Goal: Task Accomplishment & Management: Manage account settings

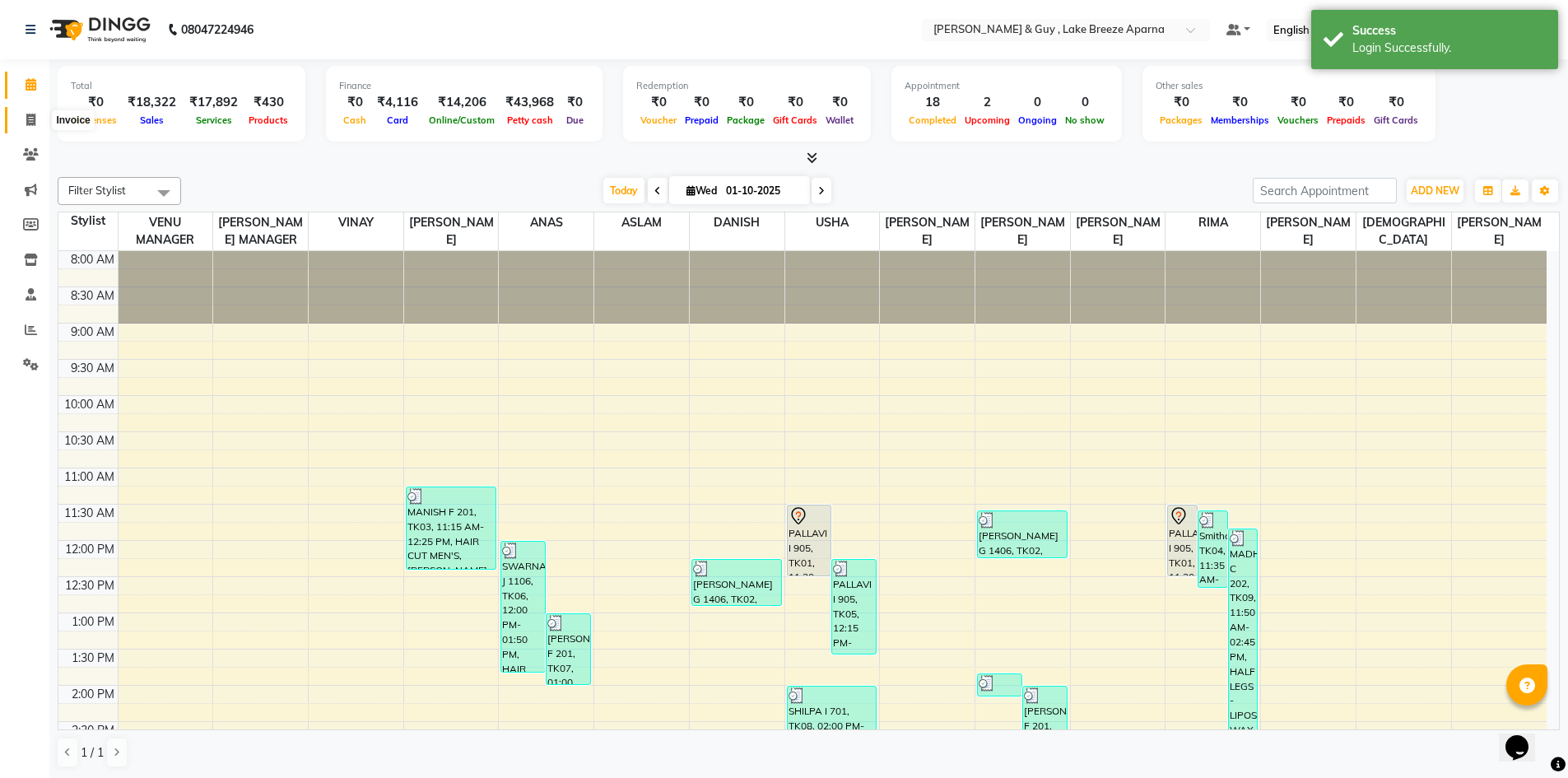
click at [38, 116] on span at bounding box center [31, 120] width 29 height 19
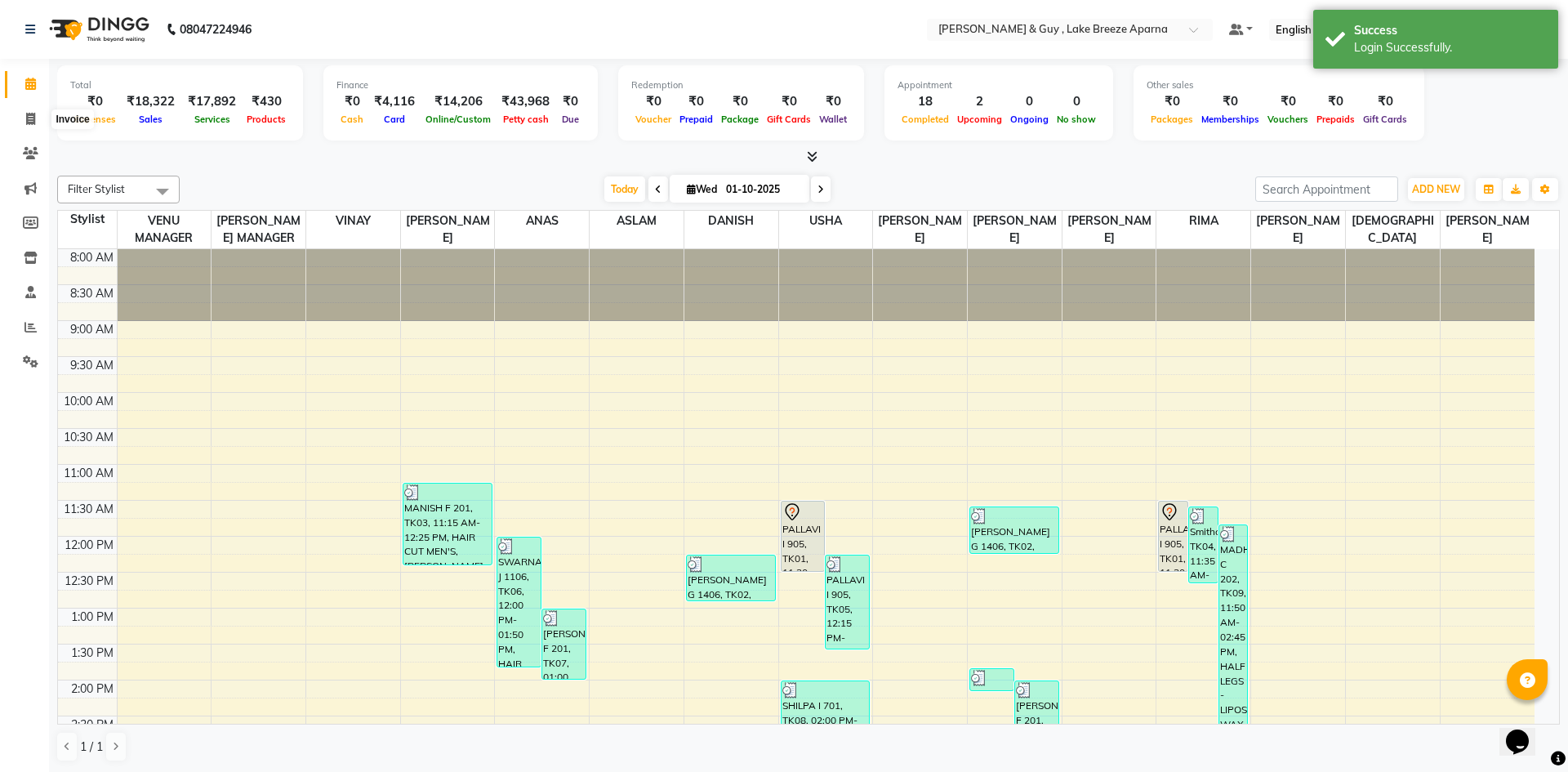
select select "8690"
select select "service"
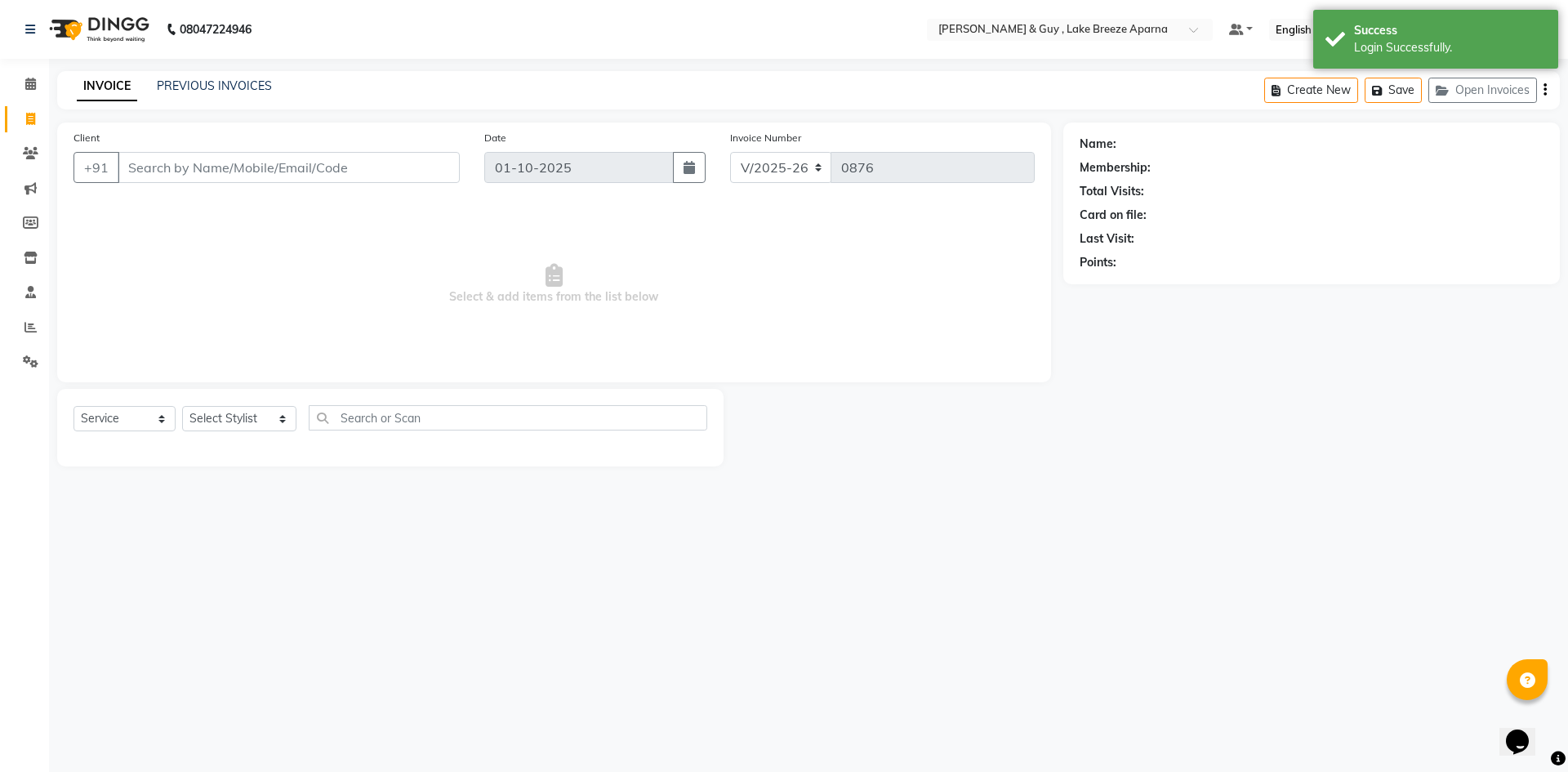
click at [253, 176] on input "Client" at bounding box center [289, 167] width 343 height 31
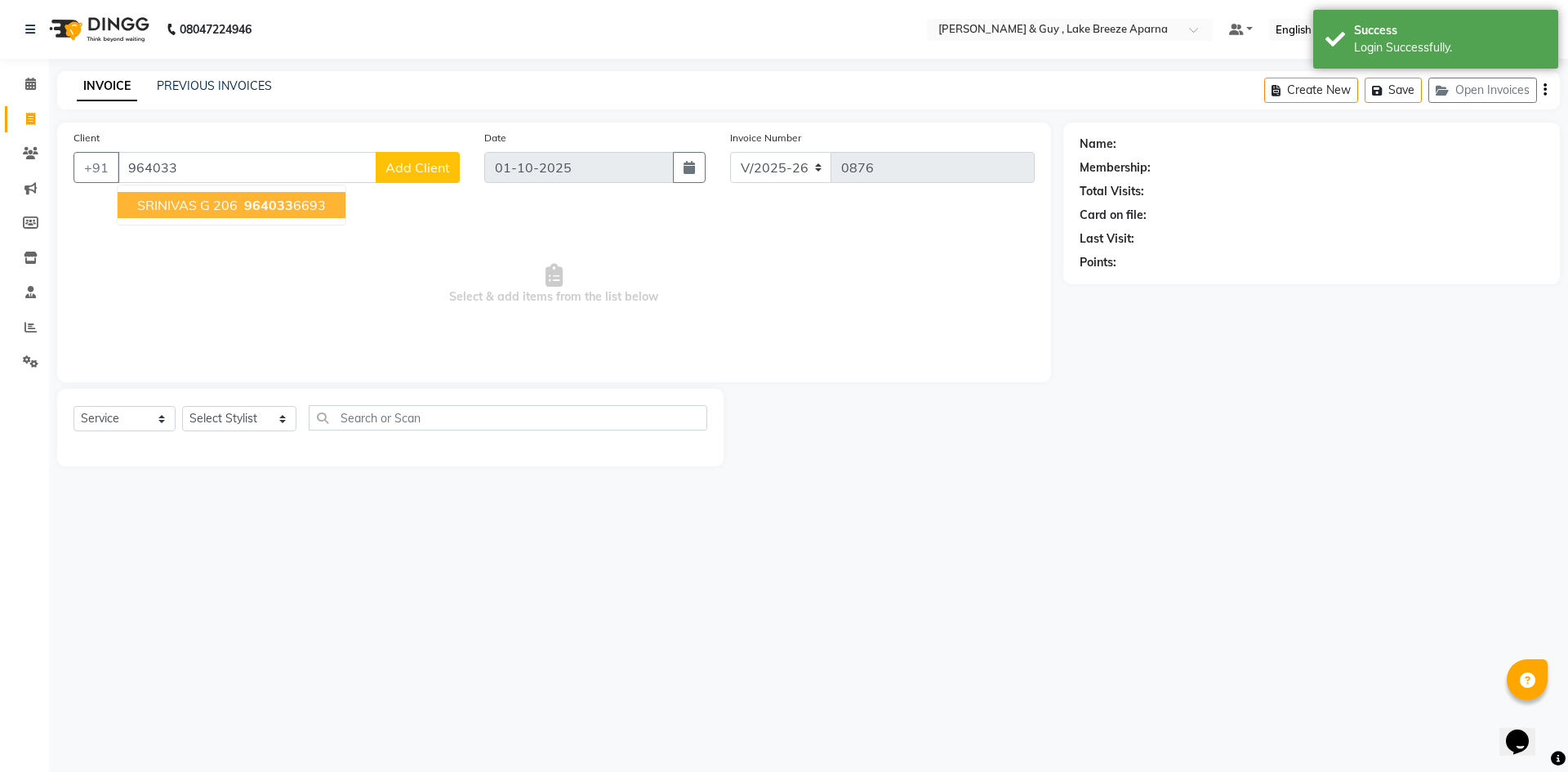
click at [251, 200] on span "964033" at bounding box center [268, 205] width 49 height 17
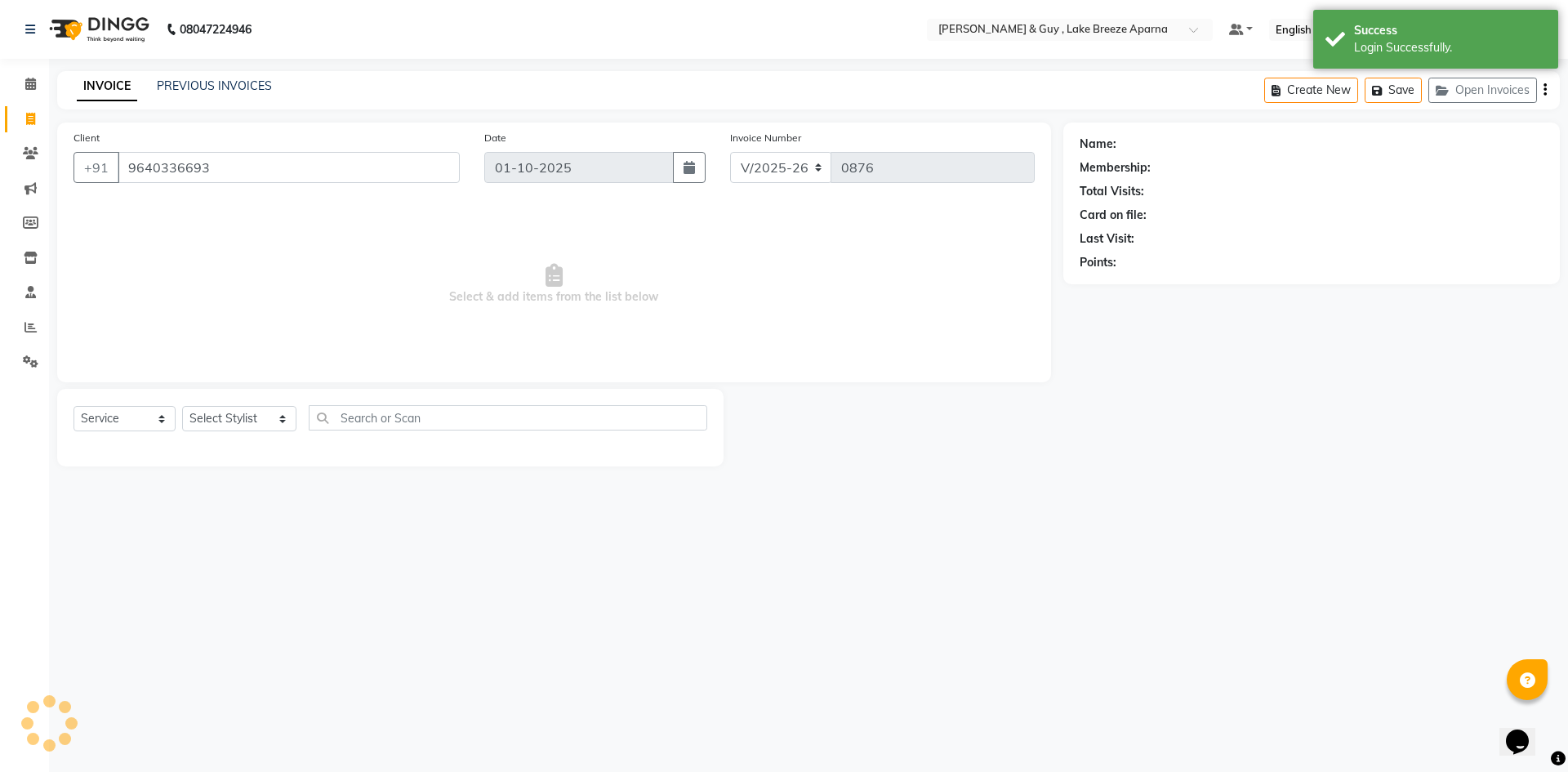
type input "9640336693"
click at [233, 409] on select "Select Stylist ANAS ASLAM DANISH HANISHA MANAGER LAXMI RIMA RINKU SALMAN SHANVI…" at bounding box center [239, 418] width 115 height 25
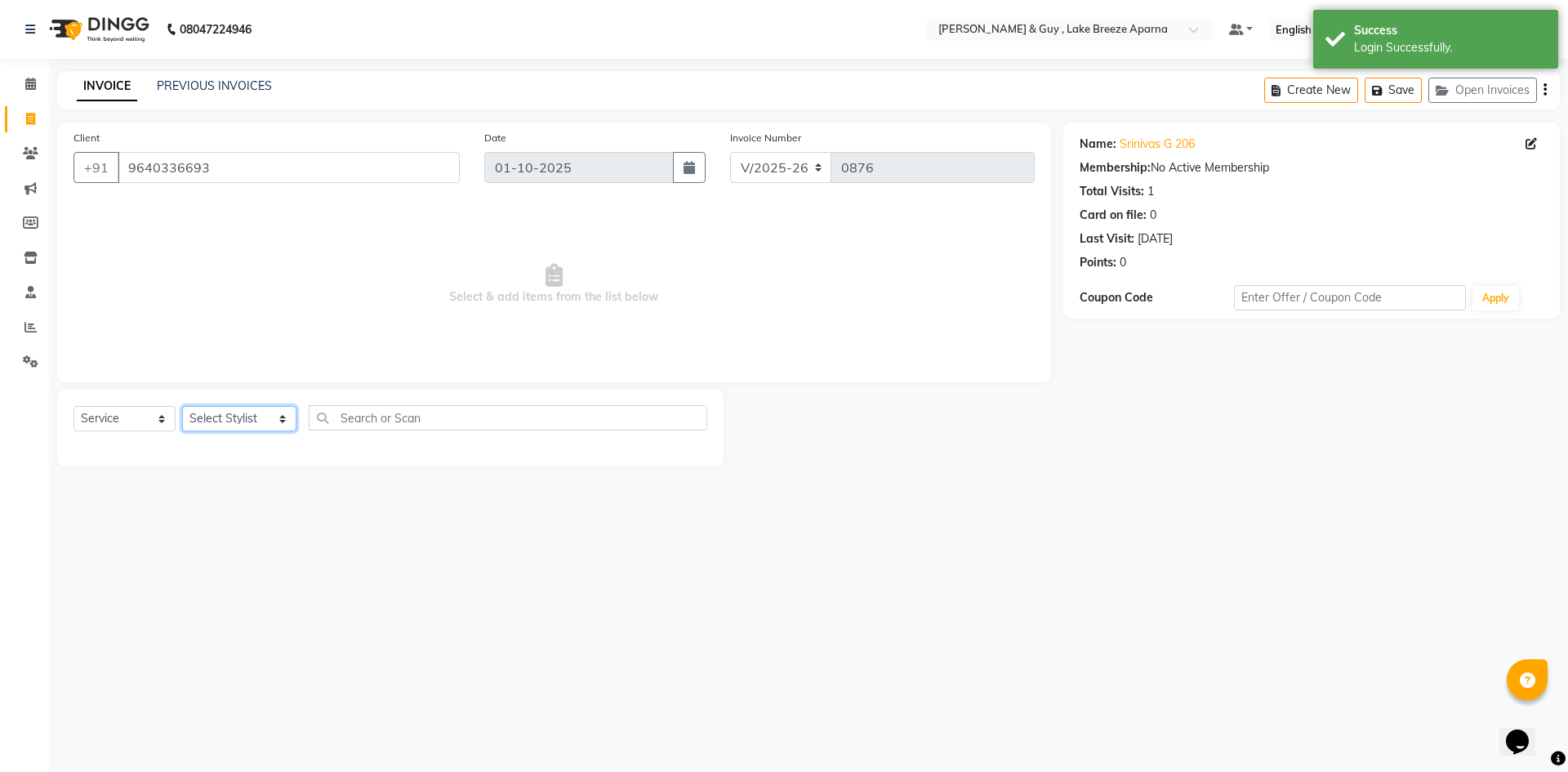
select select "87992"
click at [182, 406] on select "Select Stylist ANAS ASLAM DANISH HANISHA MANAGER LAXMI RIMA RINKU SALMAN SHANVI…" at bounding box center [239, 418] width 115 height 25
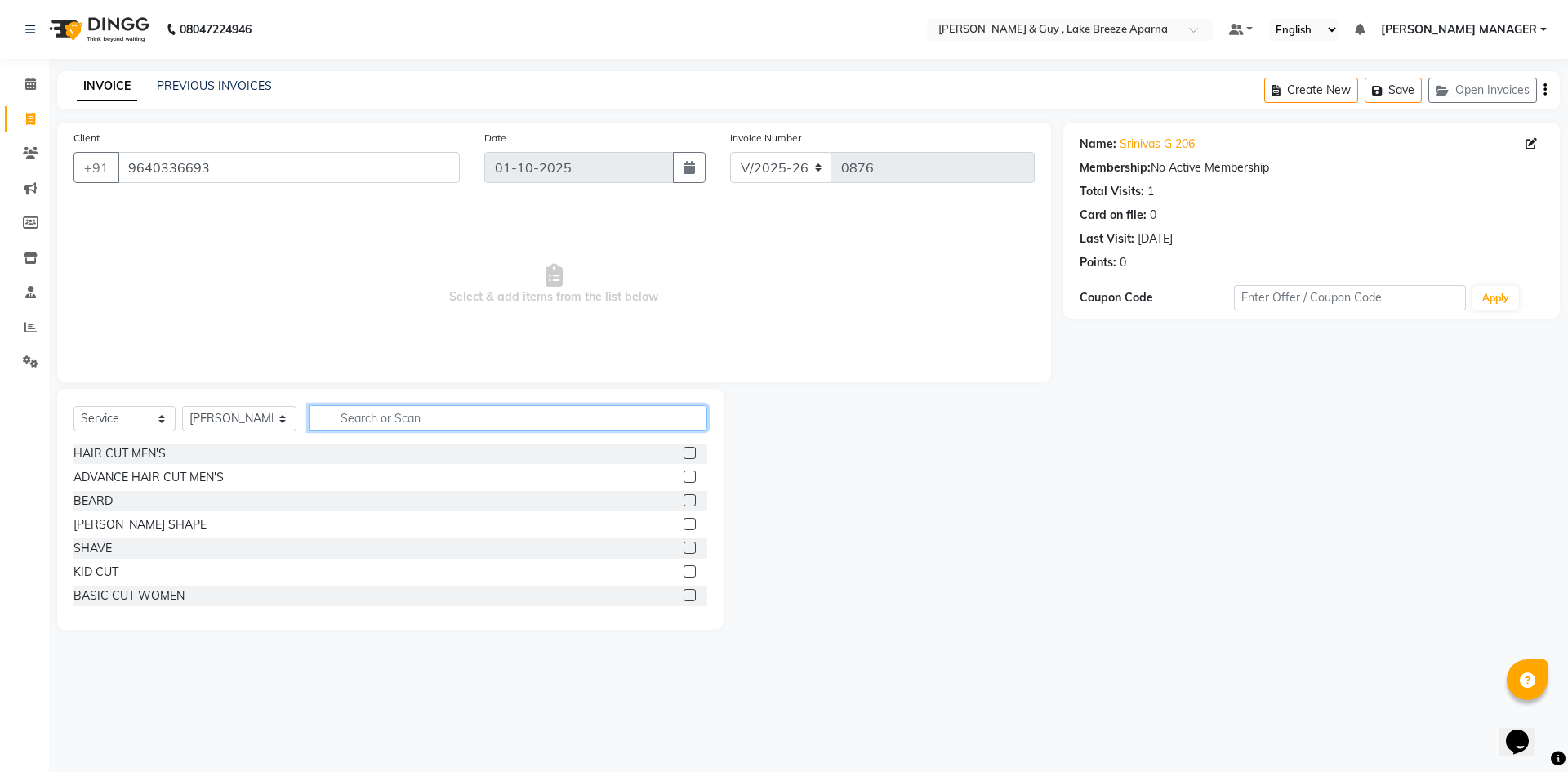
click at [356, 423] on input "text" at bounding box center [508, 417] width 399 height 25
click at [124, 452] on div "HAIR CUT MEN'S" at bounding box center [119, 454] width 92 height 17
checkbox input "false"
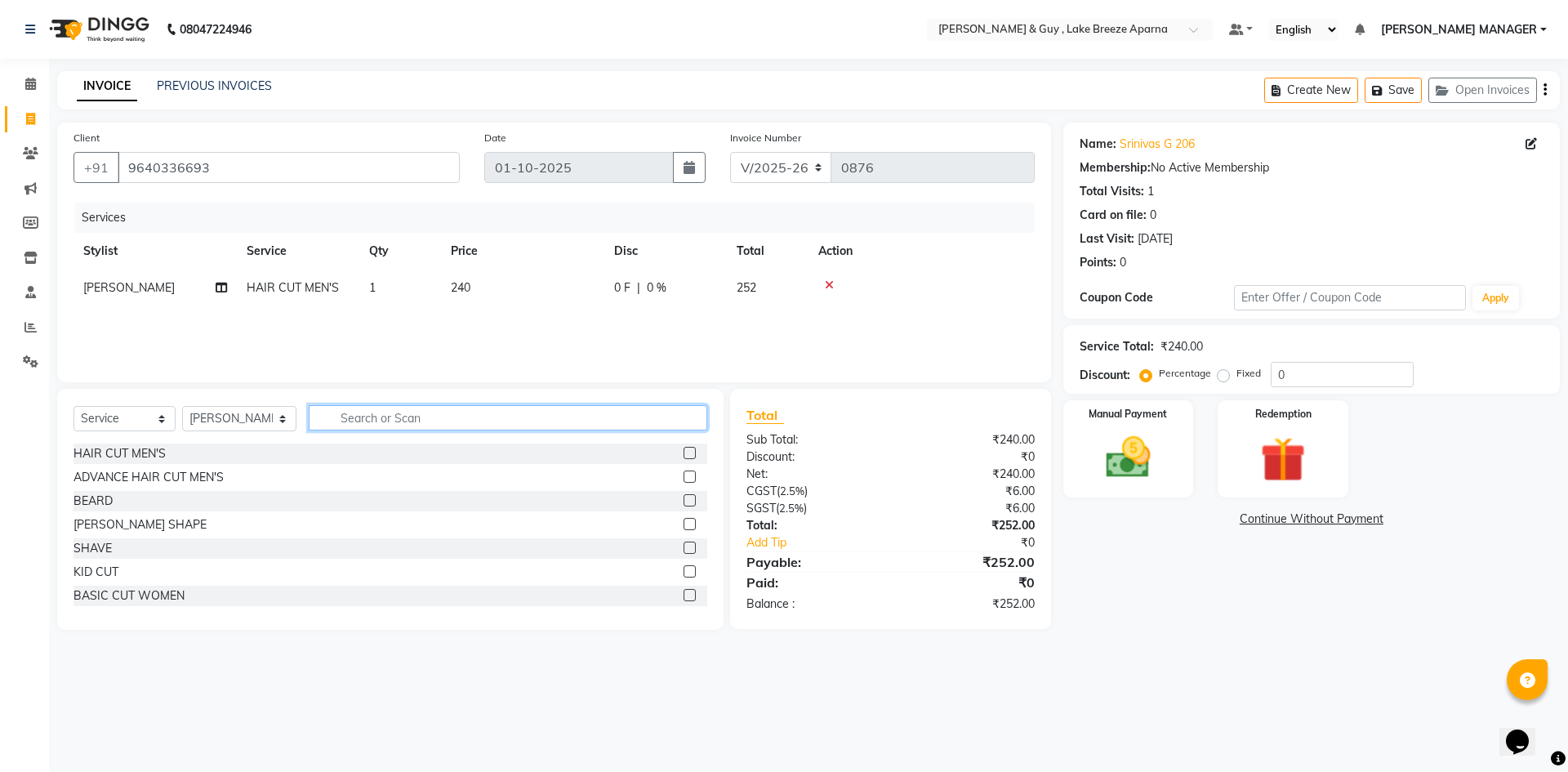
click at [372, 416] on input "text" at bounding box center [508, 417] width 399 height 25
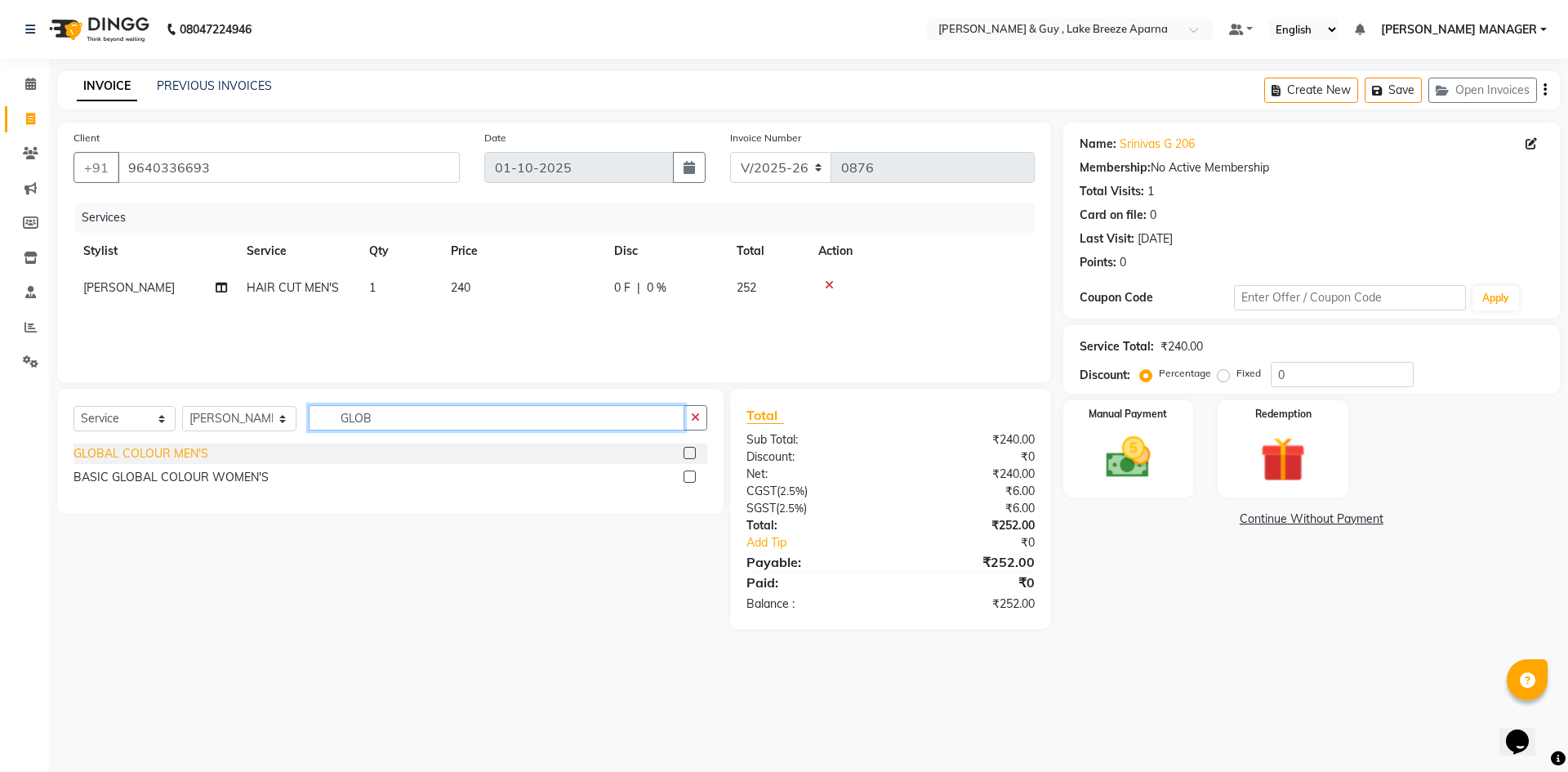
type input "GLOB"
click at [193, 458] on div "GLOBAL COLOUR MEN'S" at bounding box center [141, 454] width 135 height 17
checkbox input "false"
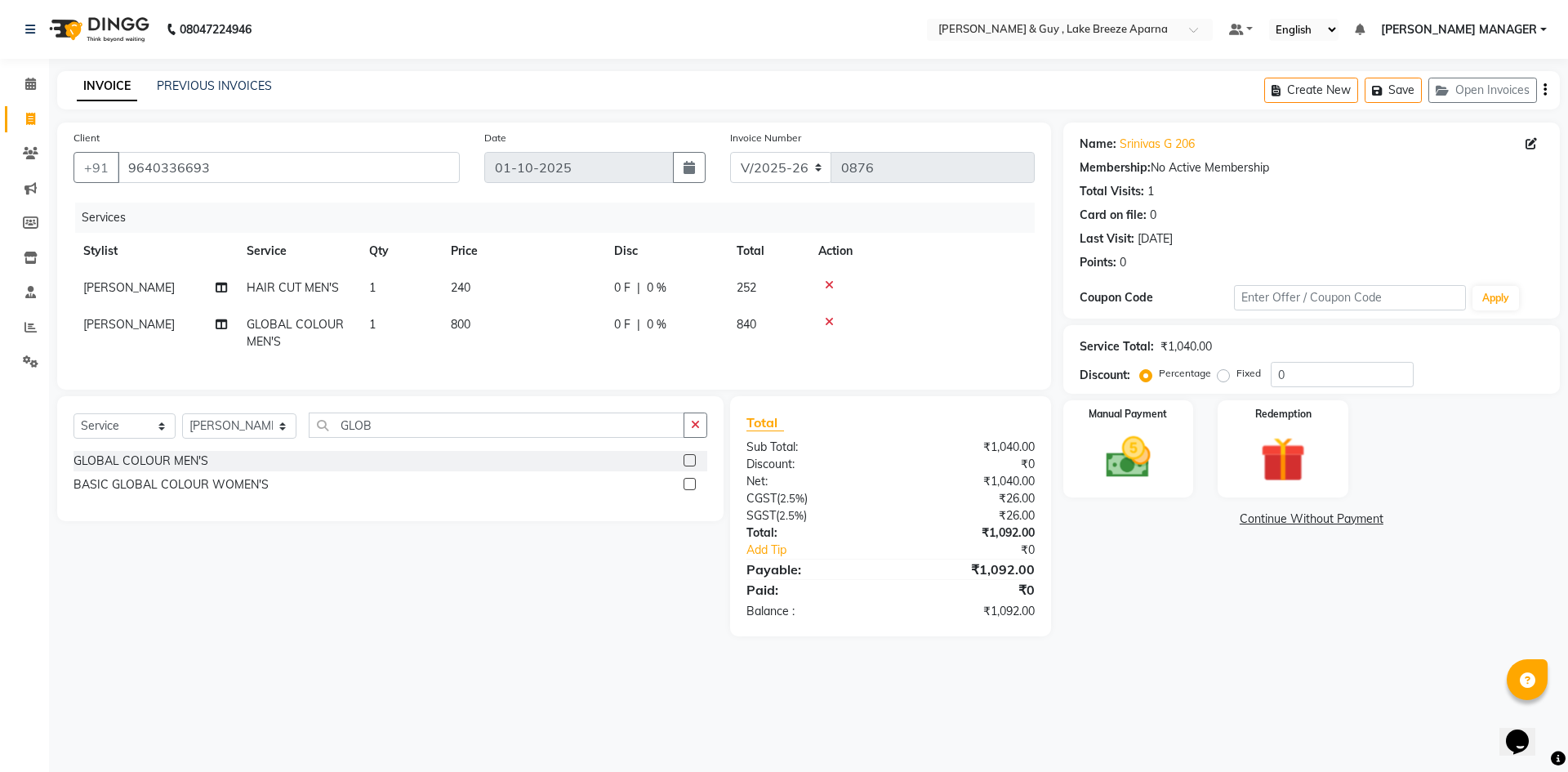
click at [462, 326] on span "800" at bounding box center [460, 324] width 20 height 15
select select "87992"
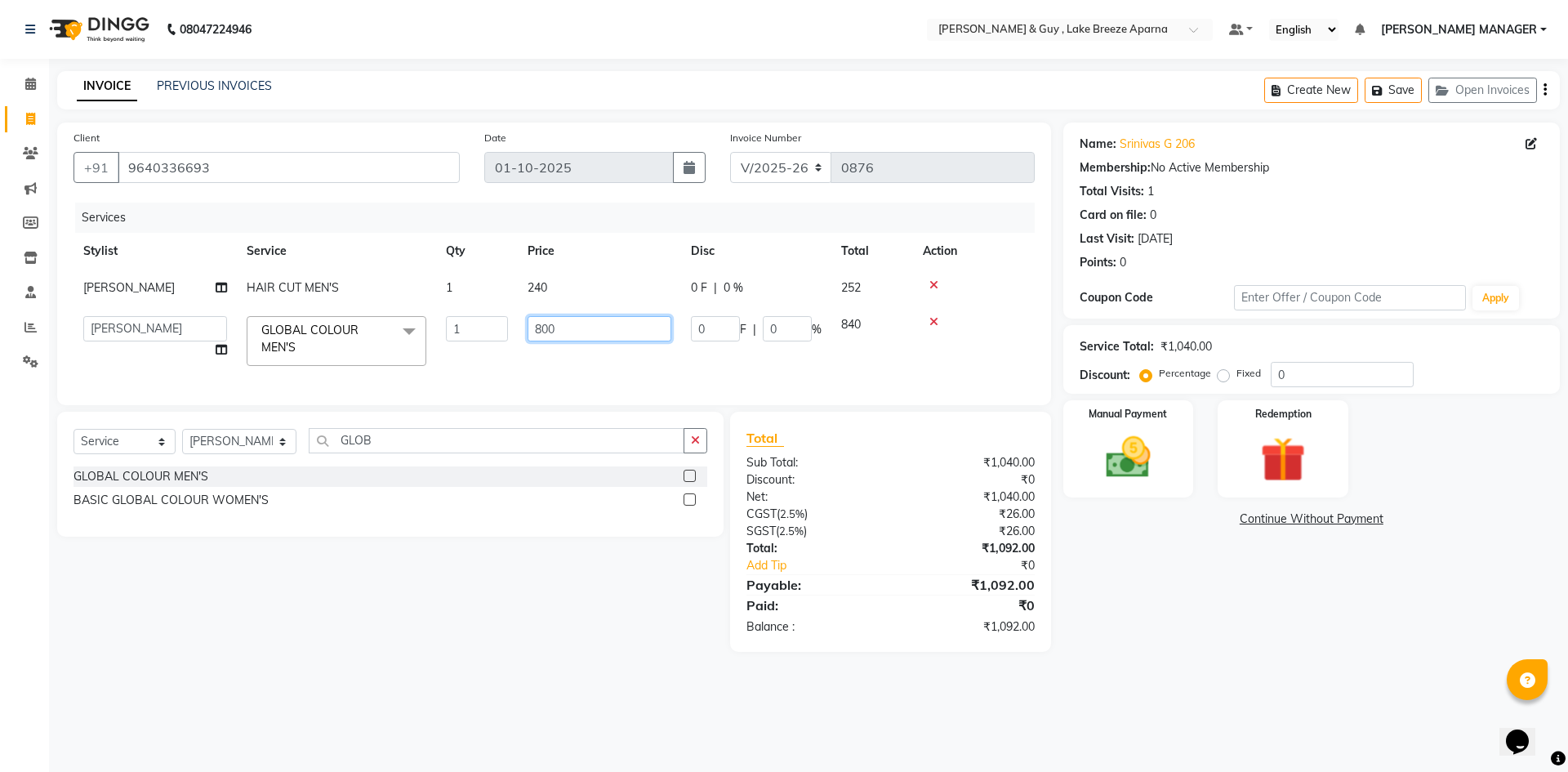
click at [547, 337] on input "800" at bounding box center [600, 328] width 143 height 25
type input "1000"
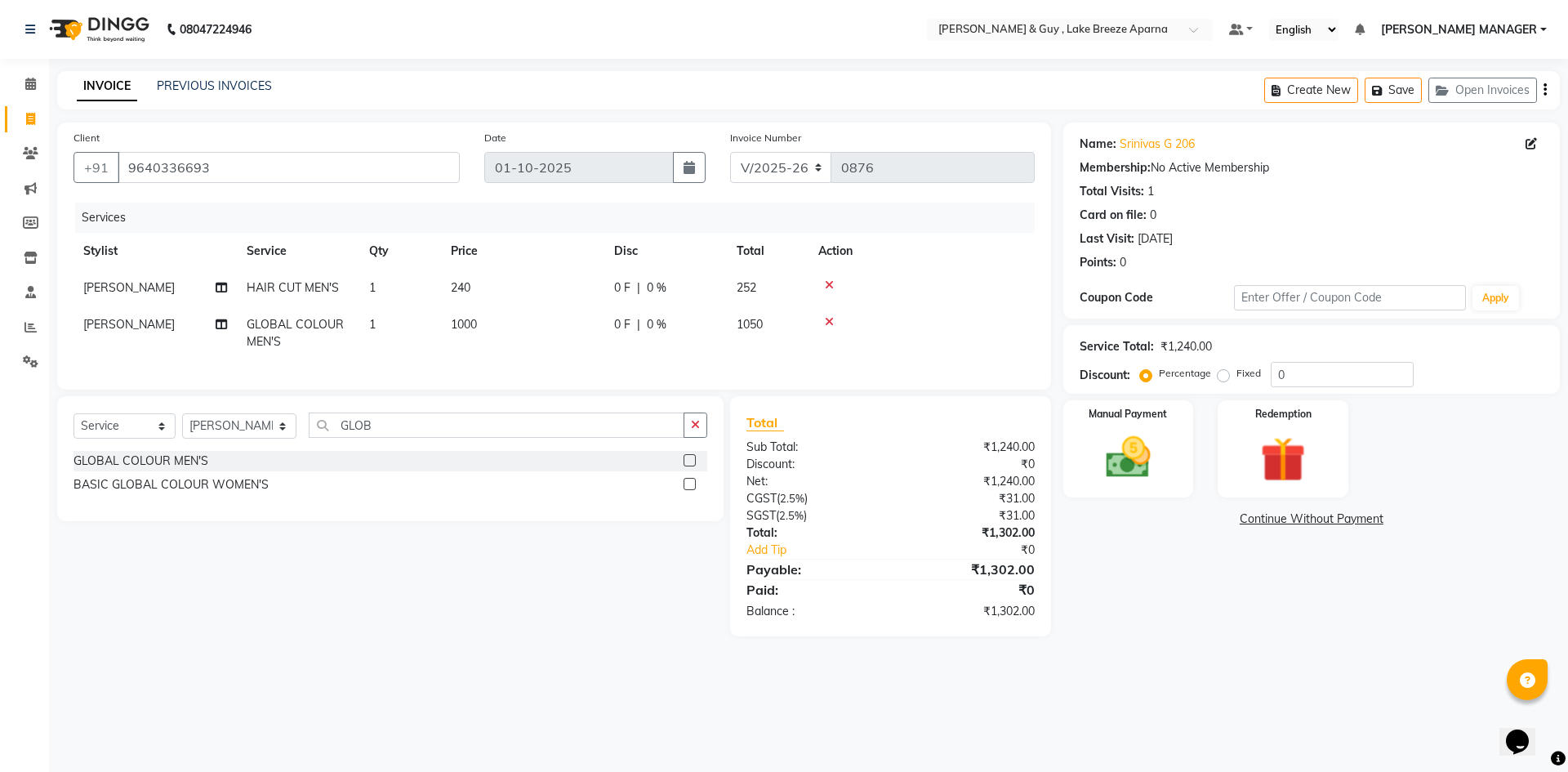
click at [469, 636] on div "Select Service Product Membership Package Voucher Prepaid Gift Card Select Styl…" at bounding box center [384, 516] width 679 height 240
click at [1128, 455] on img at bounding box center [1129, 457] width 76 height 54
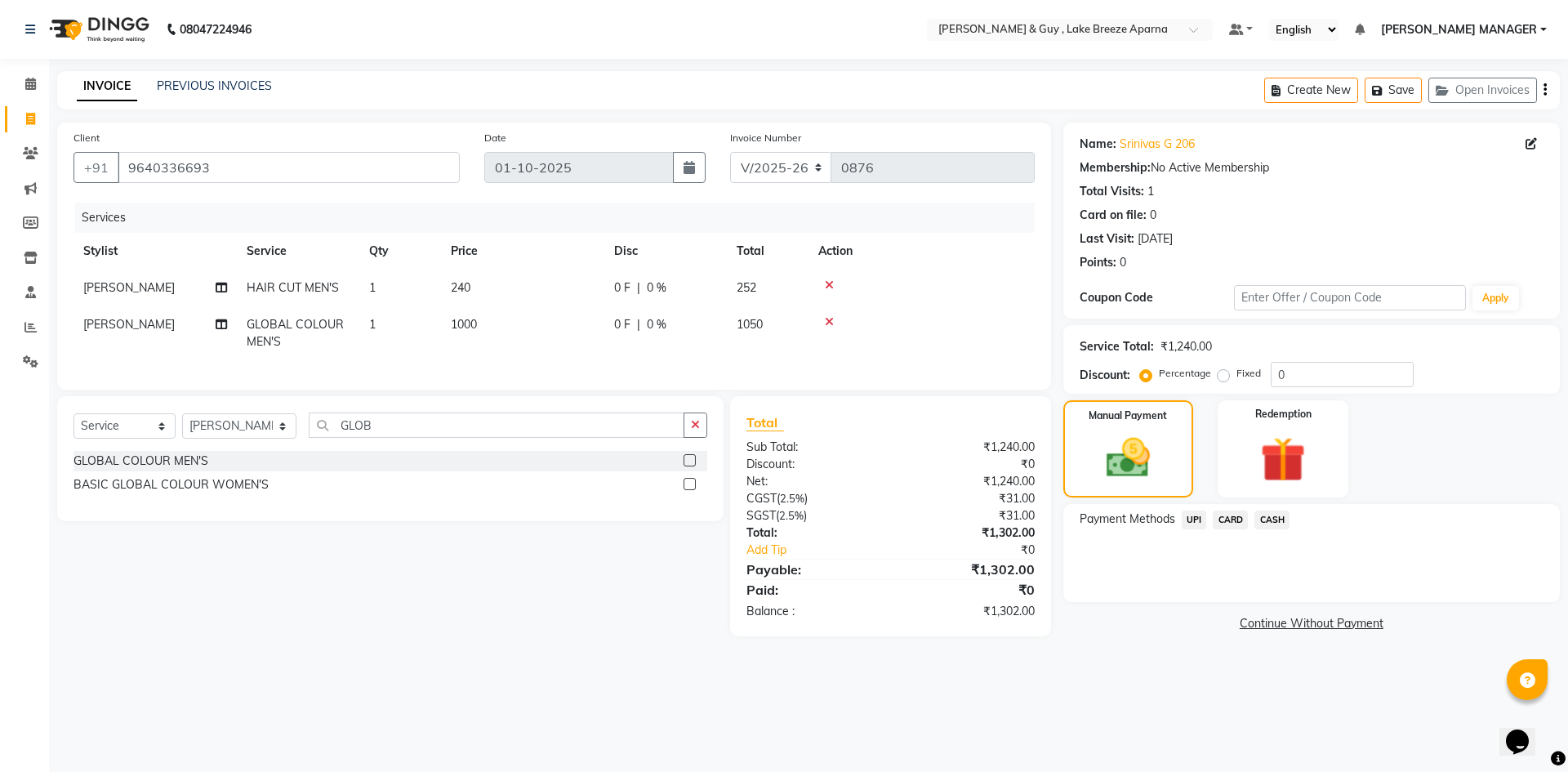
click at [1223, 517] on span "CARD" at bounding box center [1231, 520] width 35 height 19
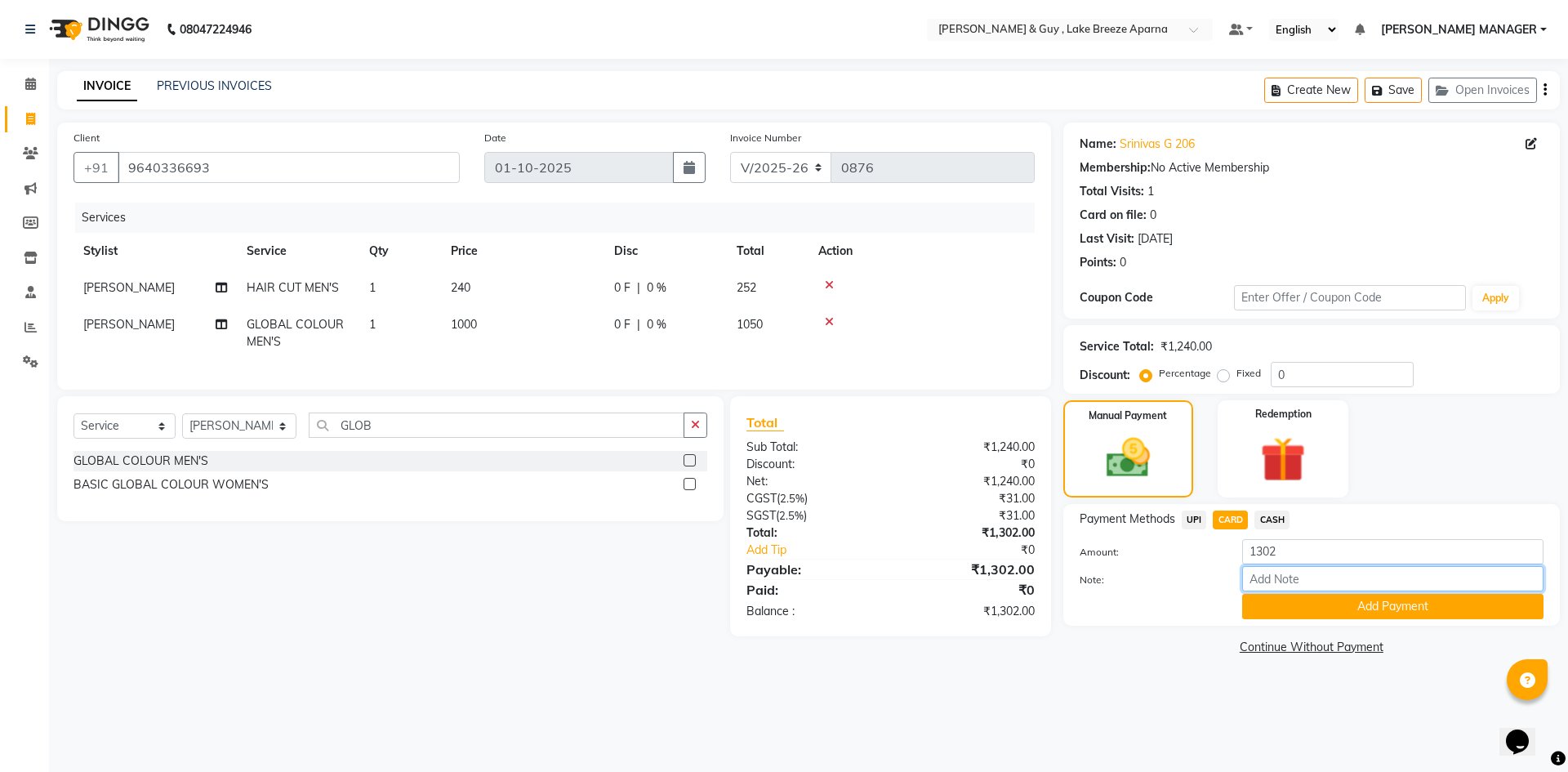
click at [1280, 581] on input "Note:" at bounding box center [1393, 578] width 302 height 25
type input "TIP TO YUSUF"
click at [1442, 609] on button "Add Payment" at bounding box center [1393, 606] width 302 height 25
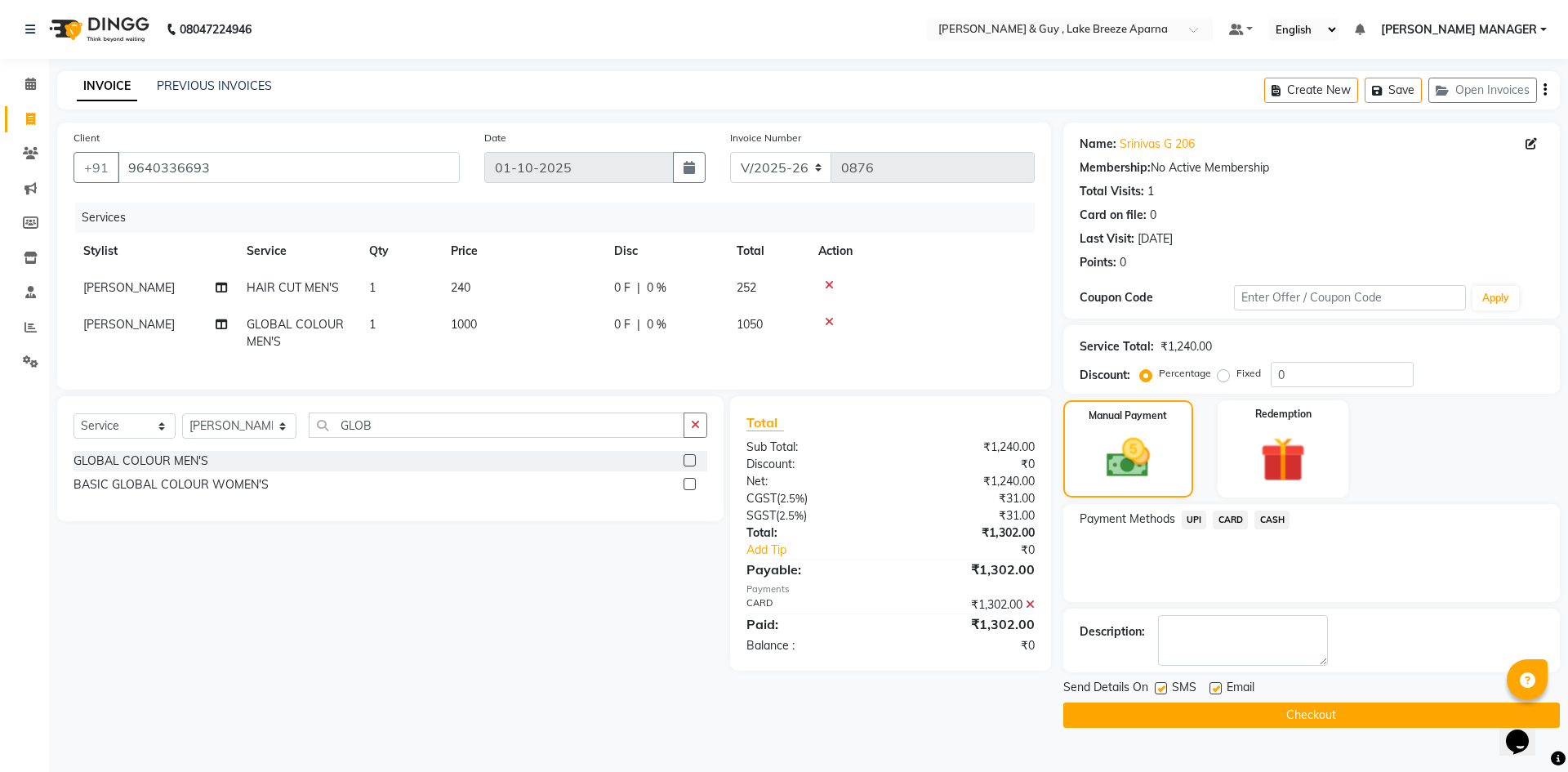
click at [1219, 685] on label at bounding box center [1215, 687] width 12 height 12
click at [1219, 685] on input "checkbox" at bounding box center [1214, 688] width 10 height 10
checkbox input "false"
click at [1192, 711] on button "Checkout" at bounding box center [1311, 714] width 496 height 25
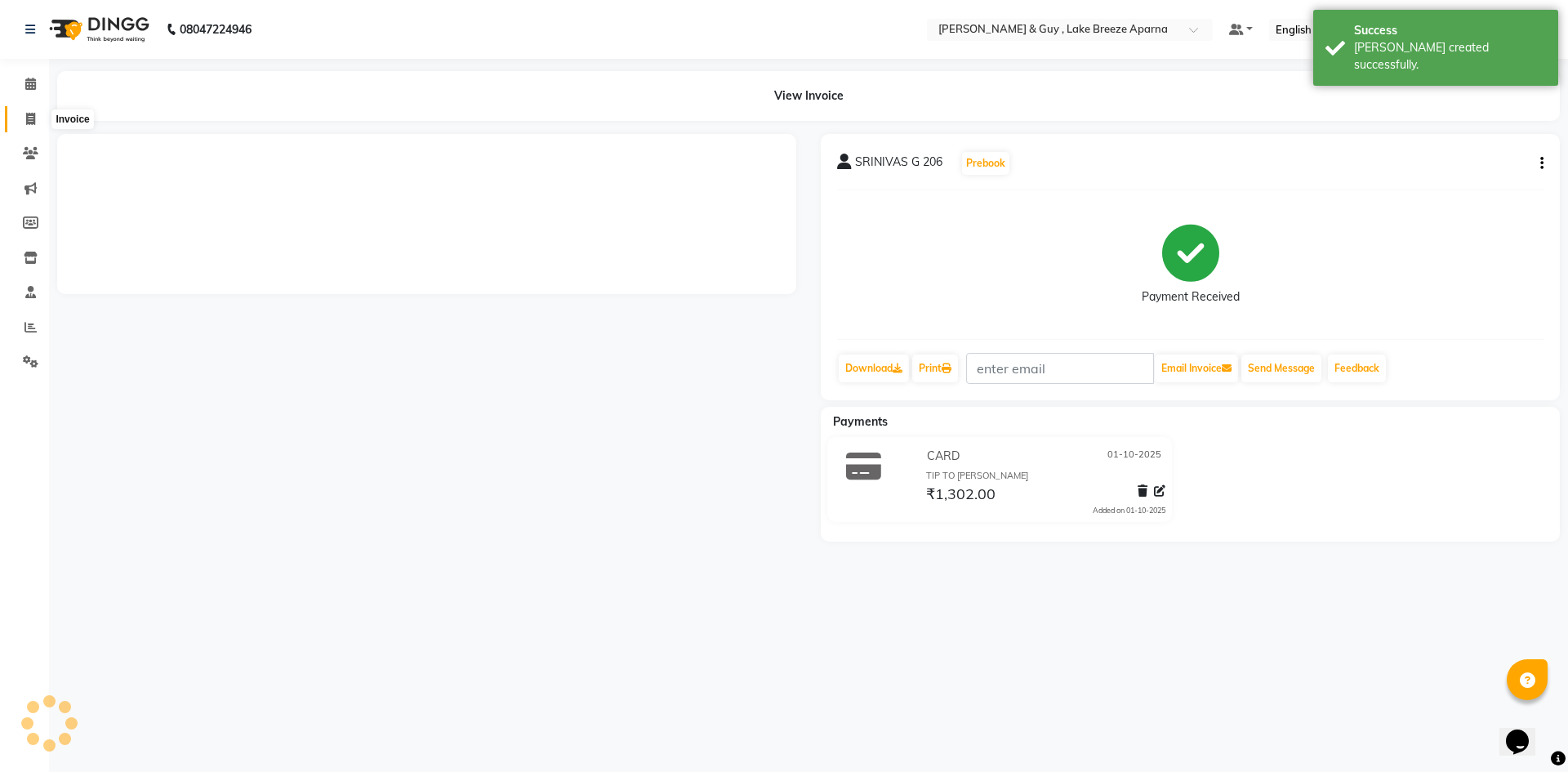
click at [26, 115] on icon at bounding box center [31, 118] width 9 height 12
select select "service"
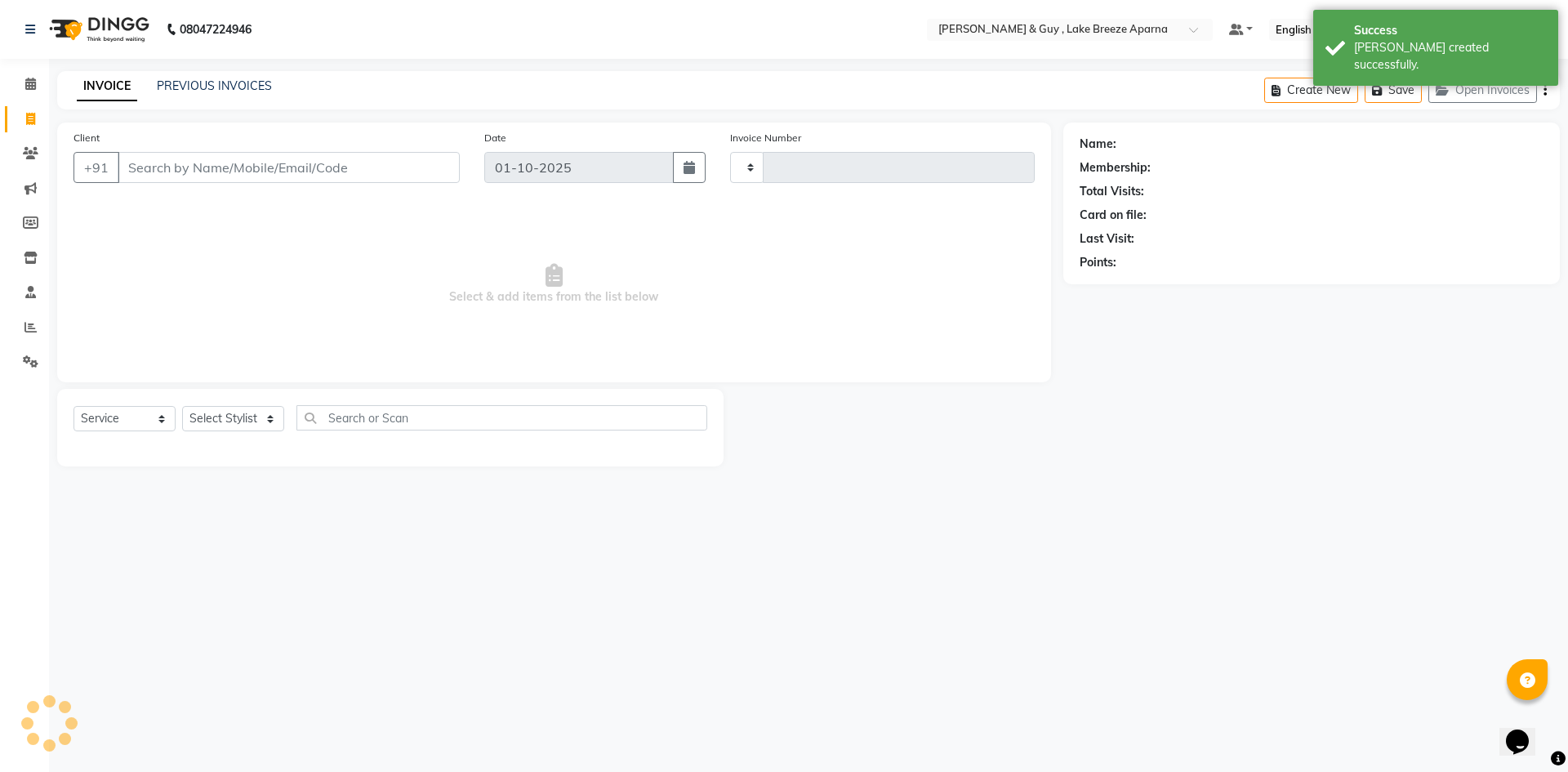
type input "0877"
select select "8690"
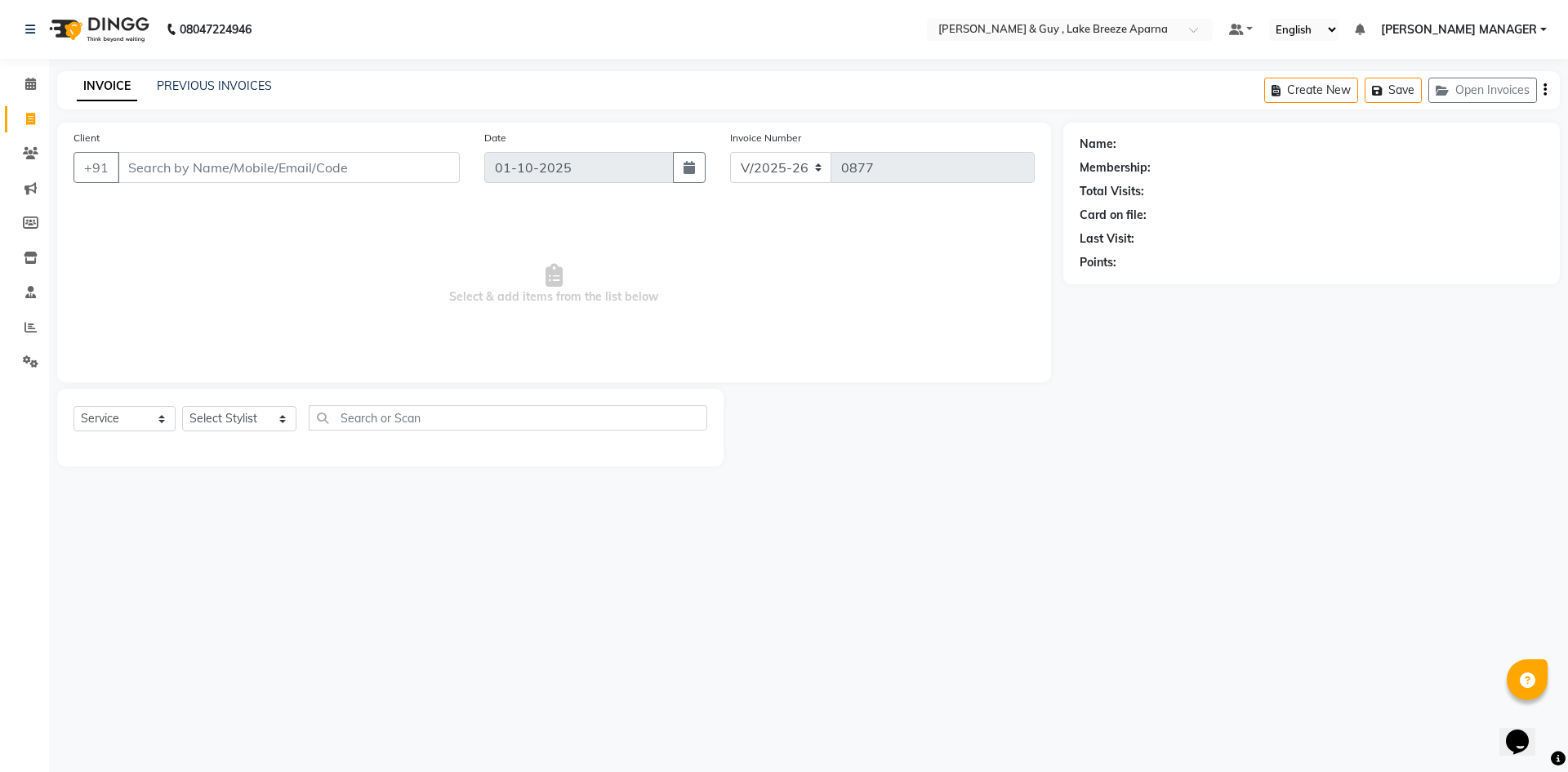
click at [1042, 319] on div "Client +91 Date 01-10-2025 Invoice Number V/2025 V/2025-26 0877 Select & add it…" at bounding box center [554, 252] width 994 height 260
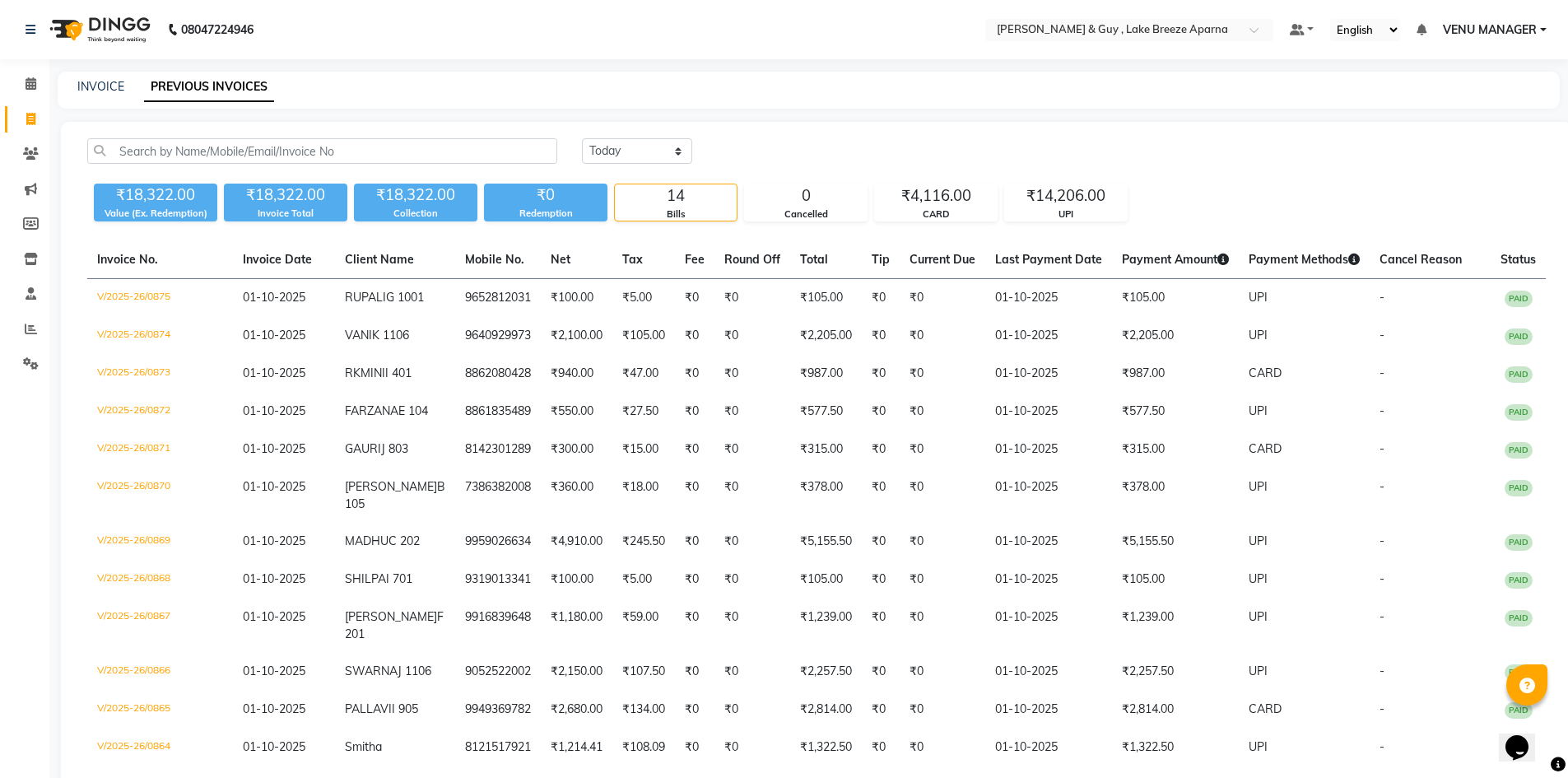
click at [112, 94] on div "INVOICE" at bounding box center [100, 86] width 47 height 17
click at [110, 84] on link "INVOICE" at bounding box center [100, 86] width 47 height 15
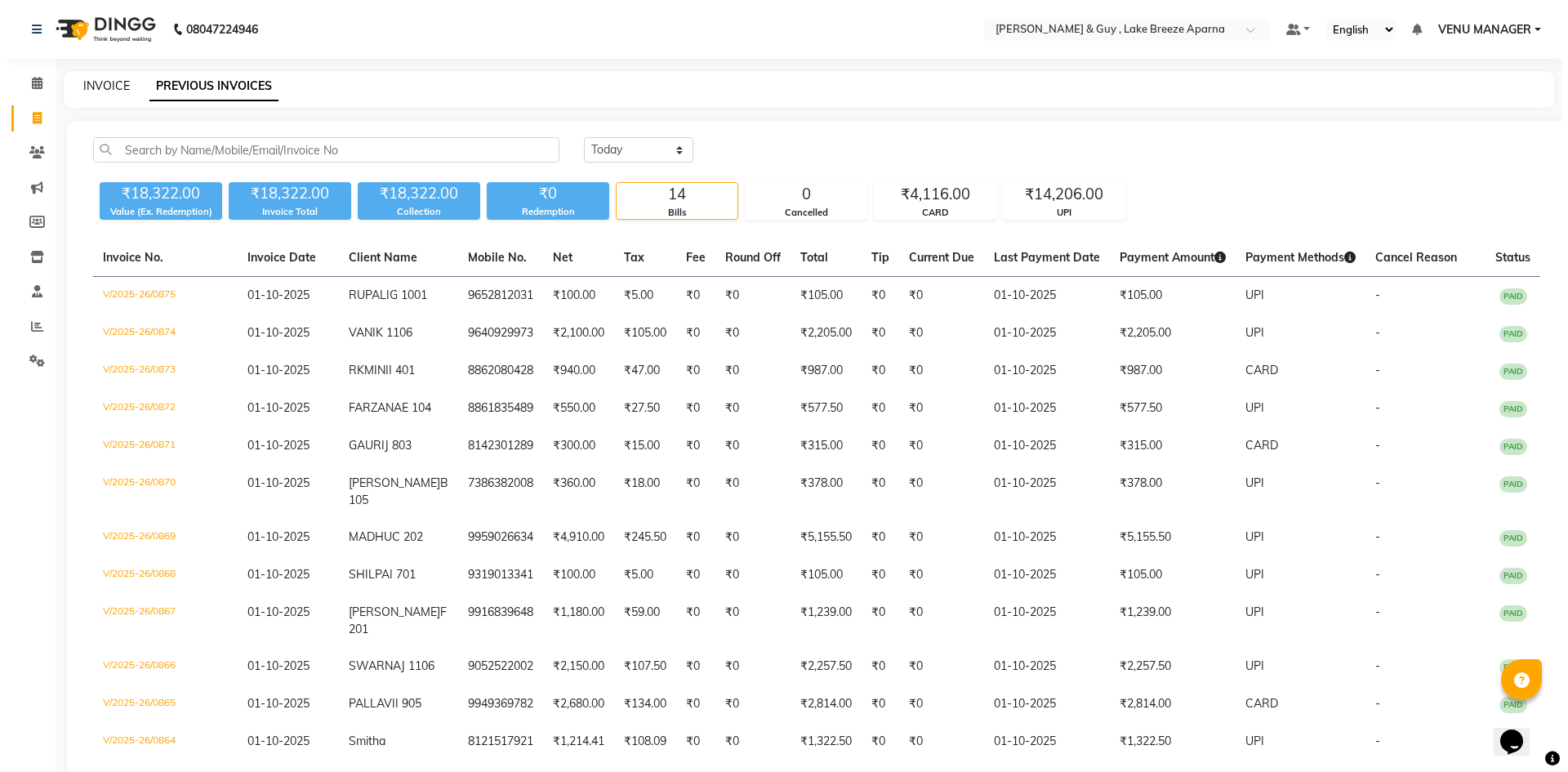
select select "8690"
select select "service"
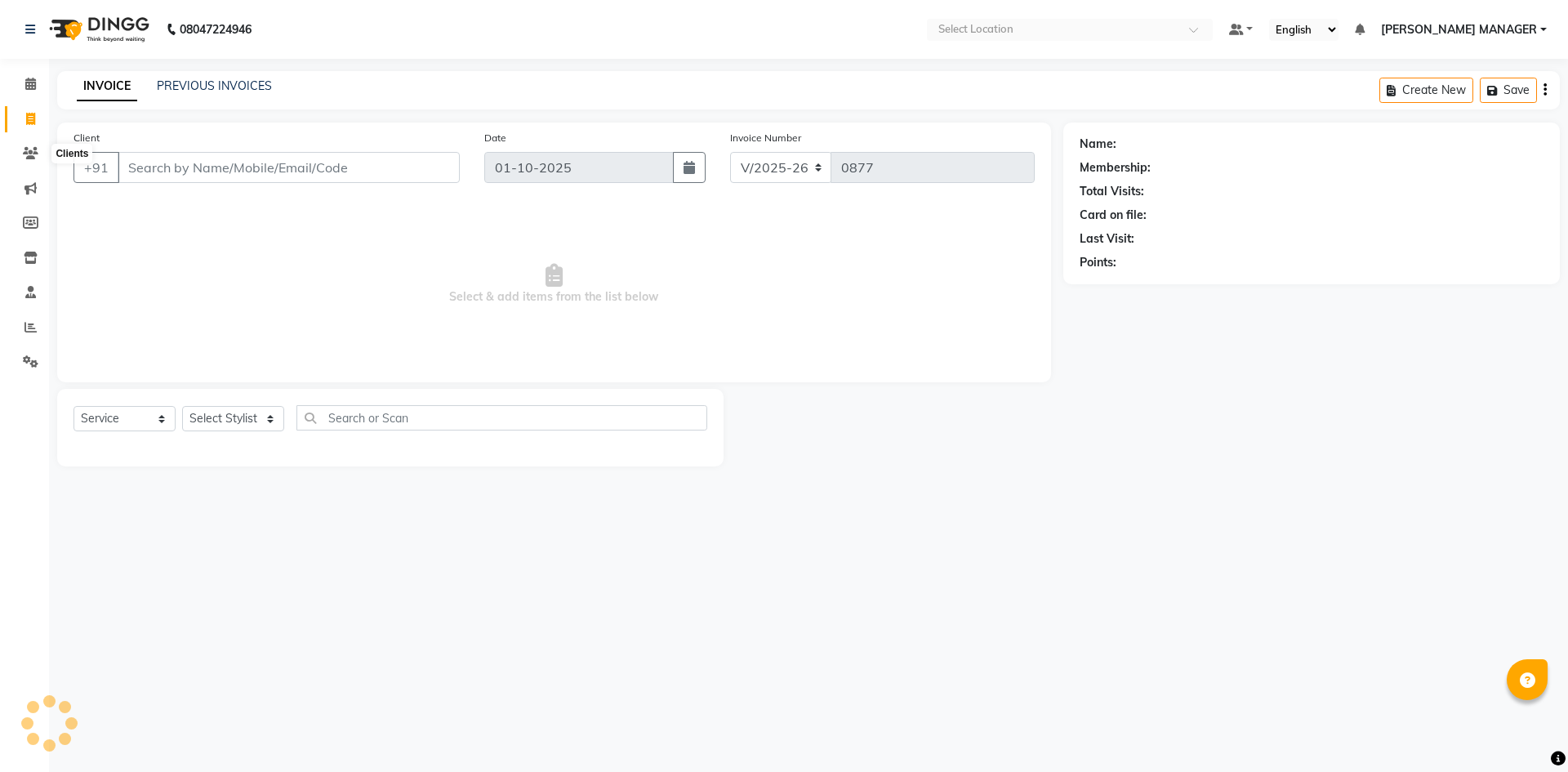
select select "8690"
select select "service"
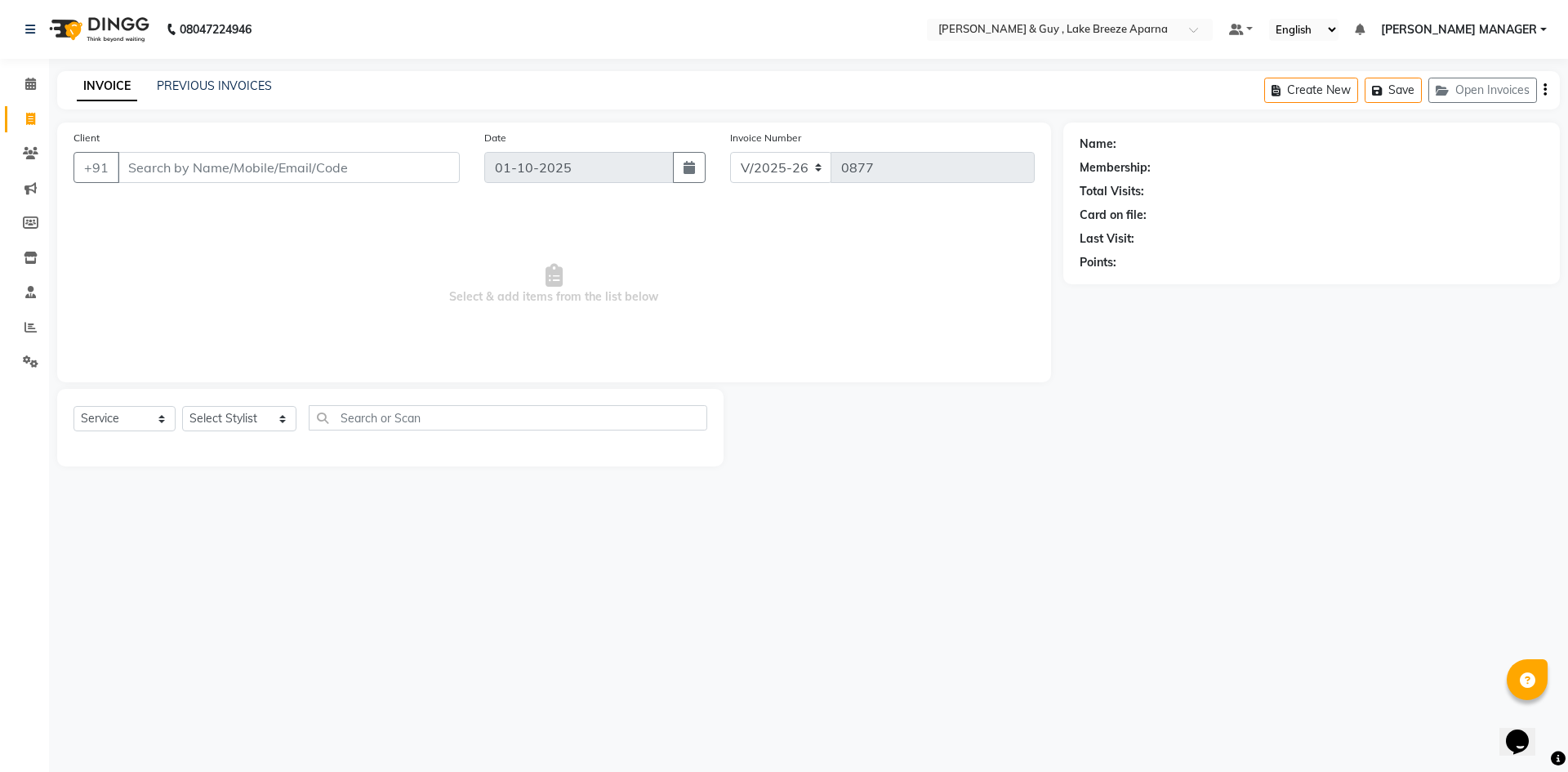
click at [250, 176] on input "Client" at bounding box center [289, 167] width 343 height 31
type input "7090573978"
click at [434, 173] on span "Add Client" at bounding box center [417, 168] width 64 height 17
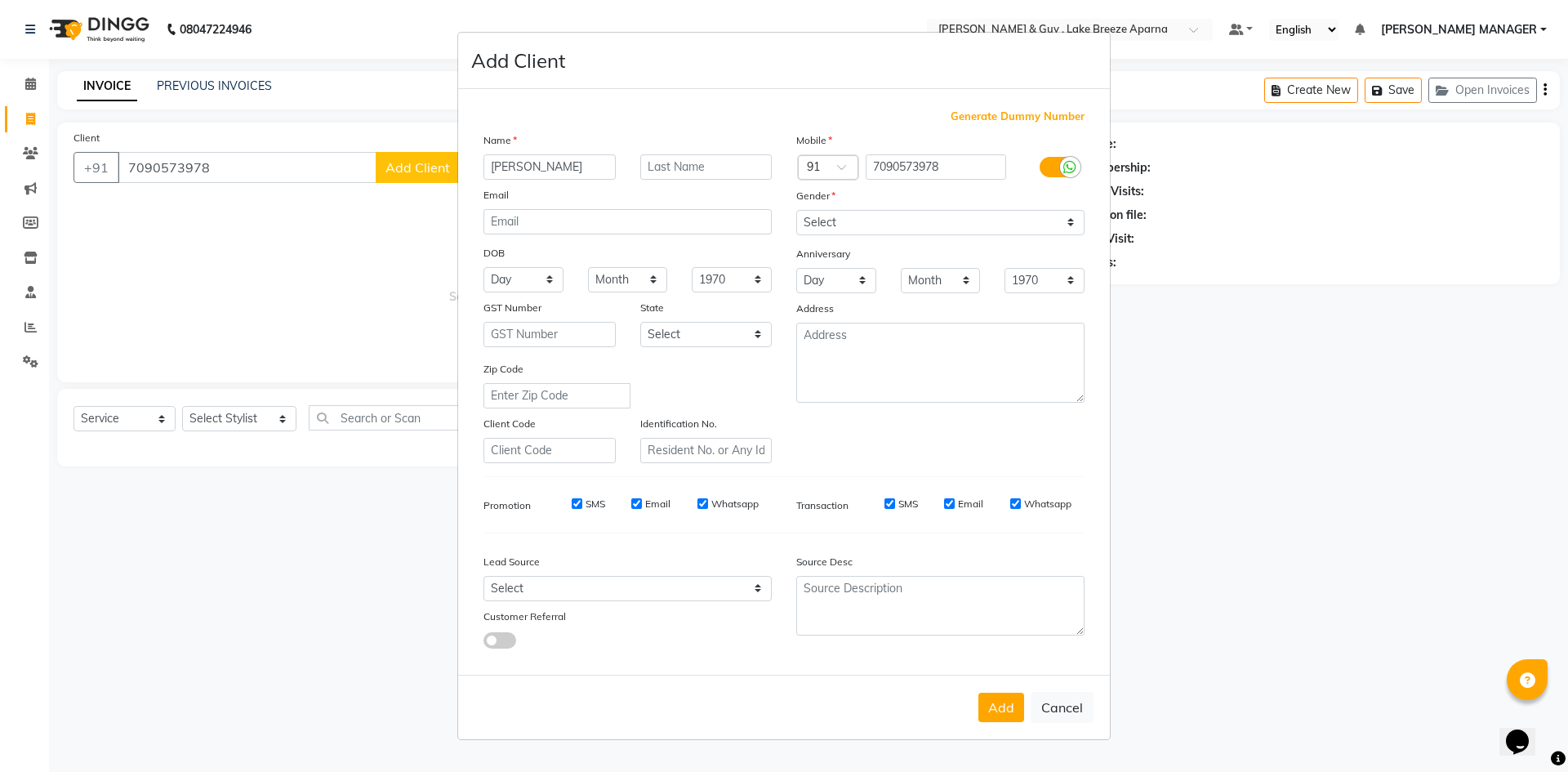
type input "PRAGNYA"
type input "H 1101"
click at [1034, 223] on select "Select Male Female Other Prefer Not To Say" at bounding box center [940, 222] width 289 height 25
select select "female"
click at [796, 210] on select "Select Male Female Other Prefer Not To Say" at bounding box center [940, 222] width 289 height 25
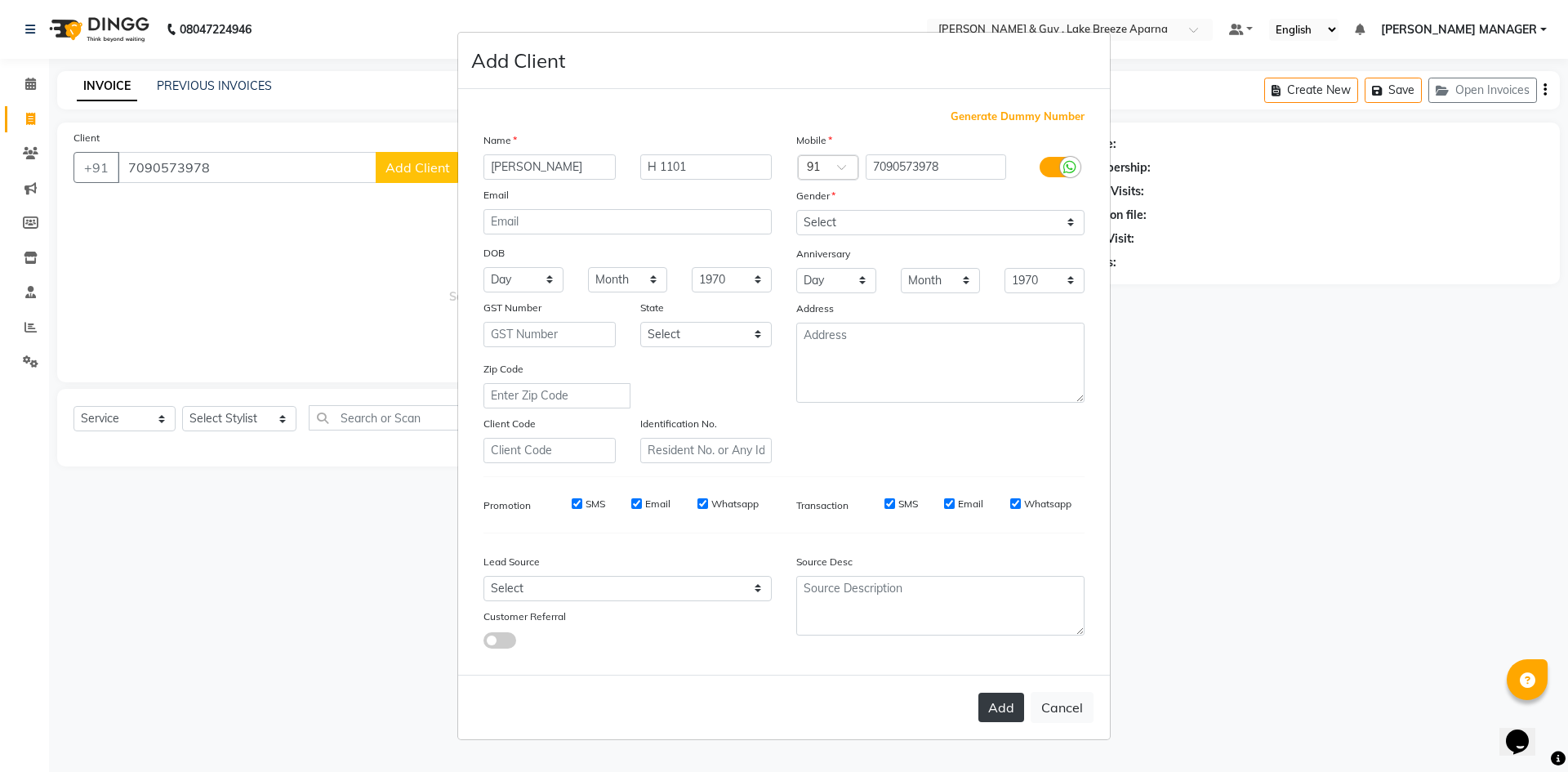
click at [1001, 715] on button "Add" at bounding box center [1001, 708] width 46 height 30
select select
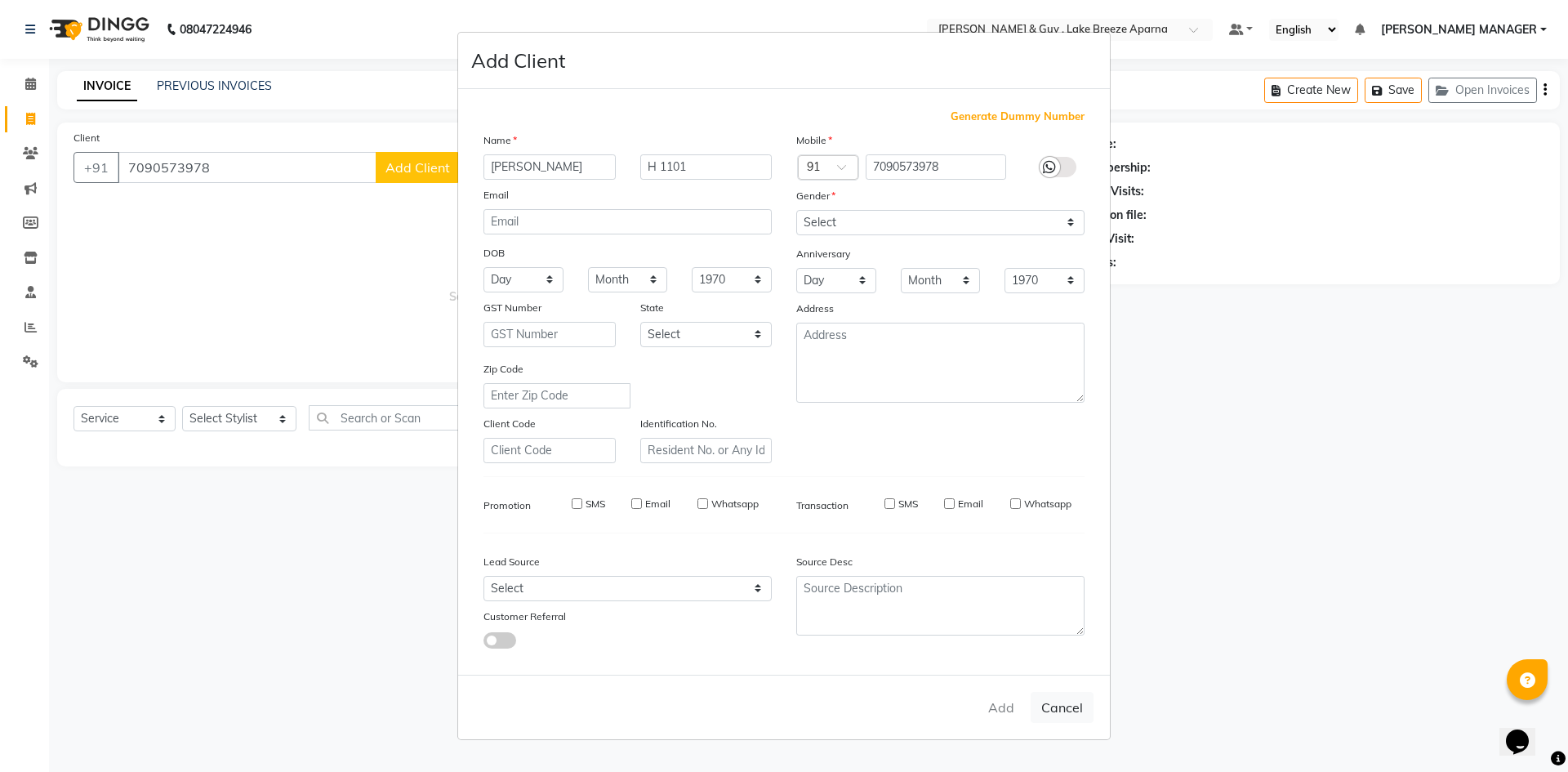
select select
checkbox input "false"
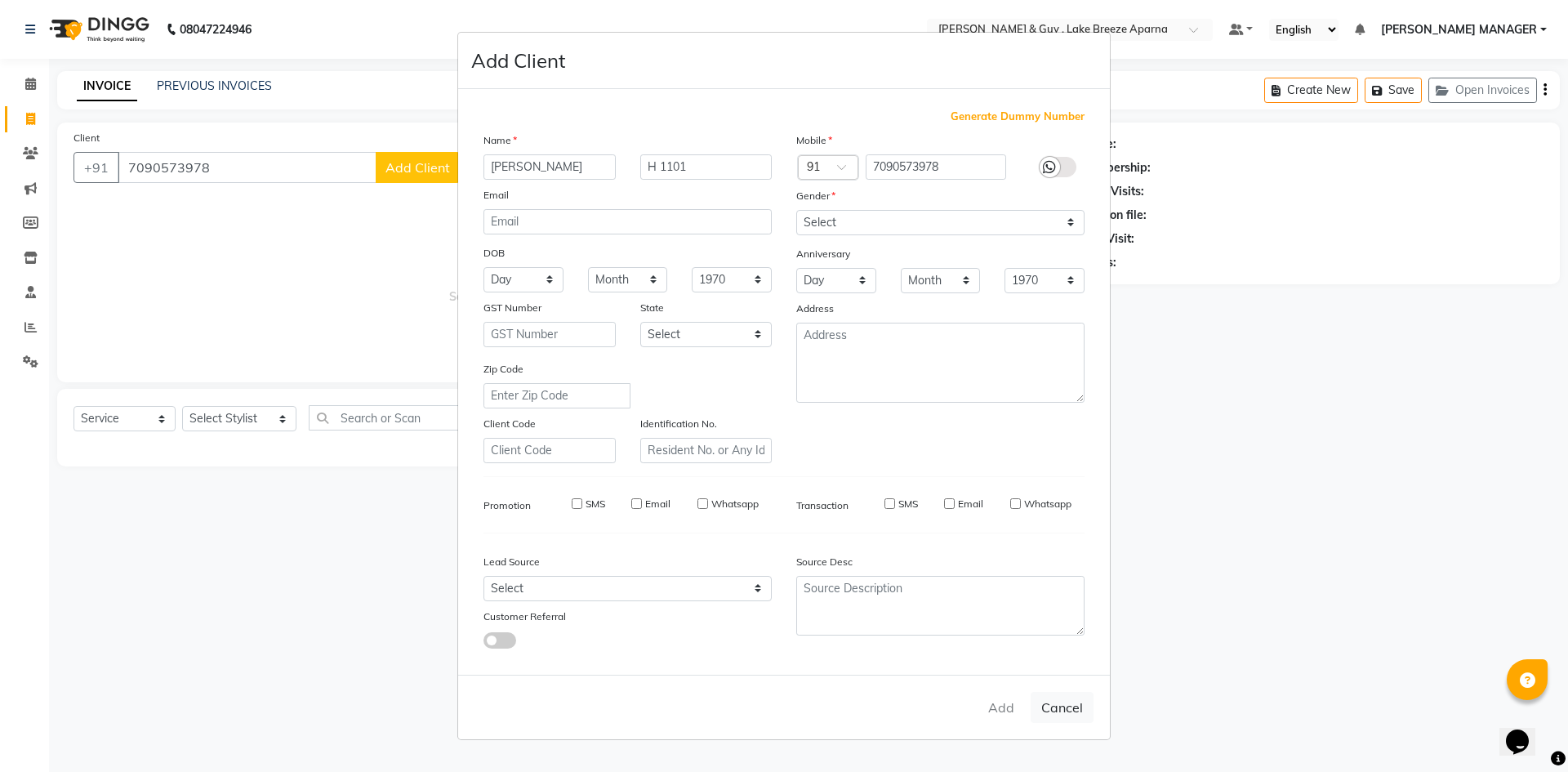
checkbox input "false"
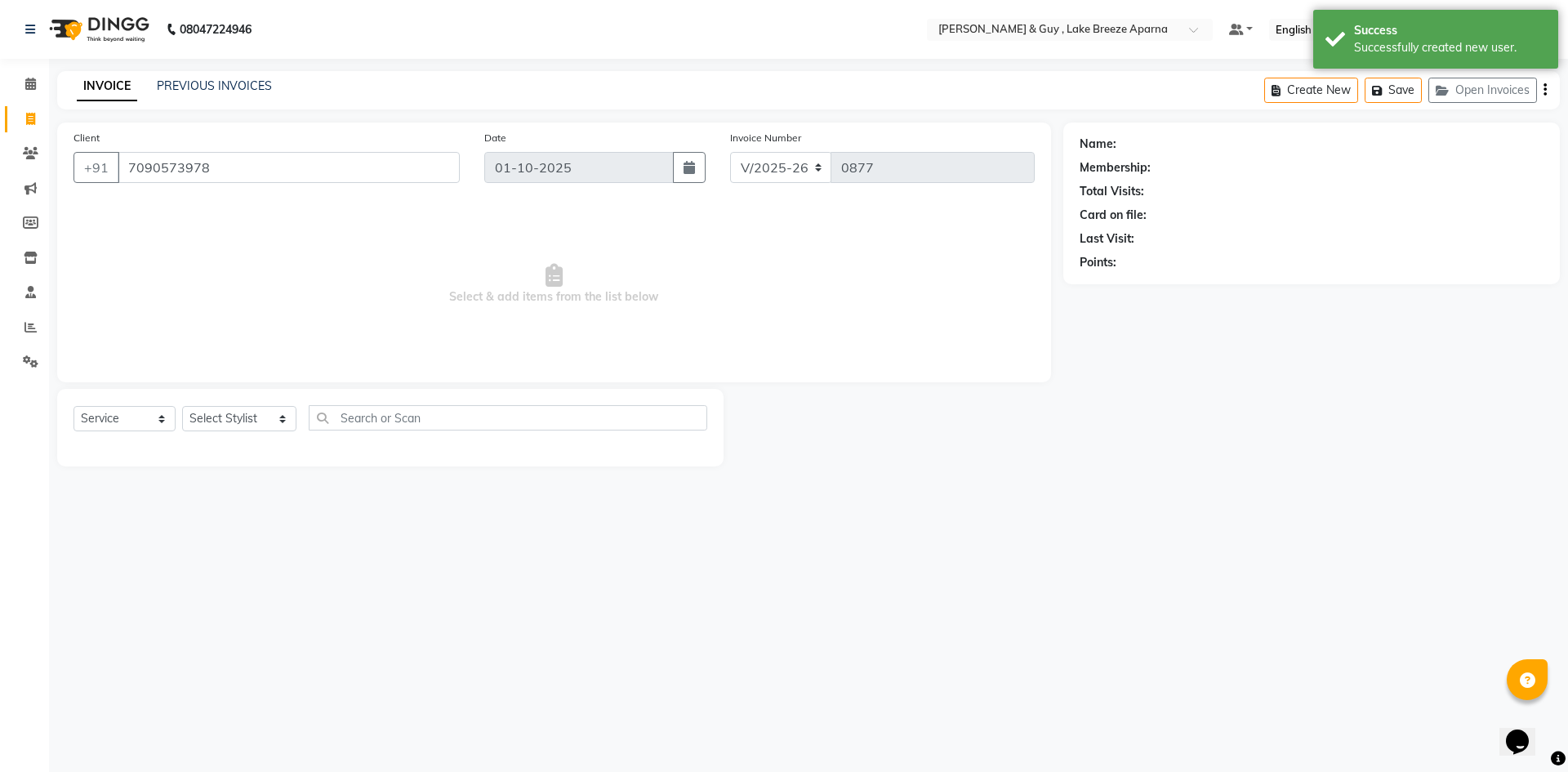
click at [258, 629] on ngb-modal-window "Add Client Generate Dummy Number Name Email DOB Day 01 02 03 04 05 06 07 08 09 …" at bounding box center [784, 386] width 1568 height 772
click at [273, 417] on select "Select Stylist ANAS ASLAM DANISH HANISHA MANAGER LAXMI RIMA RINKU SALMAN SHANVI…" at bounding box center [239, 418] width 115 height 25
select select "88277"
click at [182, 406] on select "Select Stylist ANAS ASLAM DANISH HANISHA MANAGER LAXMI RIMA RINKU SALMAN SHANVI…" at bounding box center [239, 418] width 115 height 25
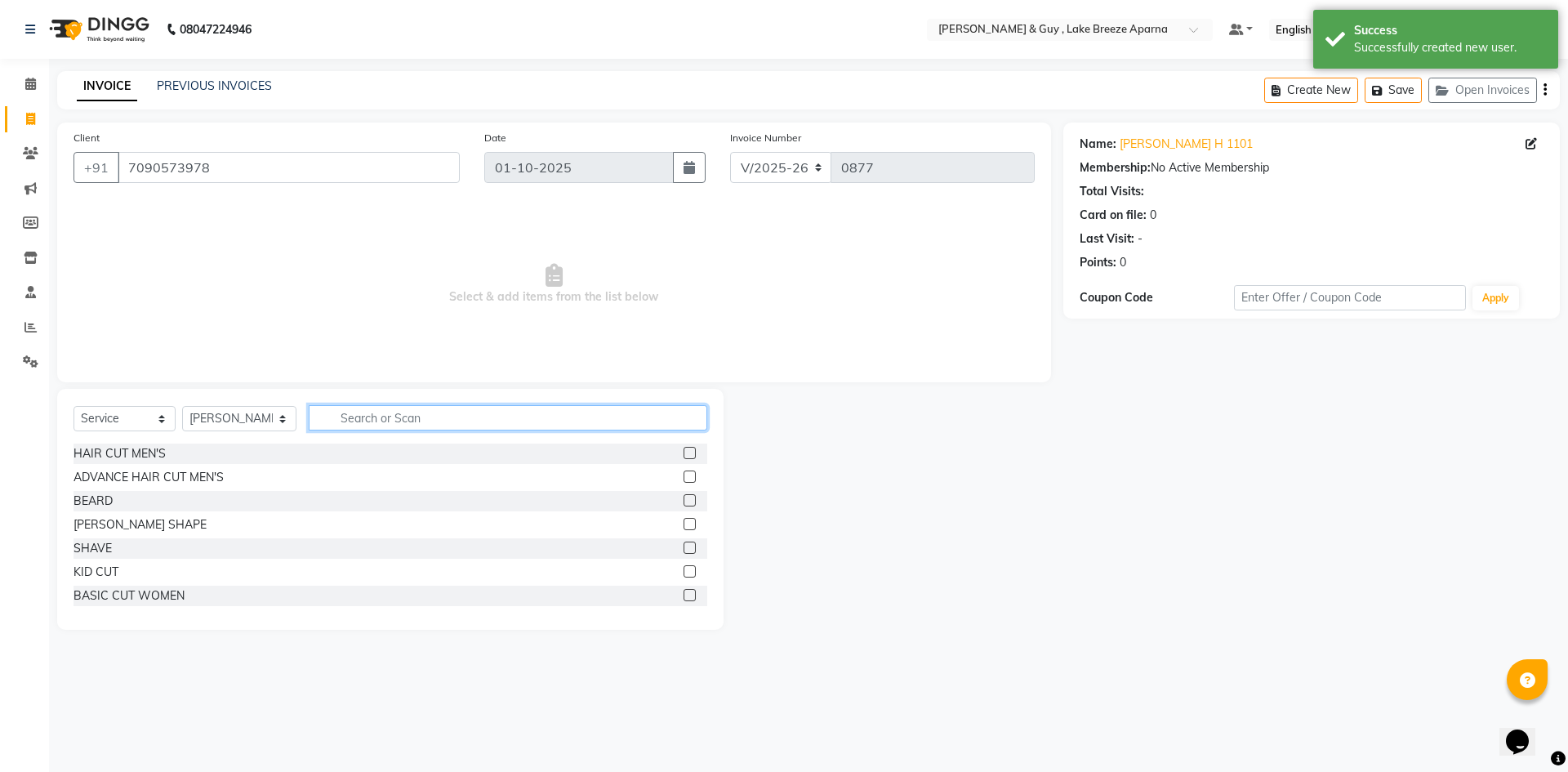
click at [369, 419] on input "text" at bounding box center [508, 417] width 399 height 25
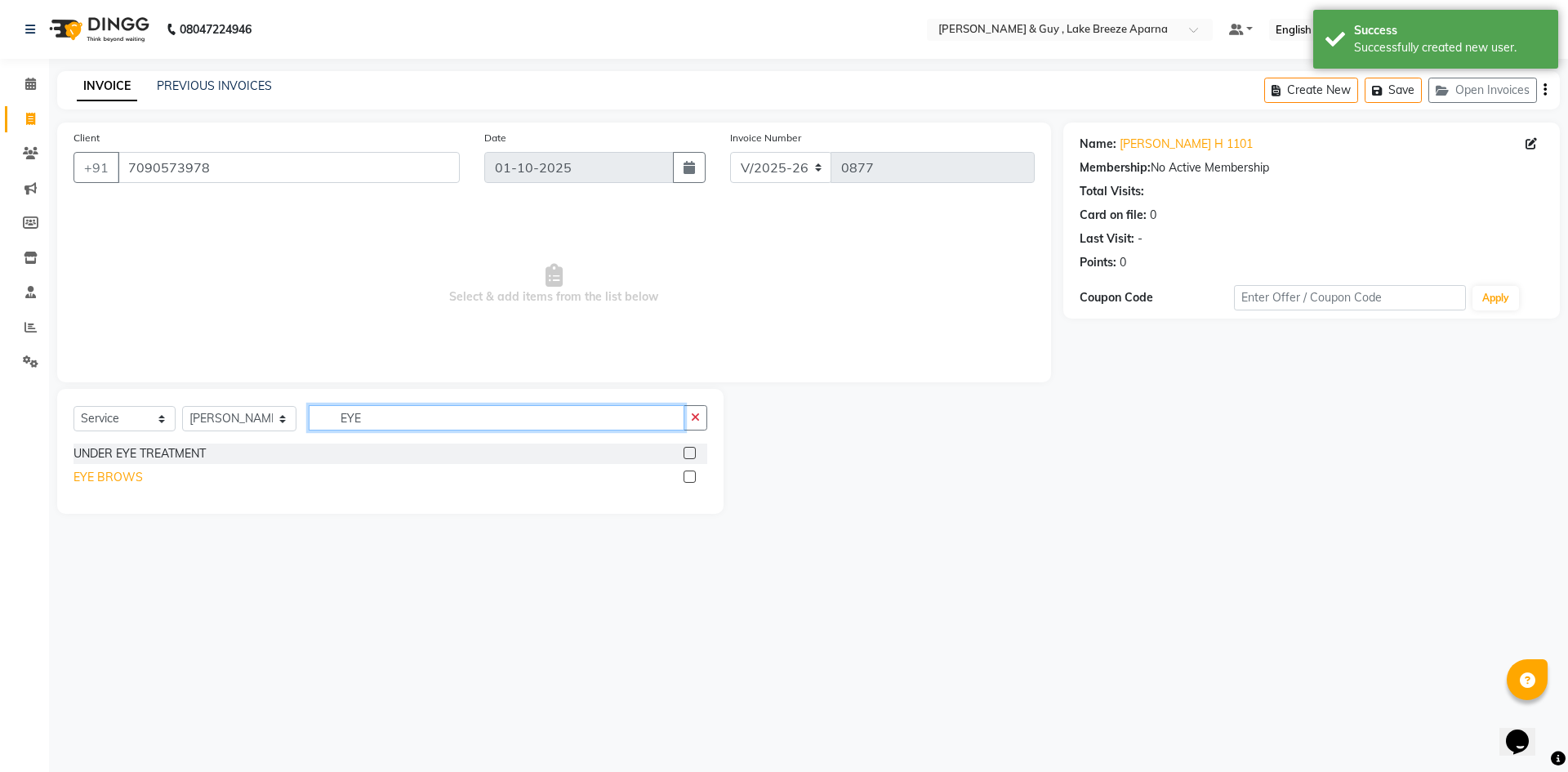
type input "EYE"
click at [124, 476] on div "EYE BROWS" at bounding box center [108, 478] width 70 height 17
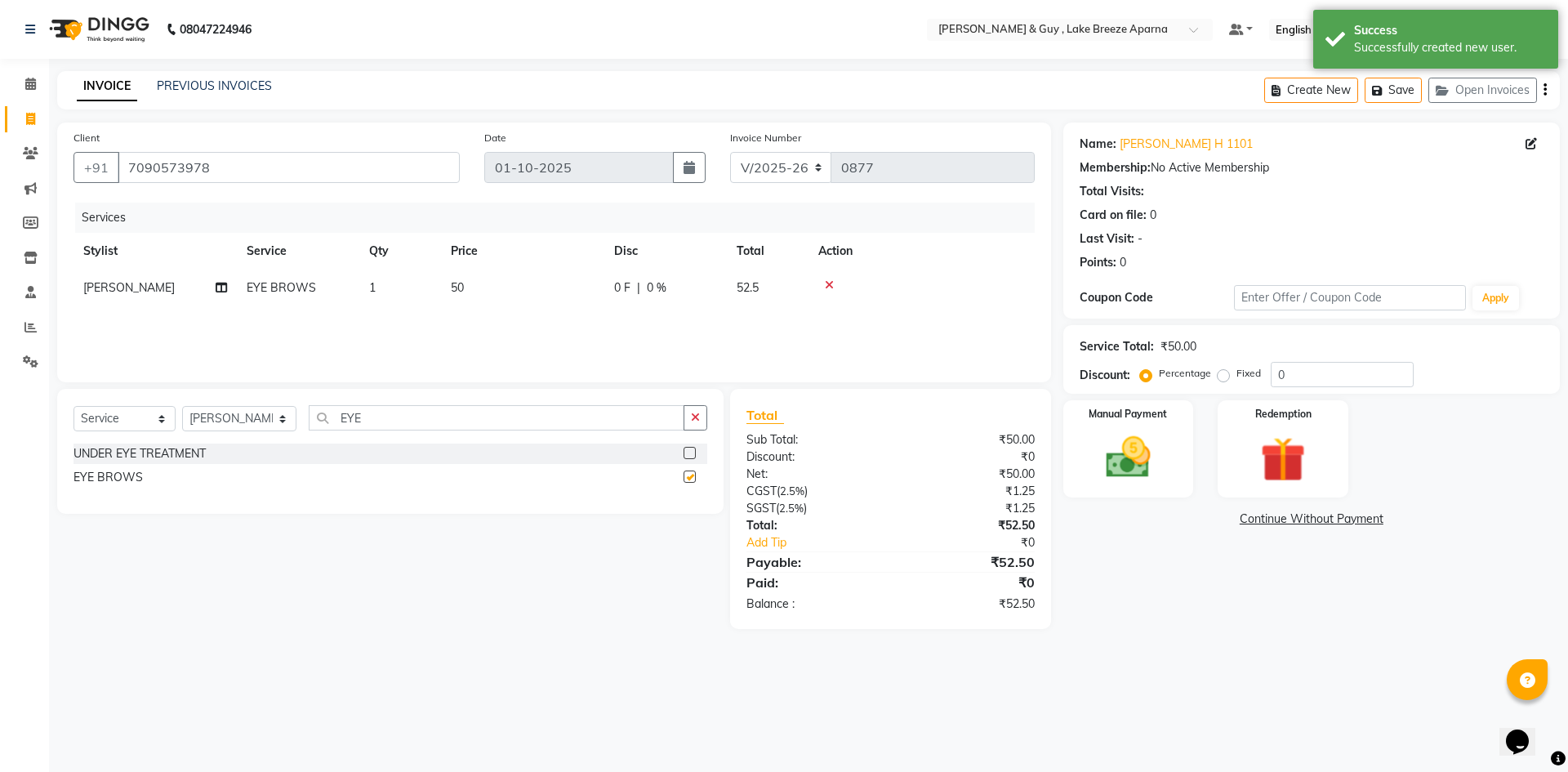
checkbox input "false"
click at [336, 424] on input "EYE" at bounding box center [497, 417] width 376 height 25
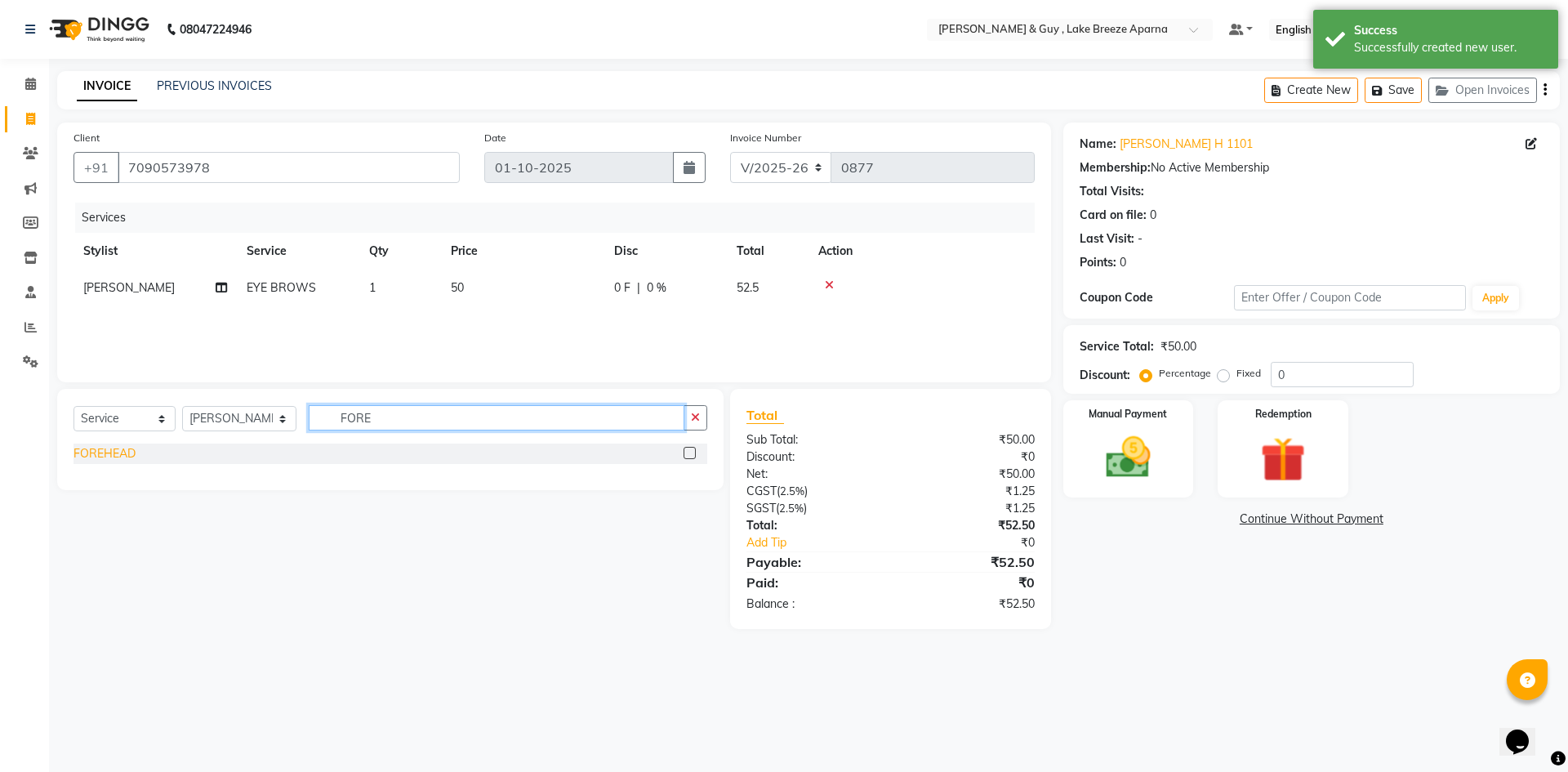
type input "FORE"
click at [122, 454] on div "FOREHEAD" at bounding box center [104, 454] width 62 height 17
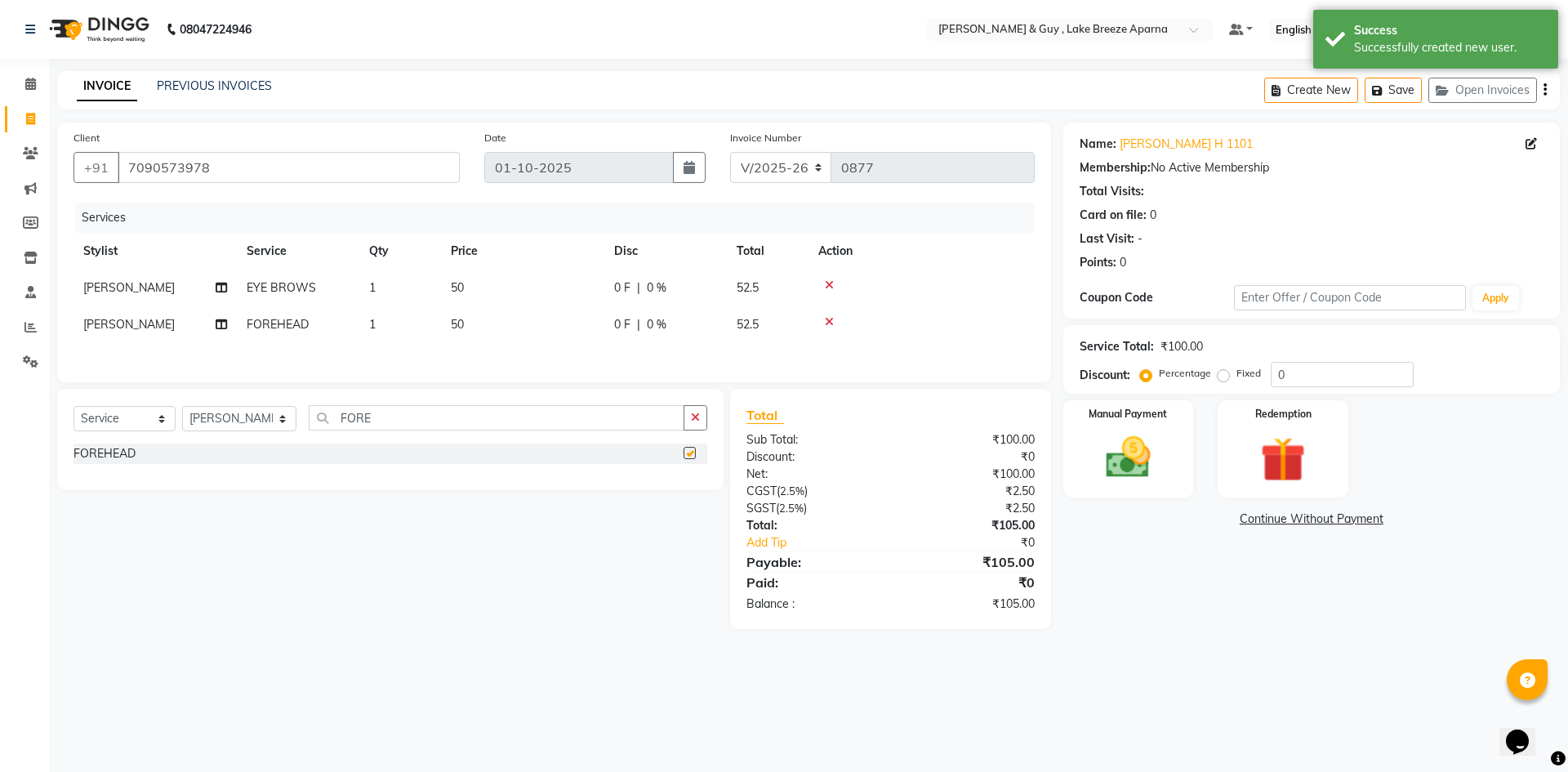
checkbox input "false"
click at [369, 422] on input "FORE" at bounding box center [497, 417] width 376 height 25
click at [347, 424] on input "FORE" at bounding box center [497, 417] width 376 height 25
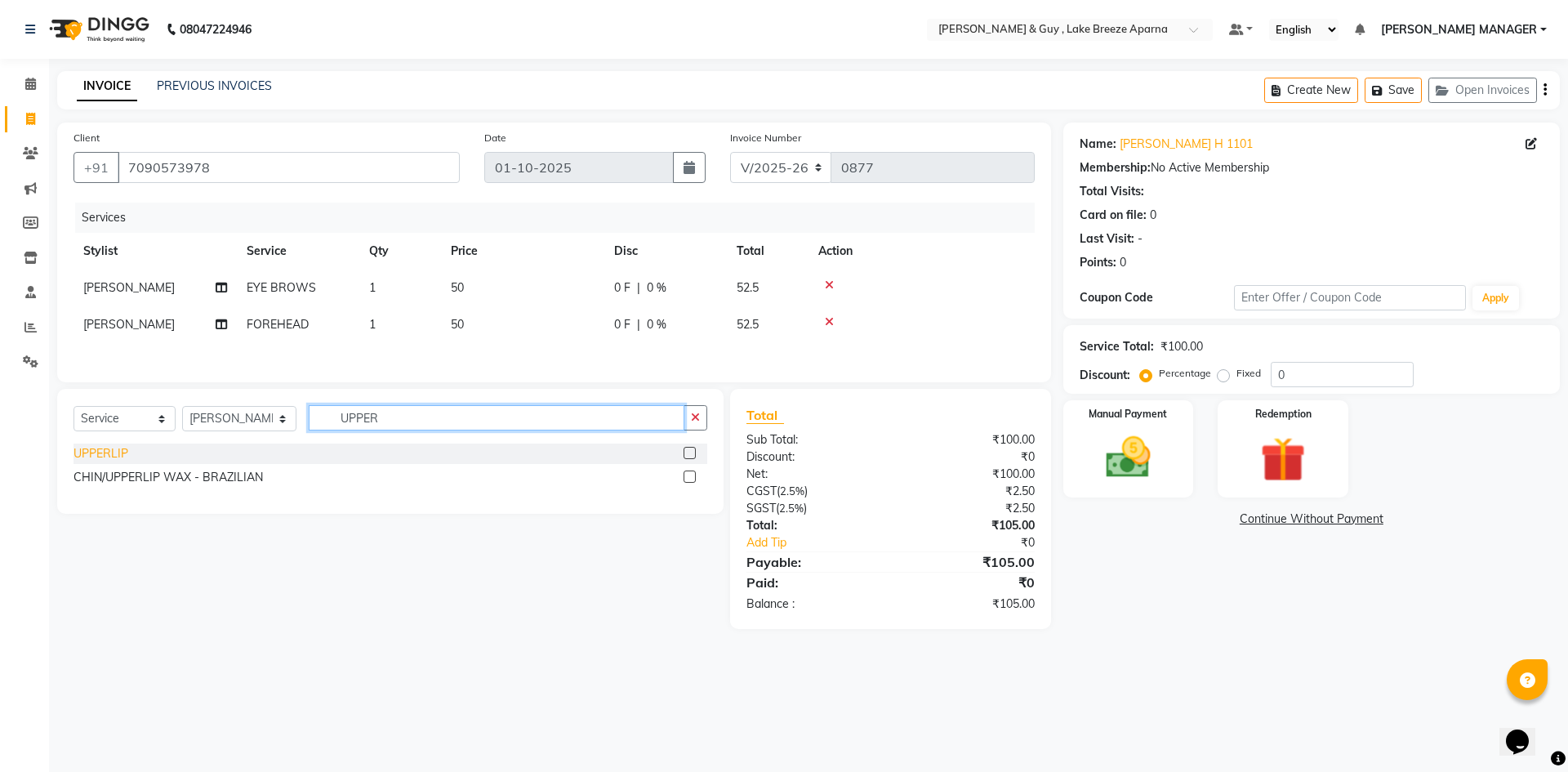
type input "UPPER"
click at [121, 454] on div "UPPERLIP" at bounding box center [101, 454] width 55 height 17
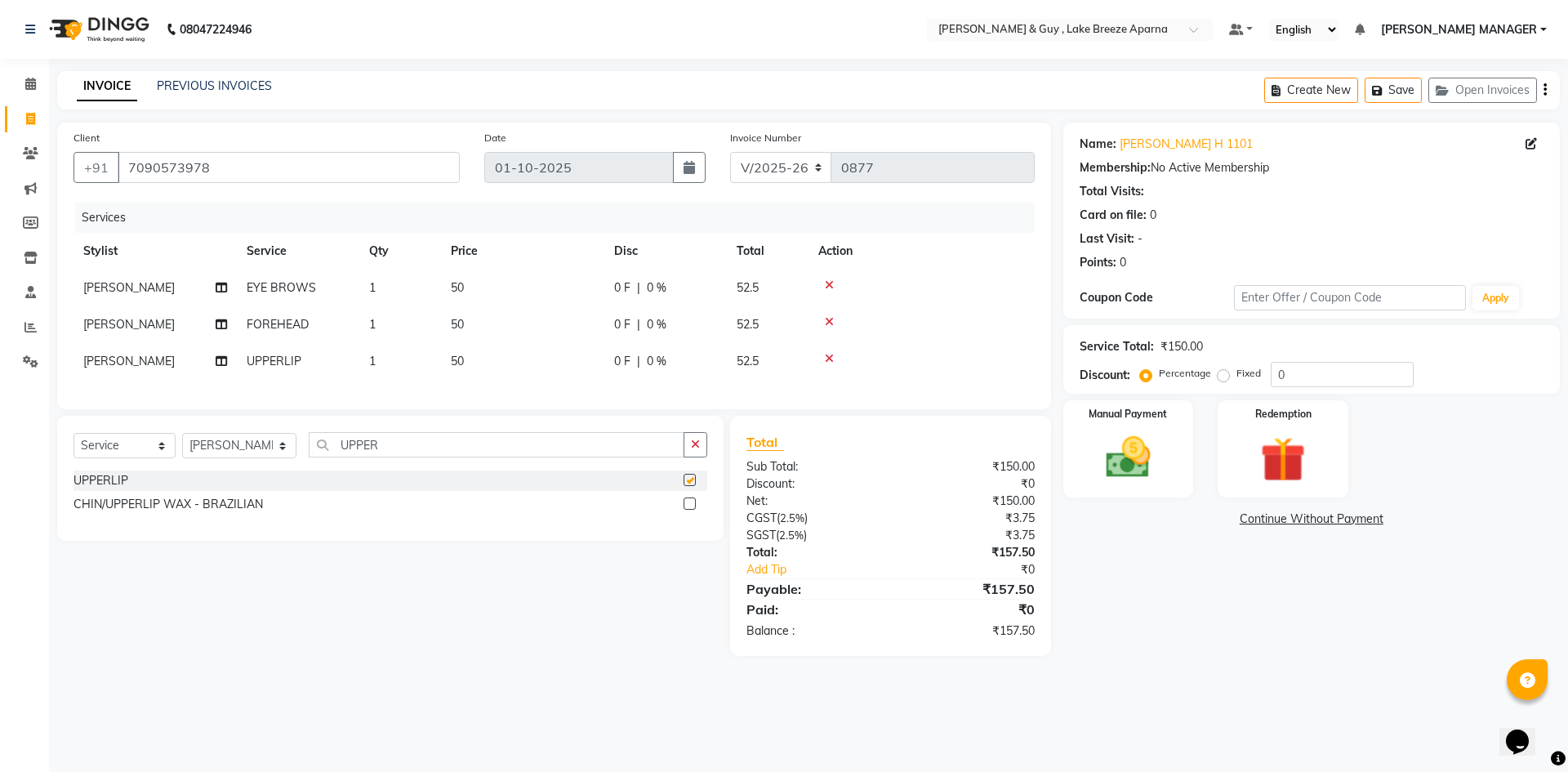
checkbox input "false"
click at [345, 448] on input "UPPER" at bounding box center [497, 444] width 376 height 25
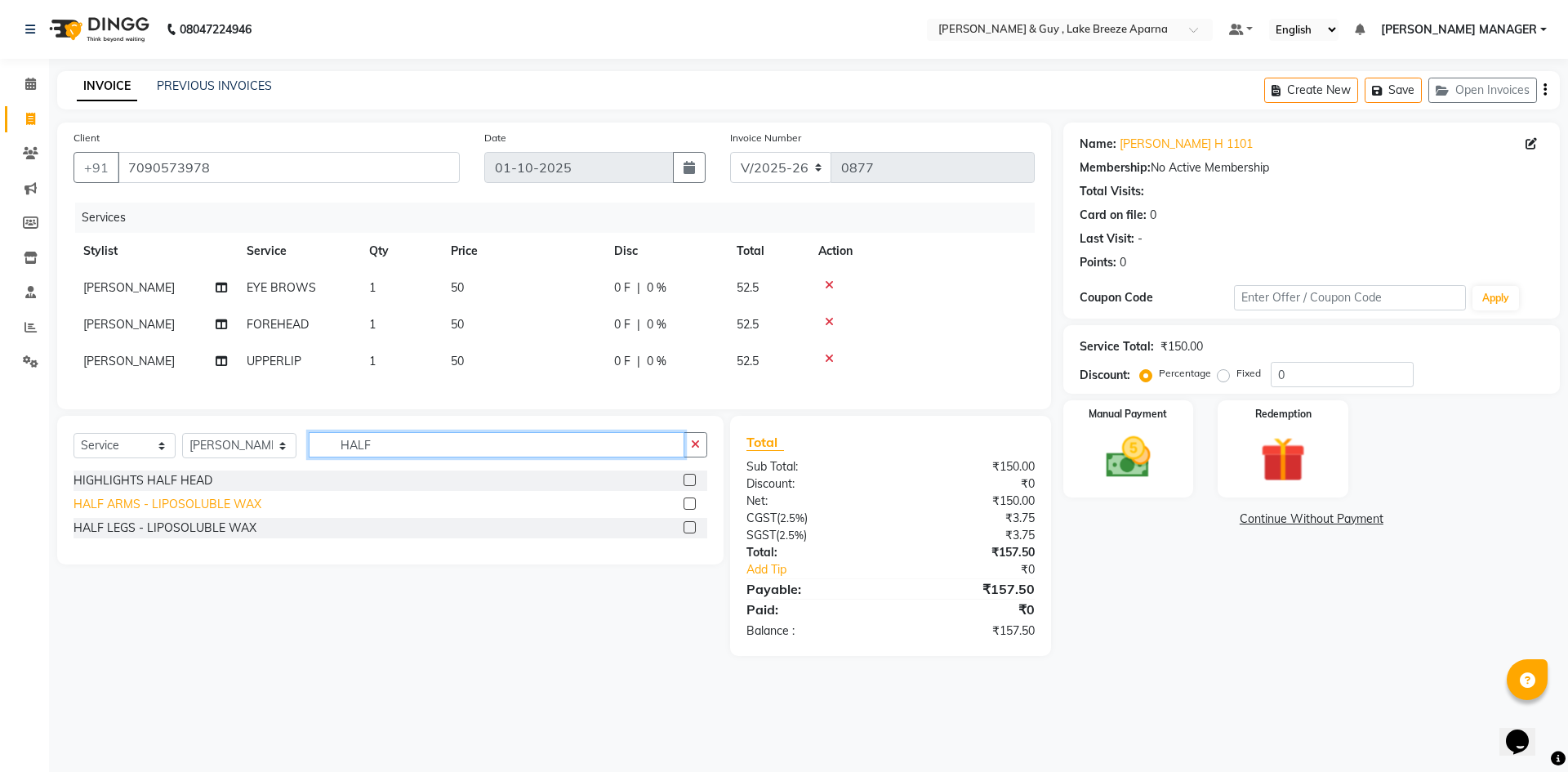
type input "HALF"
click at [203, 513] on div "HALF ARMS - LIPOSOLUBLE WAX" at bounding box center [168, 504] width 188 height 17
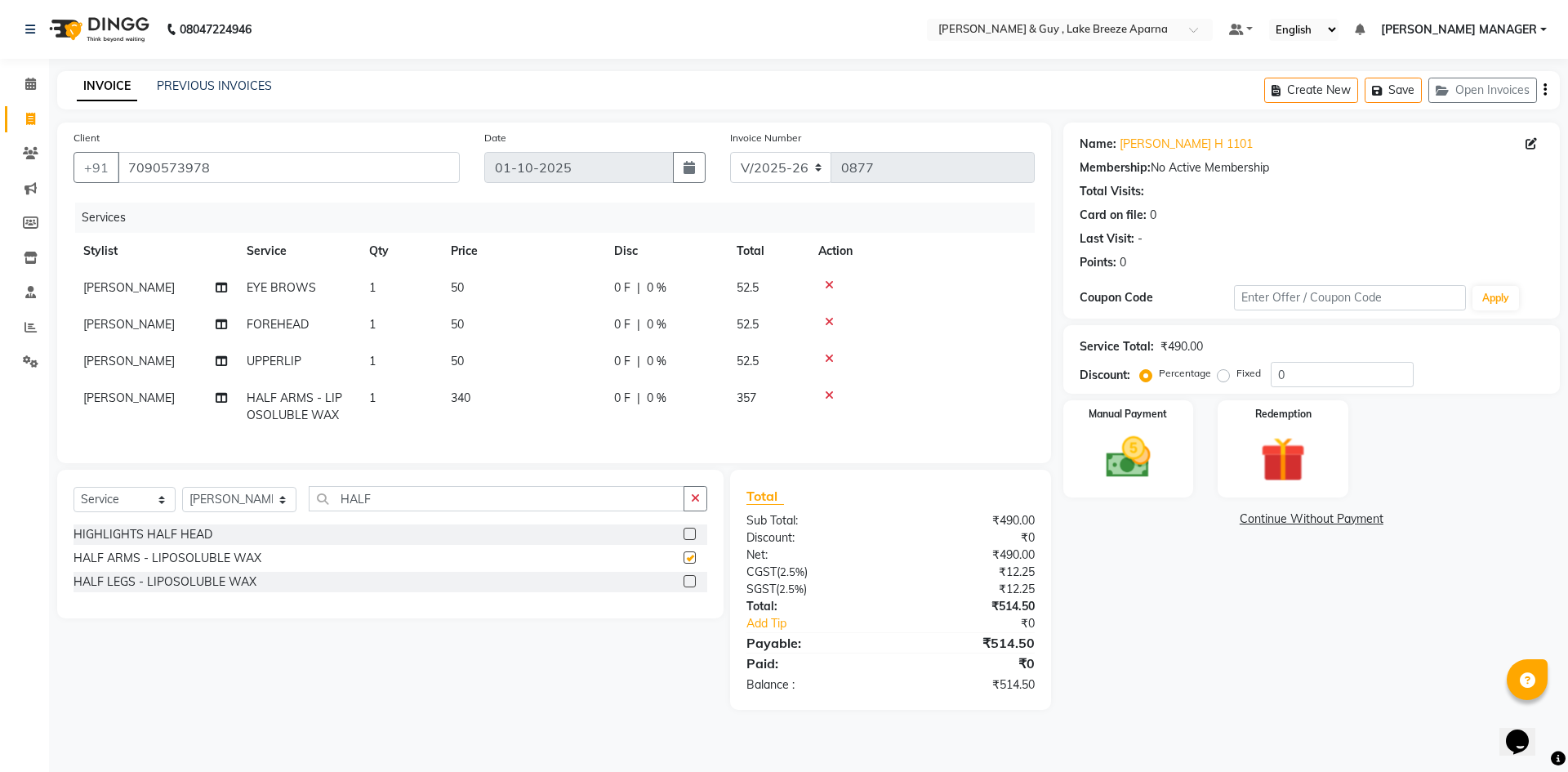
checkbox input "false"
click at [1113, 451] on img at bounding box center [1129, 457] width 76 height 54
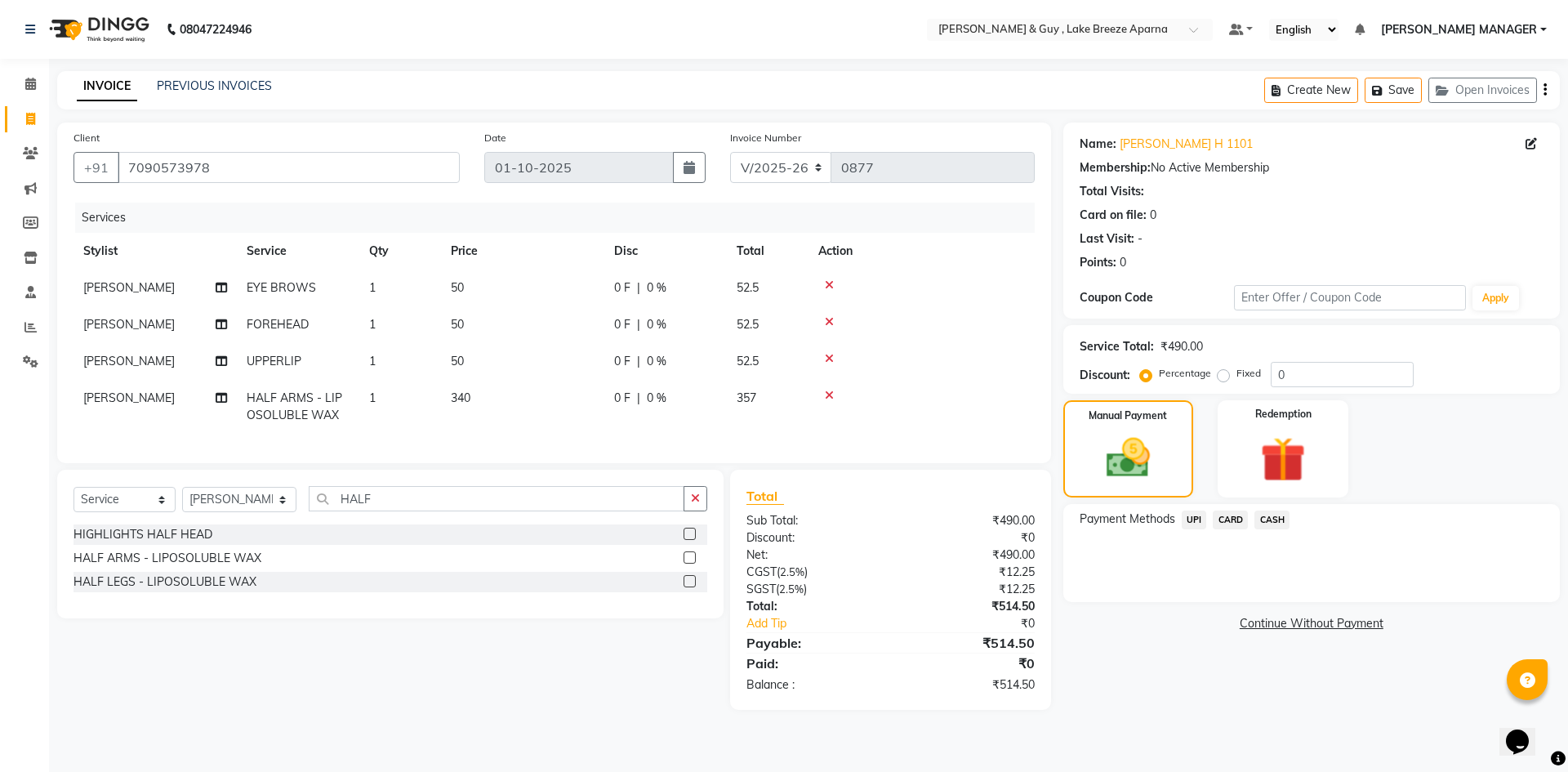
click at [1193, 518] on span "UPI" at bounding box center [1194, 520] width 25 height 19
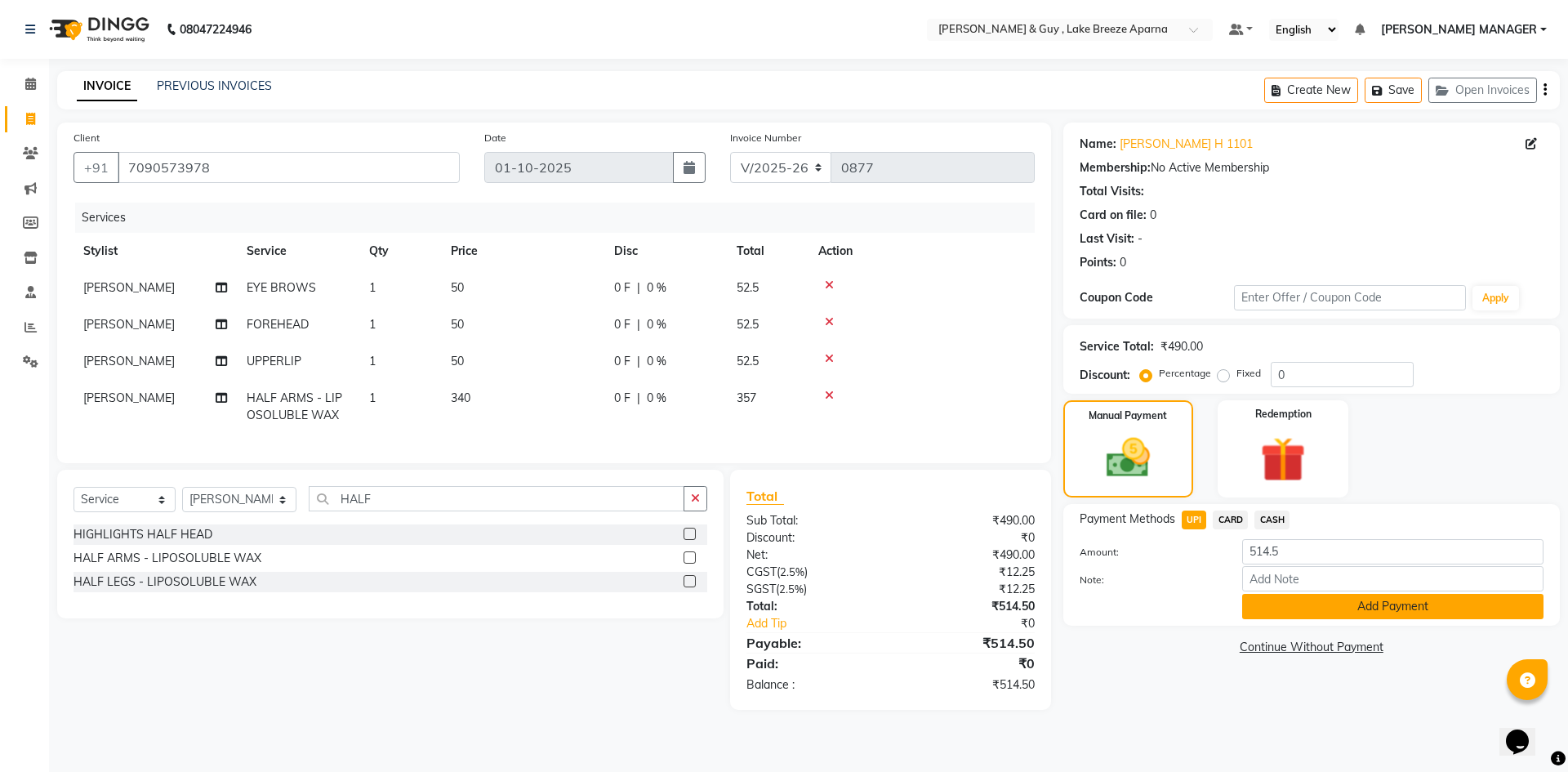
click at [1309, 613] on button "Add Payment" at bounding box center [1393, 606] width 302 height 25
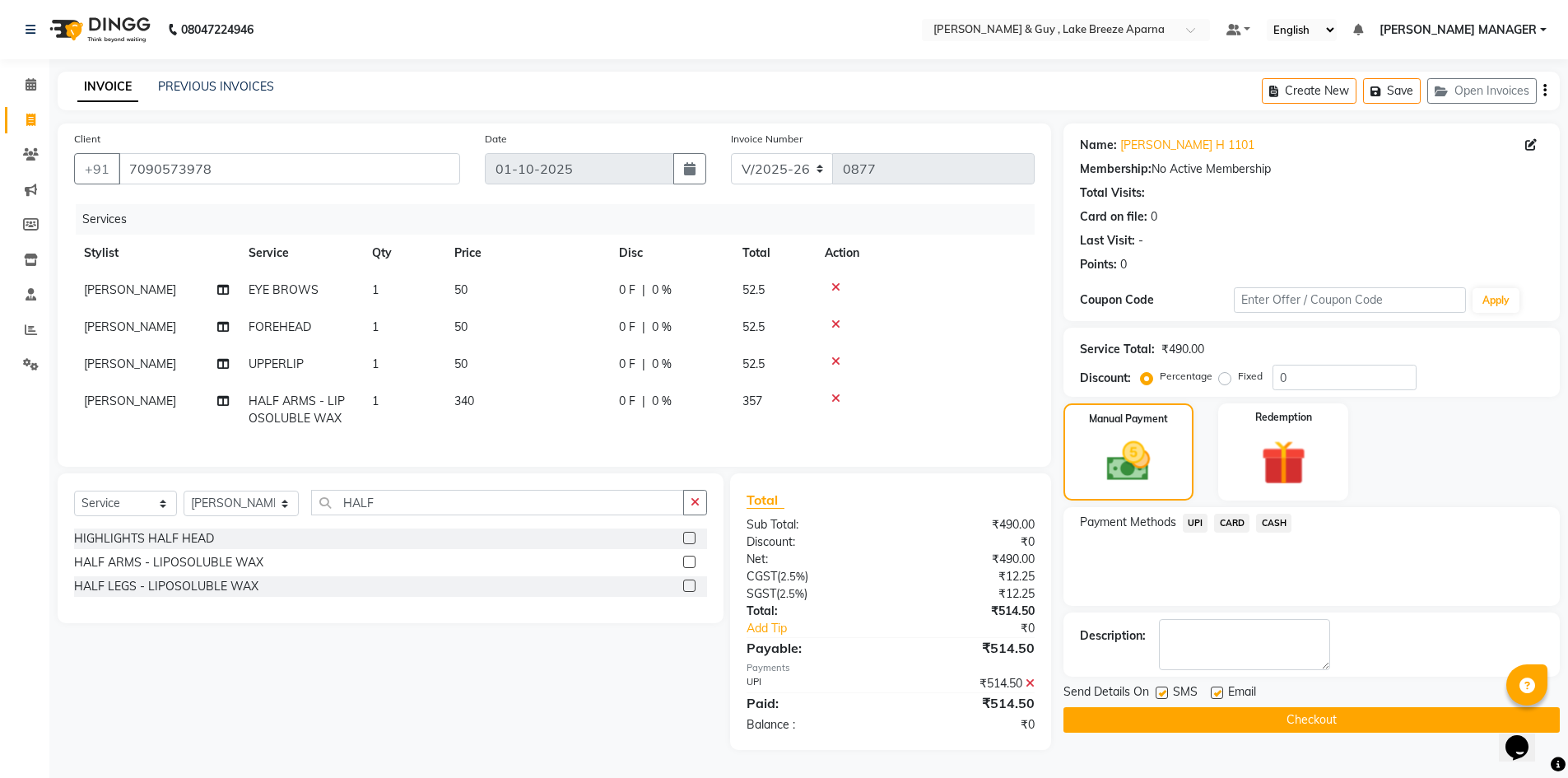
click at [1214, 694] on label at bounding box center [1216, 693] width 12 height 12
click at [1214, 694] on input "checkbox" at bounding box center [1215, 693] width 10 height 10
checkbox input "false"
click at [1211, 710] on button "Checkout" at bounding box center [1311, 720] width 496 height 25
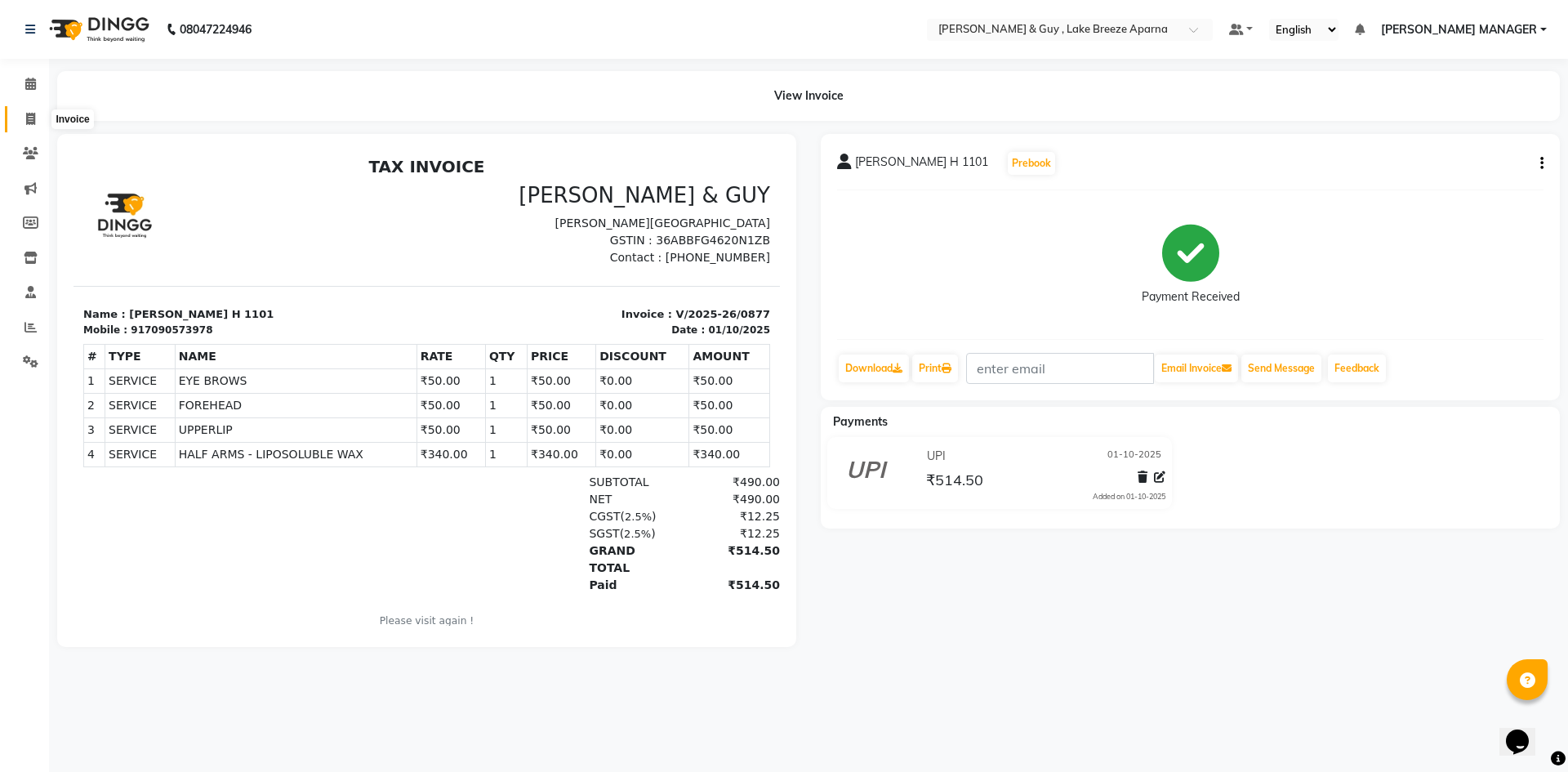
click at [20, 120] on span at bounding box center [31, 119] width 29 height 19
select select "service"
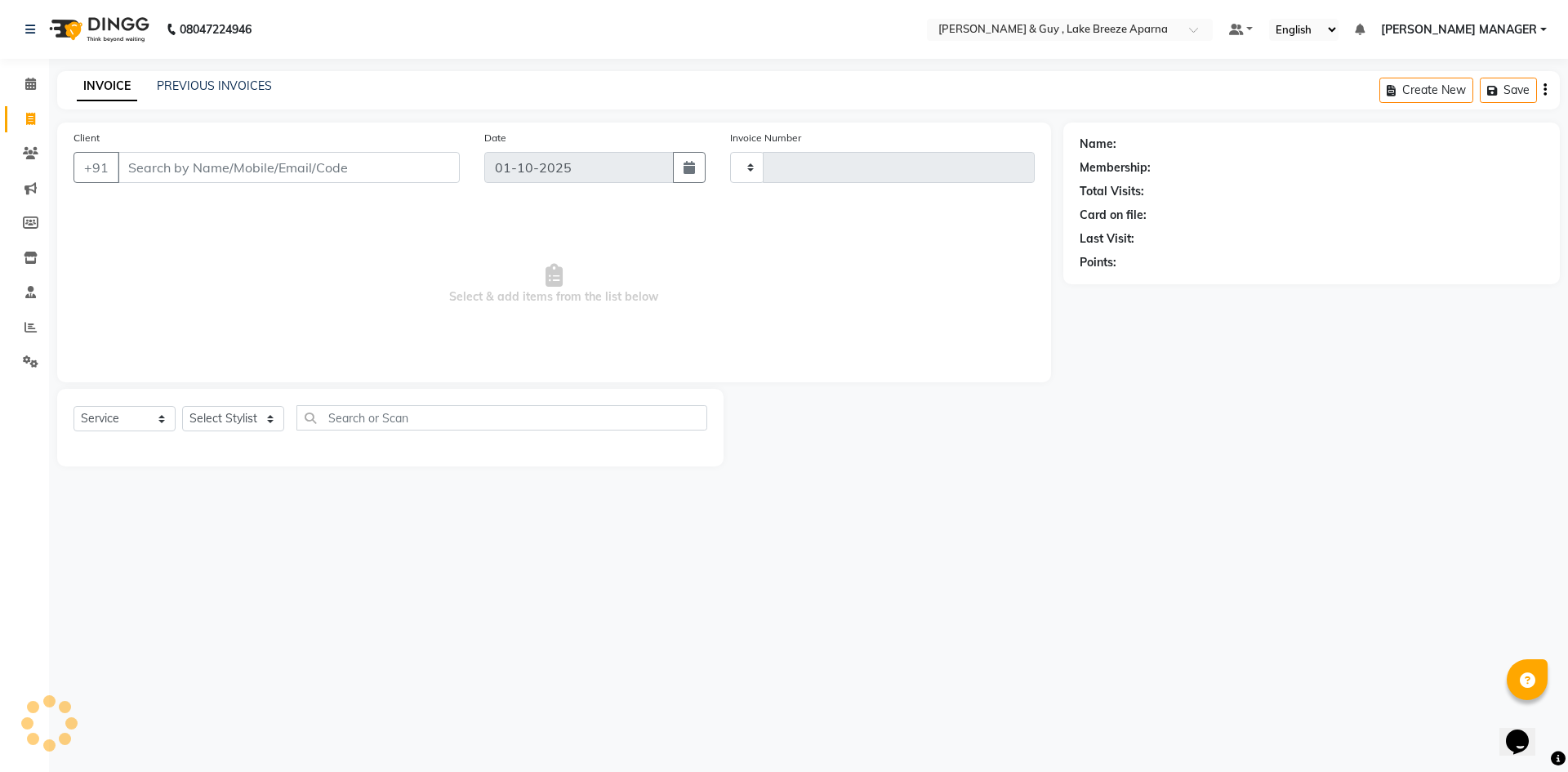
type input "0878"
select select "8690"
click at [249, 76] on div "INVOICE PREVIOUS INVOICES Create New Save Open Invoices" at bounding box center [808, 89] width 1503 height 38
click at [250, 76] on div "INVOICE PREVIOUS INVOICES Create New Save Open Invoices" at bounding box center [808, 89] width 1503 height 38
click at [239, 88] on link "PREVIOUS INVOICES" at bounding box center [214, 86] width 115 height 15
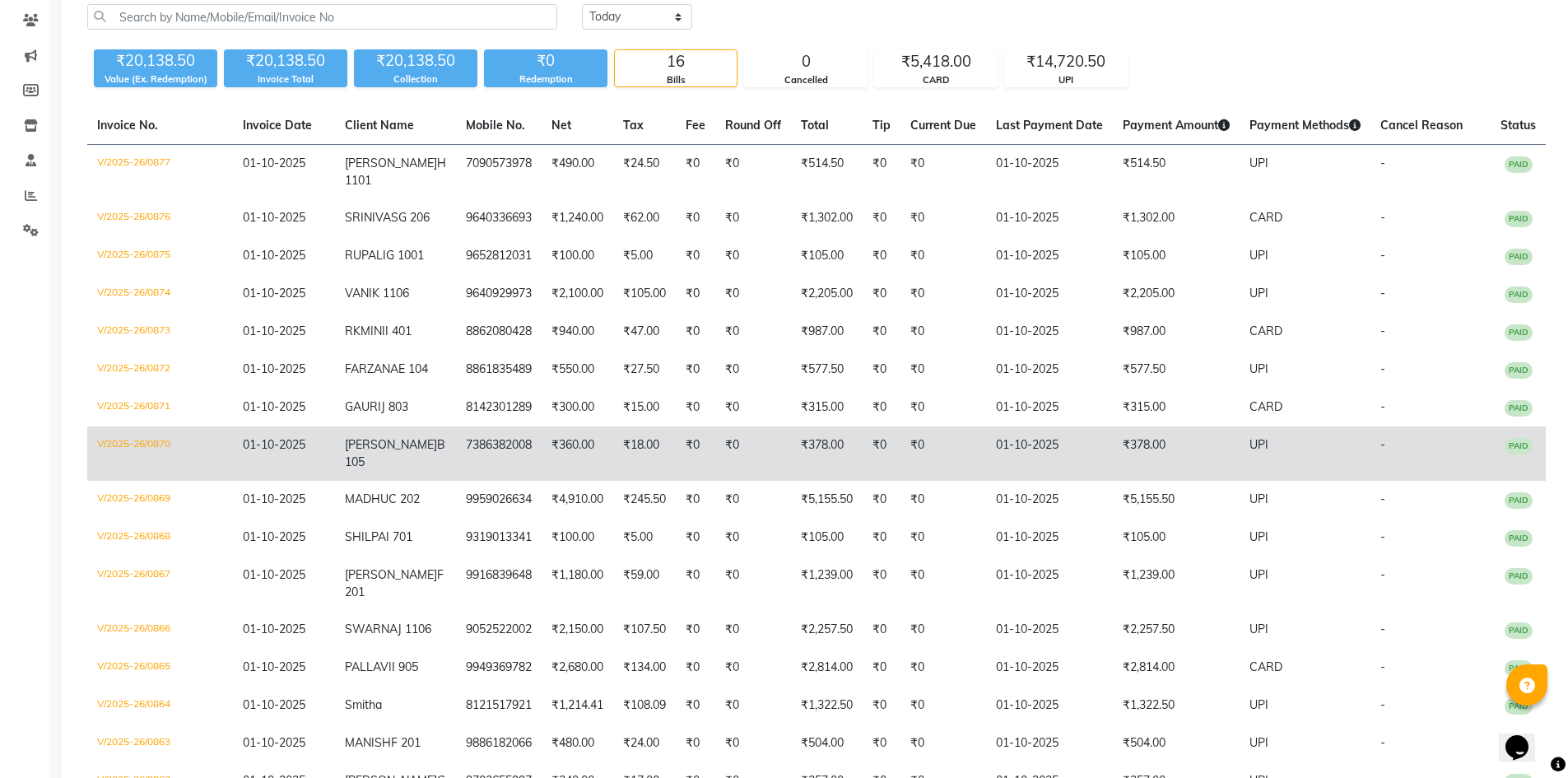
scroll to position [82, 0]
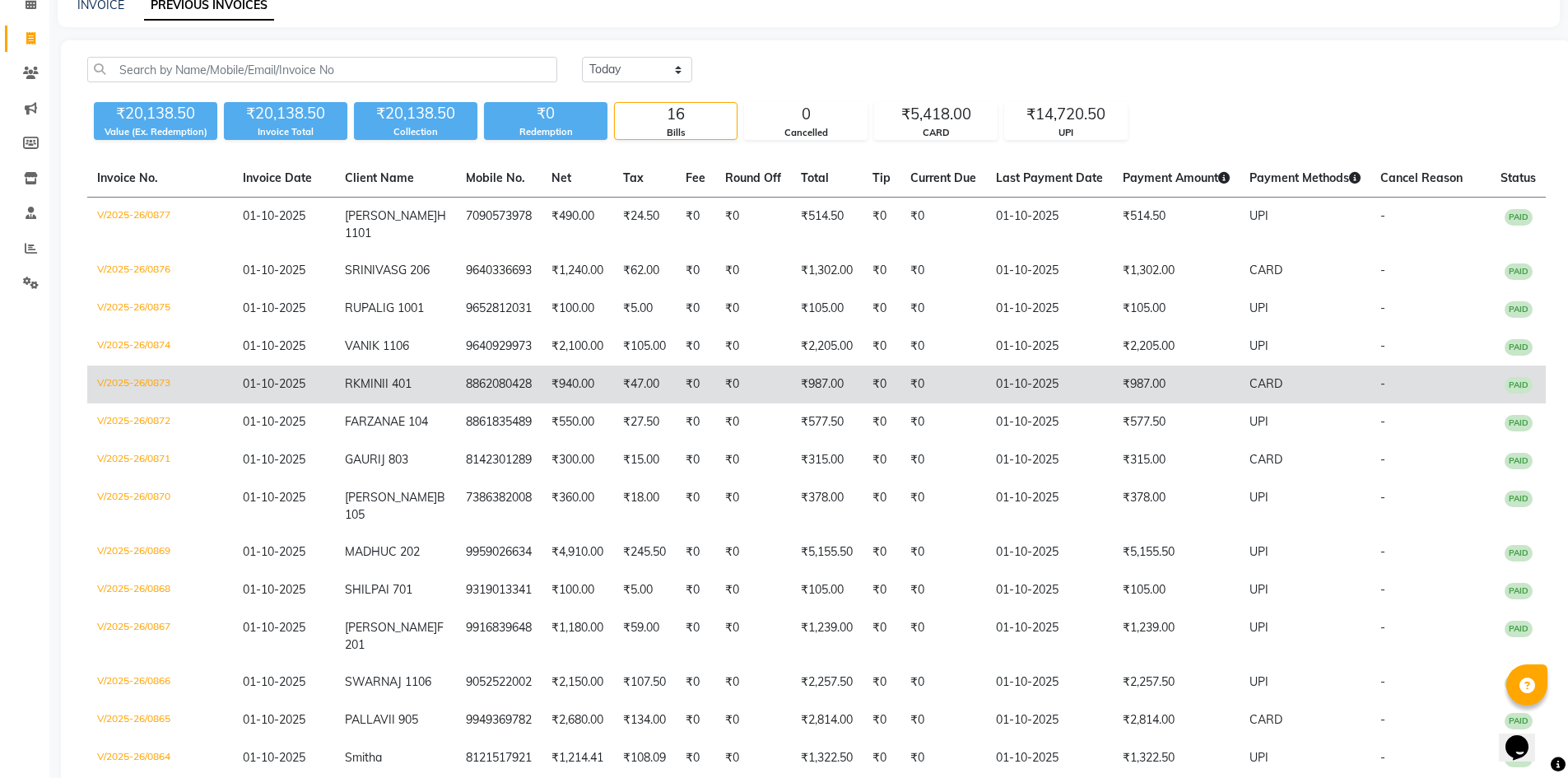
click at [614, 404] on td "₹47.00" at bounding box center [645, 384] width 63 height 38
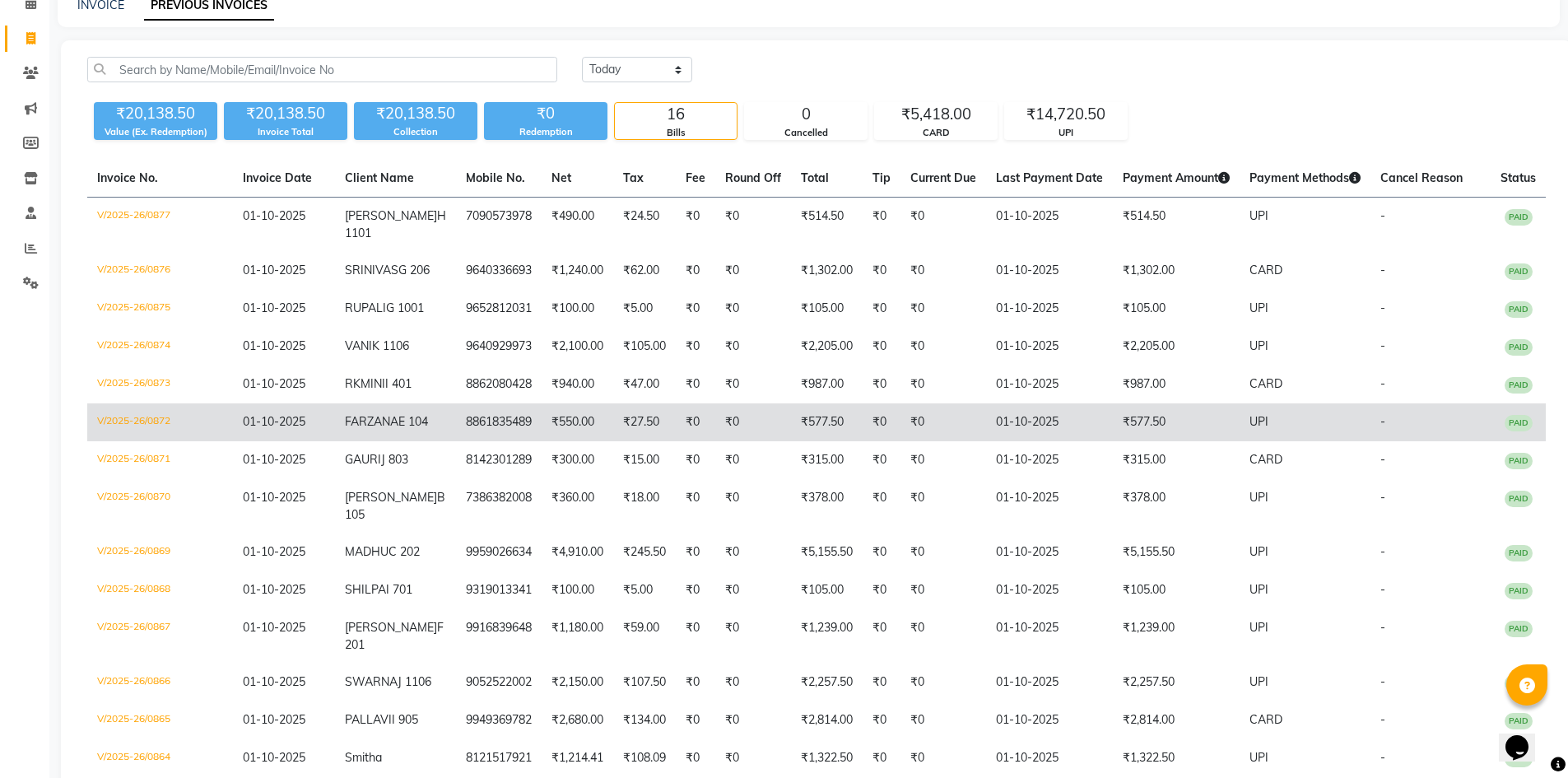
click at [503, 441] on td "8861835489" at bounding box center [498, 422] width 85 height 38
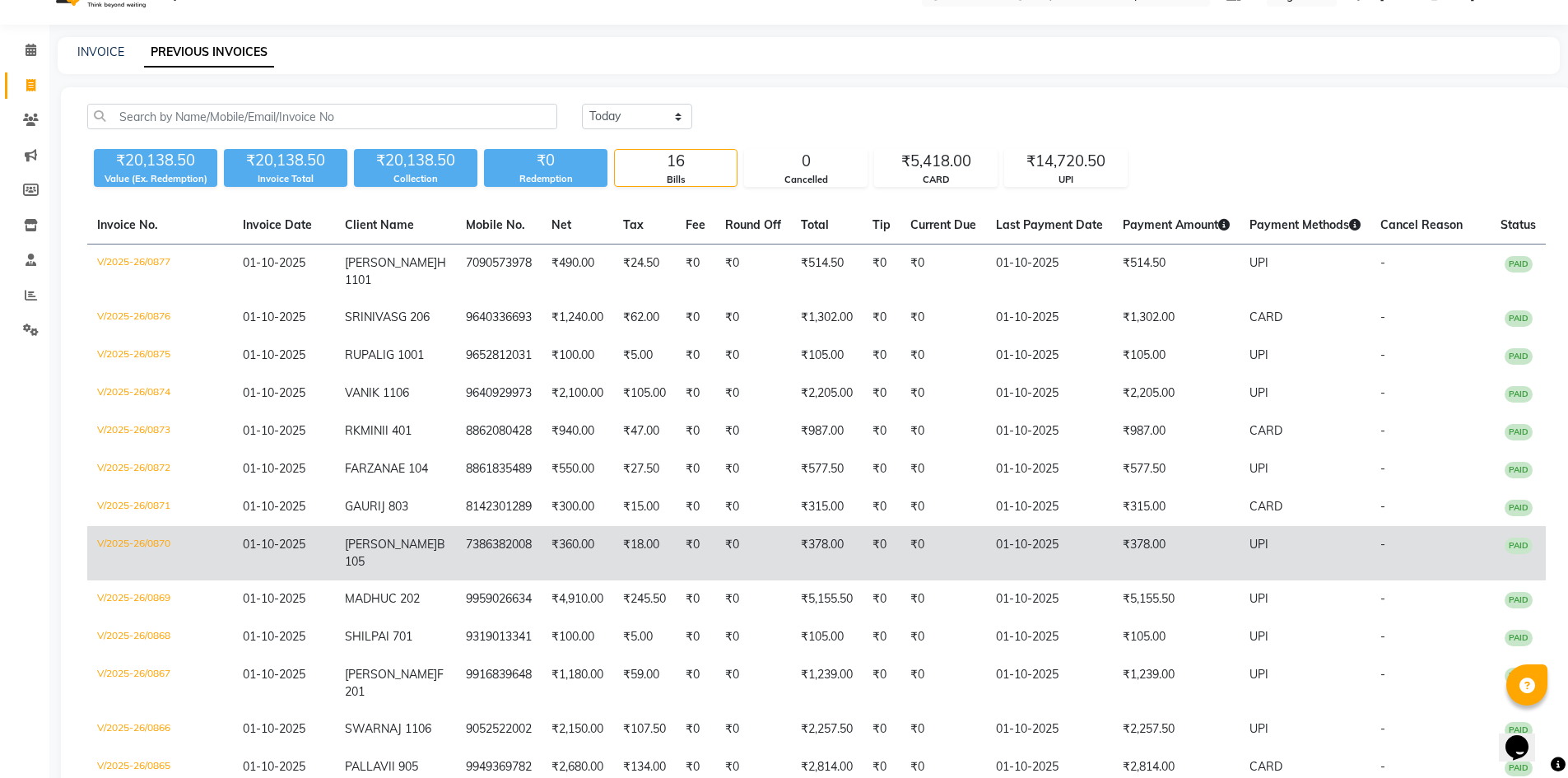
scroll to position [0, 0]
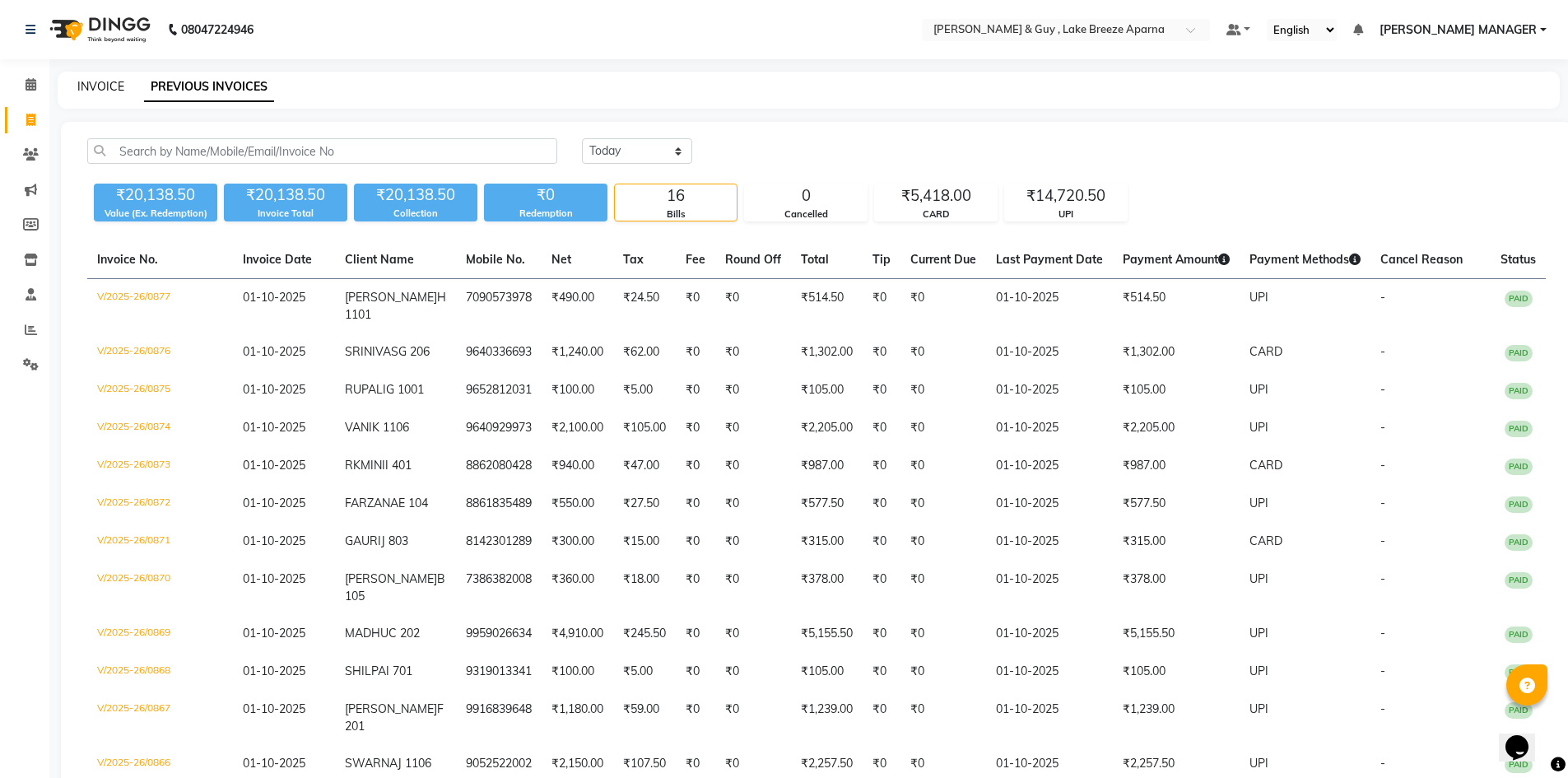
click at [114, 89] on link "INVOICE" at bounding box center [100, 86] width 47 height 15
select select "service"
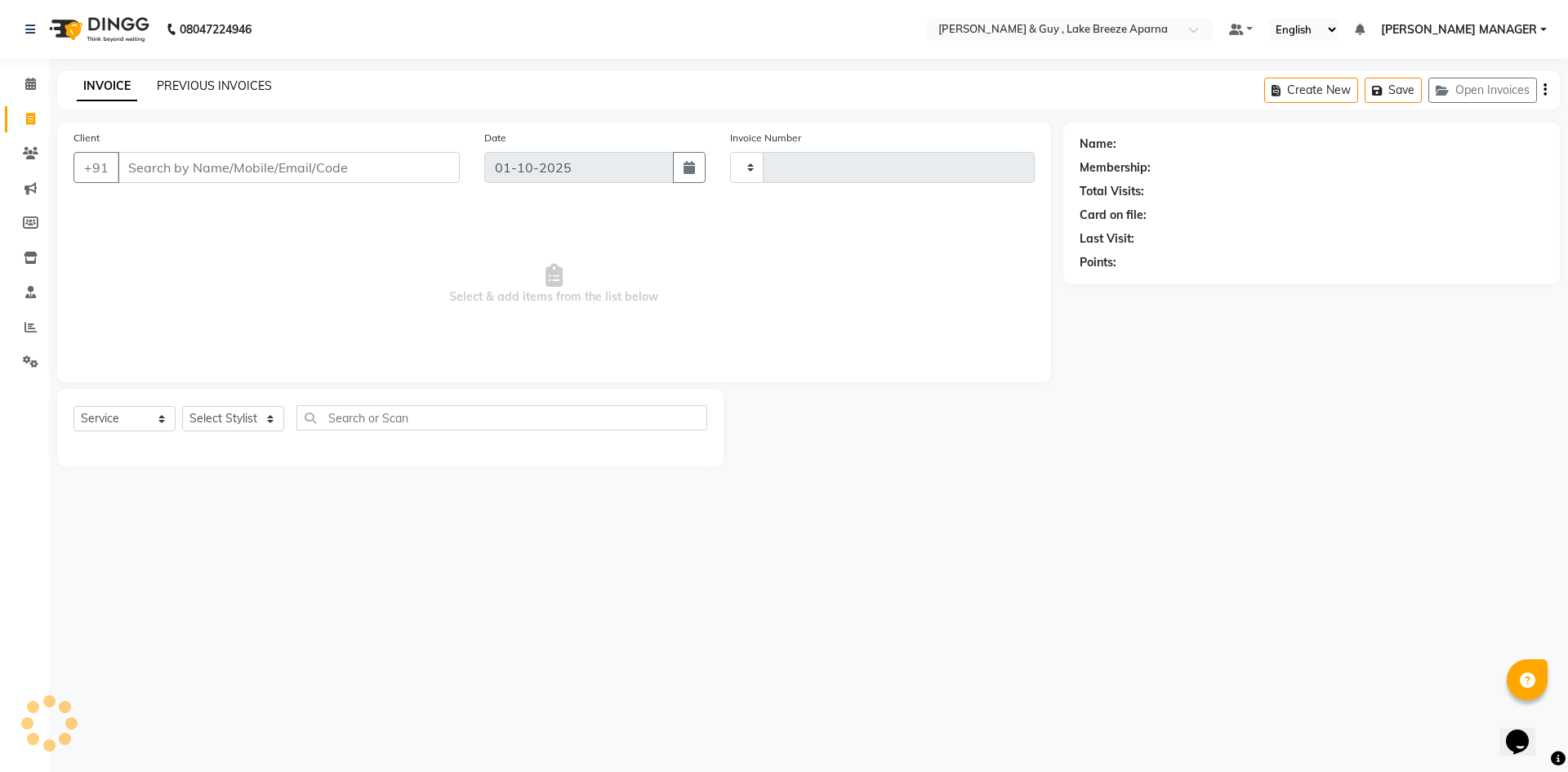
click at [188, 89] on link "PREVIOUS INVOICES" at bounding box center [214, 86] width 115 height 15
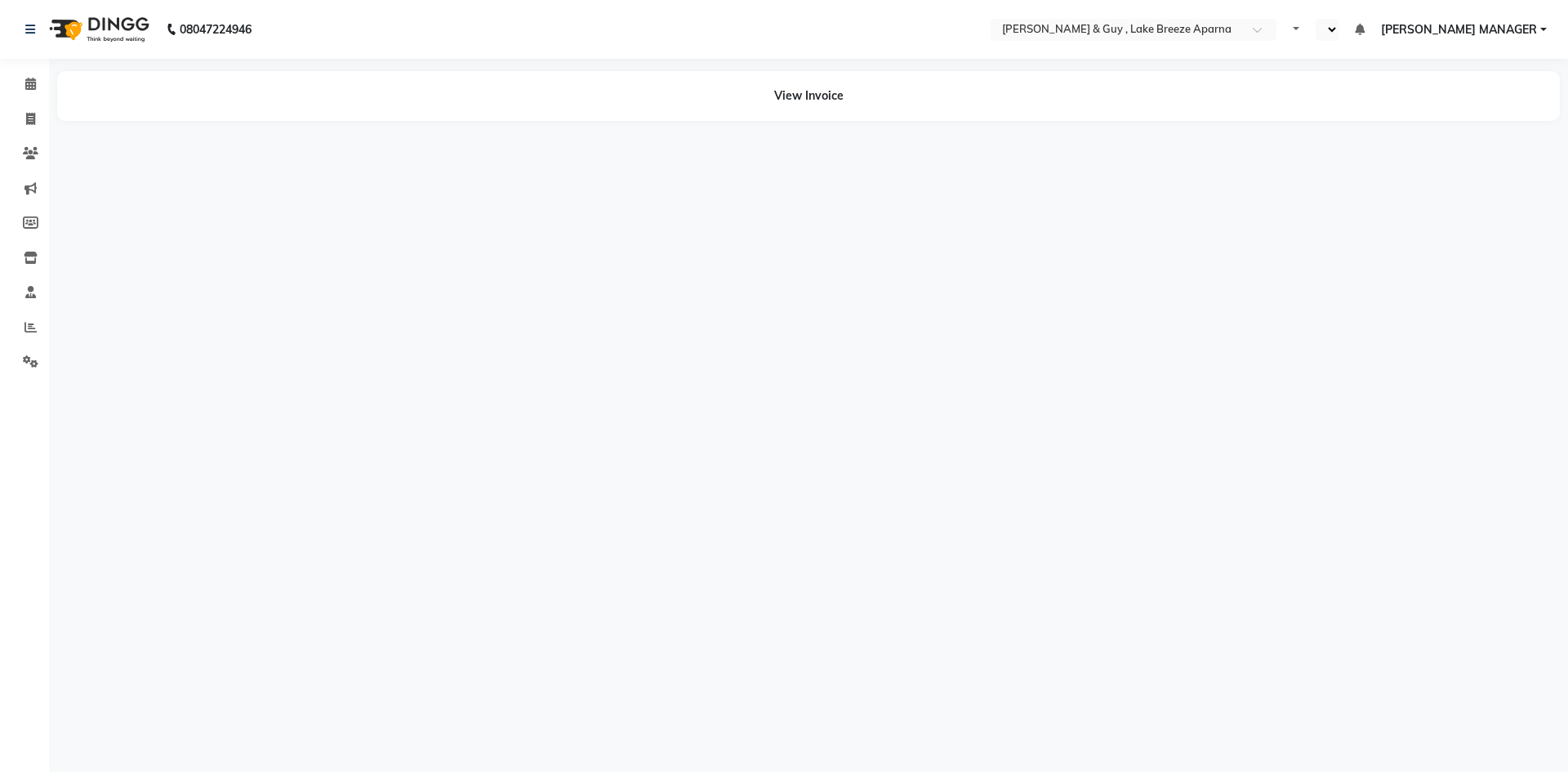
select select "en"
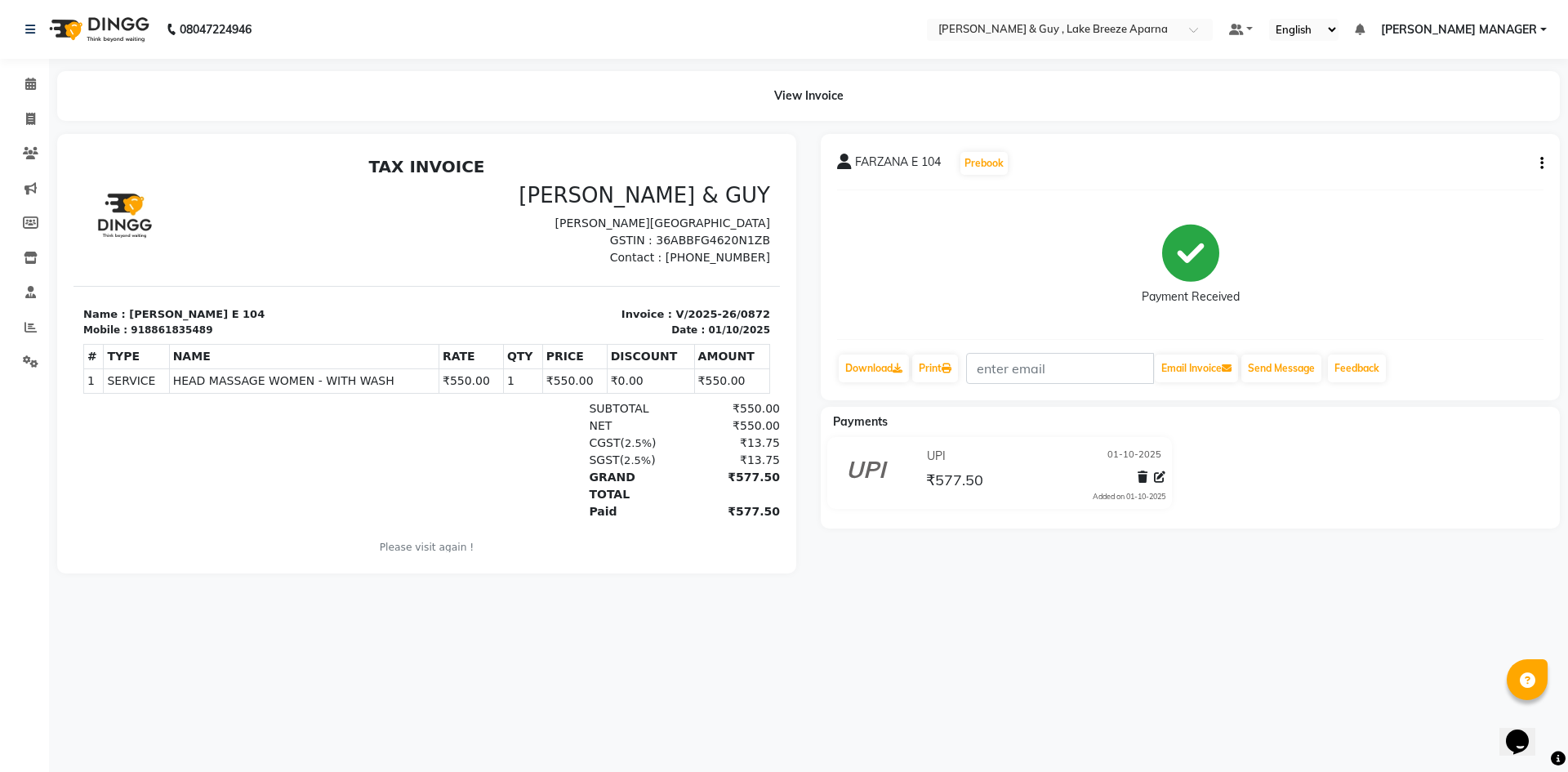
click at [1540, 164] on icon "button" at bounding box center [1542, 163] width 4 height 1
click at [1447, 186] on div "Edit Invoice" at bounding box center [1461, 184] width 112 height 20
select select "service"
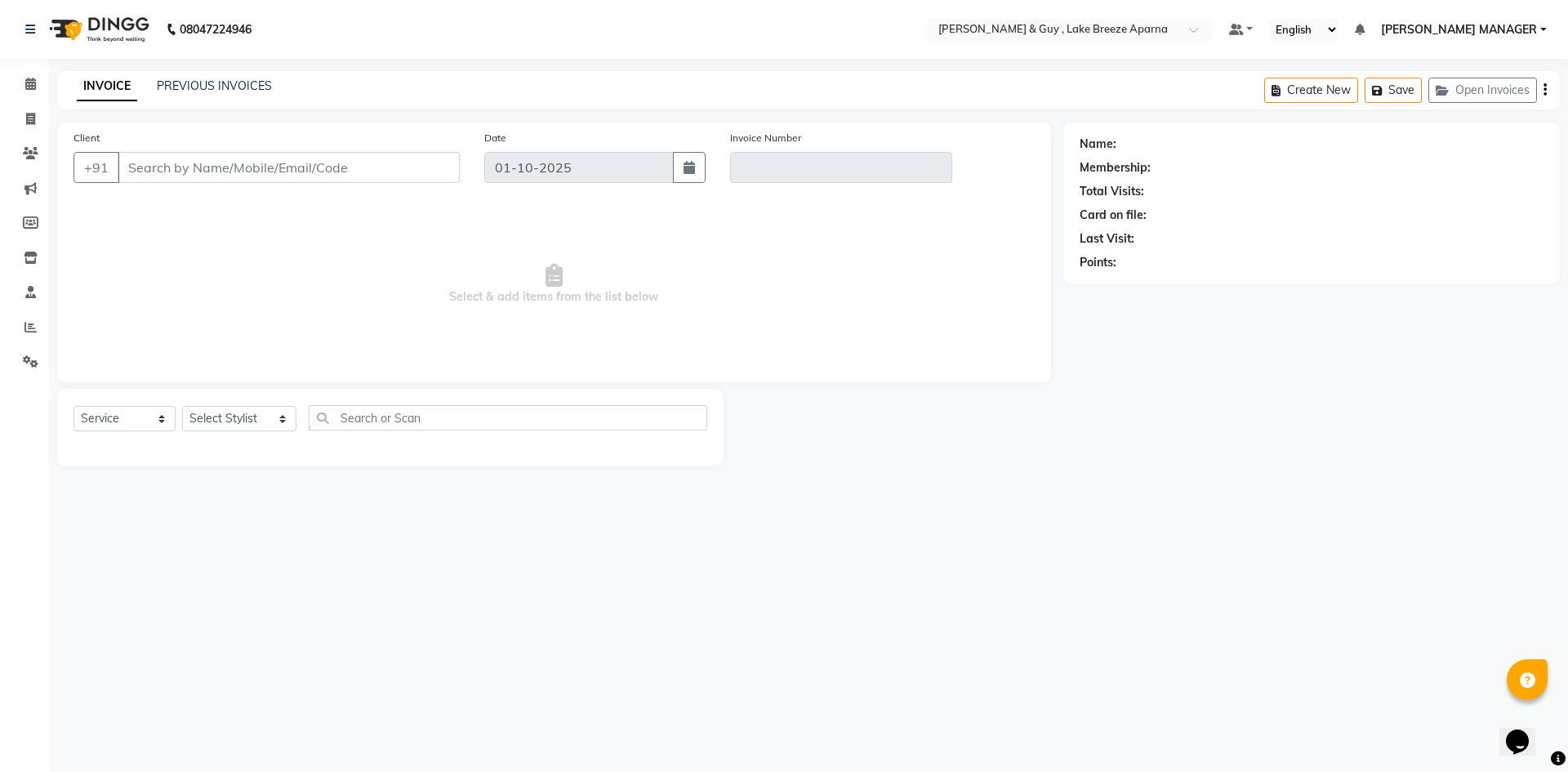
type input "8861835489"
type input "V/2025-26/0872"
select select "select"
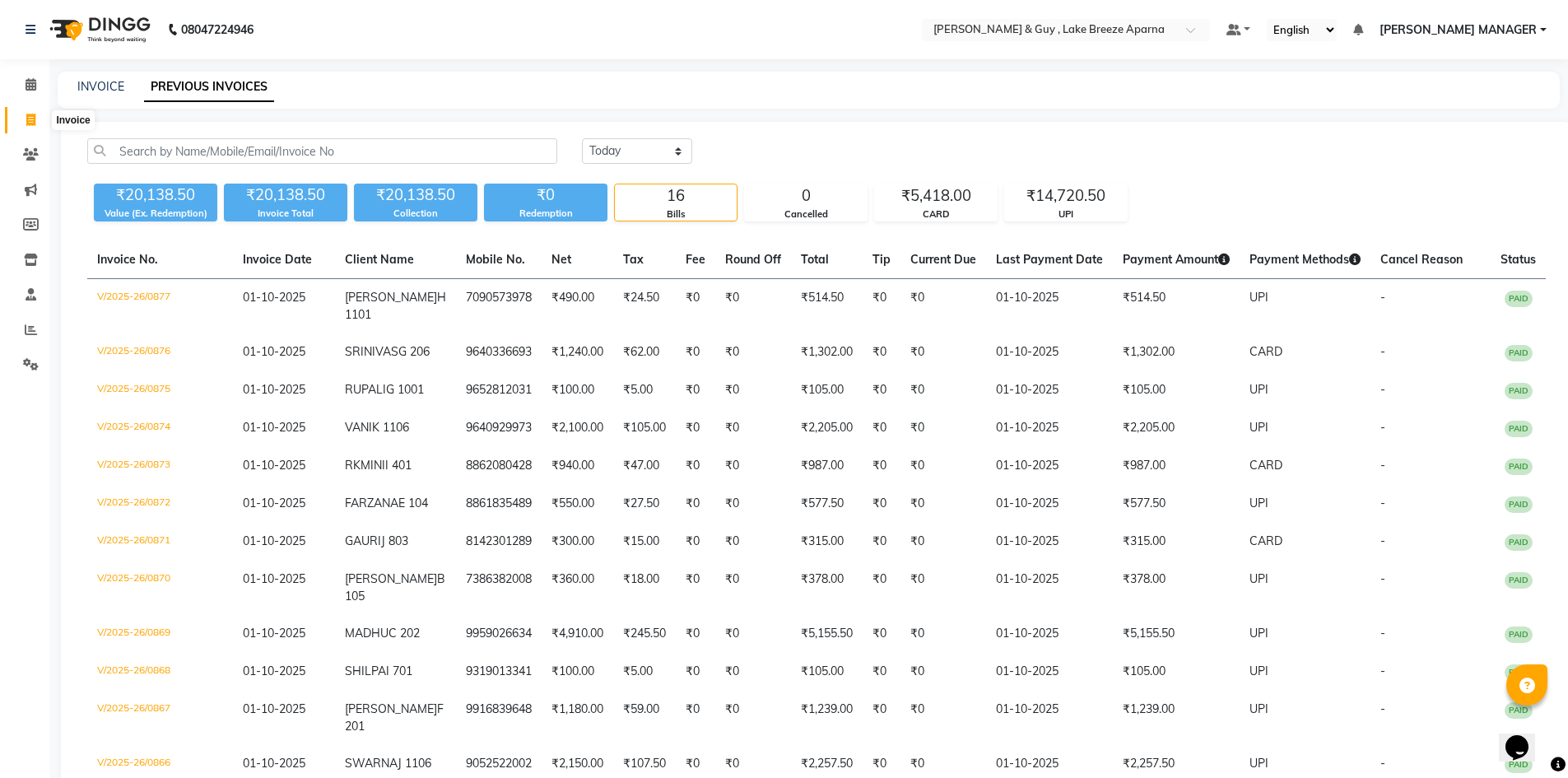
drag, startPoint x: 20, startPoint y: 124, endPoint x: 83, endPoint y: 107, distance: 65.3
click at [20, 124] on span at bounding box center [31, 120] width 29 height 19
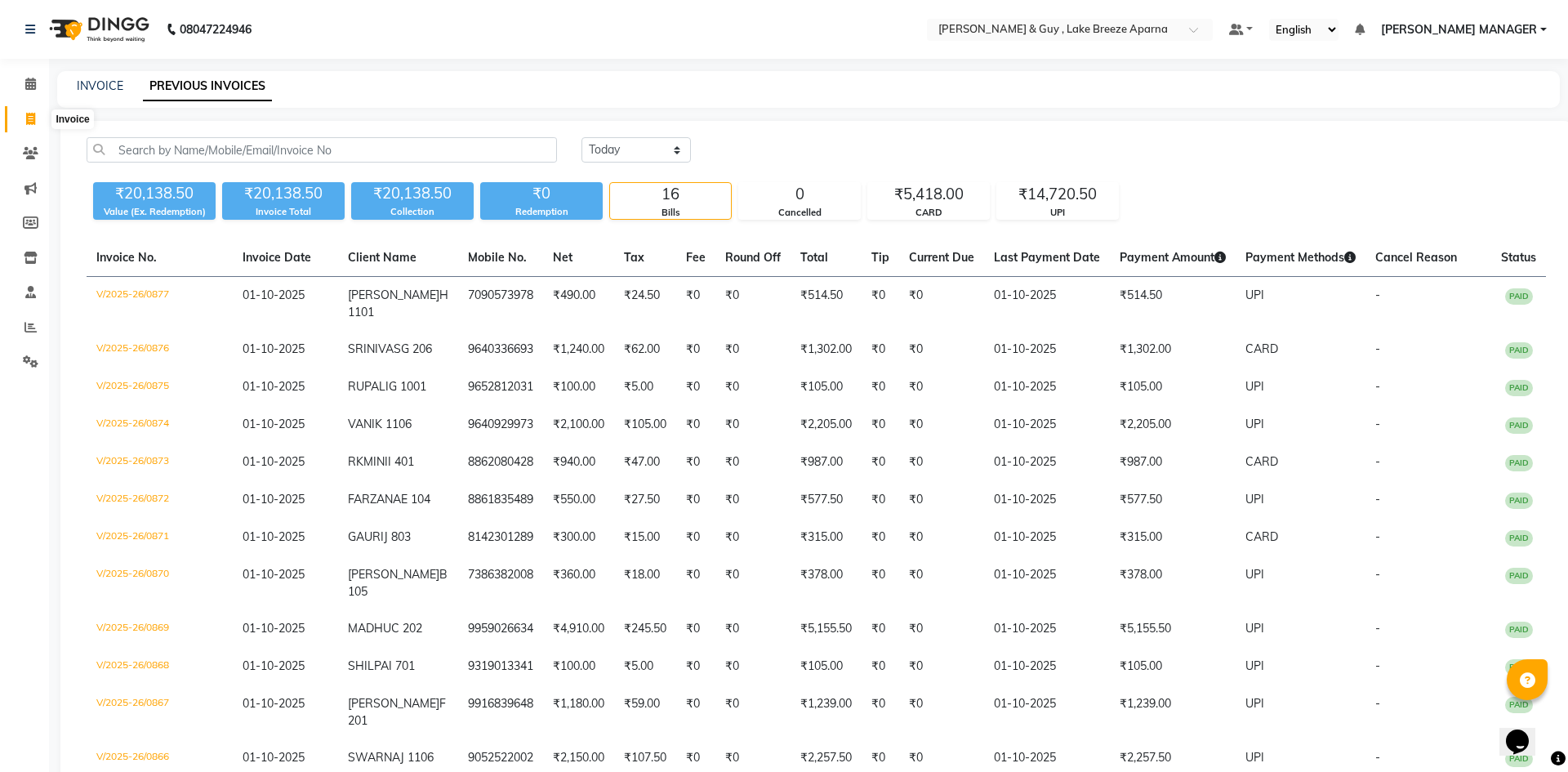
select select "8690"
select select "service"
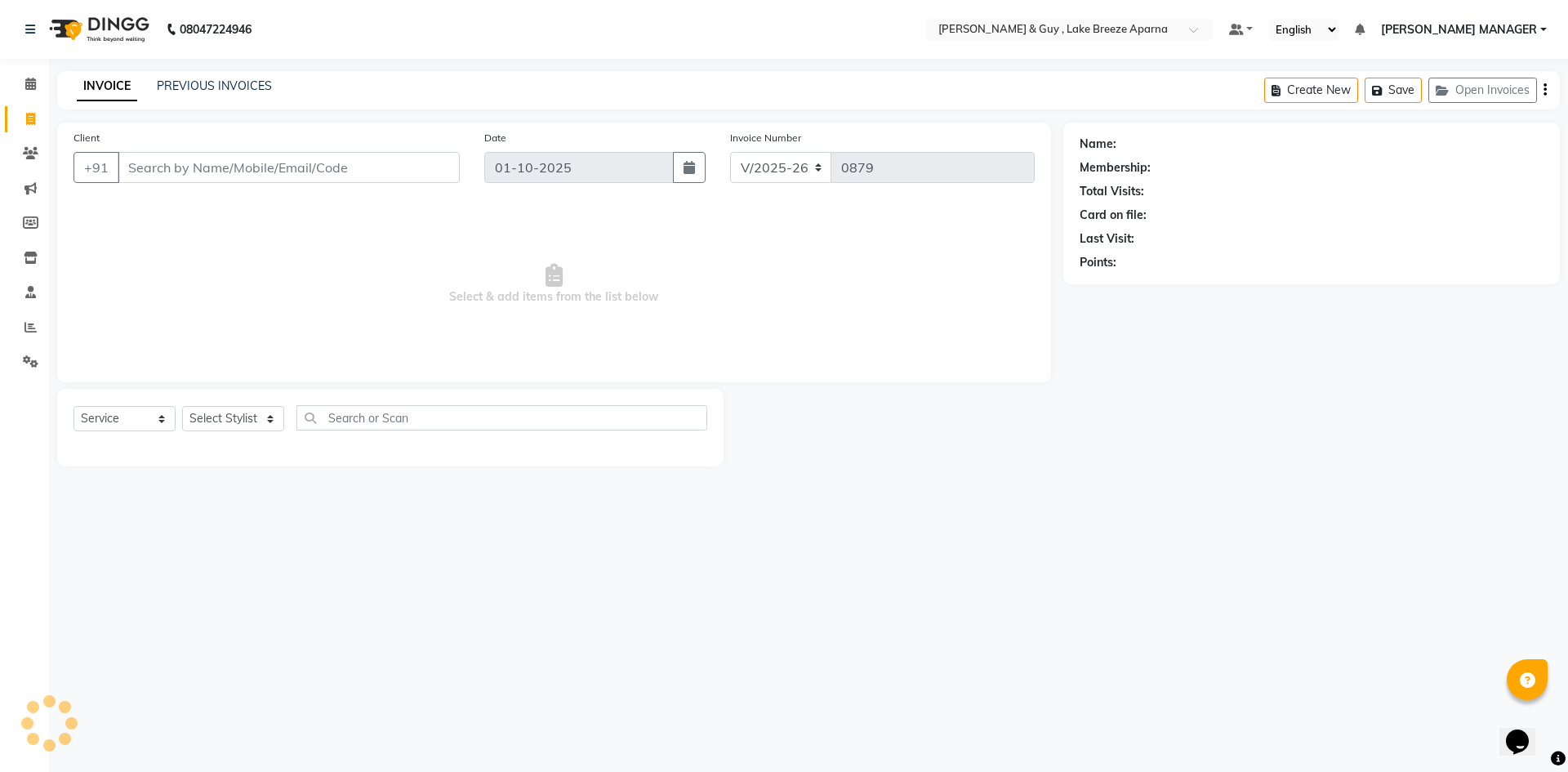
click at [111, 74] on link "INVOICE" at bounding box center [106, 87] width 61 height 30
click at [212, 163] on input "Client" at bounding box center [289, 167] width 343 height 31
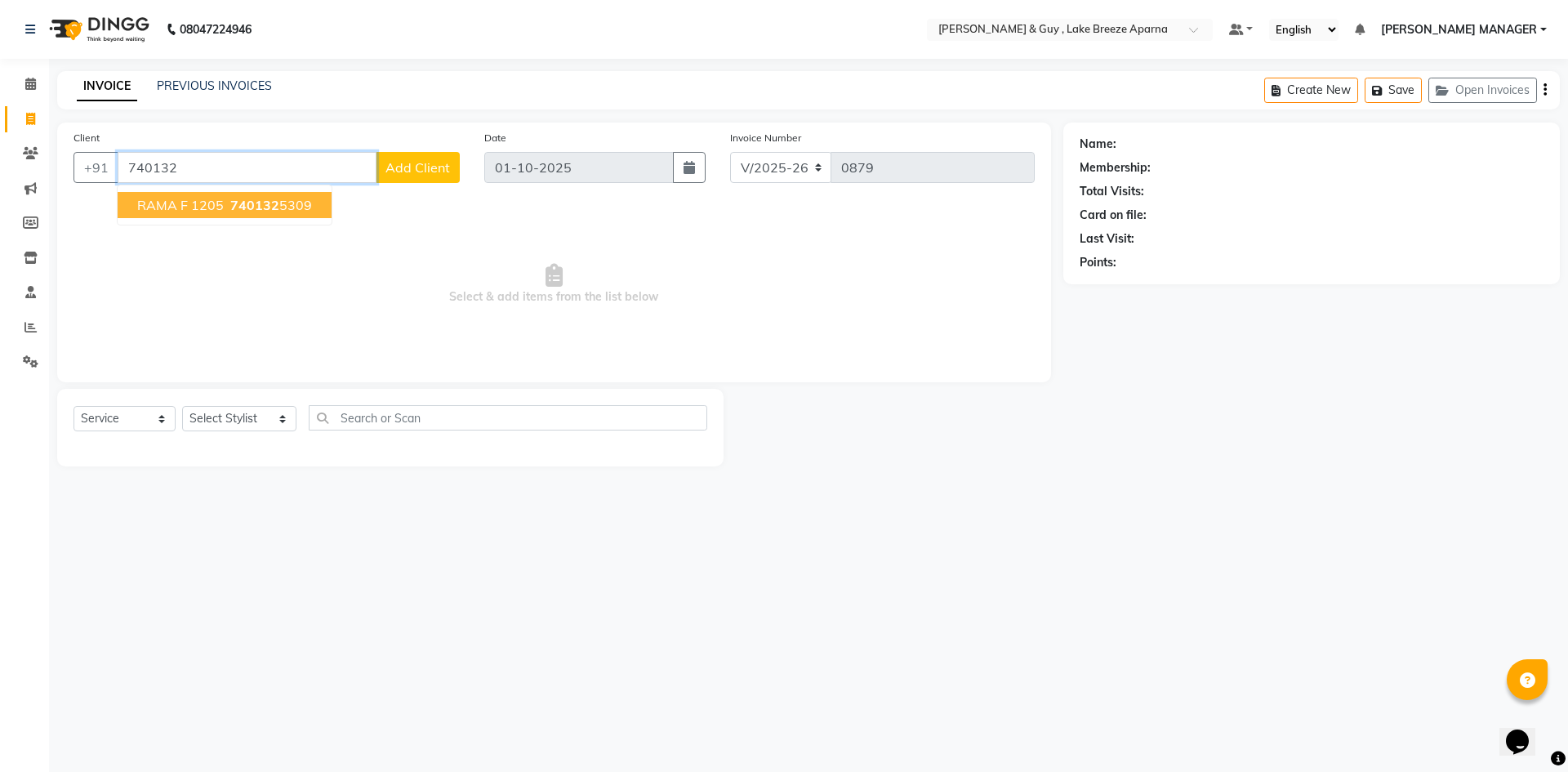
click at [280, 210] on ngb-highlight "740132 5309" at bounding box center [269, 205] width 85 height 17
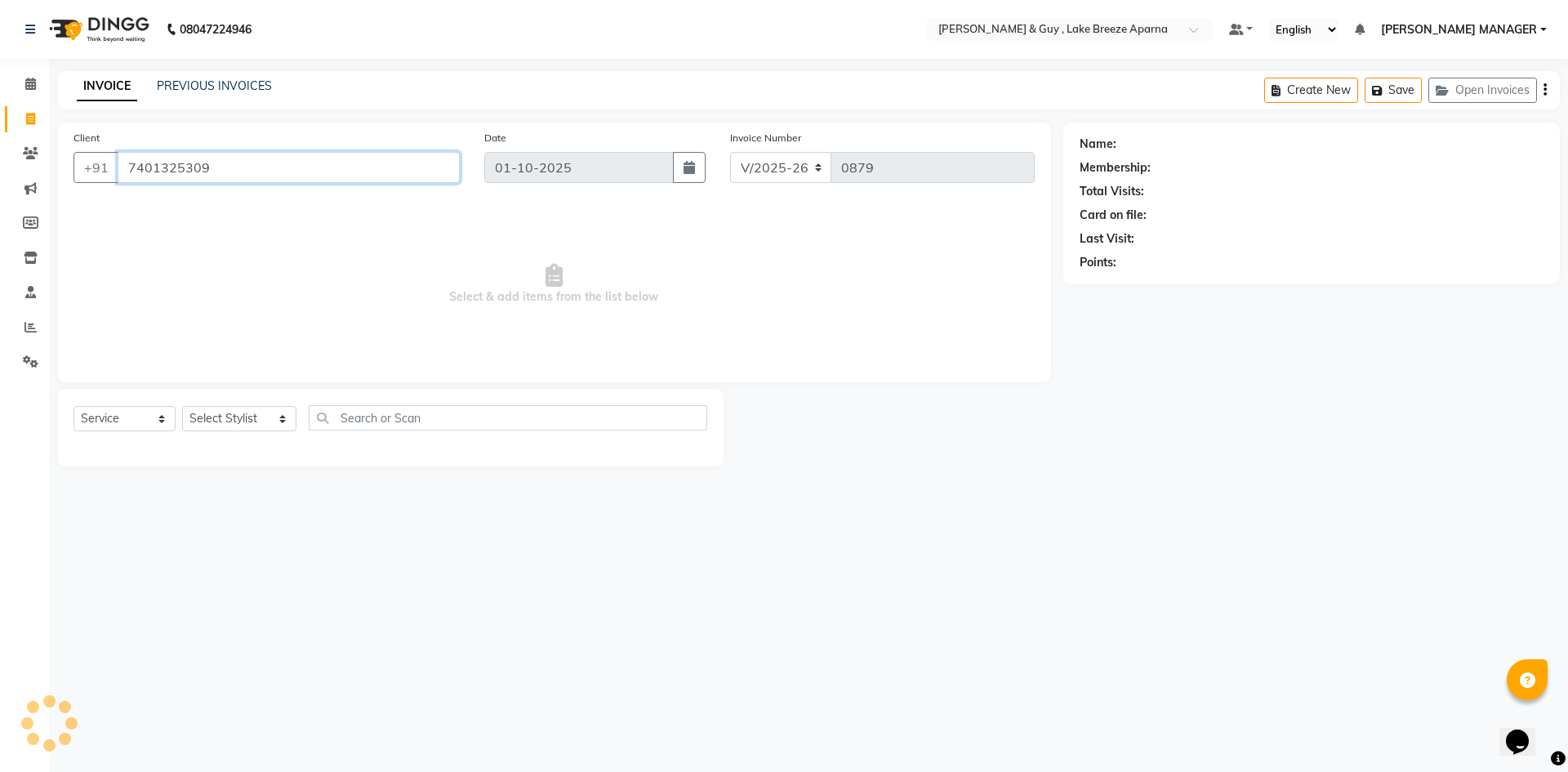
type input "7401325309"
click at [269, 423] on select "Select Stylist ANAS ASLAM [DEMOGRAPHIC_DATA][PERSON_NAME] MANAGER [PERSON_NAME]…" at bounding box center [239, 418] width 115 height 25
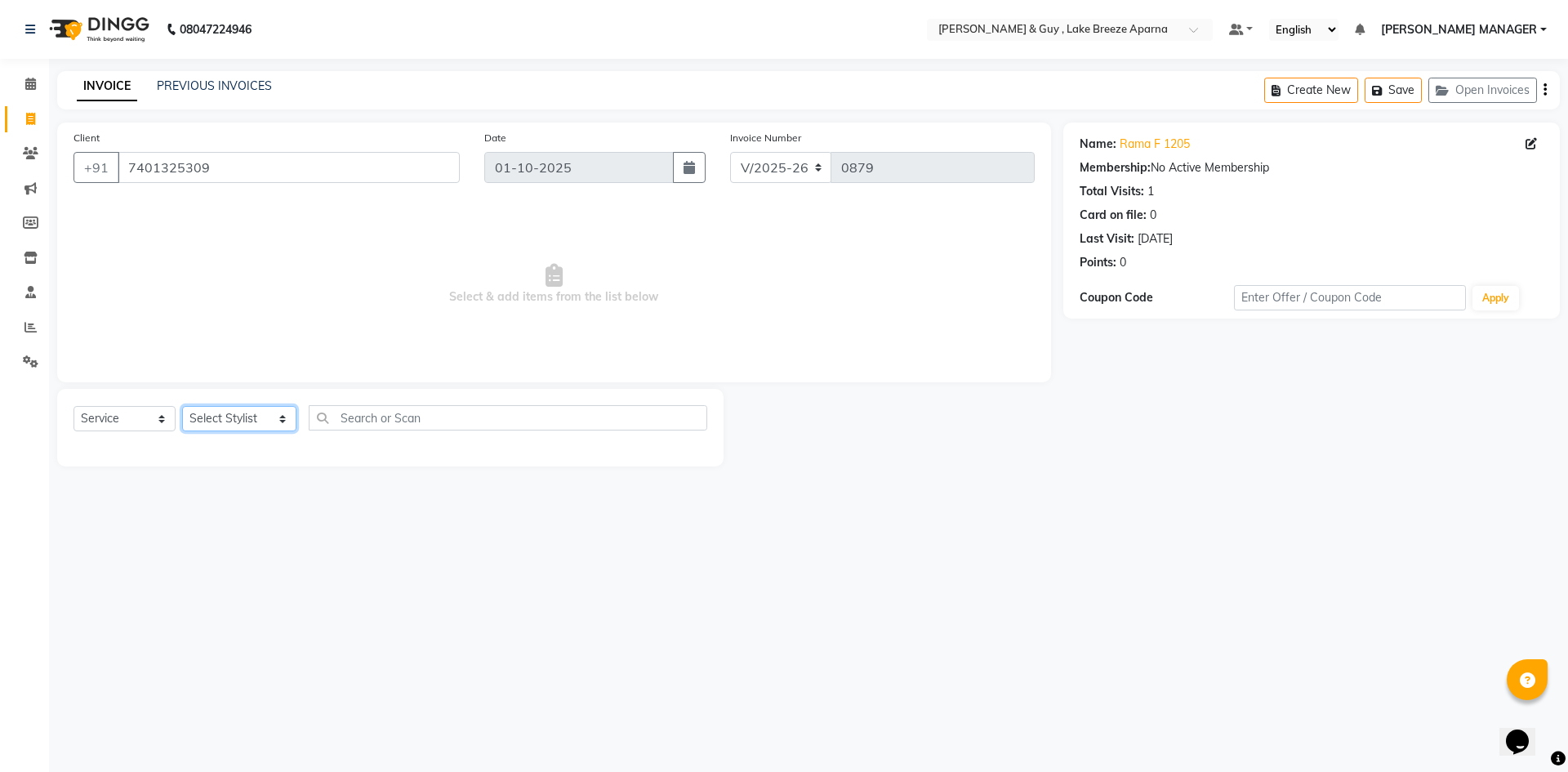
select select "88973"
click at [182, 406] on select "Select Stylist ANAS ASLAM [DEMOGRAPHIC_DATA][PERSON_NAME] MANAGER [PERSON_NAME]…" at bounding box center [239, 418] width 115 height 25
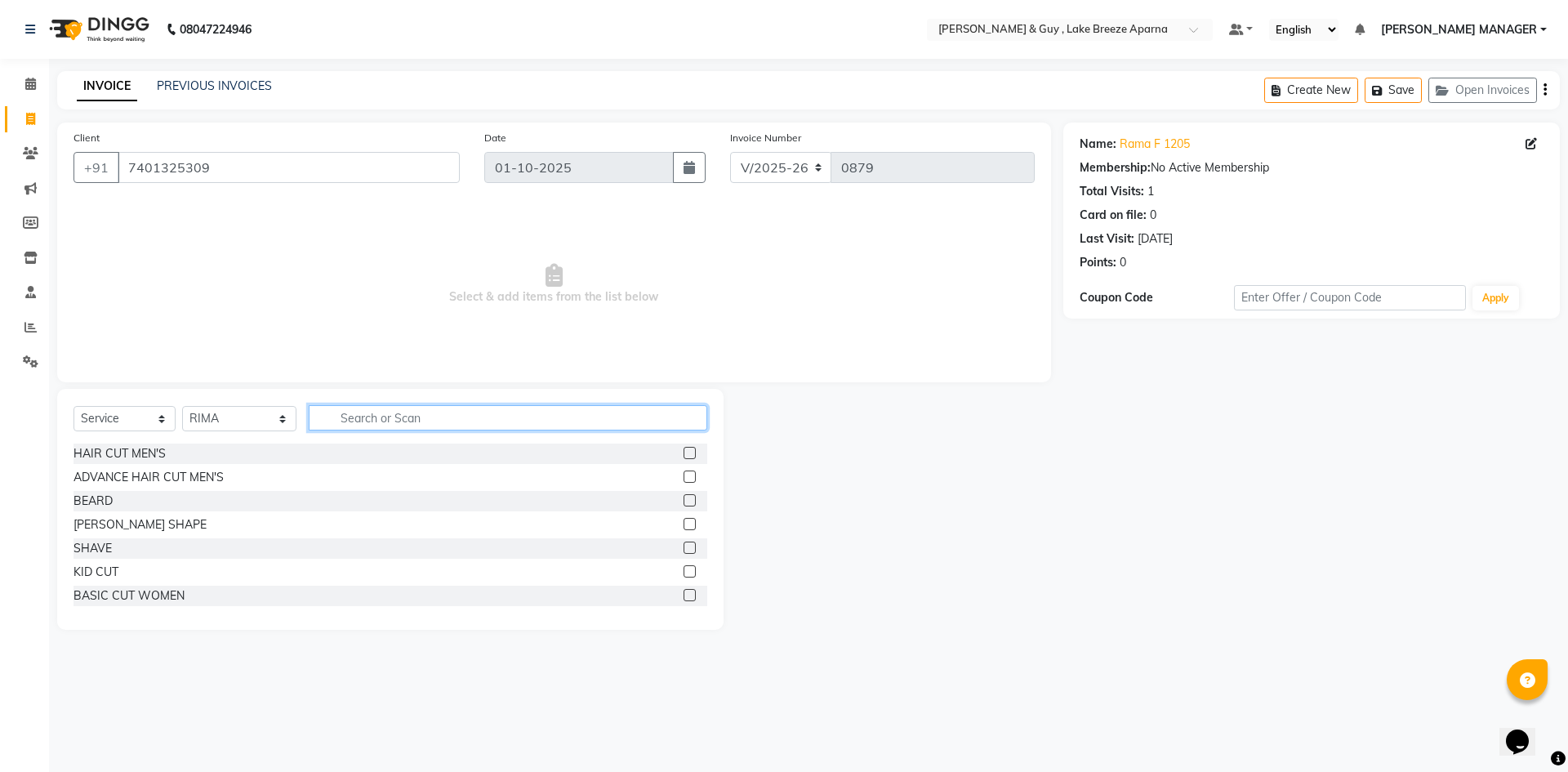
click at [405, 427] on input "text" at bounding box center [508, 417] width 399 height 25
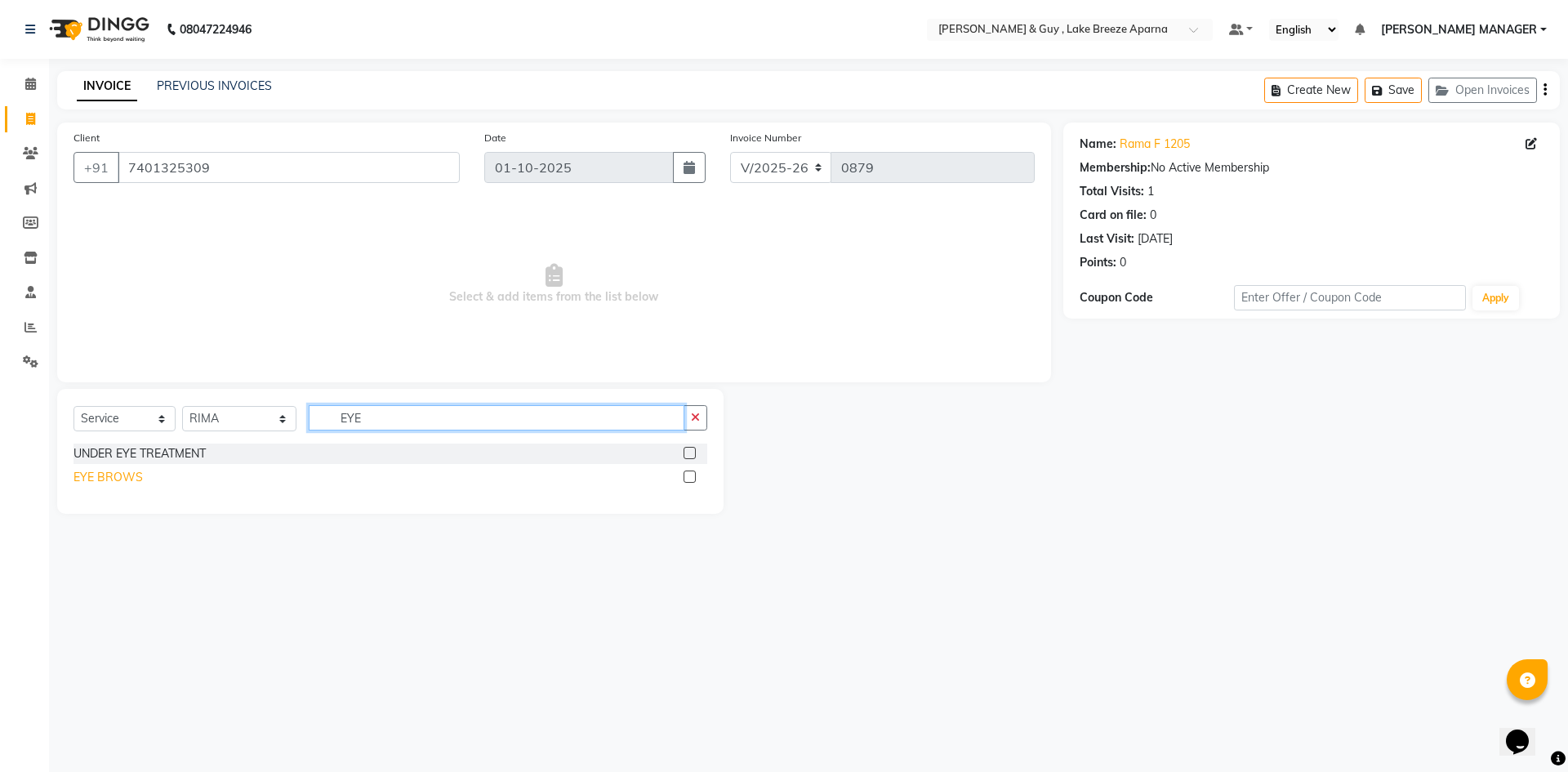
type input "EYE"
click at [122, 479] on div "EYE BROWS" at bounding box center [108, 478] width 70 height 17
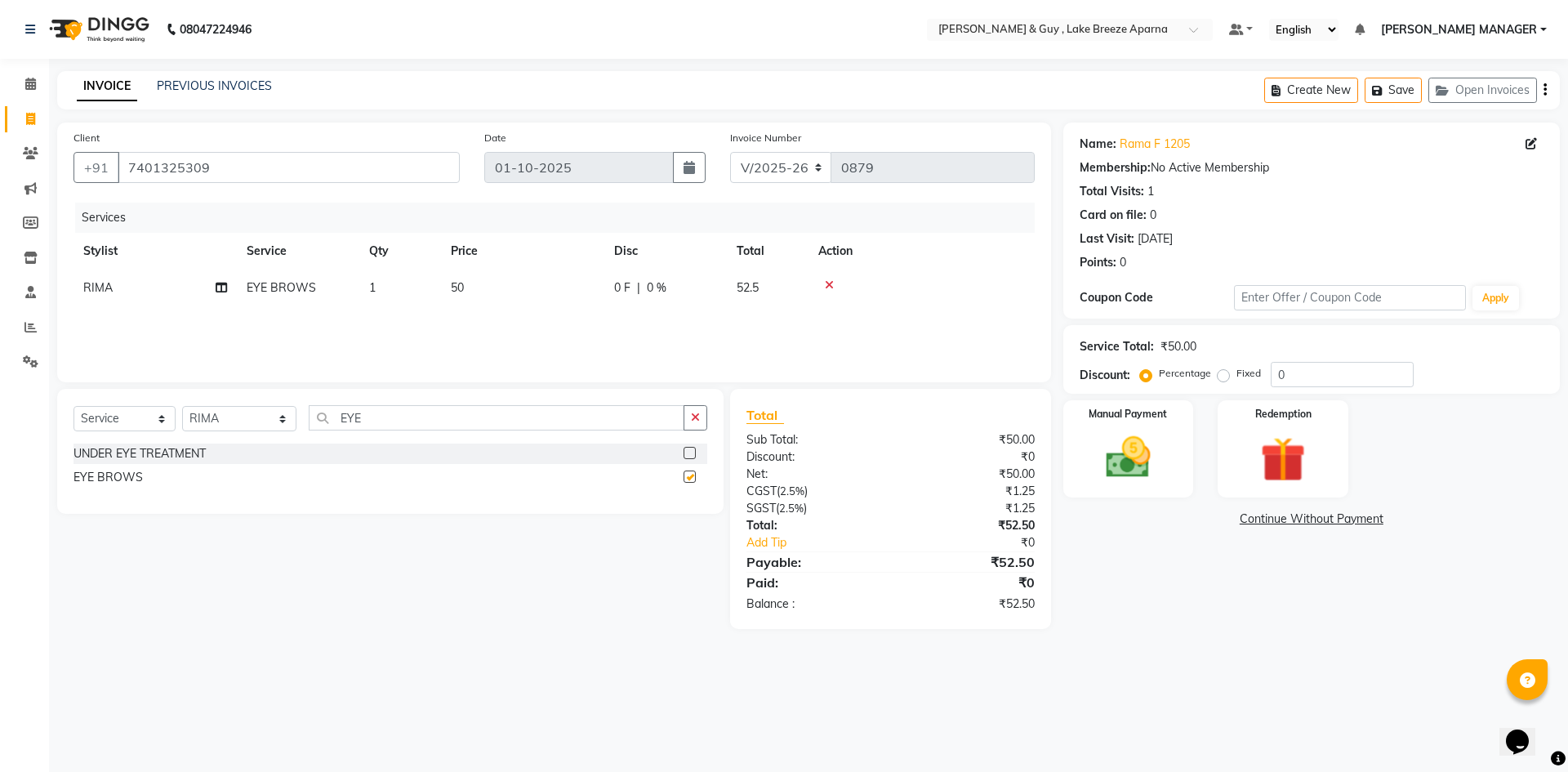
checkbox input "false"
click at [1117, 461] on img at bounding box center [1129, 457] width 76 height 54
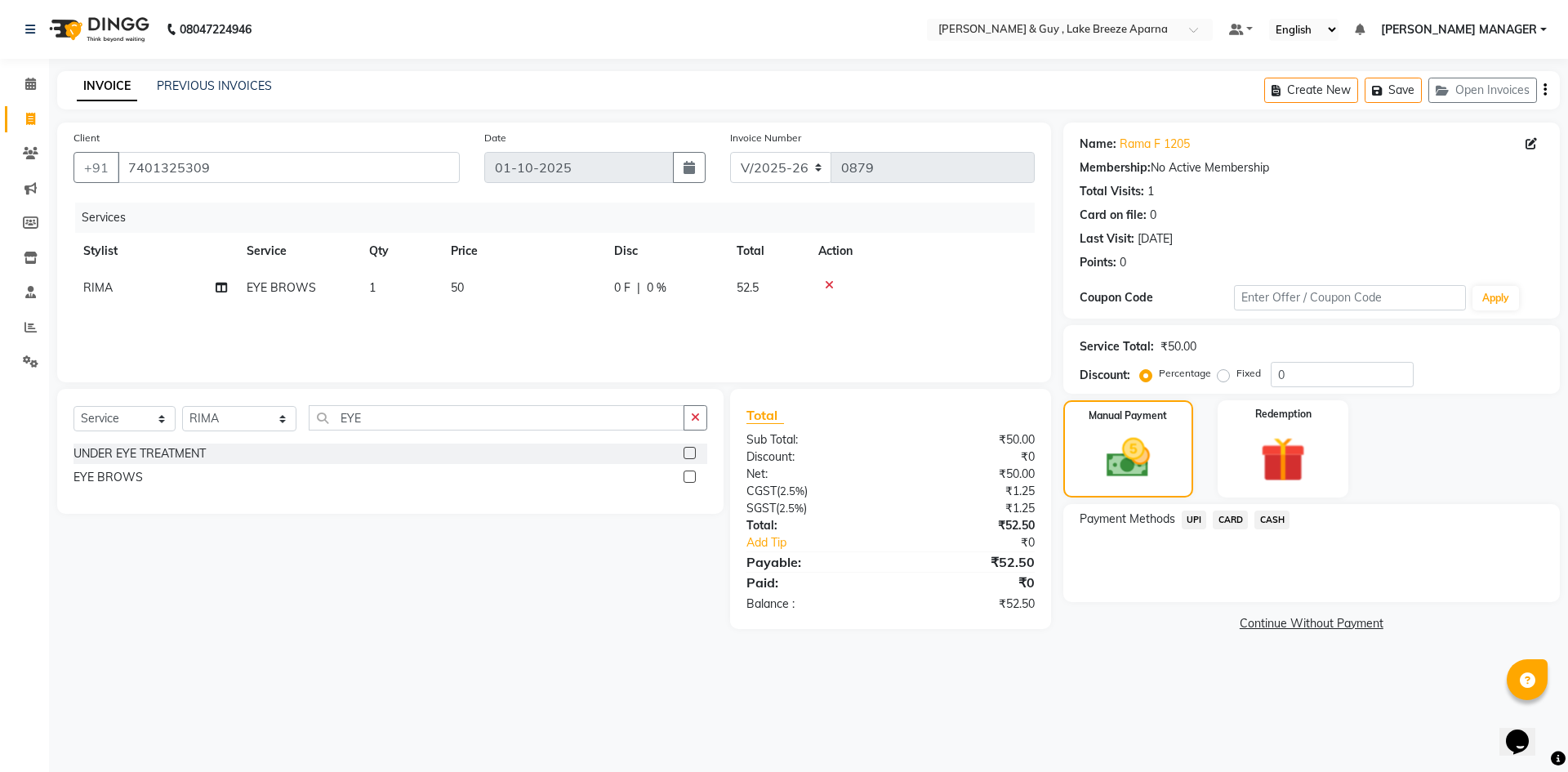
click at [1189, 521] on span "UPI" at bounding box center [1194, 520] width 25 height 19
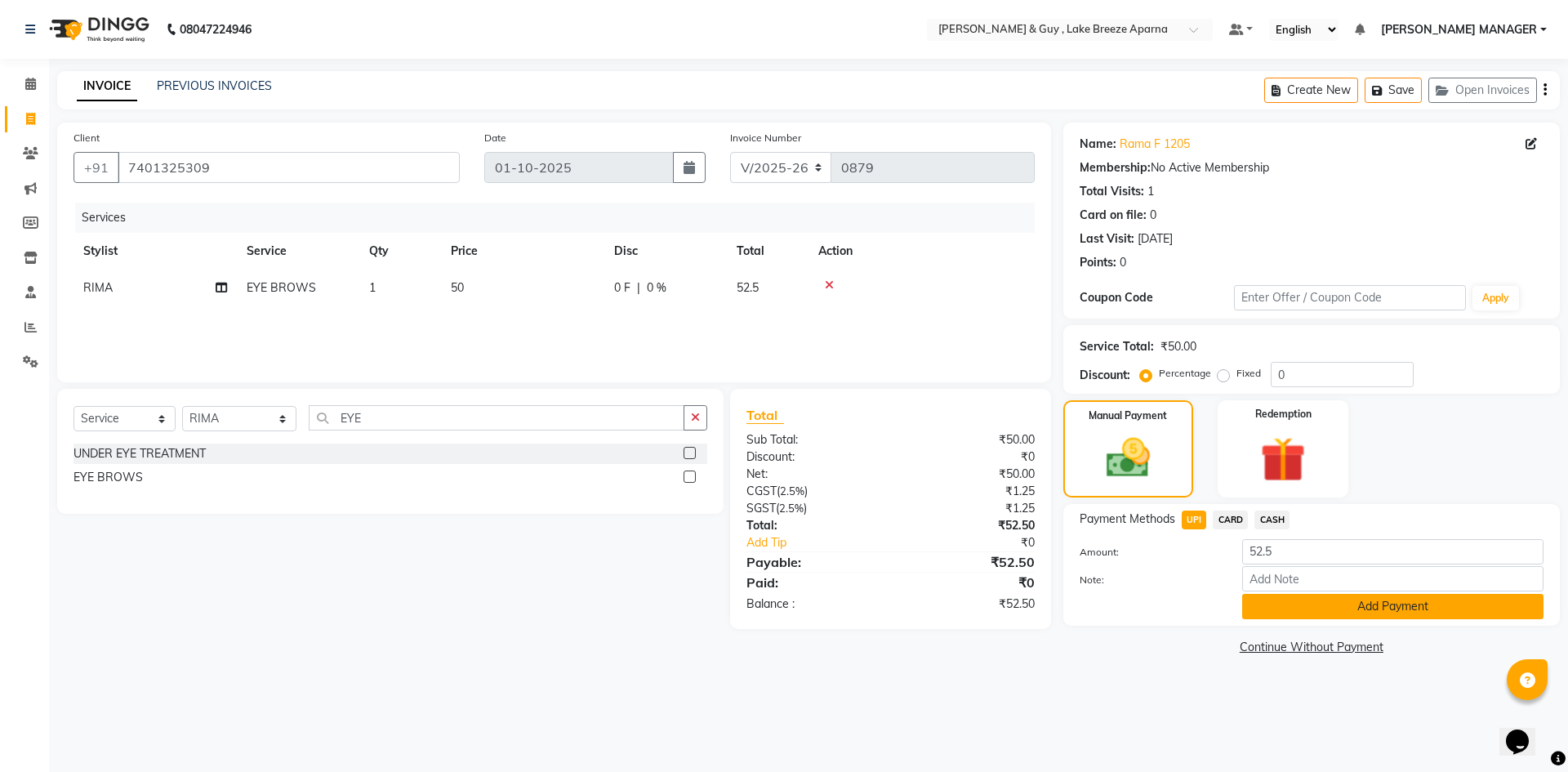
click at [1269, 600] on button "Add Payment" at bounding box center [1393, 606] width 302 height 25
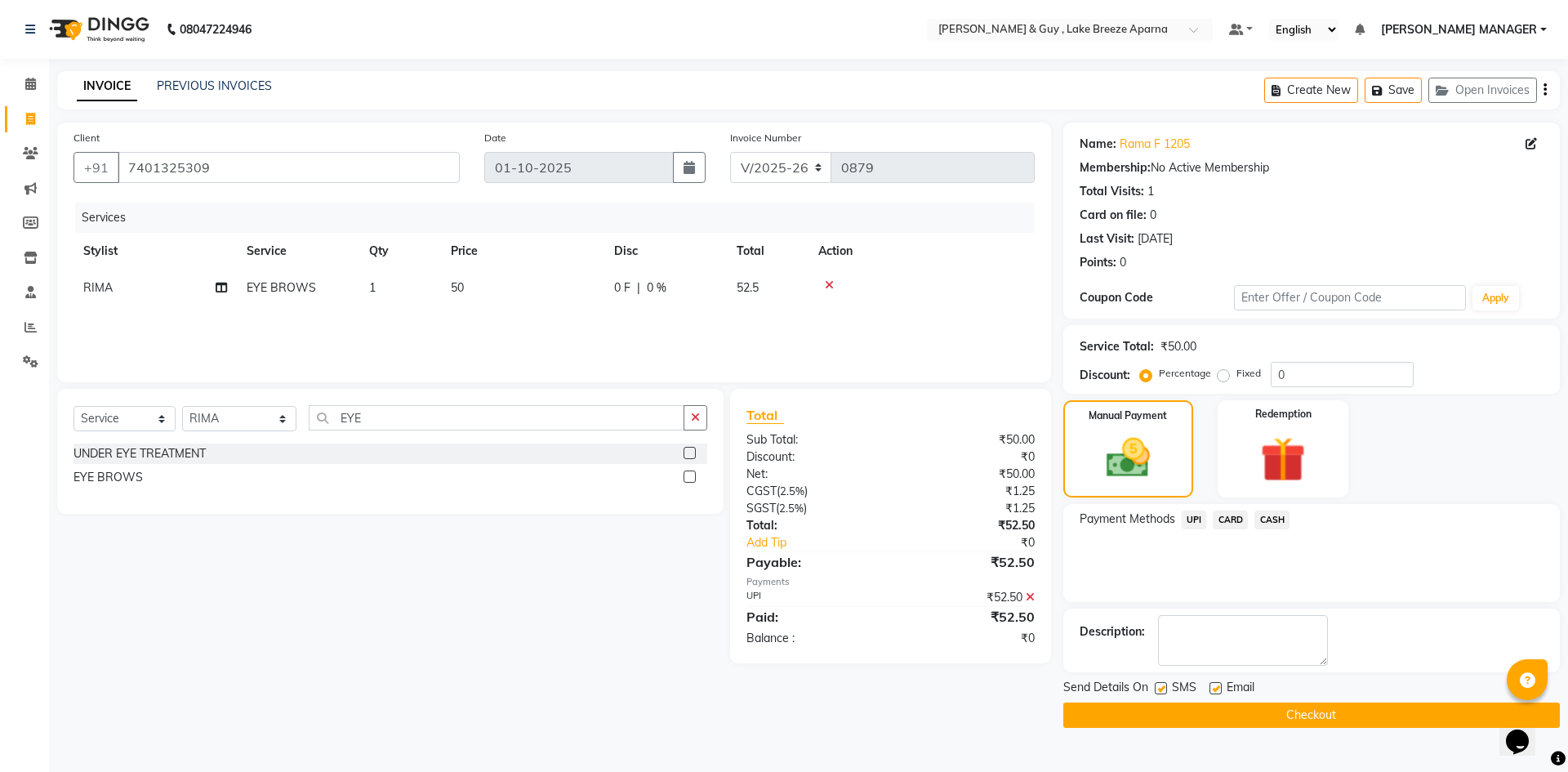
click at [1219, 686] on label at bounding box center [1215, 687] width 12 height 12
click at [1219, 686] on input "checkbox" at bounding box center [1214, 688] width 10 height 10
checkbox input "false"
click at [1228, 720] on button "Checkout" at bounding box center [1311, 714] width 496 height 25
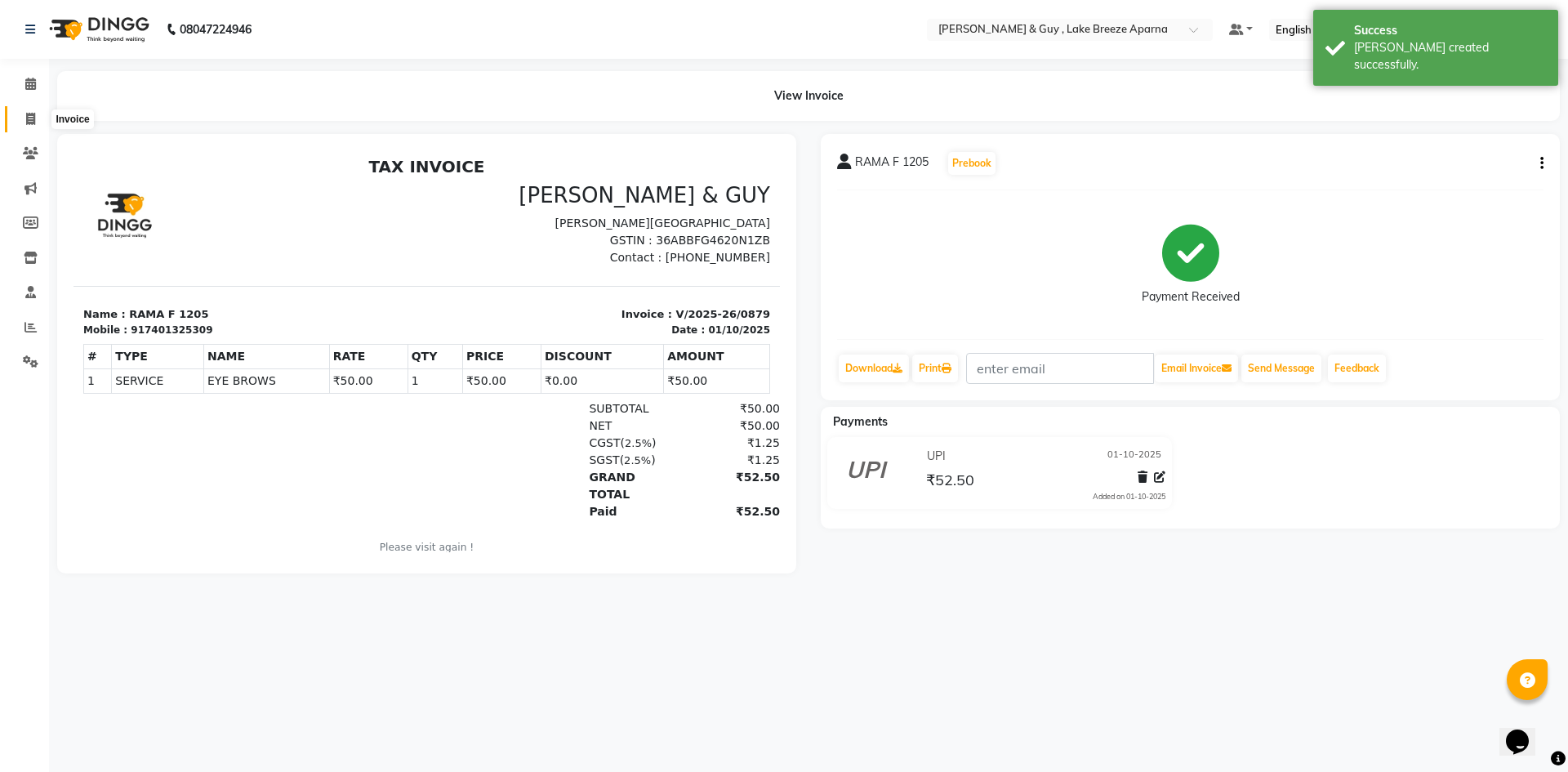
click at [31, 123] on icon at bounding box center [31, 118] width 9 height 12
select select "service"
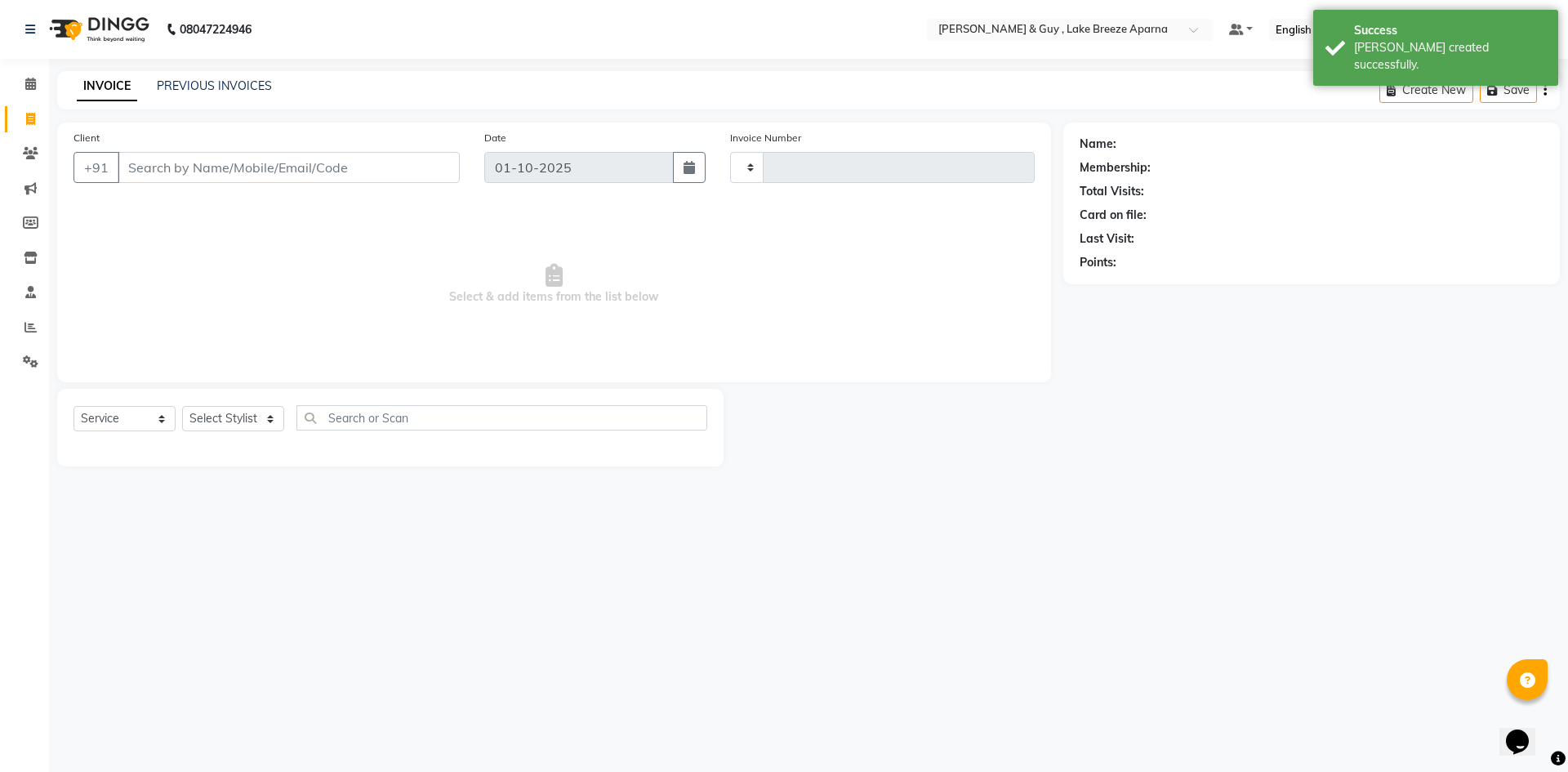
type input "0880"
select select "8690"
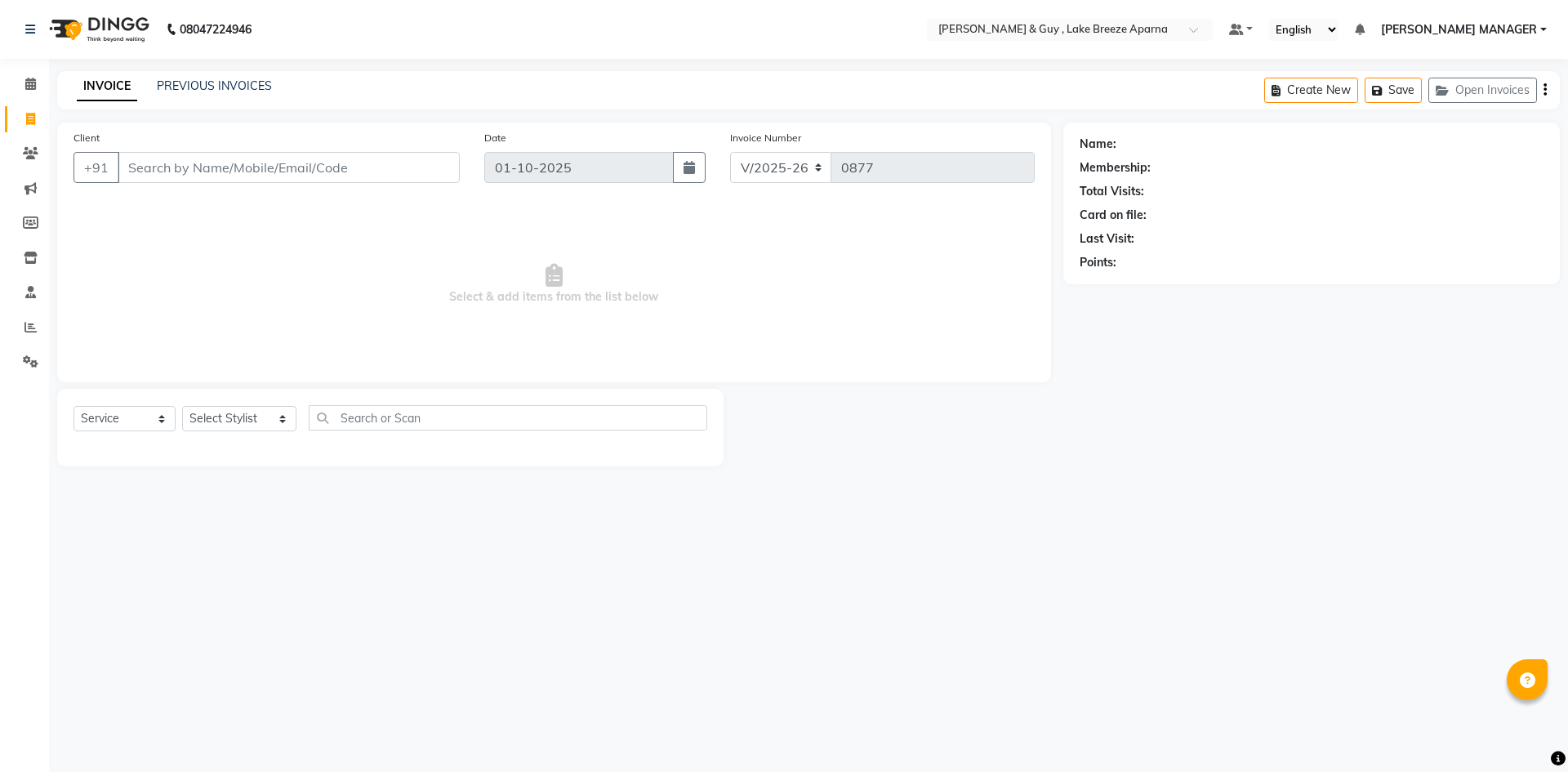
select select "8690"
select select "service"
click at [237, 163] on input "Client" at bounding box center [289, 167] width 343 height 31
type input "8309676810"
click at [430, 156] on button "Add Client" at bounding box center [418, 167] width 84 height 31
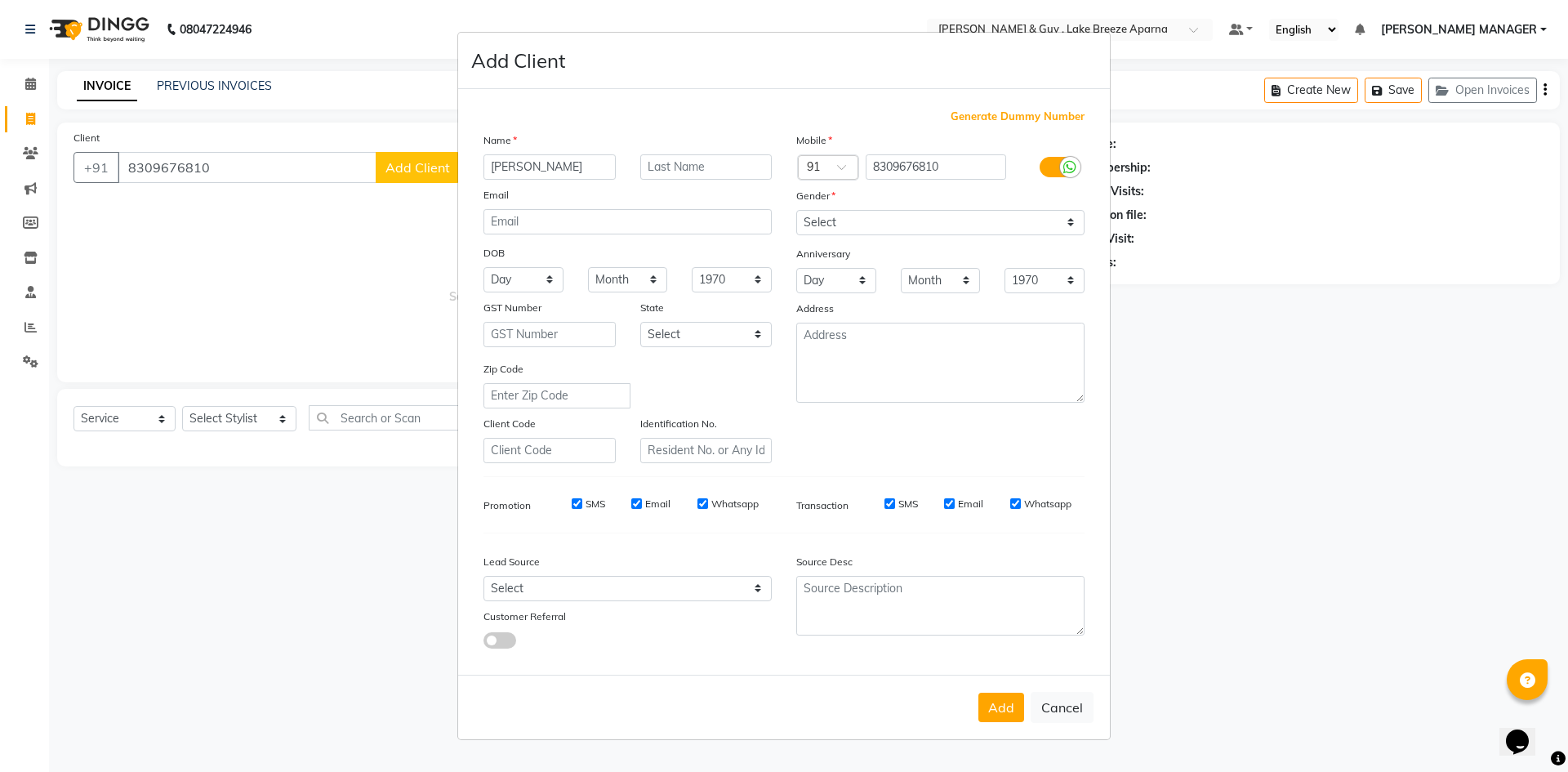
type input "[PERSON_NAME]"
type input "G 1302"
click at [947, 223] on select "Select [DEMOGRAPHIC_DATA] [DEMOGRAPHIC_DATA] Other Prefer Not To Say" at bounding box center [940, 222] width 289 height 25
select select "[DEMOGRAPHIC_DATA]"
click at [796, 210] on select "Select [DEMOGRAPHIC_DATA] [DEMOGRAPHIC_DATA] Other Prefer Not To Say" at bounding box center [940, 222] width 289 height 25
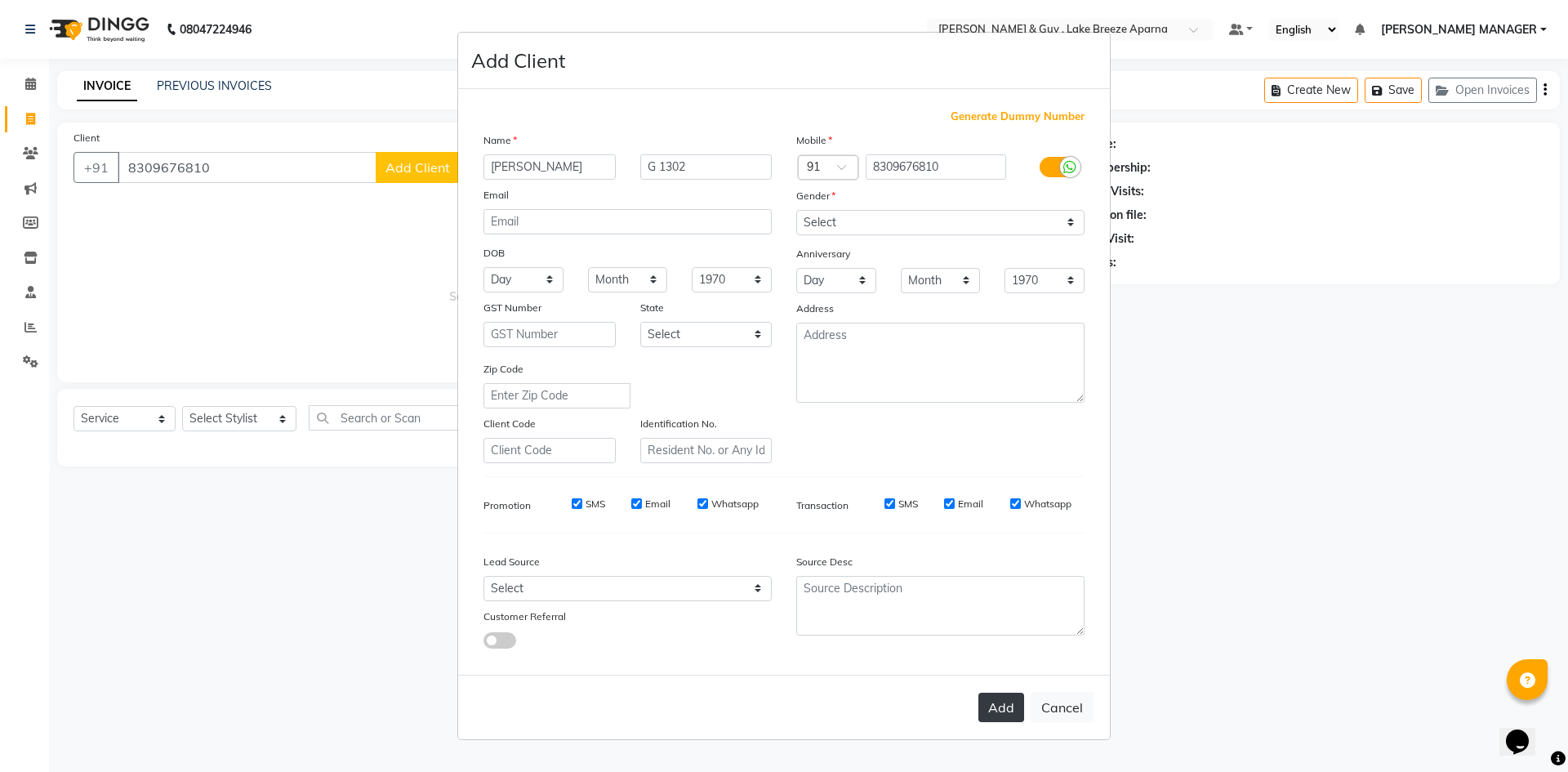
click at [1000, 701] on button "Add" at bounding box center [1001, 708] width 46 height 30
select select
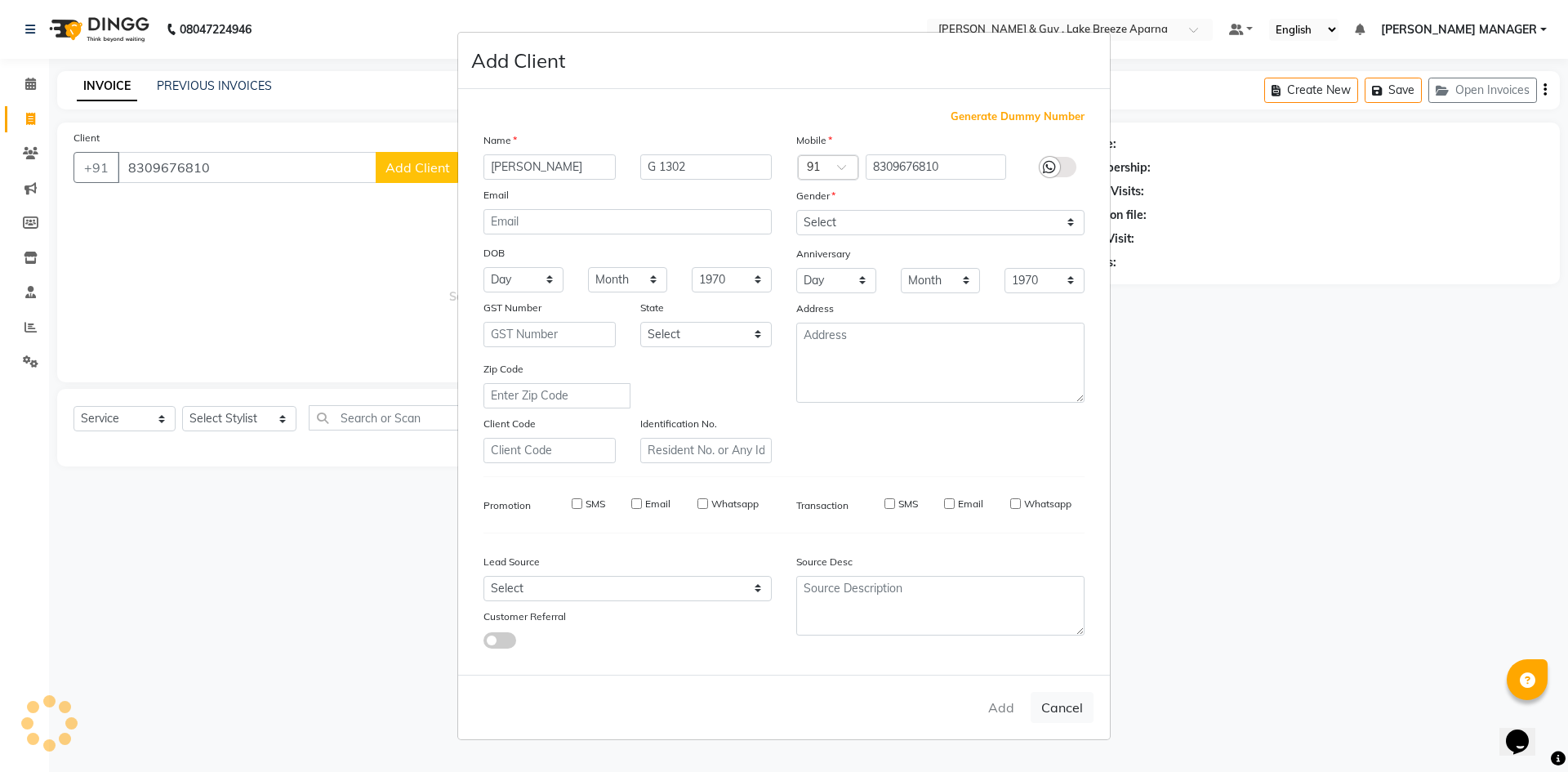
select select
checkbox input "false"
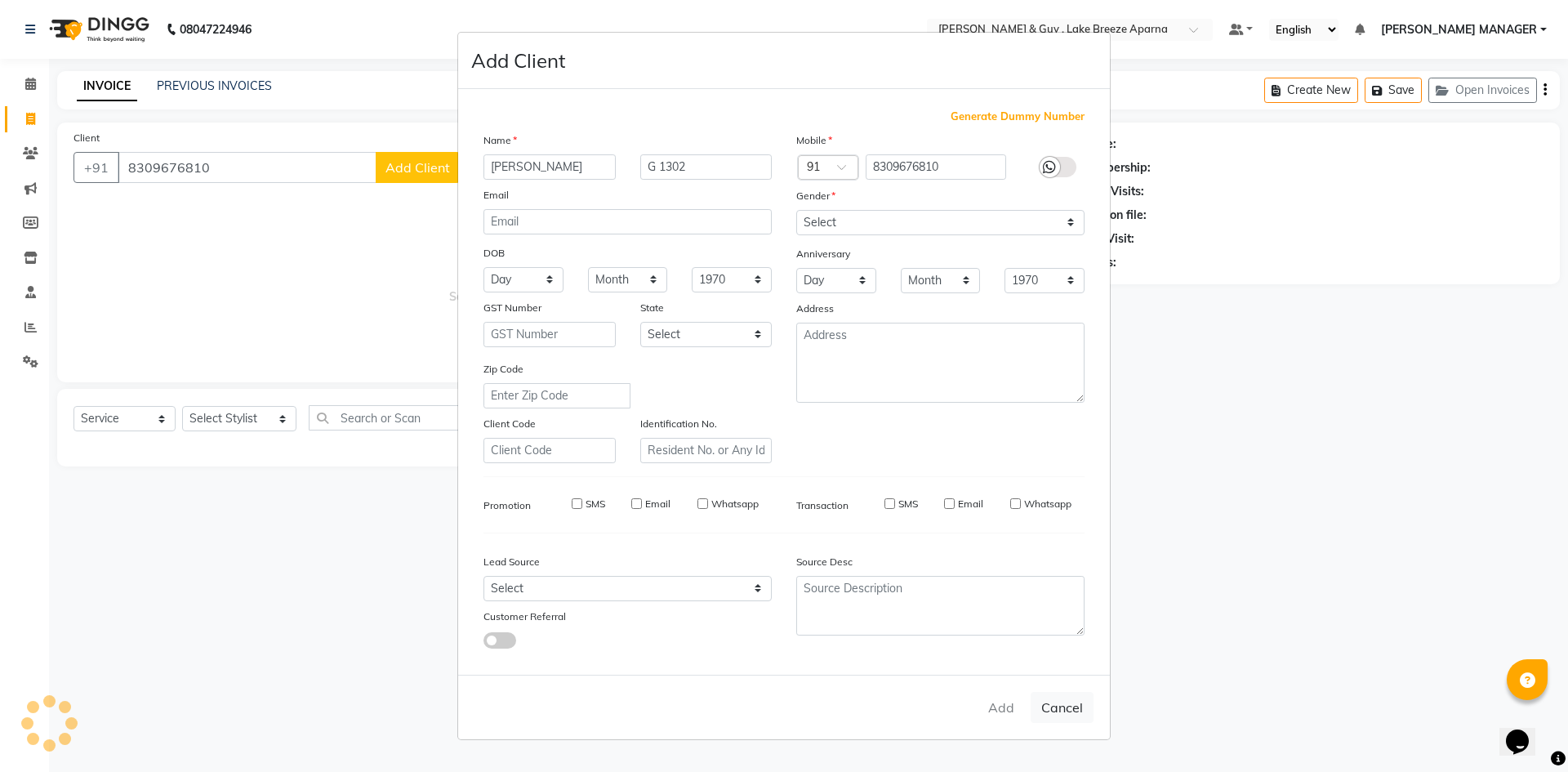
checkbox input "false"
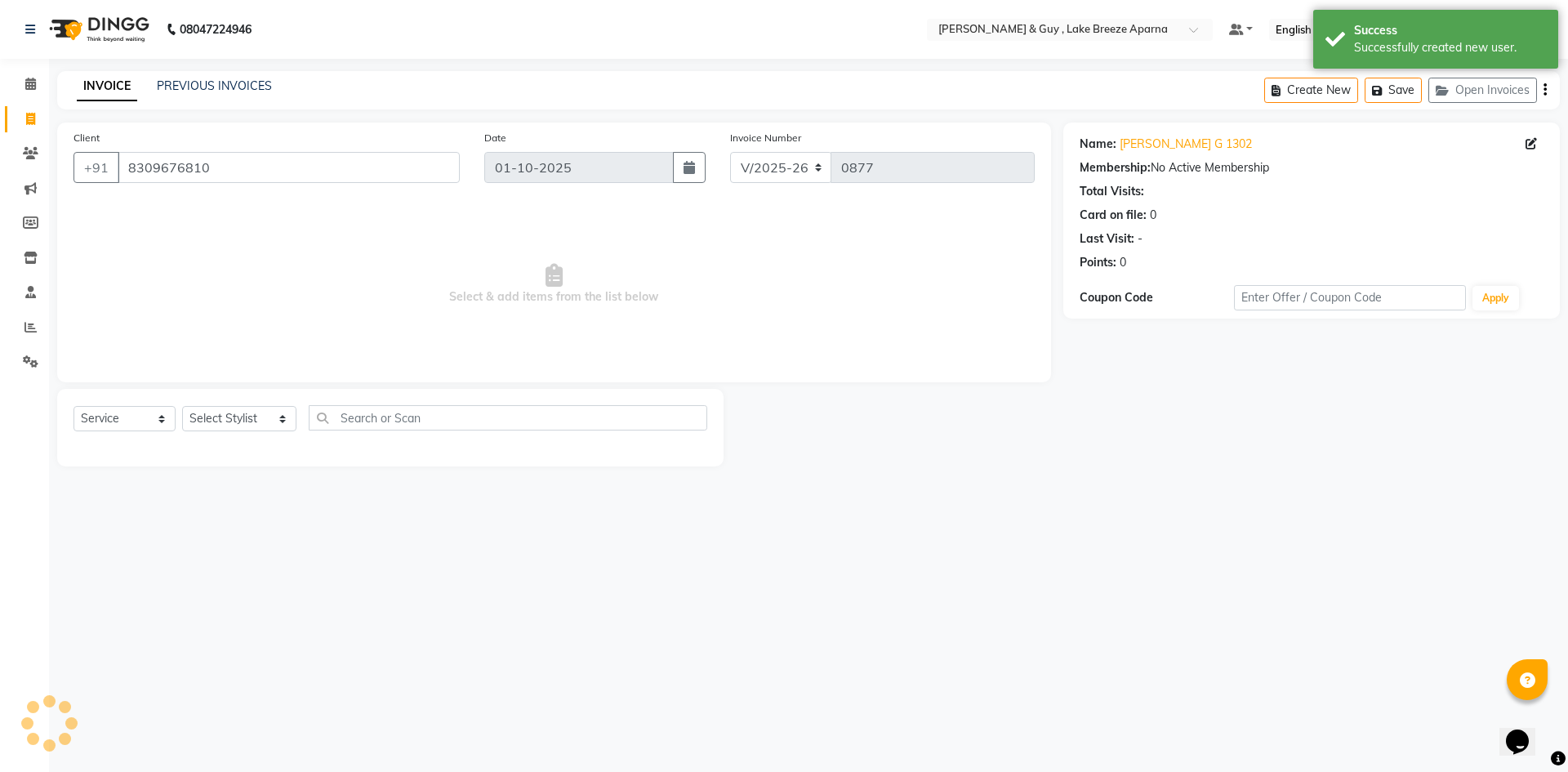
click at [290, 593] on div "08047224946 Select Location × [PERSON_NAME] & Guy , Lake Breeze Aparna Default …" at bounding box center [784, 386] width 1568 height 772
click at [253, 418] on select "Select Stylist ANAS ASLAM [DEMOGRAPHIC_DATA][PERSON_NAME] MANAGER [PERSON_NAME]…" at bounding box center [239, 418] width 115 height 25
select select "87995"
click at [182, 406] on select "Select Stylist ANAS ASLAM [DEMOGRAPHIC_DATA][PERSON_NAME] MANAGER [PERSON_NAME]…" at bounding box center [239, 418] width 115 height 25
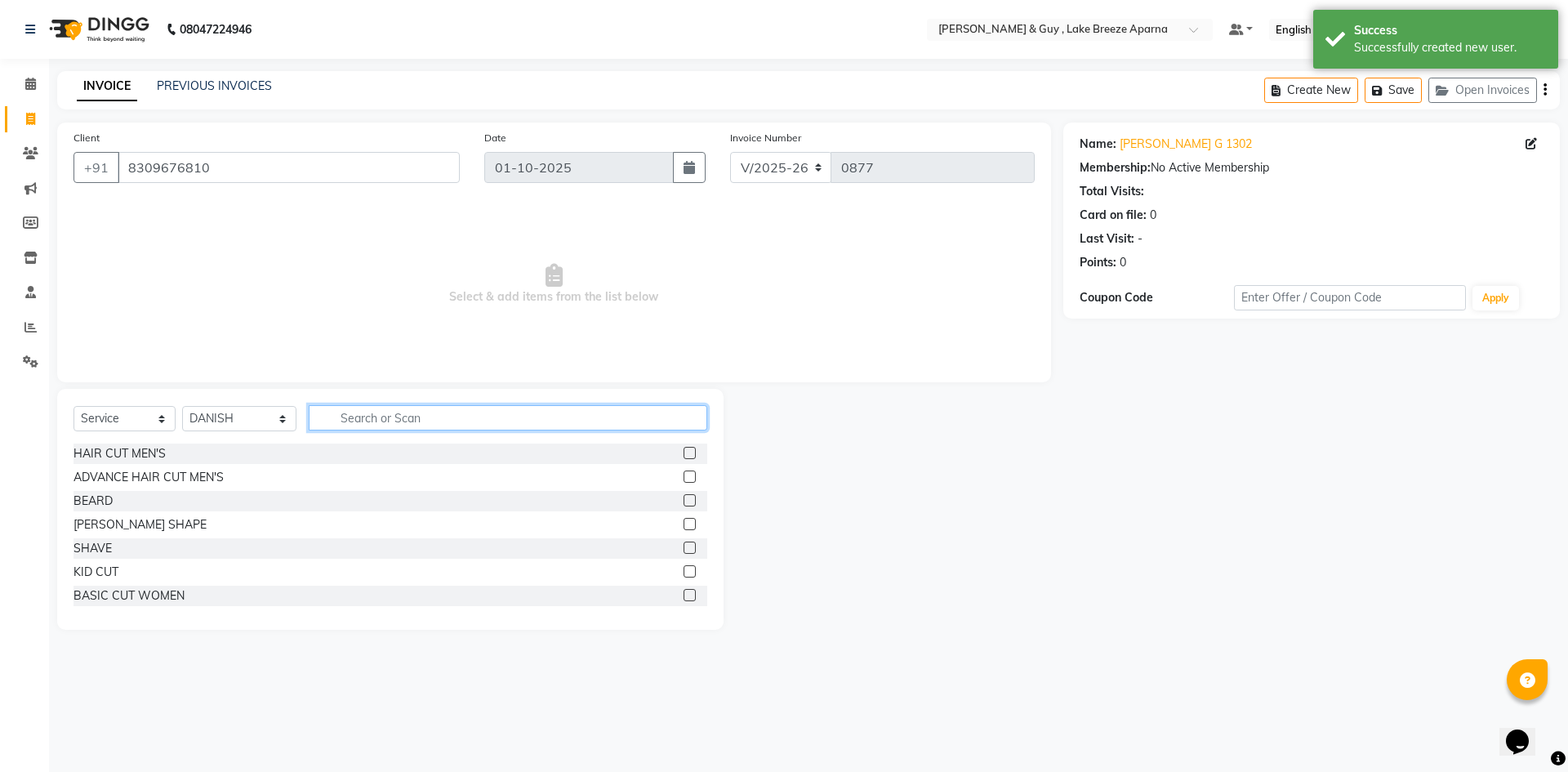
click at [343, 416] on input "text" at bounding box center [508, 417] width 399 height 25
click at [132, 460] on div "HAIR CUT MEN'S" at bounding box center [119, 454] width 92 height 17
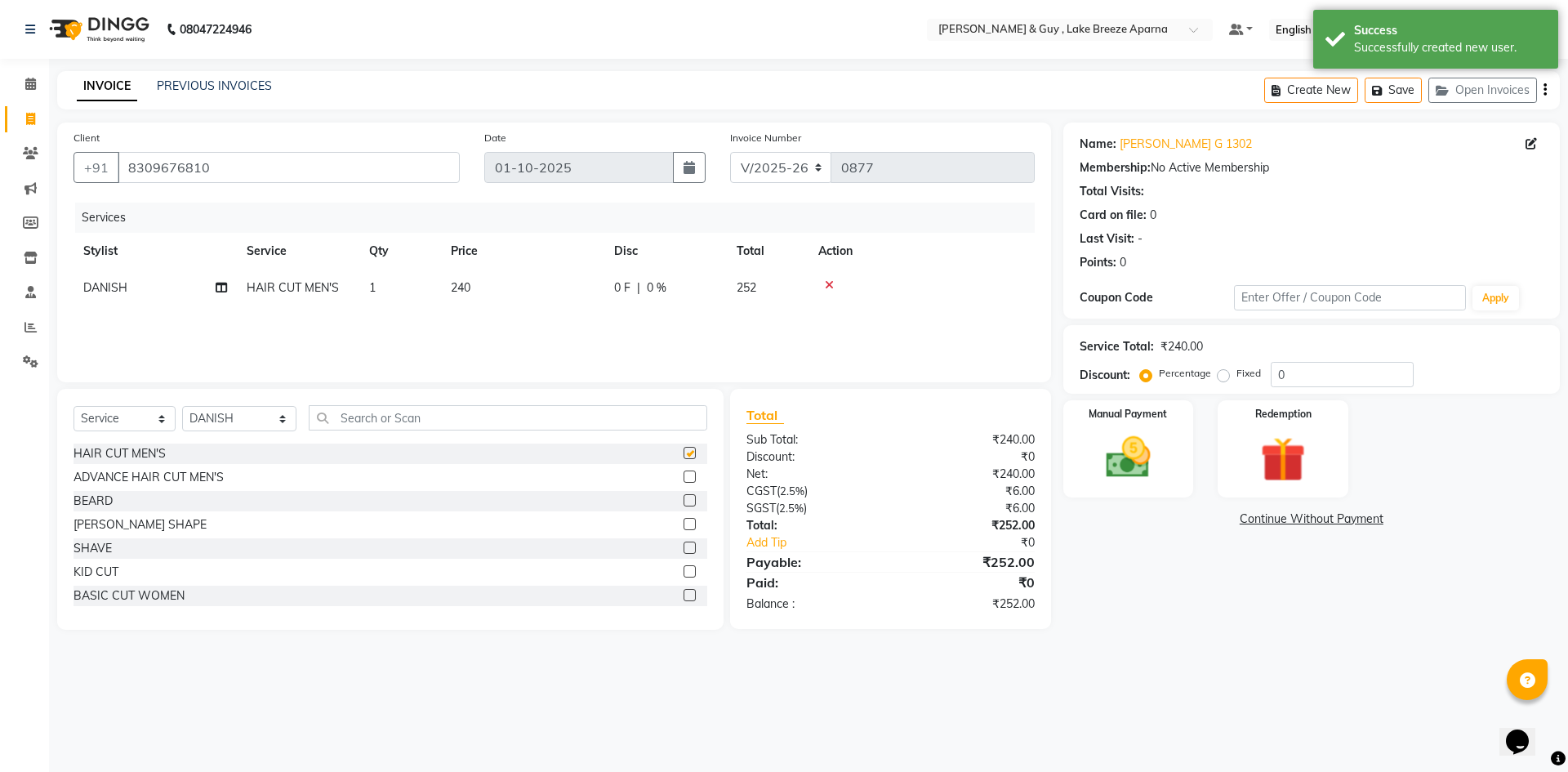
checkbox input "false"
click at [135, 525] on div "BEARD SHAPE" at bounding box center [140, 524] width 133 height 17
checkbox input "false"
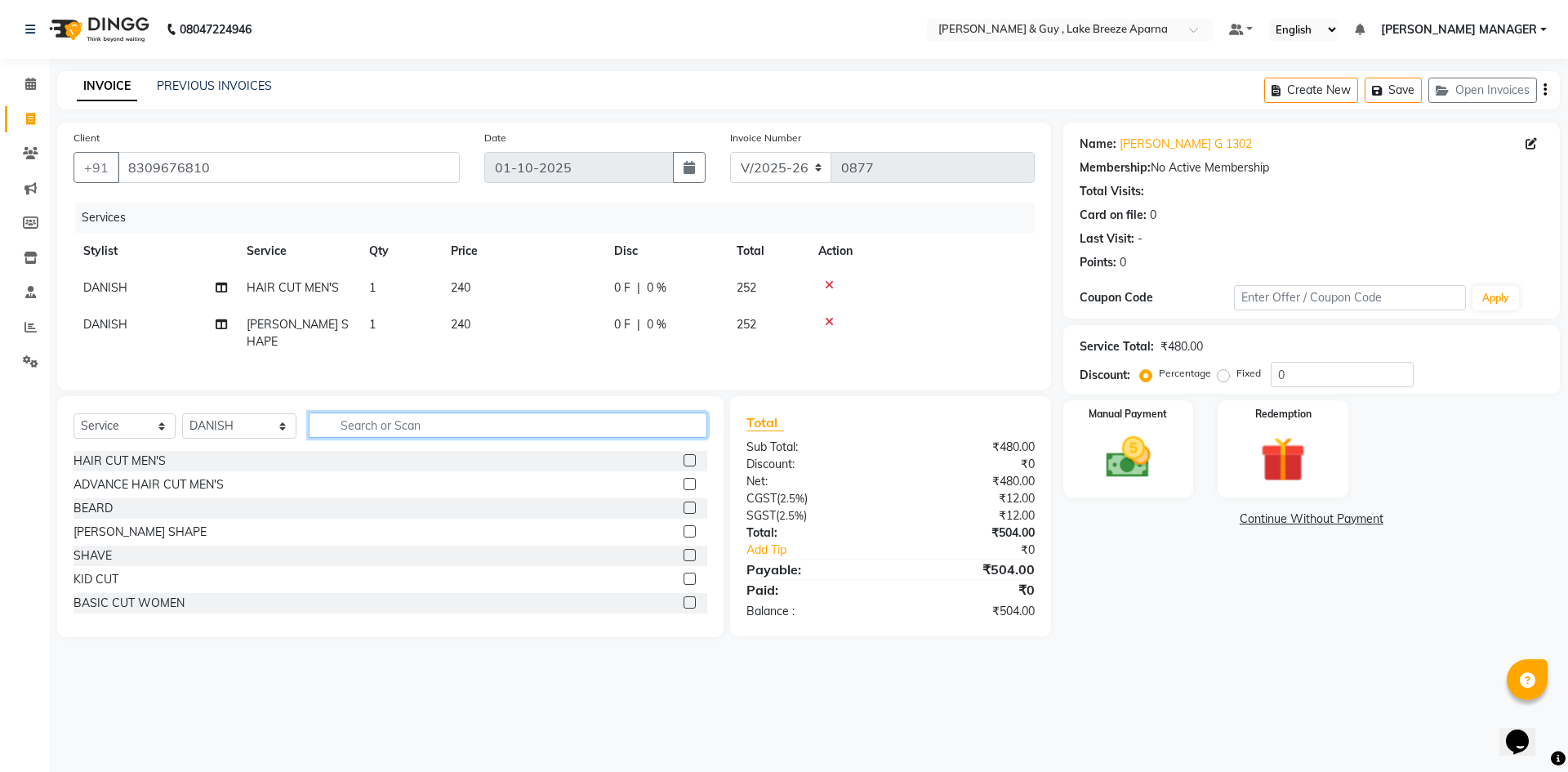
click at [404, 424] on input "text" at bounding box center [508, 425] width 399 height 25
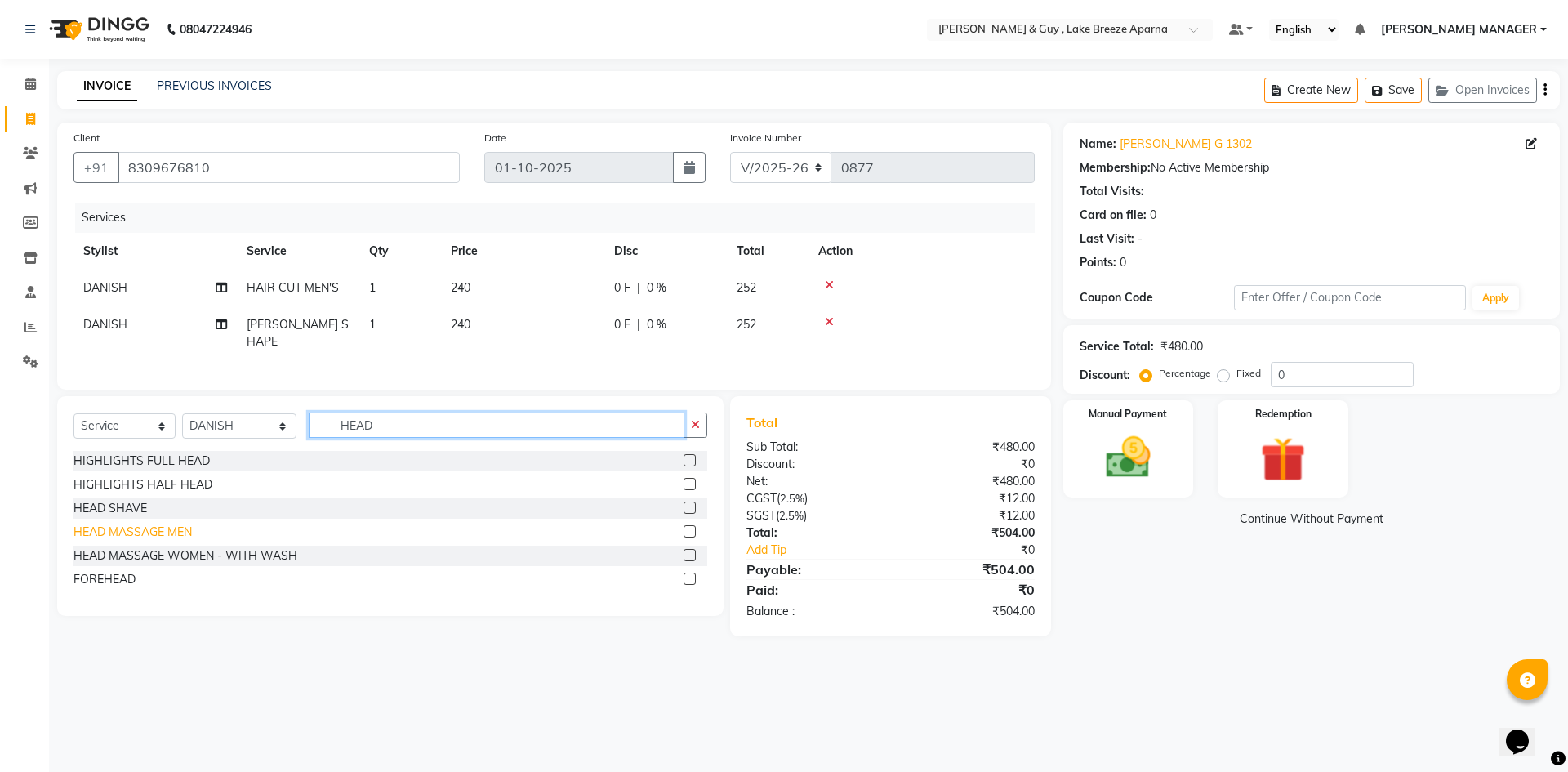
type input "HEAD"
click at [122, 529] on div "HEAD MASSAGE MEN" at bounding box center [132, 532] width 118 height 17
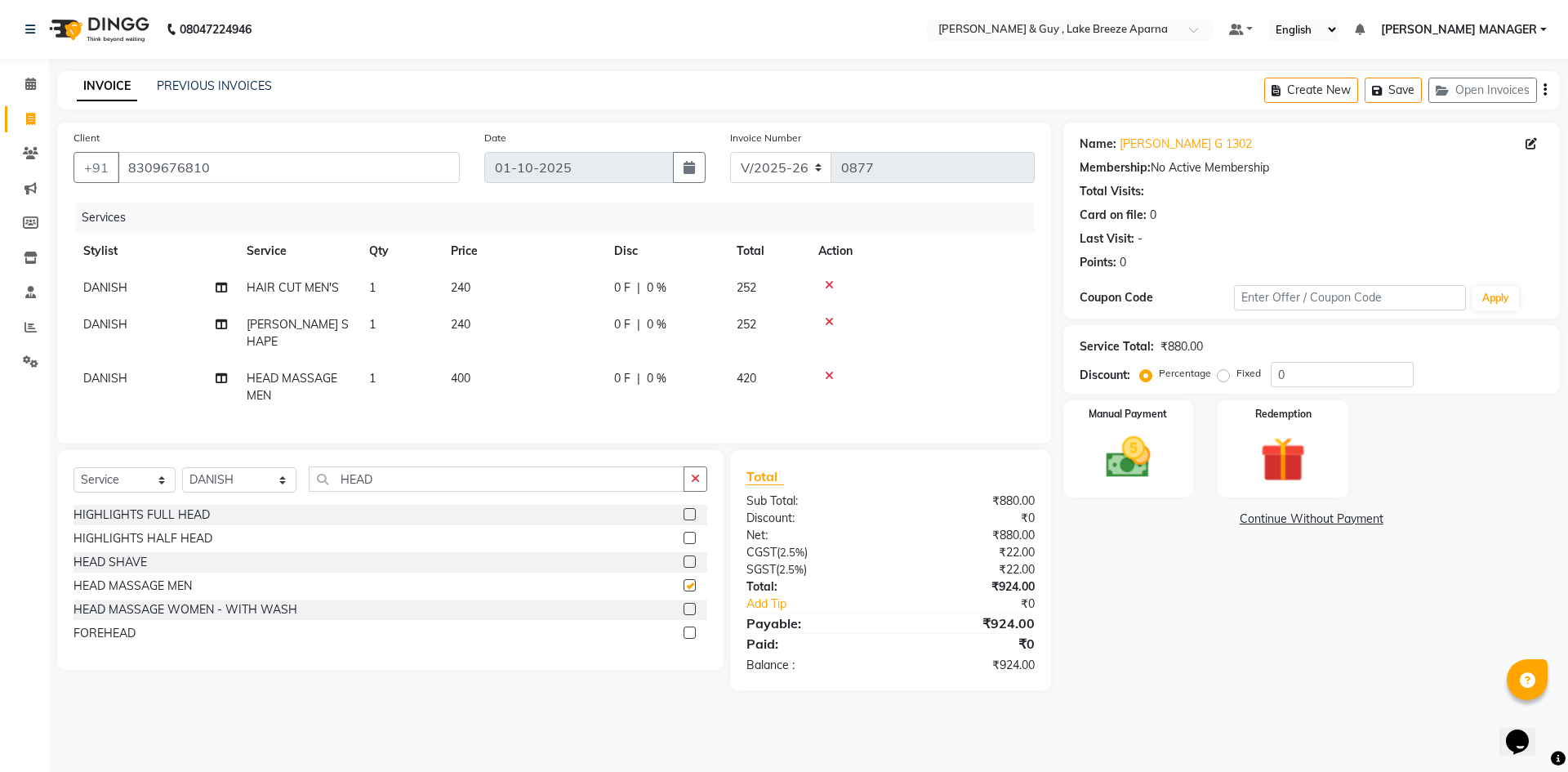
checkbox input "false"
click at [460, 725] on div "08047224946 Select Location × Toni & Guy , Lake Breeze Aparna Default Panel My …" at bounding box center [784, 386] width 1568 height 772
click at [1102, 463] on img at bounding box center [1129, 457] width 76 height 54
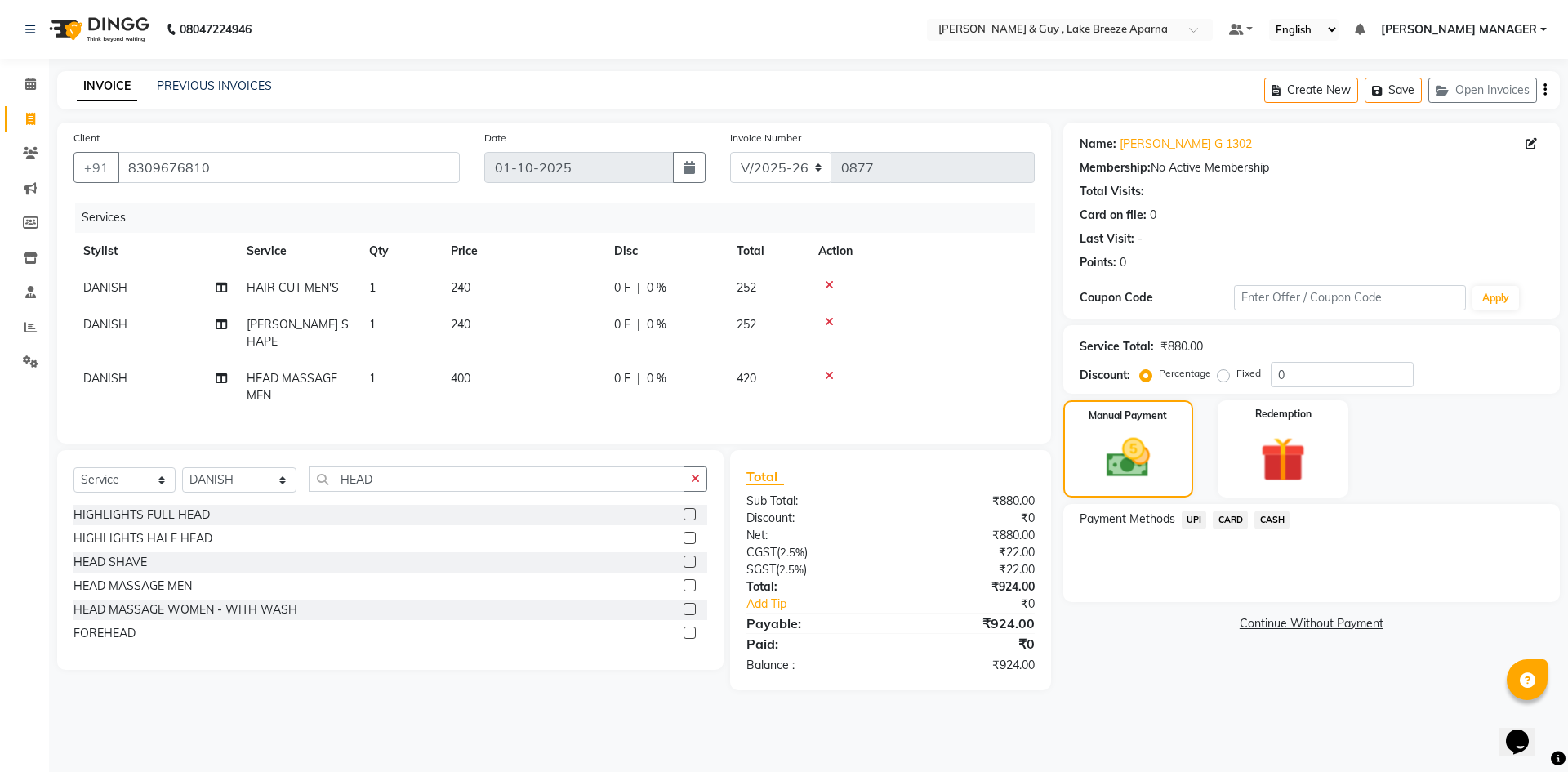
click at [1232, 519] on span "CARD" at bounding box center [1231, 520] width 35 height 19
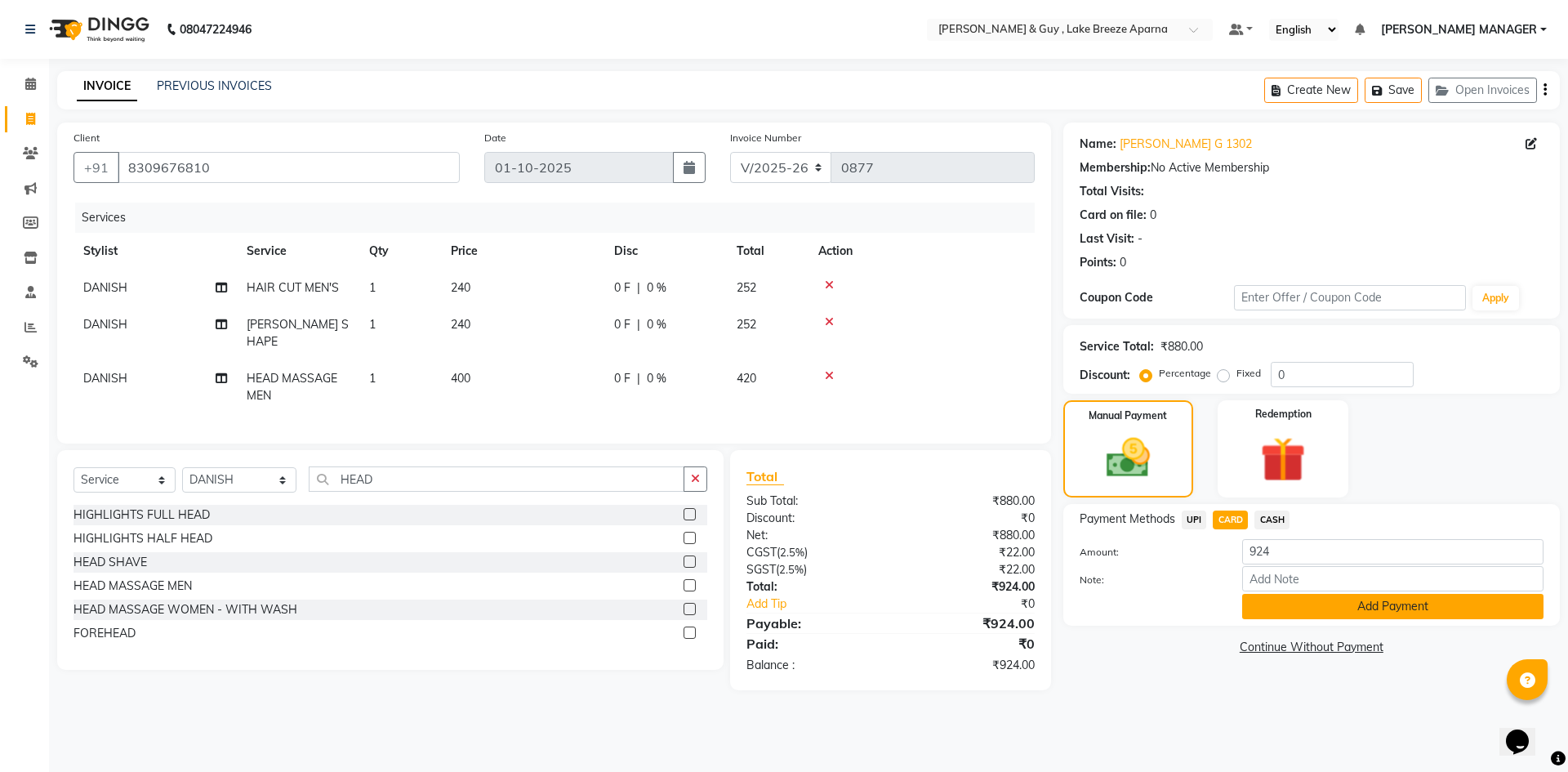
click at [1269, 598] on button "Add Payment" at bounding box center [1393, 606] width 302 height 25
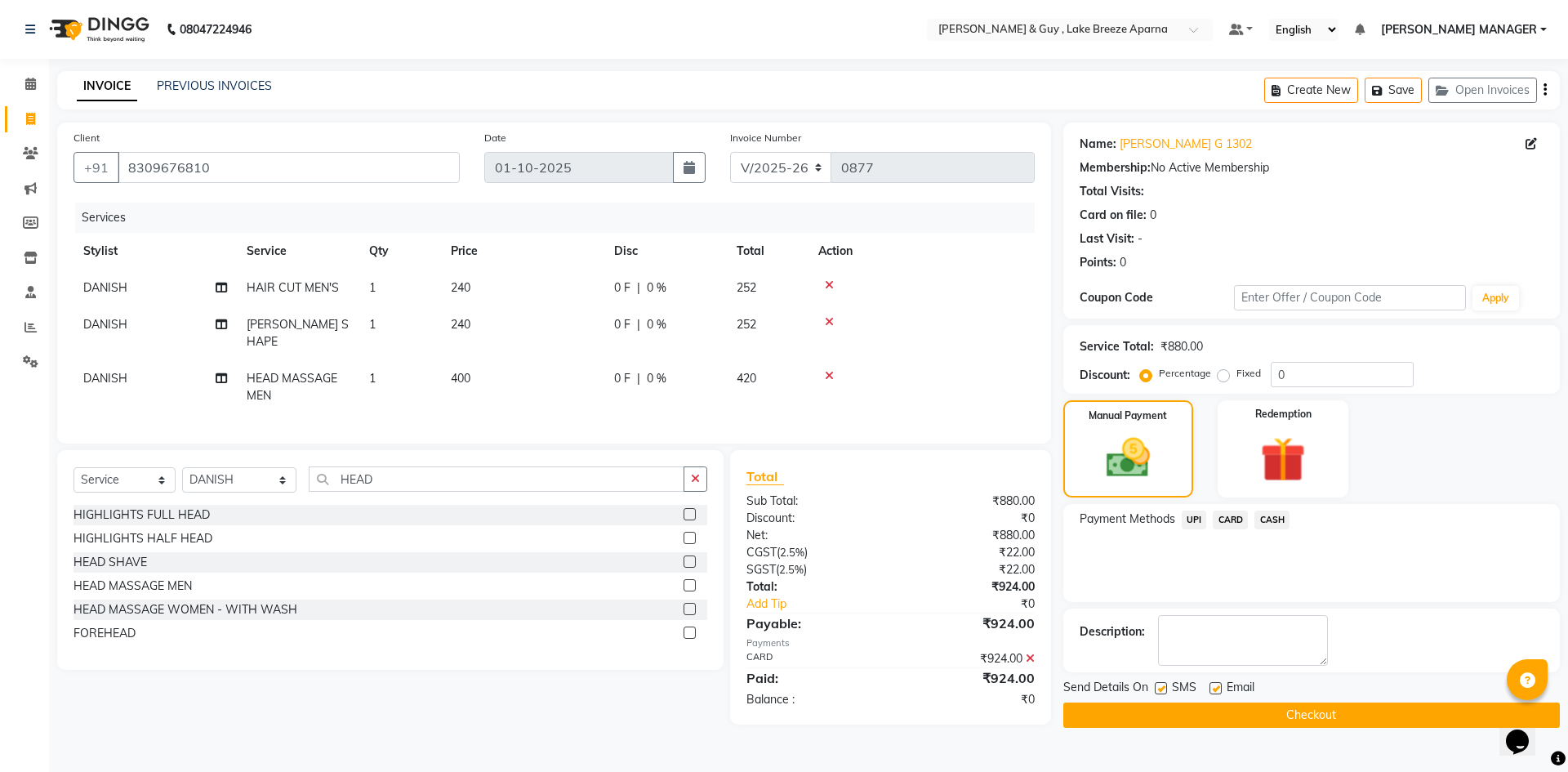
click at [1214, 687] on label at bounding box center [1215, 687] width 12 height 12
click at [1214, 687] on input "checkbox" at bounding box center [1214, 688] width 10 height 10
checkbox input "false"
click at [1211, 721] on button "Checkout" at bounding box center [1311, 714] width 496 height 25
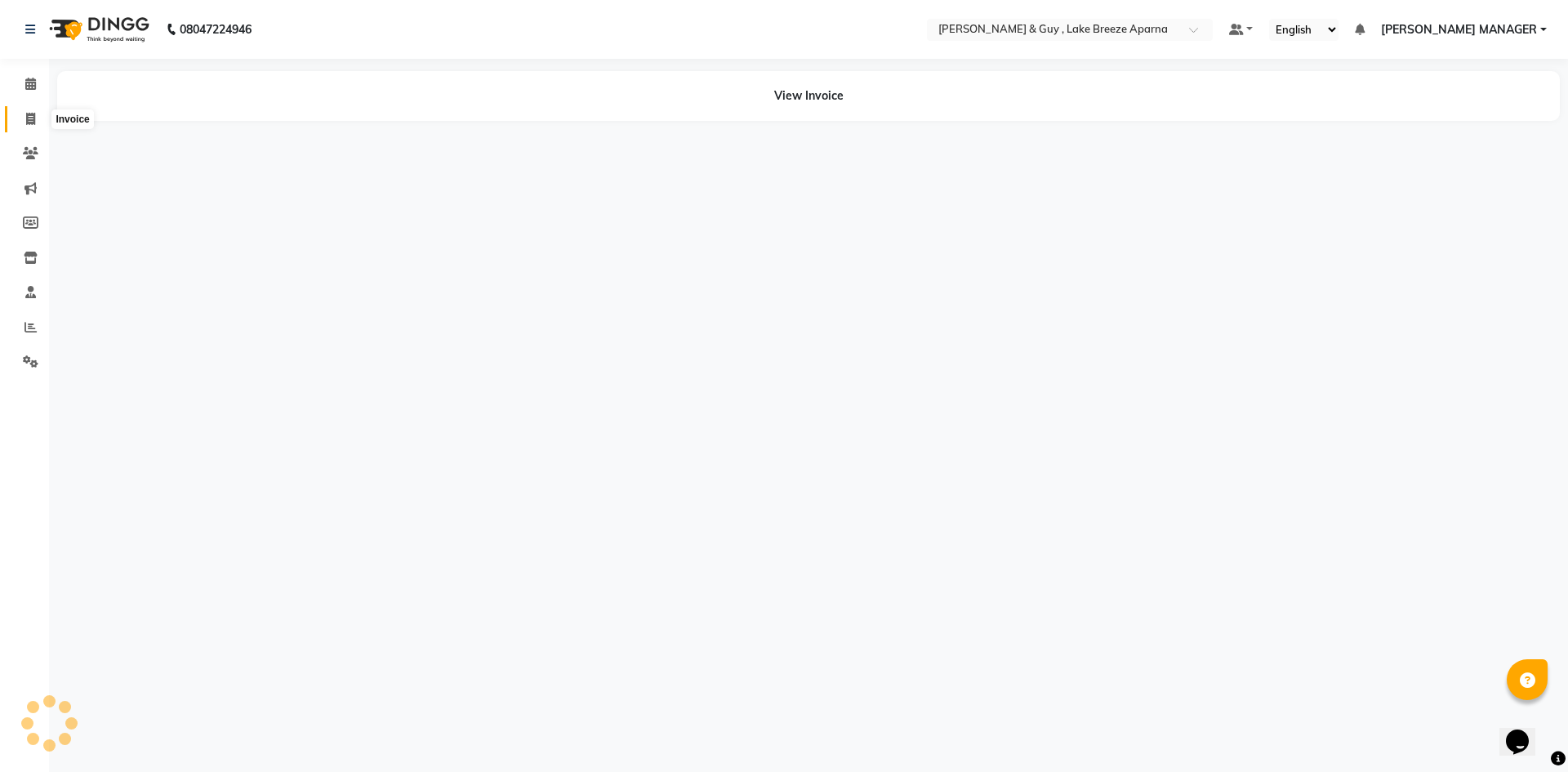
click at [30, 122] on icon at bounding box center [31, 118] width 9 height 12
select select "service"
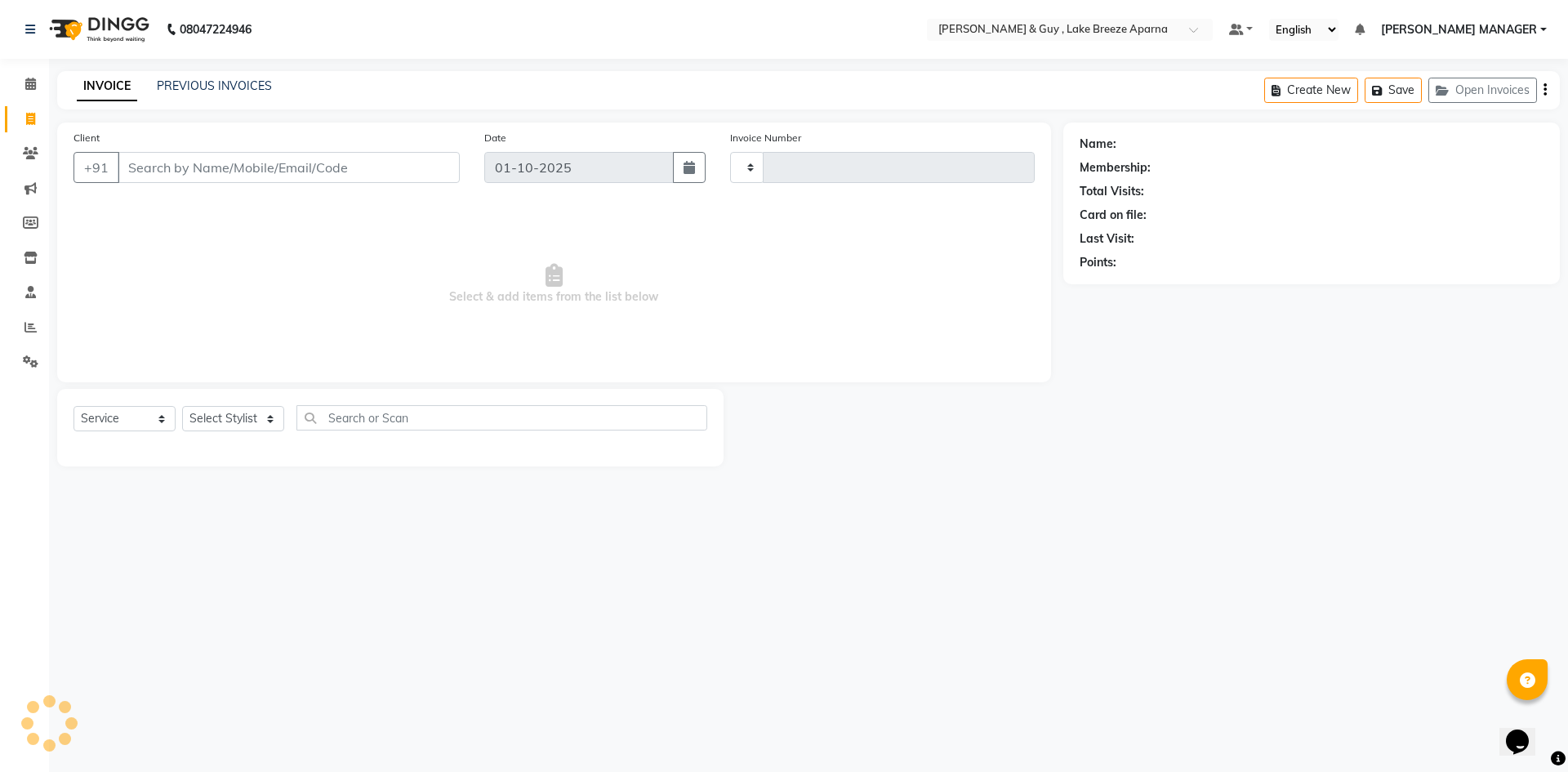
type input "0879"
select select "8690"
click at [203, 169] on input "Client" at bounding box center [289, 167] width 343 height 31
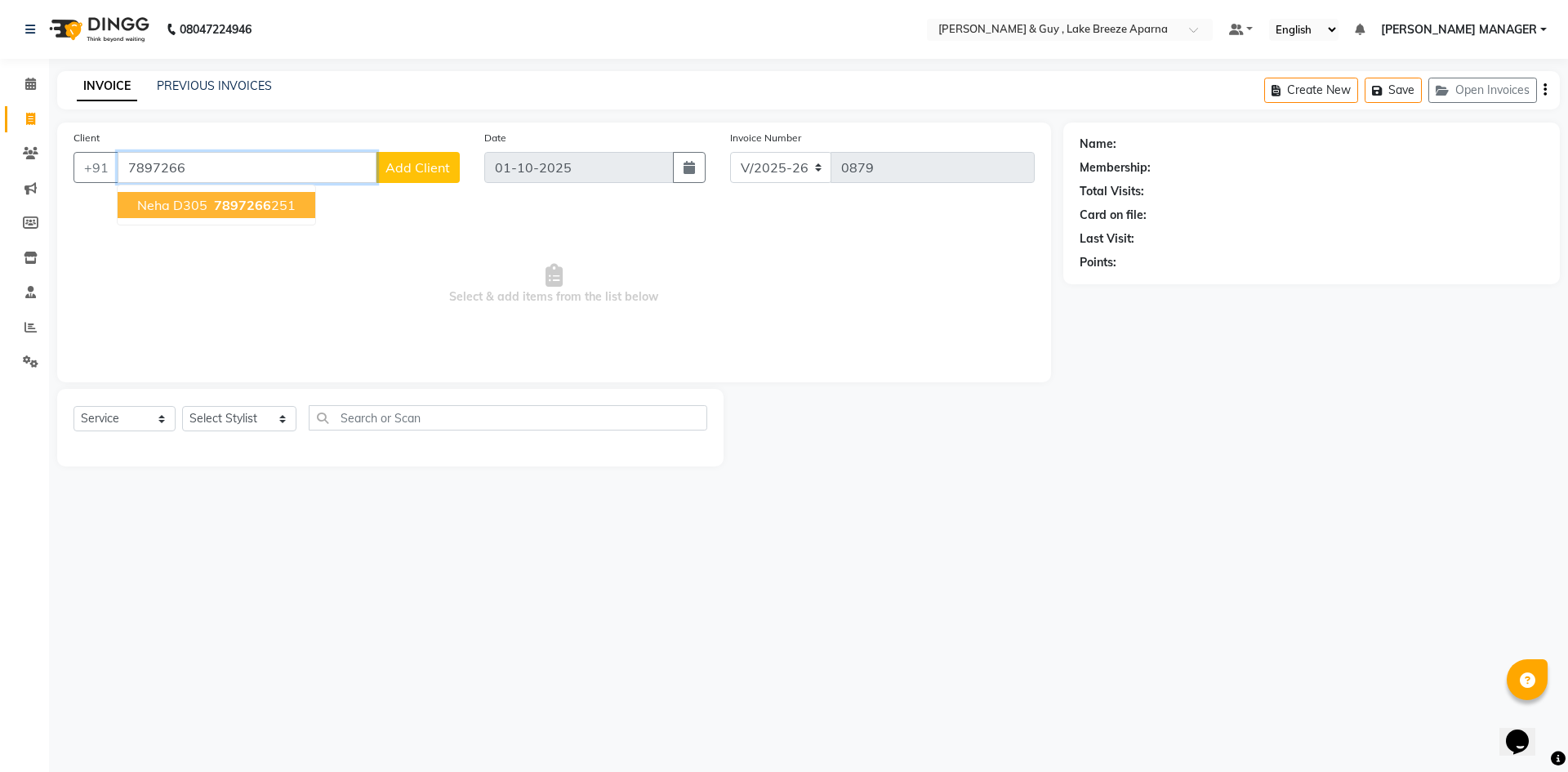
click at [223, 211] on span "7897266" at bounding box center [242, 205] width 57 height 17
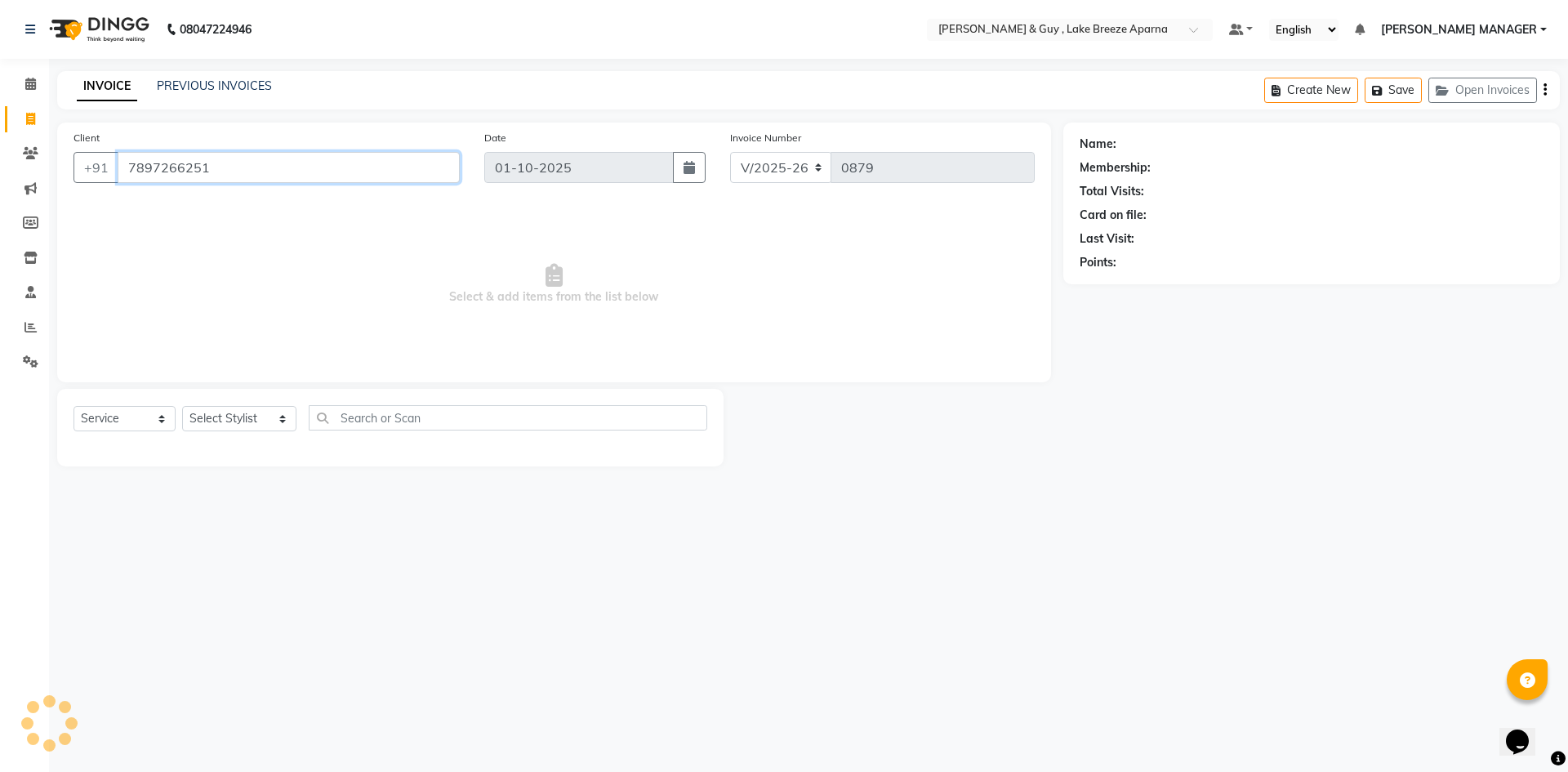
type input "7897266251"
click at [232, 424] on select "Select Stylist ANAS ASLAM DANISH HANISHA MANAGER LAXMI RIMA RINKU SALMAN SHANVI…" at bounding box center [239, 418] width 115 height 25
select select "88277"
click at [182, 406] on select "Select Stylist ANAS ASLAM DANISH HANISHA MANAGER LAXMI RIMA RINKU SALMAN SHANVI…" at bounding box center [239, 418] width 115 height 25
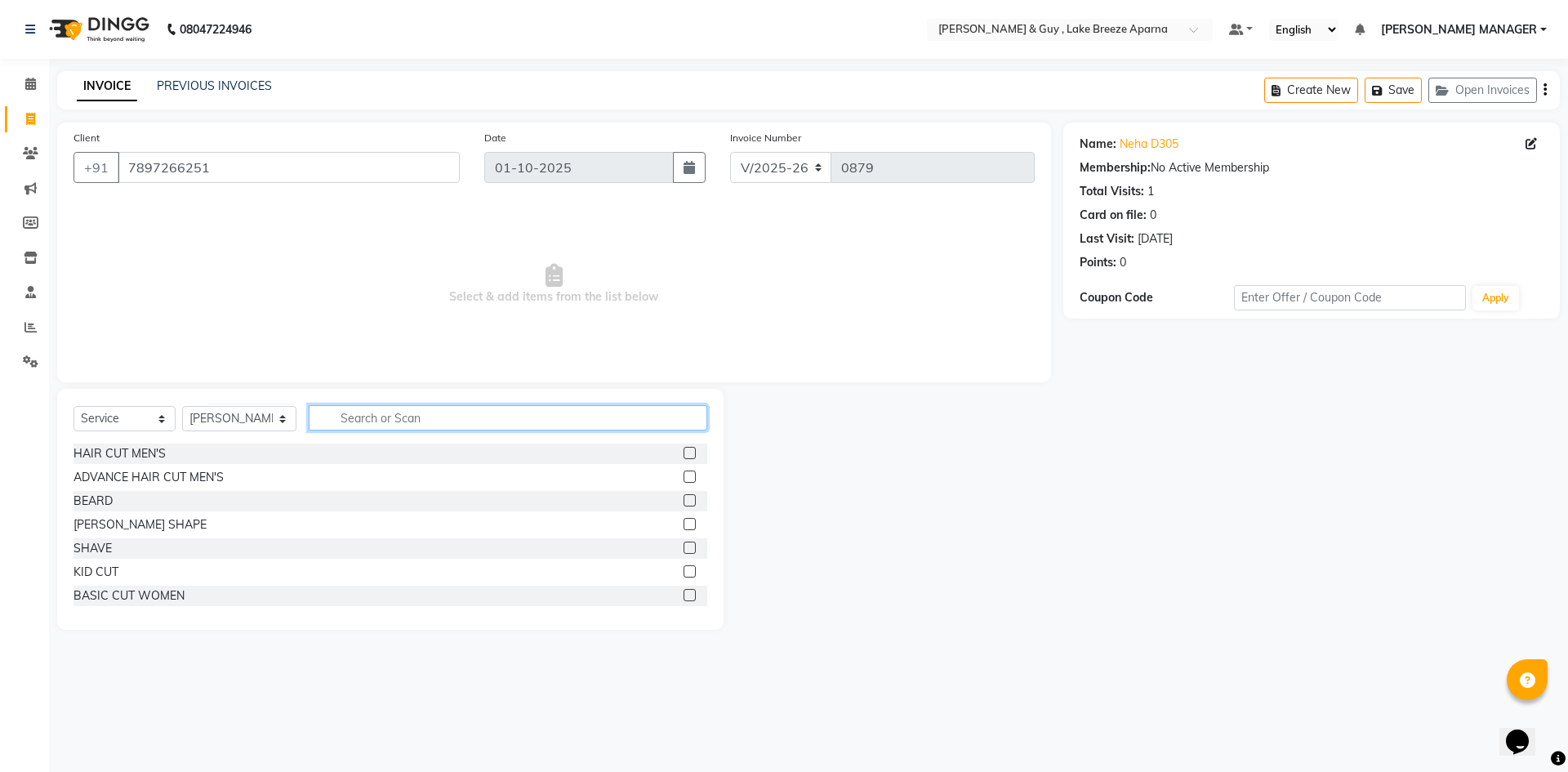
click at [332, 425] on input "text" at bounding box center [508, 417] width 399 height 25
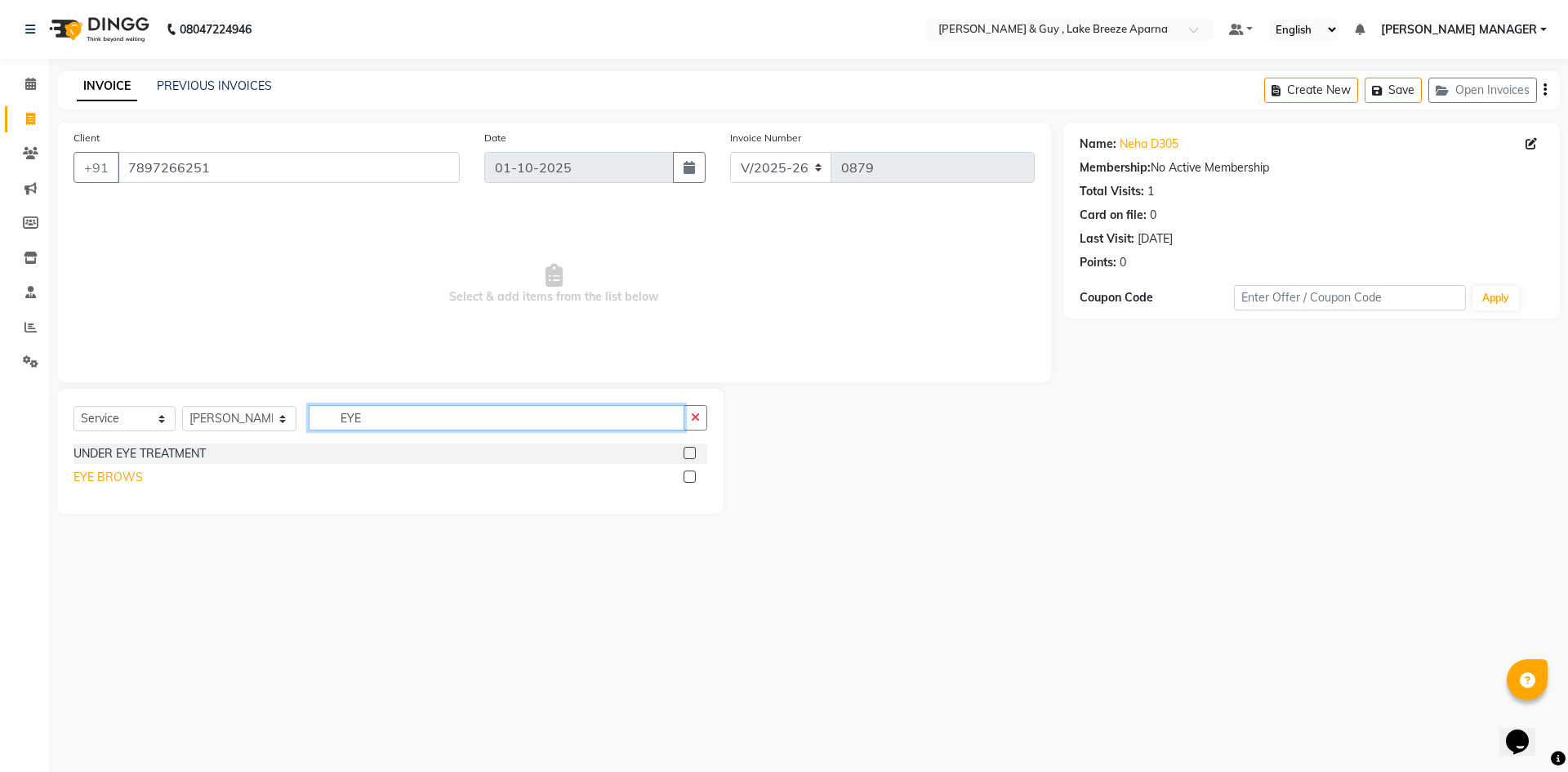
type input "EYE"
click at [110, 474] on div "EYE BROWS" at bounding box center [108, 478] width 70 height 17
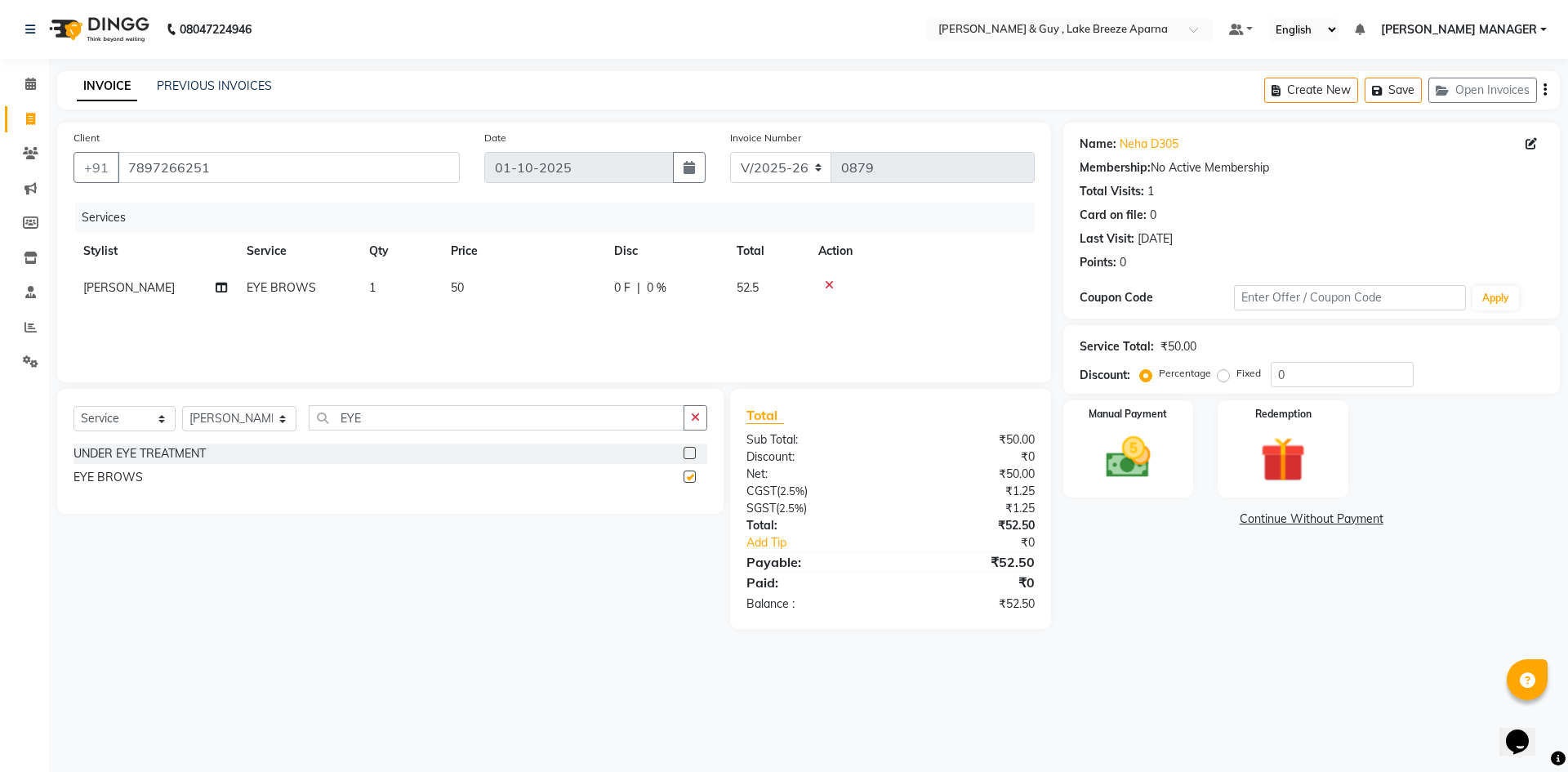
checkbox input "false"
click at [654, 626] on div "Select Service Product Membership Package Voucher Prepaid Gift Card Select Styl…" at bounding box center [384, 509] width 679 height 240
click at [1132, 455] on img at bounding box center [1129, 457] width 76 height 54
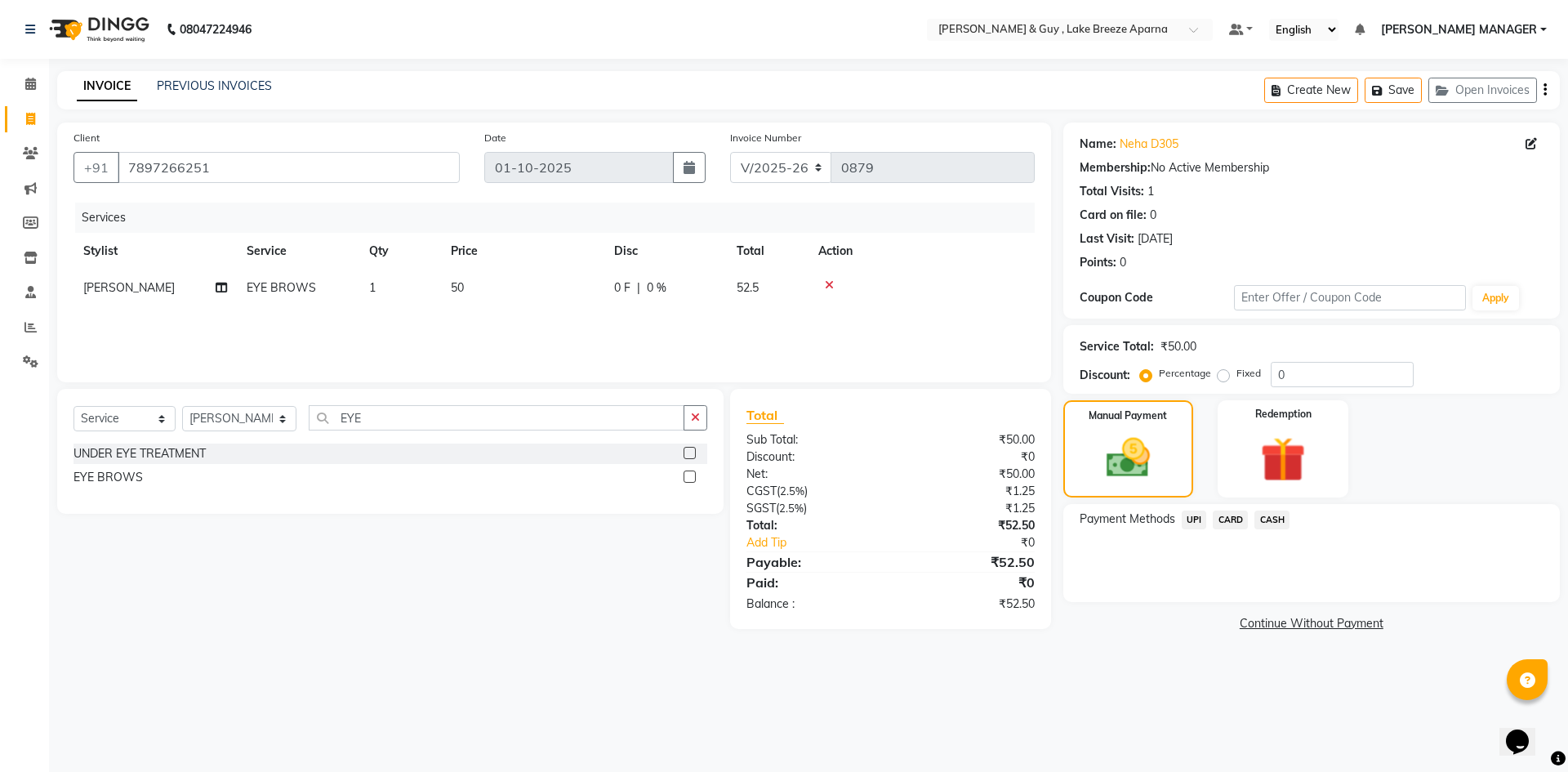
click at [1193, 521] on span "UPI" at bounding box center [1194, 520] width 25 height 19
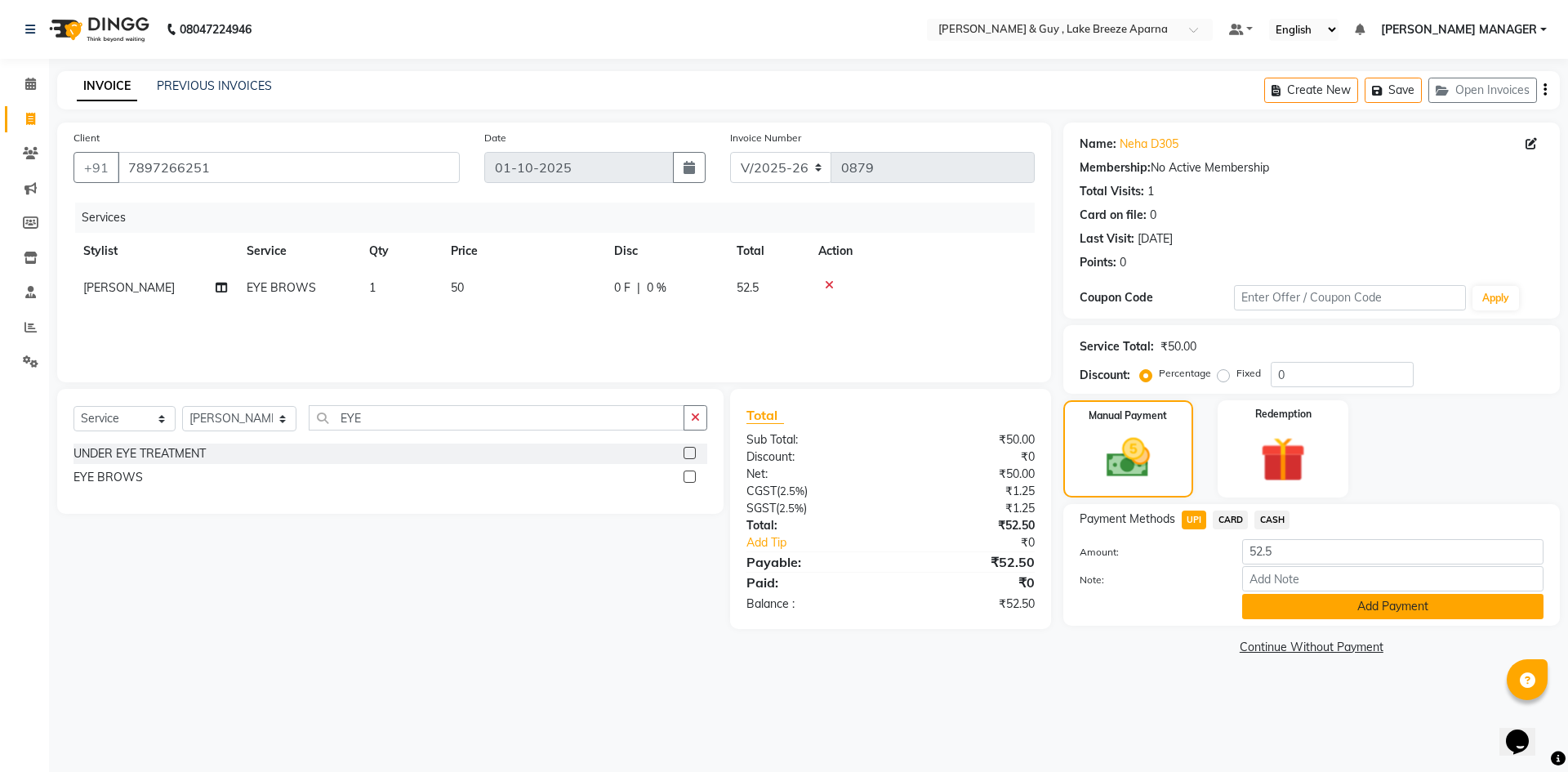
click at [1264, 597] on button "Add Payment" at bounding box center [1393, 606] width 302 height 25
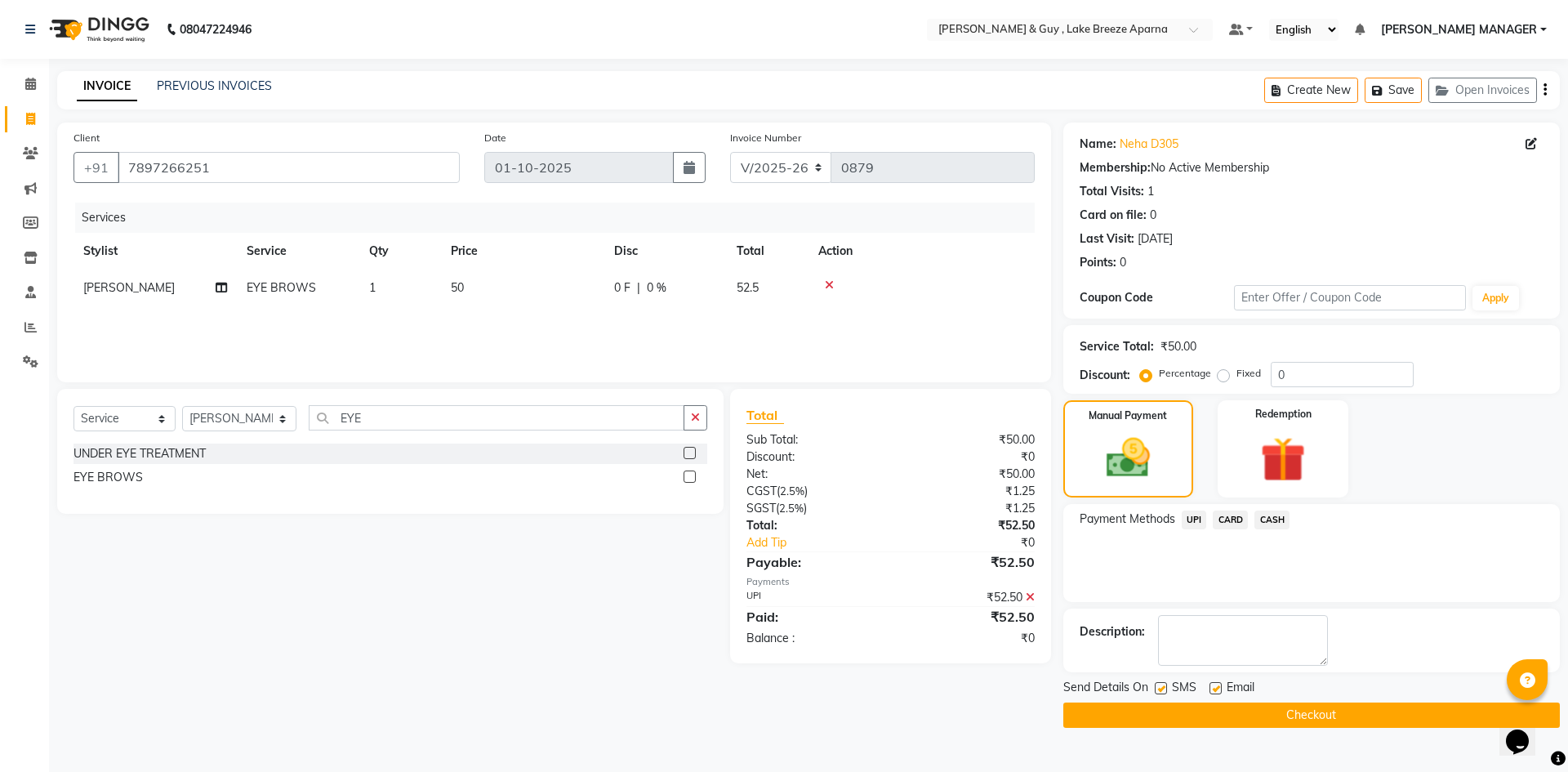
click at [1222, 683] on div "Email" at bounding box center [1238, 689] width 58 height 20
click at [1214, 688] on label at bounding box center [1215, 687] width 12 height 12
click at [1214, 688] on input "checkbox" at bounding box center [1214, 688] width 10 height 10
checkbox input "false"
click at [1218, 719] on button "Checkout" at bounding box center [1311, 714] width 496 height 25
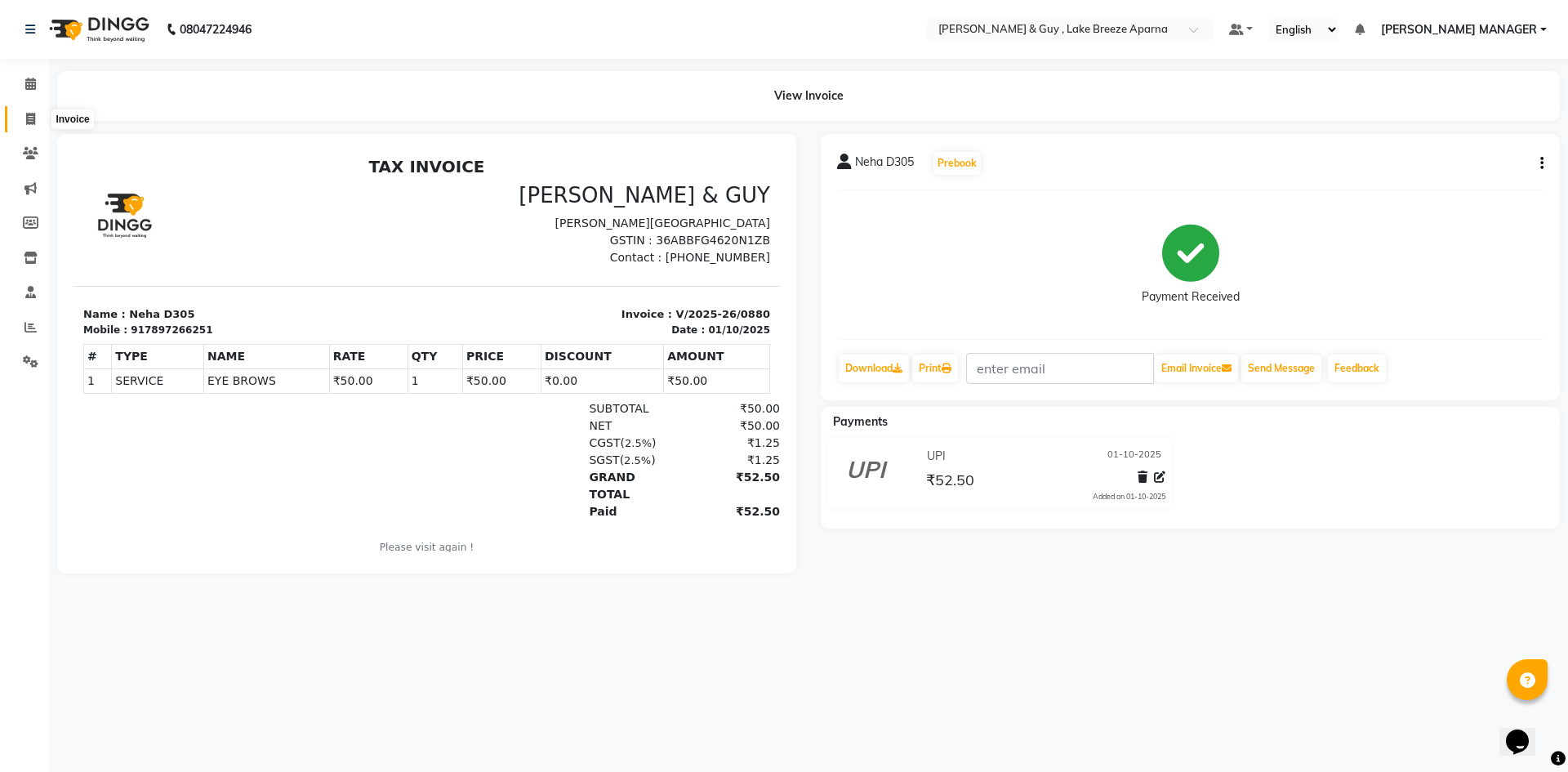
click at [31, 119] on icon at bounding box center [31, 118] width 9 height 12
select select "service"
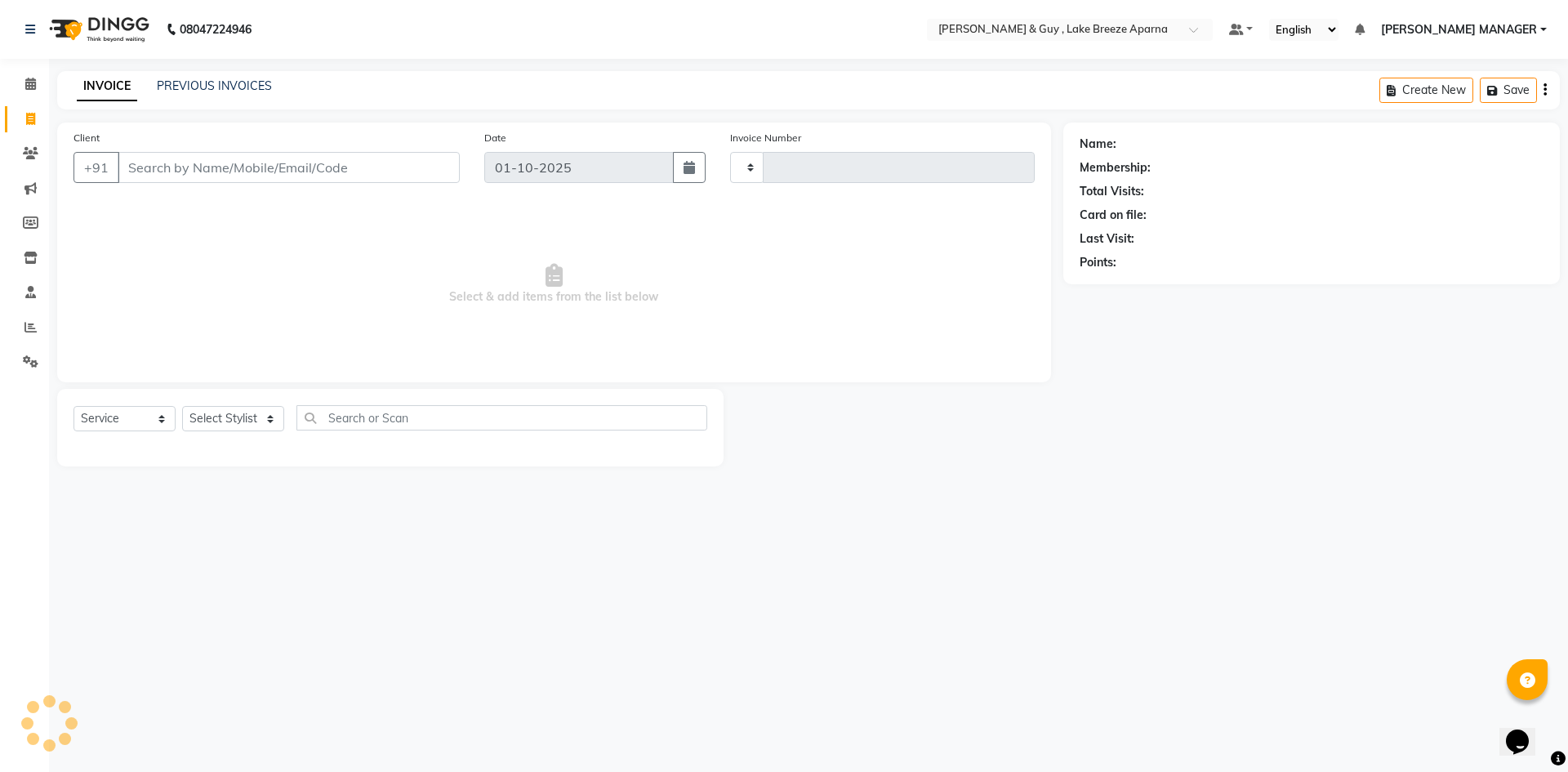
type input "0881"
select select "8690"
select select "service"
click at [217, 89] on link "PREVIOUS INVOICES" at bounding box center [214, 86] width 115 height 15
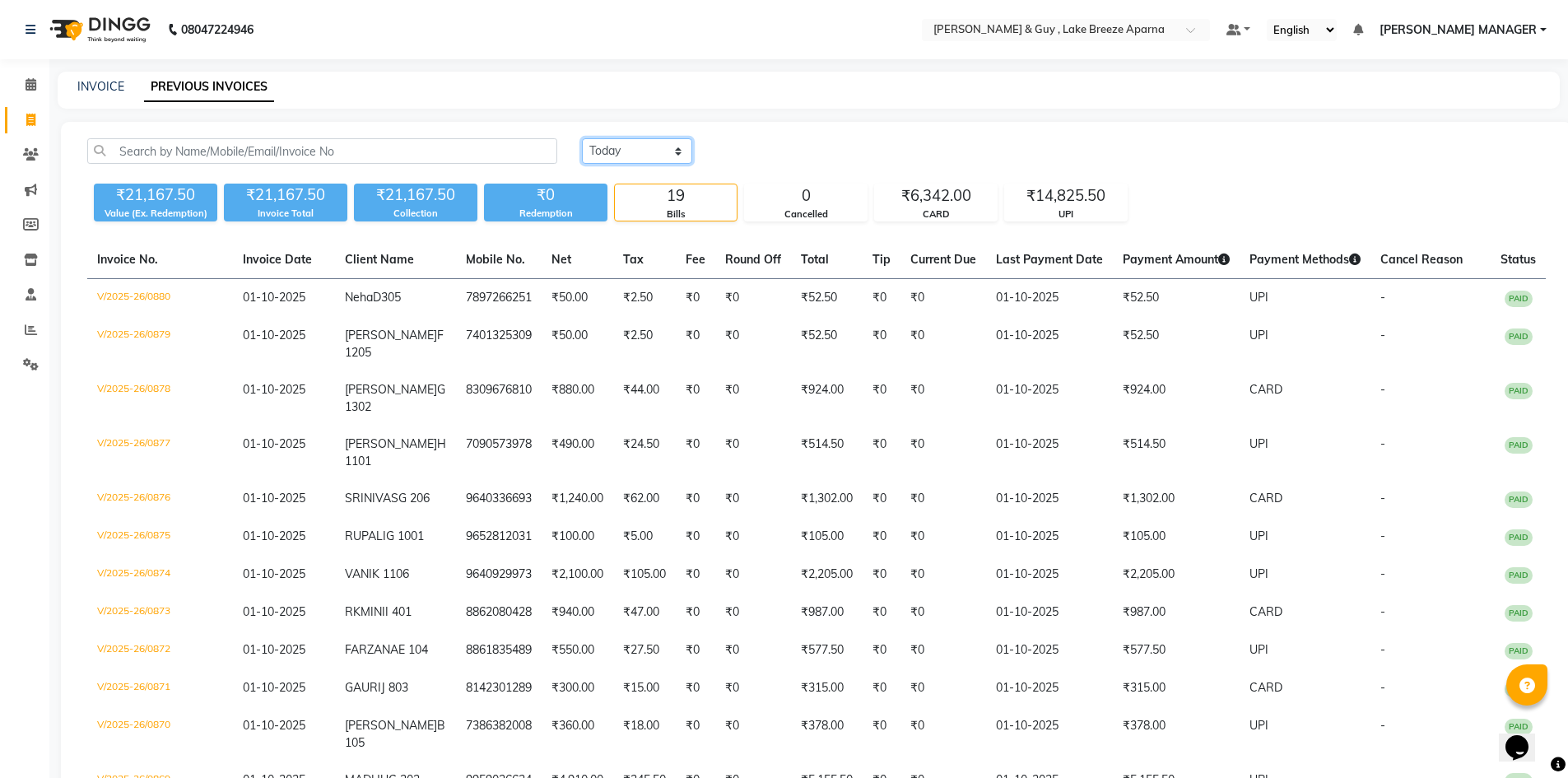
click at [636, 151] on select "[DATE] [DATE] Custom Range" at bounding box center [637, 150] width 111 height 25
select select "range"
click at [582, 138] on select "[DATE] [DATE] Custom Range" at bounding box center [637, 150] width 111 height 25
click at [781, 142] on input "01-10-2025" at bounding box center [771, 151] width 115 height 23
select select "10"
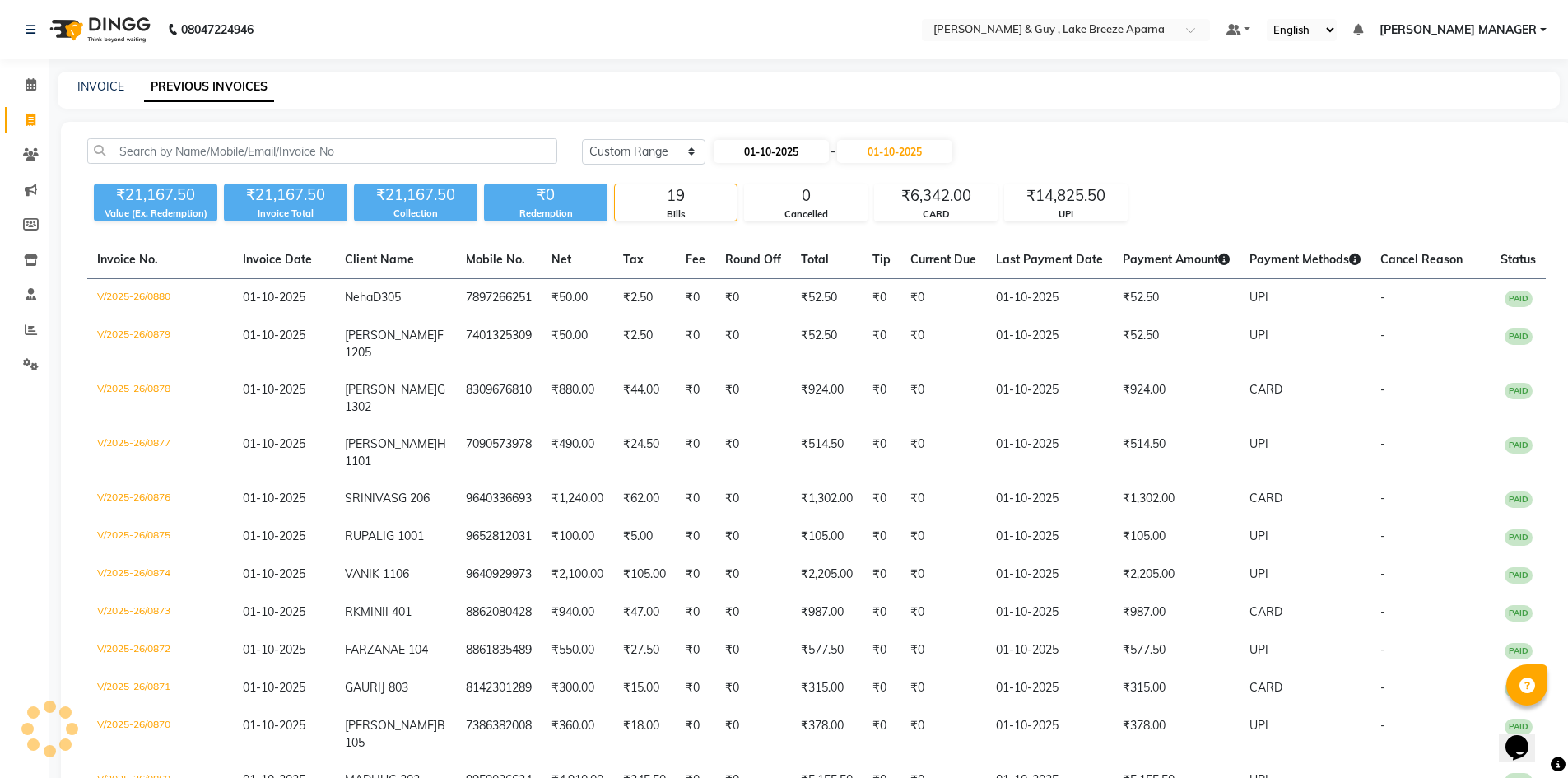
select select "2025"
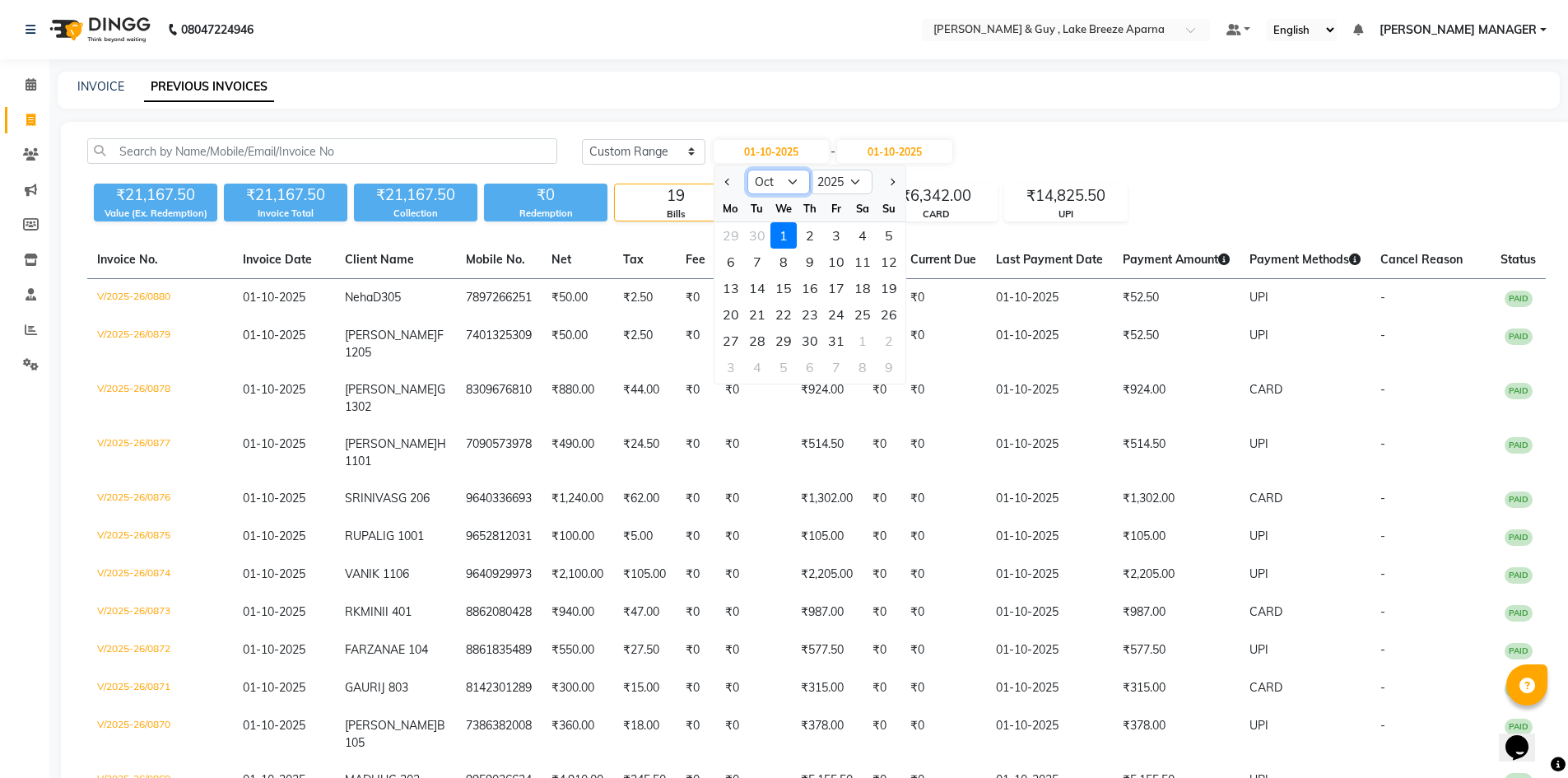
click at [794, 184] on select "Jan Feb Mar Apr May Jun [DATE] Aug Sep Oct Nov Dec" at bounding box center [778, 182] width 63 height 24
select select "9"
click at [747, 170] on select "Jan Feb Mar Apr May Jun [DATE] Aug Sep Oct Nov Dec" at bounding box center [778, 182] width 63 height 24
click at [736, 239] on div "1" at bounding box center [731, 236] width 26 height 26
type input "01-09-2025"
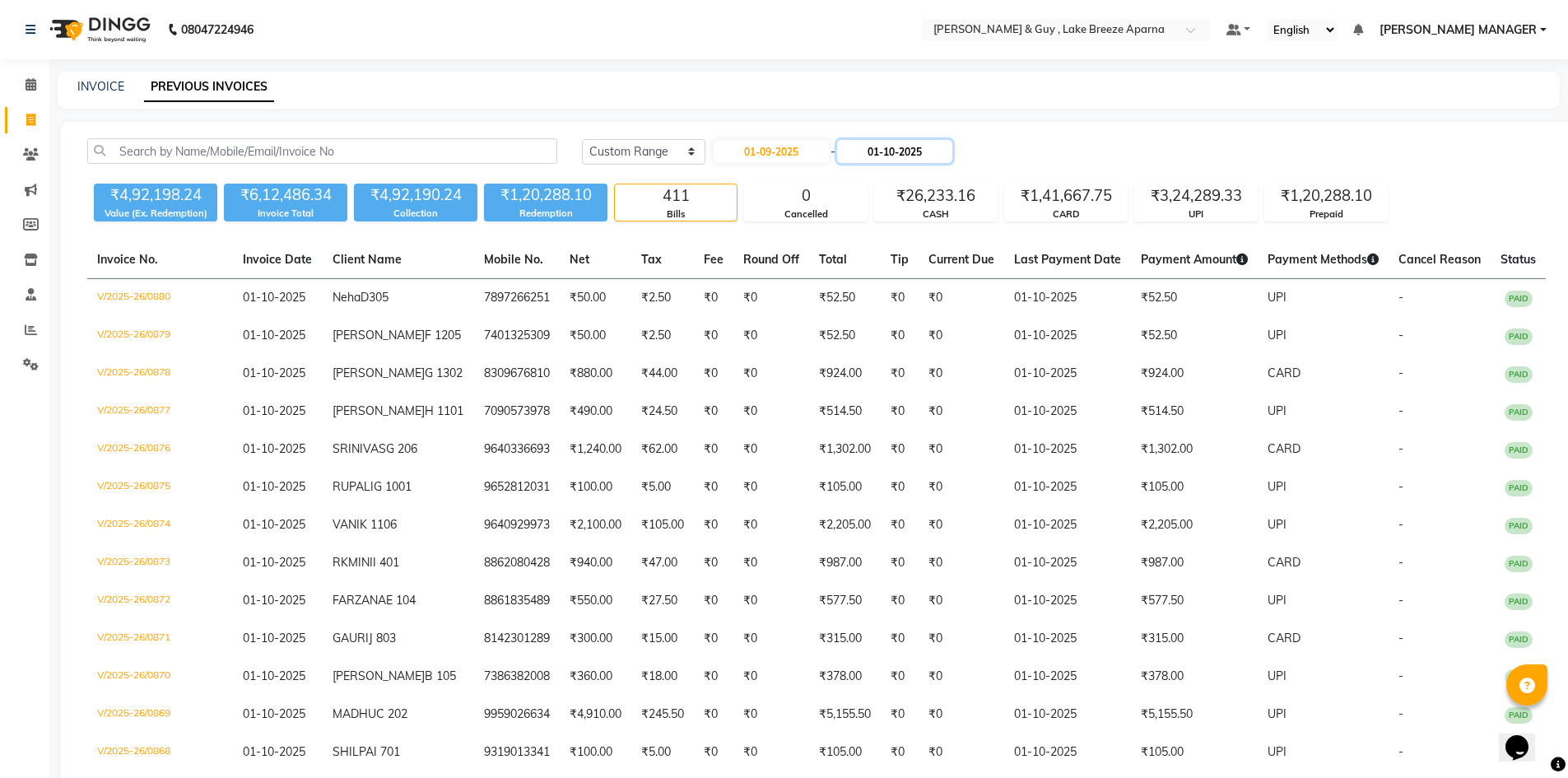
click at [895, 153] on input "01-10-2025" at bounding box center [894, 151] width 115 height 23
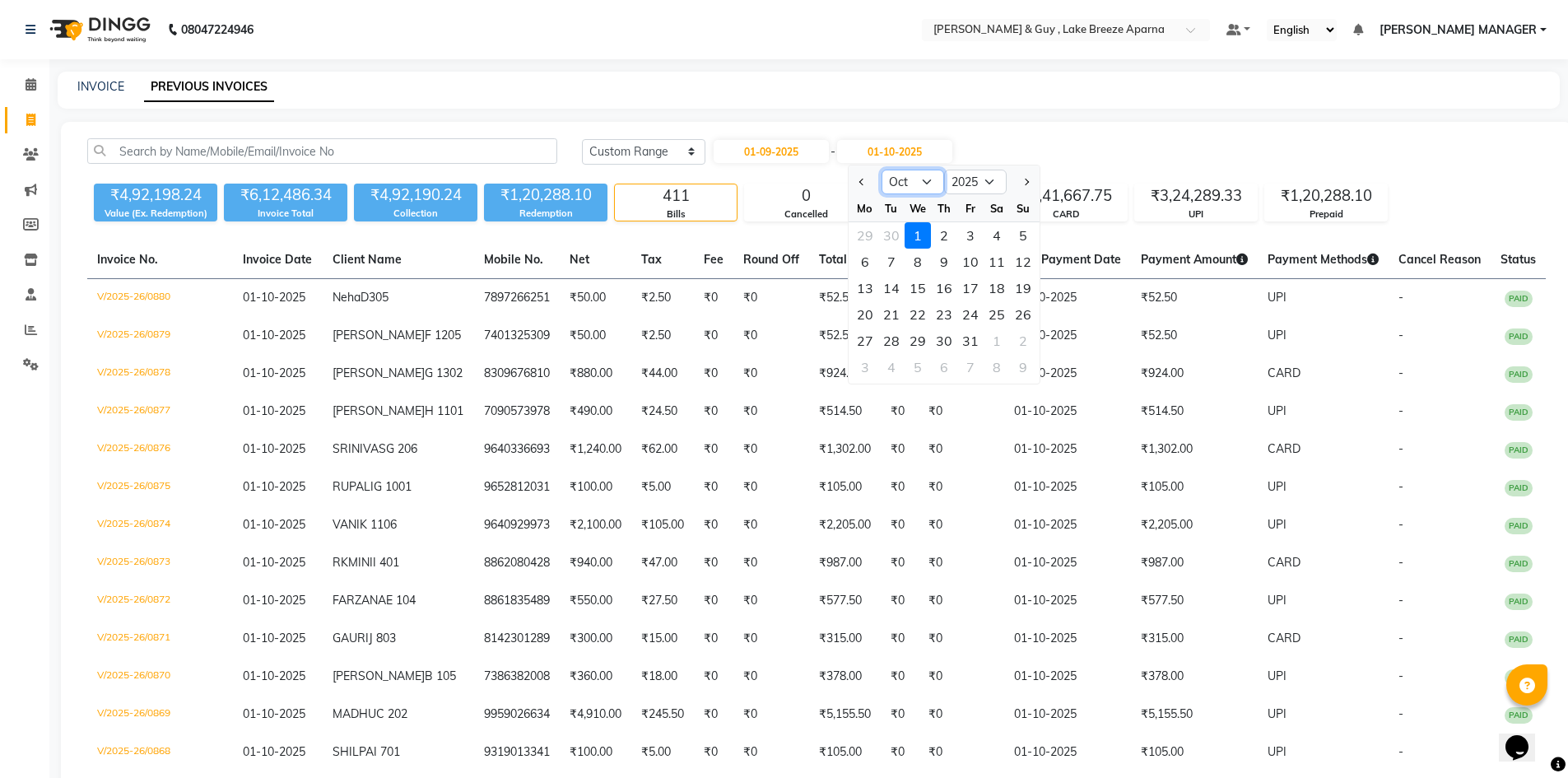
click at [926, 184] on select "Sep Oct Nov Dec" at bounding box center [912, 182] width 63 height 24
select select "9"
click at [881, 170] on select "Sep Oct Nov Dec" at bounding box center [912, 182] width 63 height 24
click at [895, 342] on div "30" at bounding box center [891, 341] width 26 height 26
type input "30-09-2025"
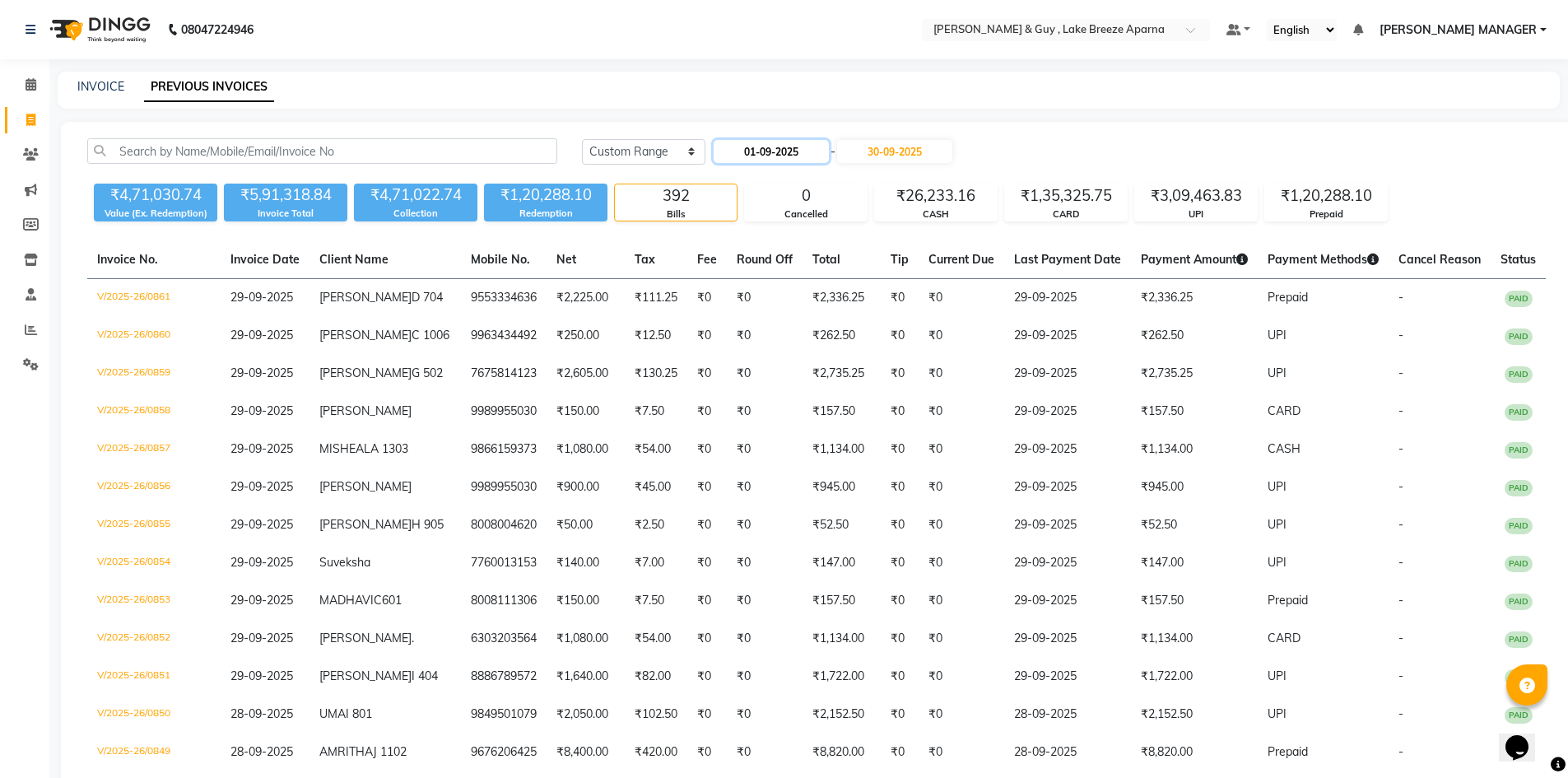
click at [783, 162] on input "01-09-2025" at bounding box center [771, 151] width 115 height 23
select select "9"
select select "2025"
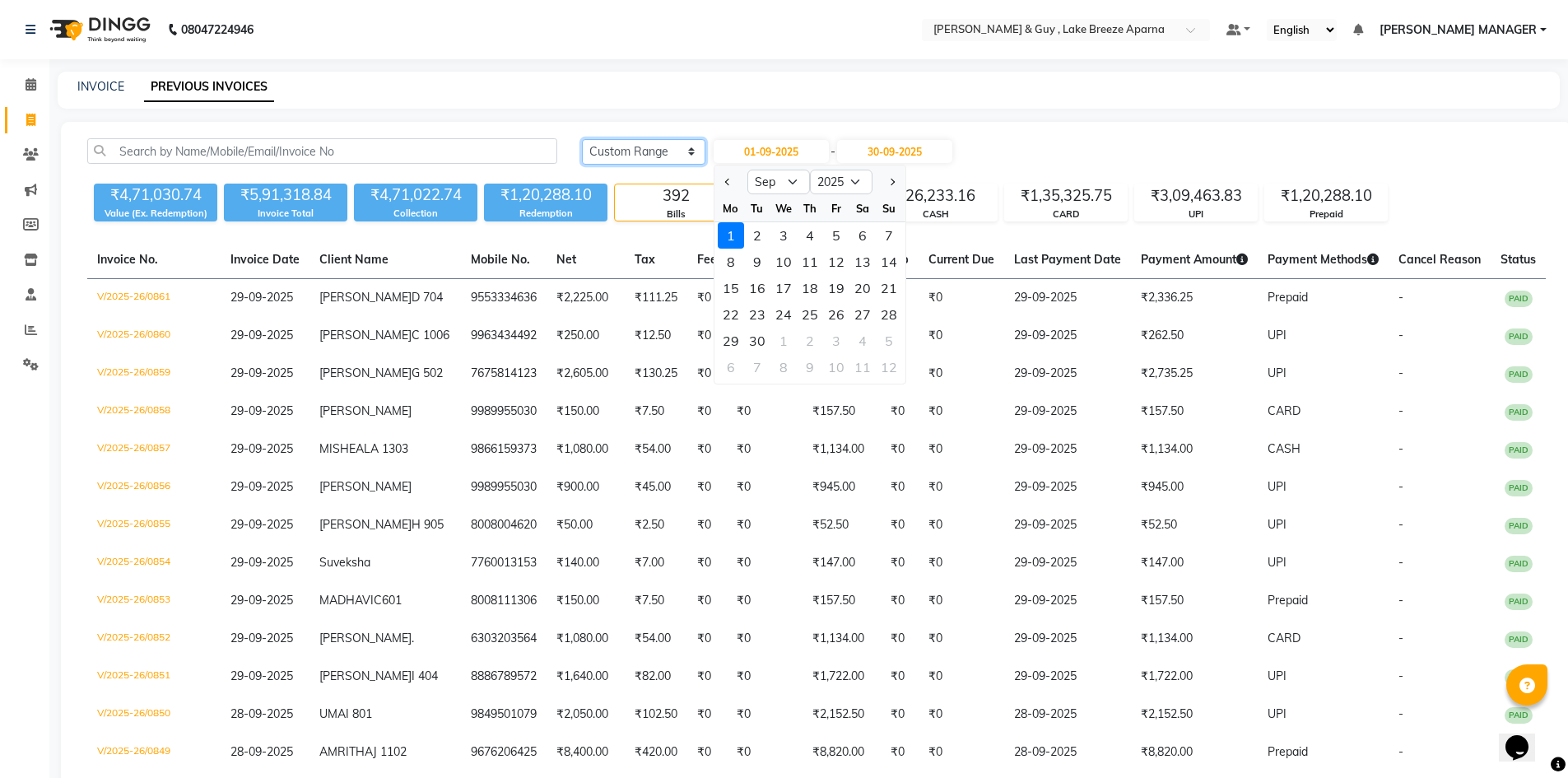
click at [666, 156] on select "[DATE] [DATE] Custom Range" at bounding box center [644, 151] width 124 height 25
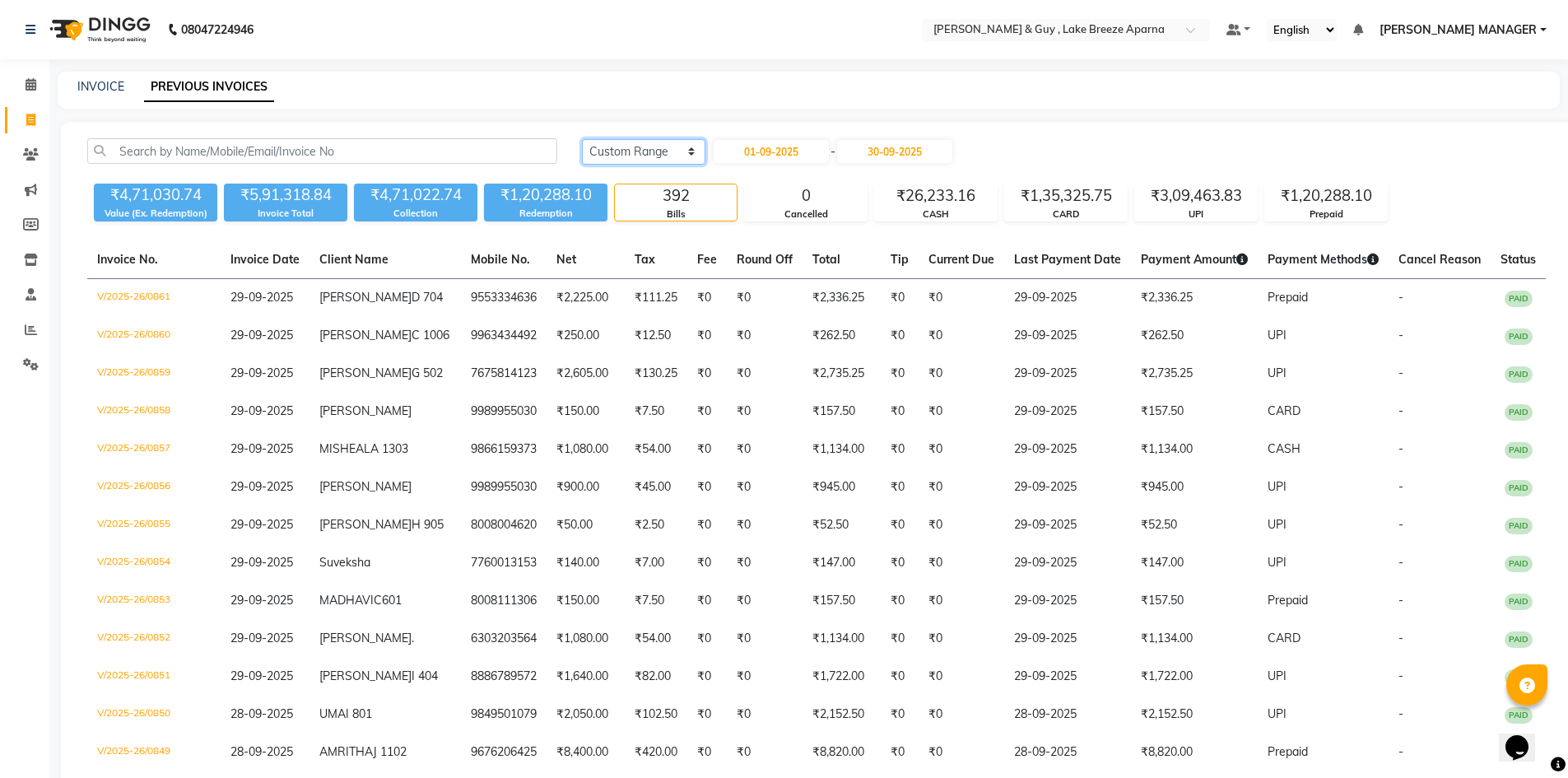
click at [659, 152] on select "[DATE] [DATE] Custom Range" at bounding box center [644, 151] width 124 height 25
select select "[DATE]"
click at [582, 139] on select "[DATE] [DATE] Custom Range" at bounding box center [644, 151] width 124 height 25
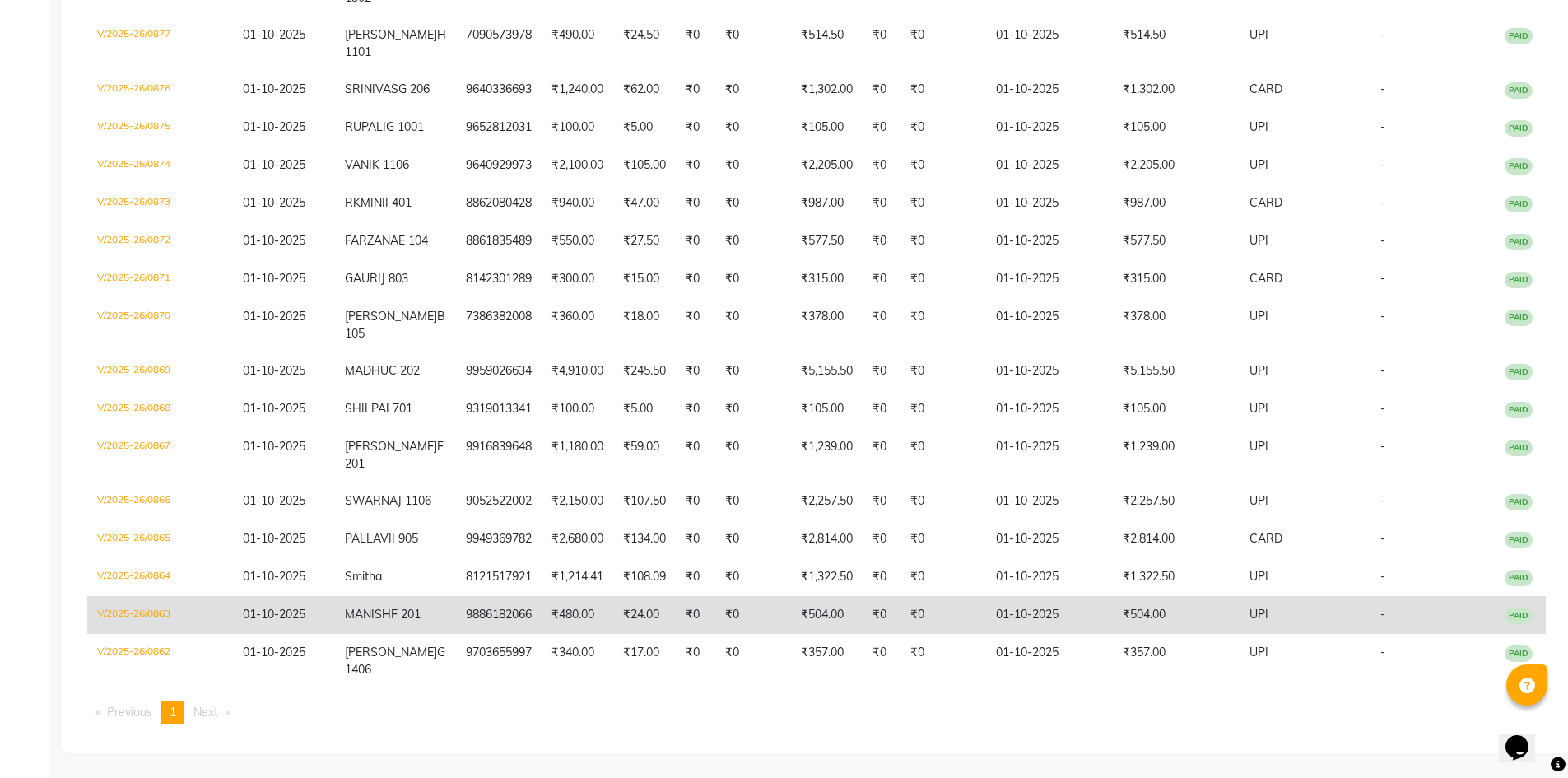
scroll to position [557, 0]
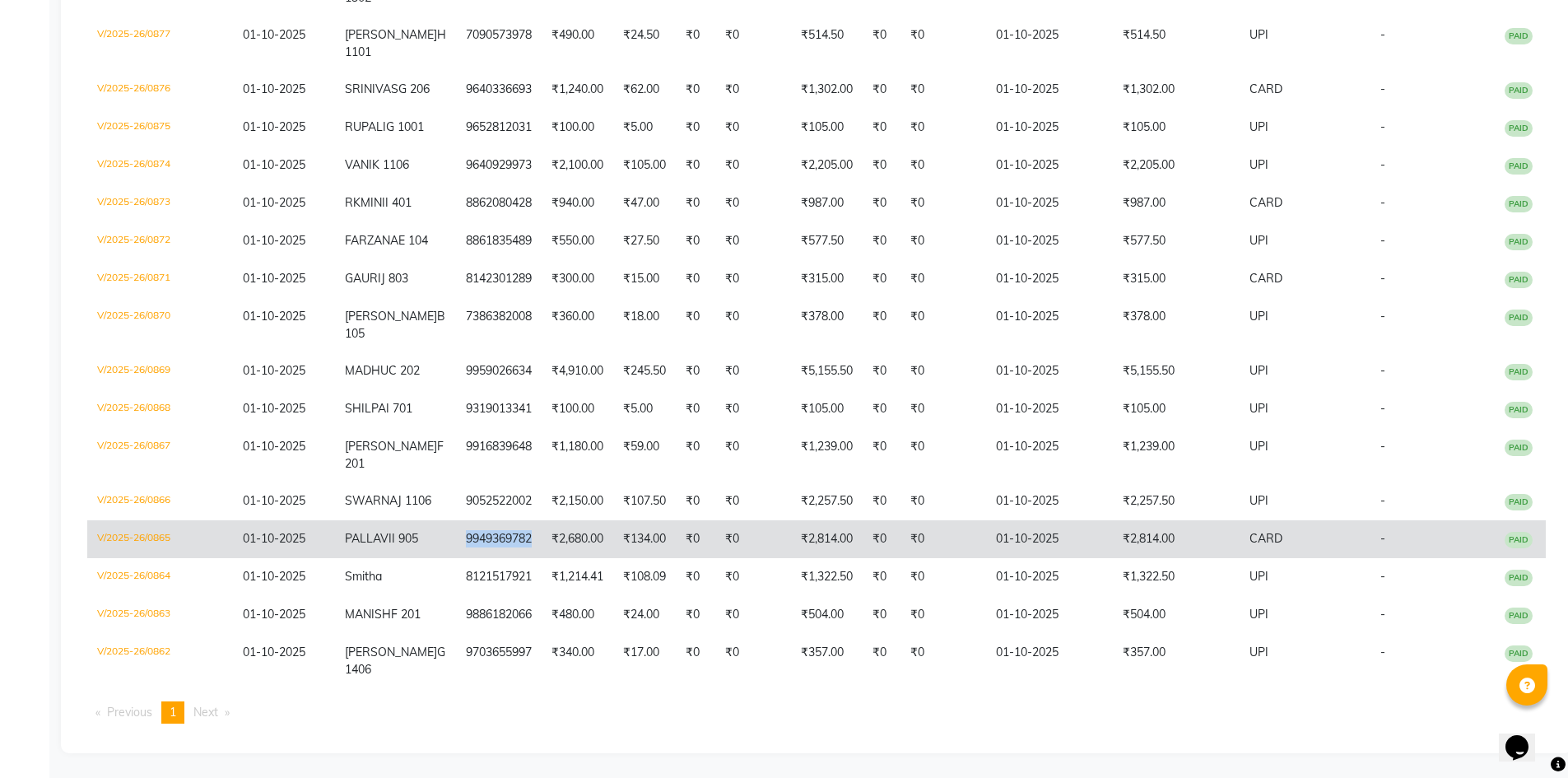
copy td "9949369782"
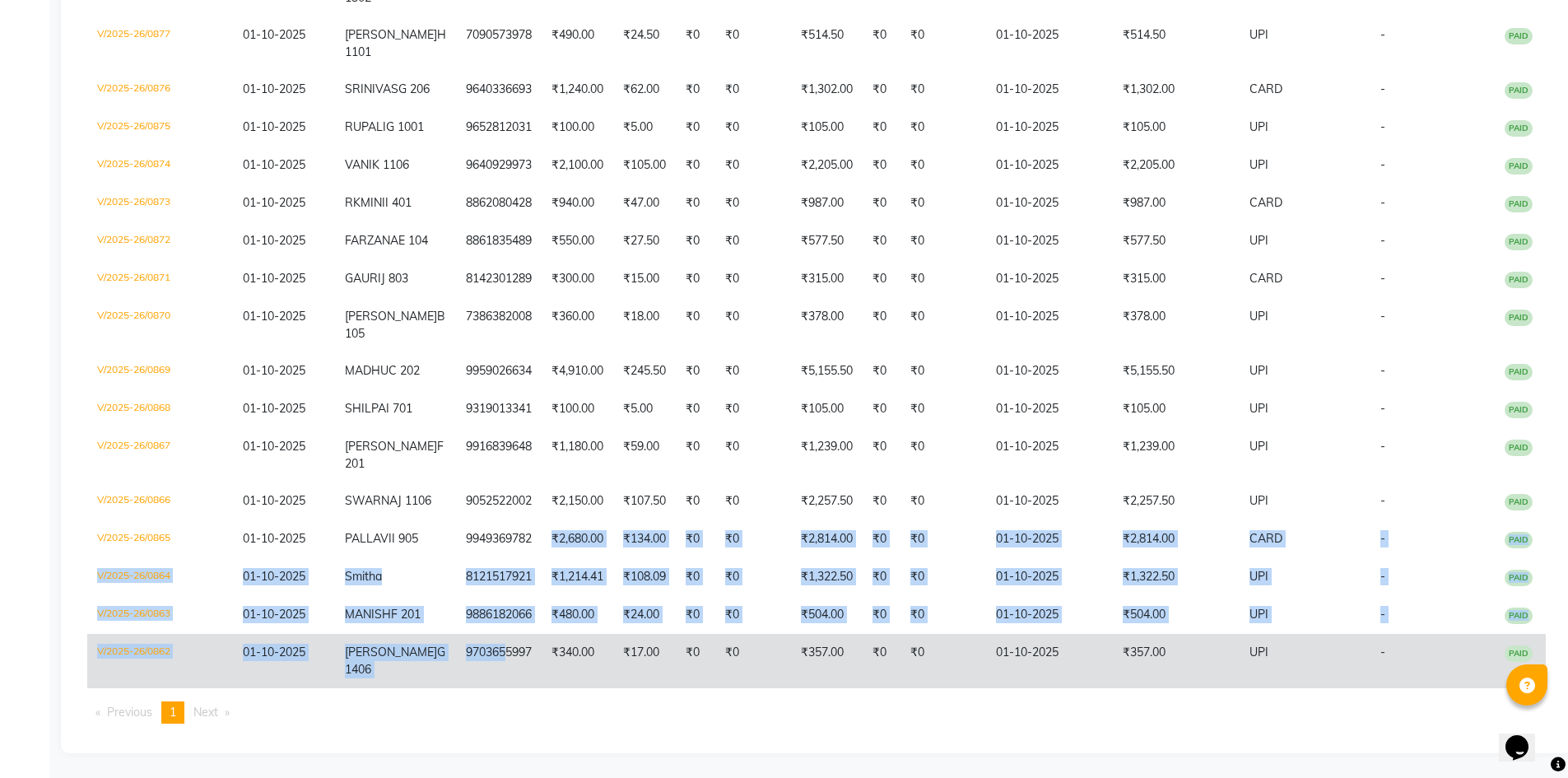
drag, startPoint x: 514, startPoint y: 515, endPoint x: 485, endPoint y: 675, distance: 162.6
click at [485, 675] on tbody "V/2025-26/0880 [DATE] Neha D305 7897266251 ₹50.00 ₹2.50 ₹0 ₹0 ₹52.50 ₹0 ₹0 [DAT…" at bounding box center [816, 279] width 1458 height 819
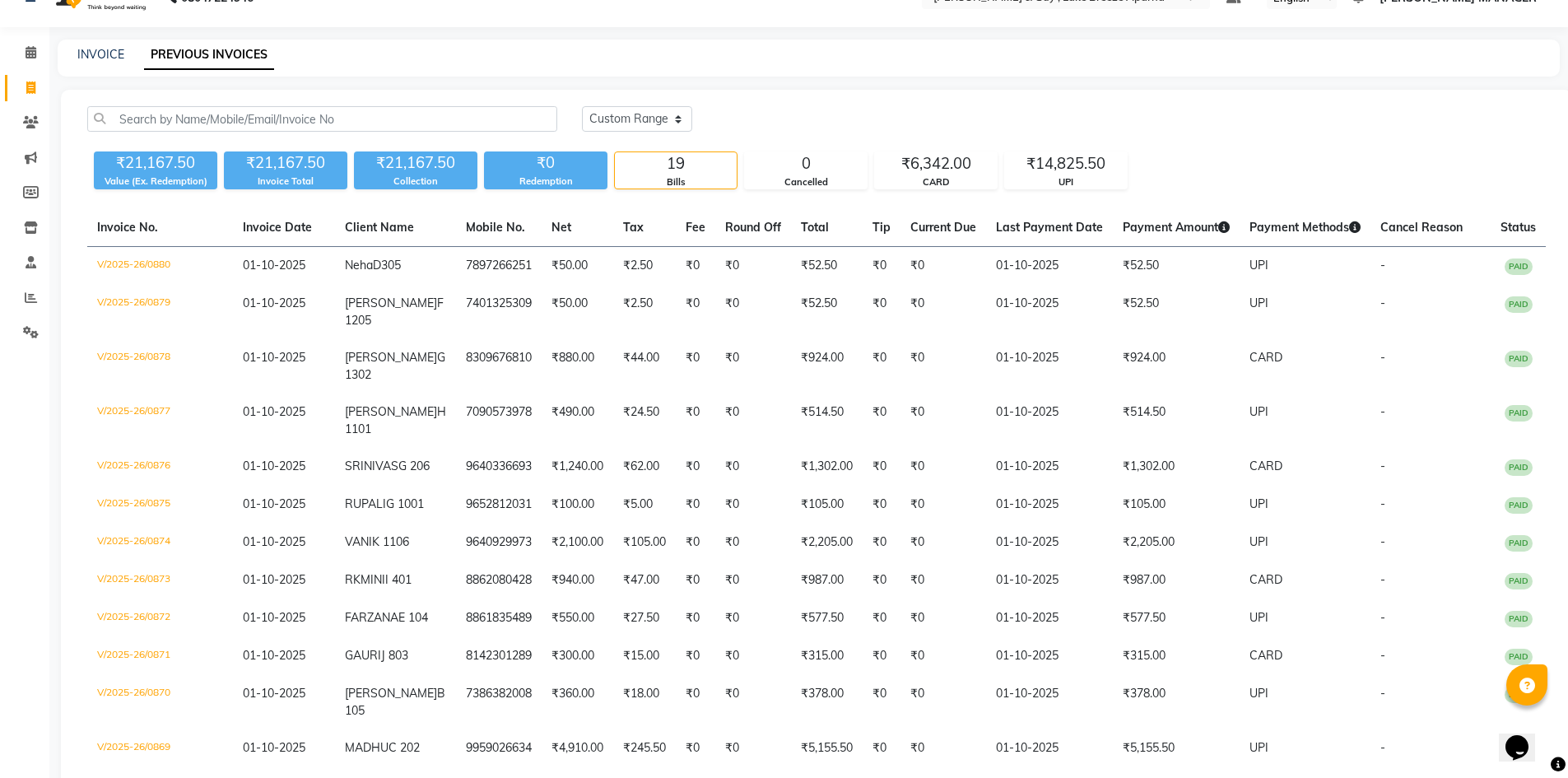
scroll to position [0, 0]
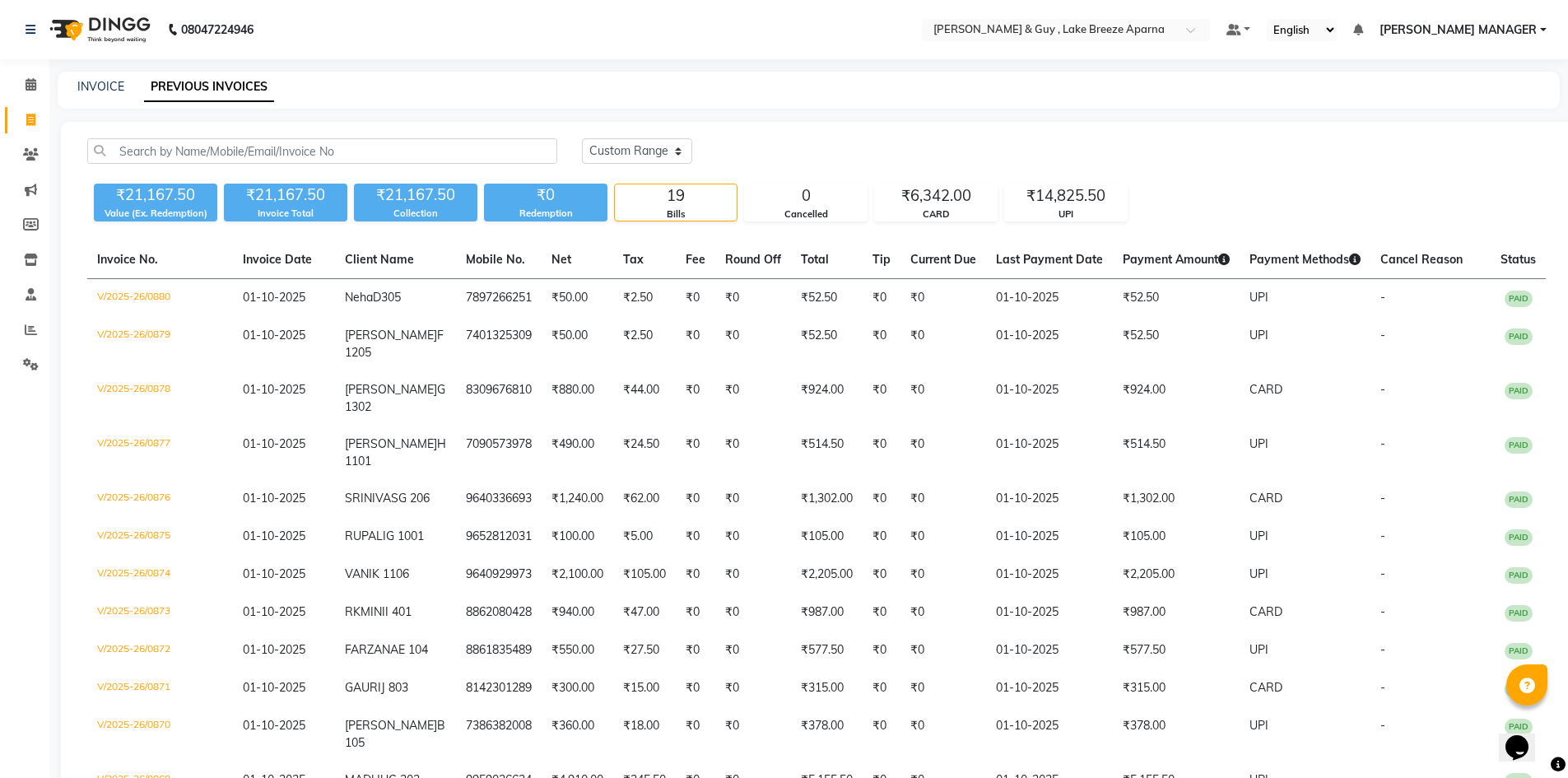
click at [891, 130] on div "[DATE] [DATE] Custom Range ₹21,167.50 Value (Ex. Redemption) ₹21,167.50 Invoice…" at bounding box center [816, 642] width 1512 height 1041
click at [94, 85] on link "INVOICE" at bounding box center [100, 86] width 47 height 15
select select "service"
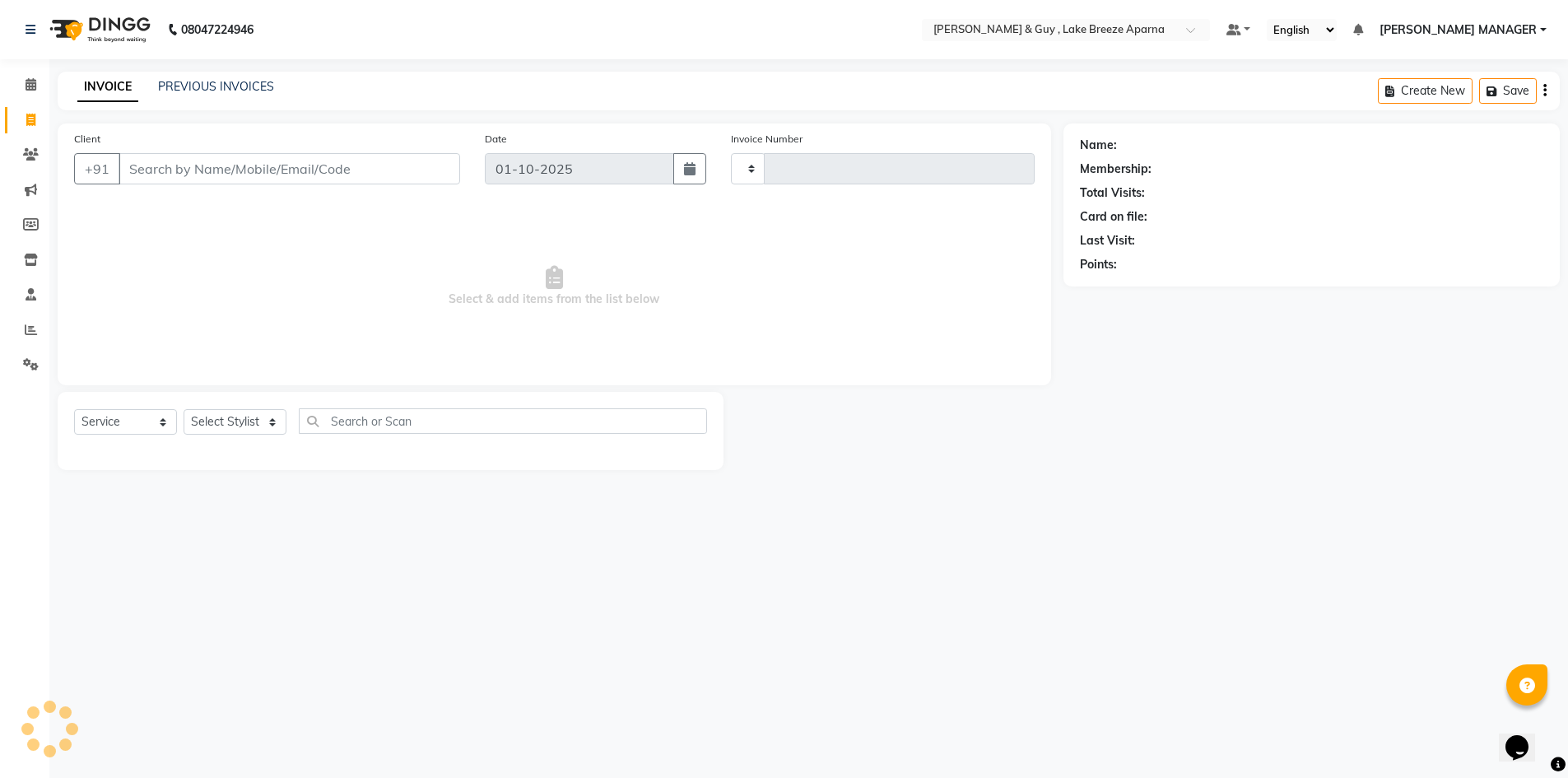
type input "0881"
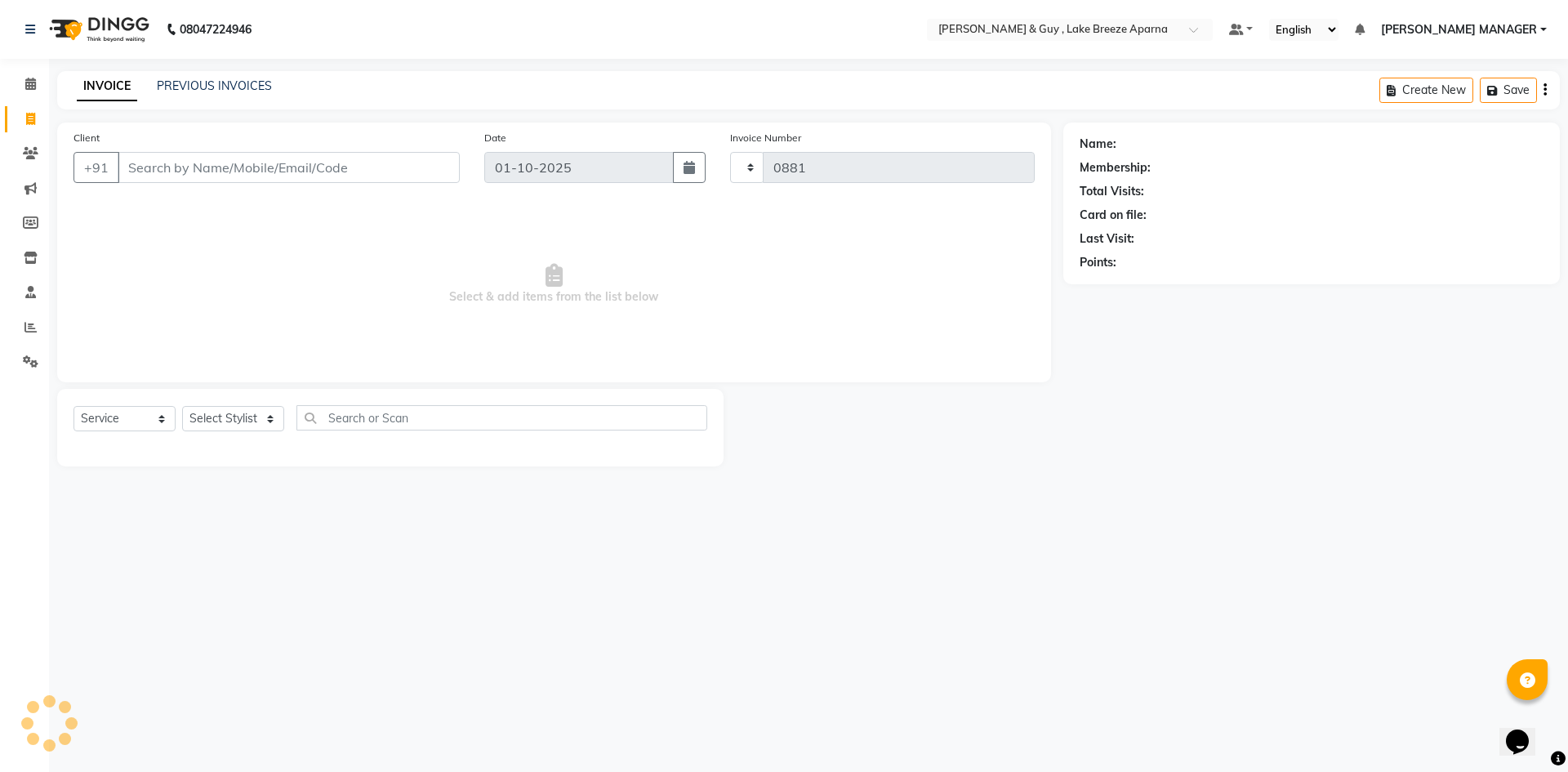
select select "8690"
click at [182, 164] on input "Client" at bounding box center [289, 167] width 343 height 31
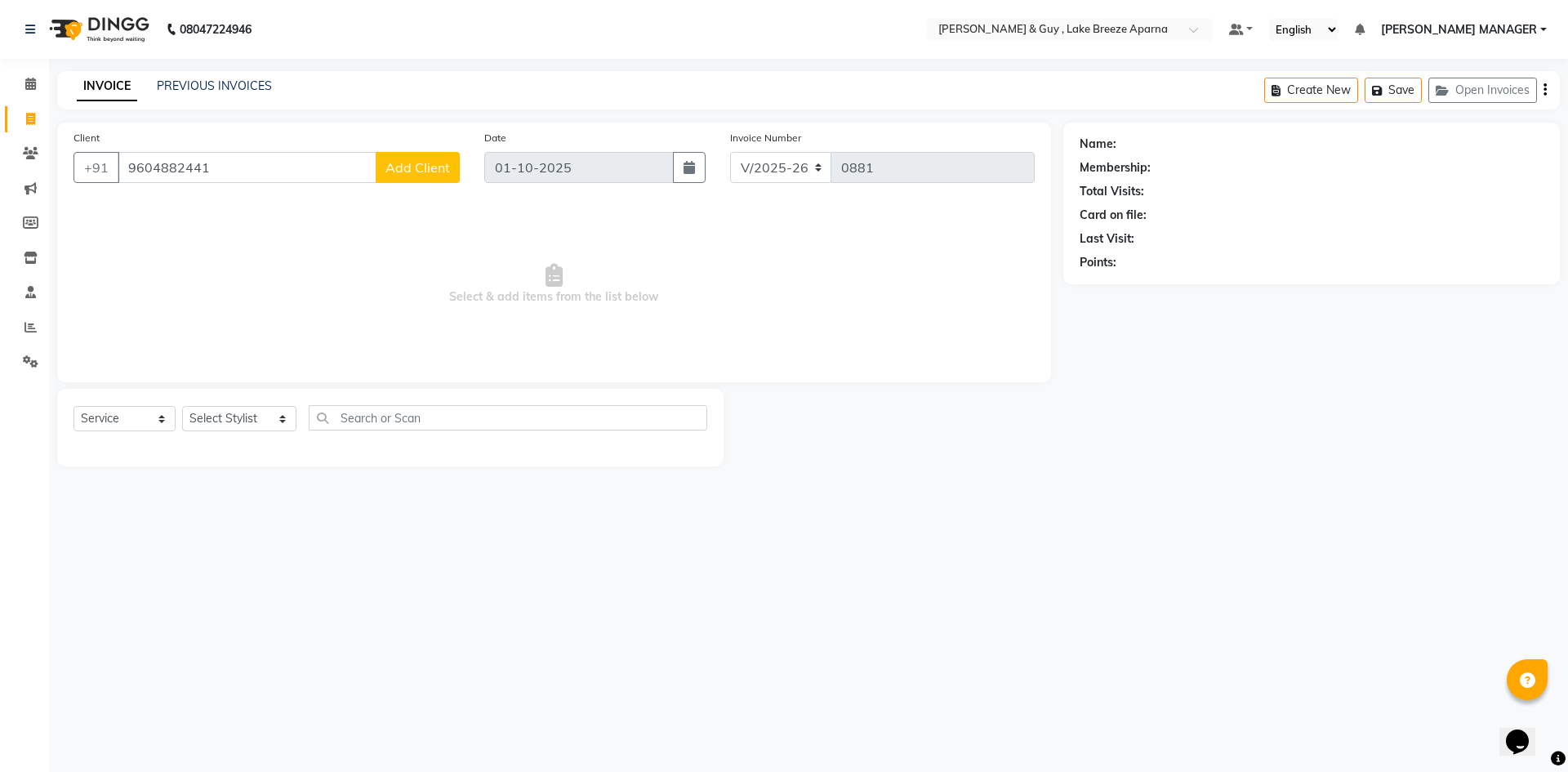
type input "9604882441"
click at [397, 174] on span "Add Client" at bounding box center [417, 168] width 64 height 17
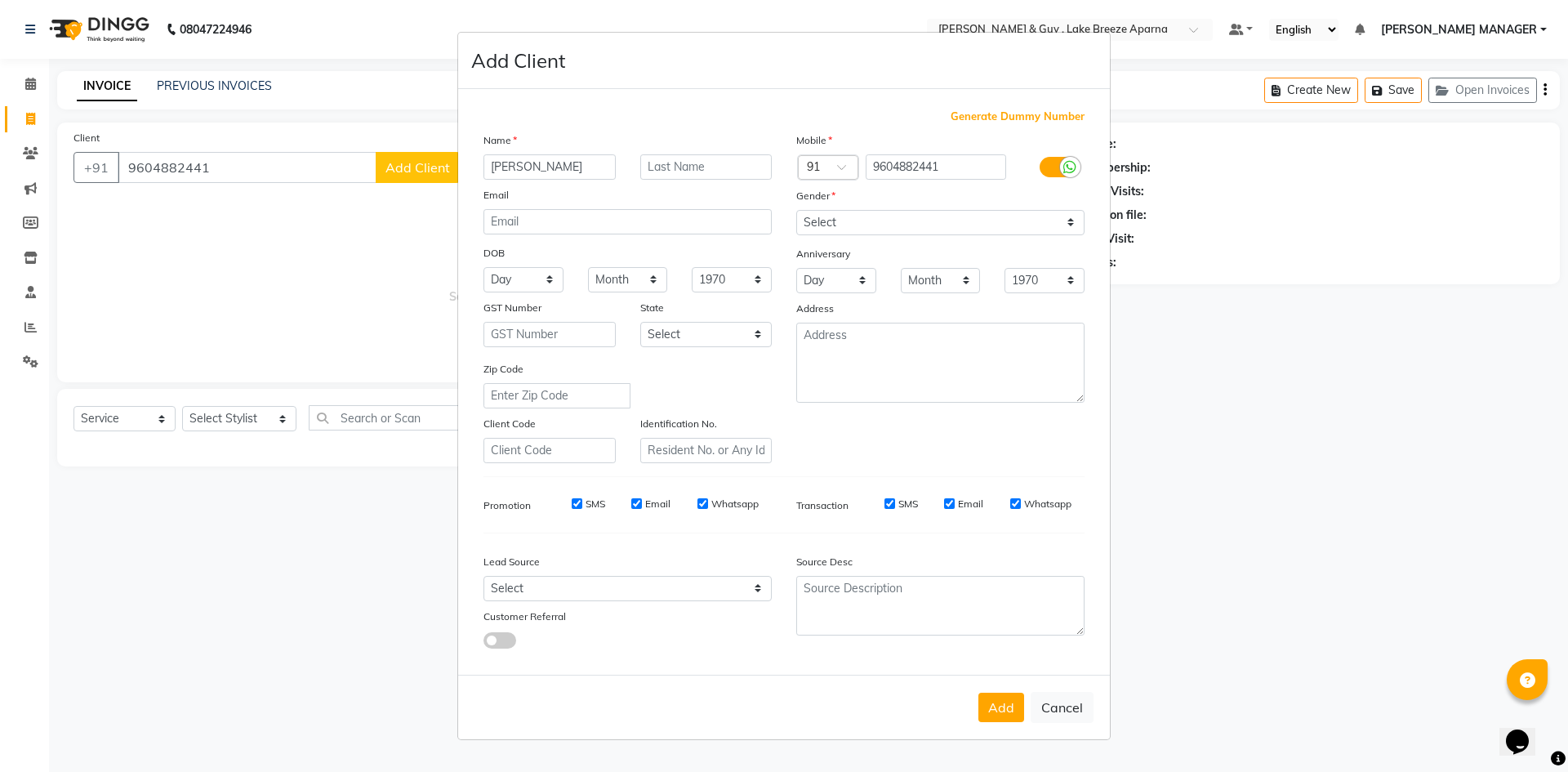
type input "[PERSON_NAME]"
type input "D 1403"
drag, startPoint x: 870, startPoint y: 224, endPoint x: 870, endPoint y: 235, distance: 11.0
click at [870, 224] on select "Select [DEMOGRAPHIC_DATA] [DEMOGRAPHIC_DATA] Other Prefer Not To Say" at bounding box center [940, 222] width 289 height 25
select select "[DEMOGRAPHIC_DATA]"
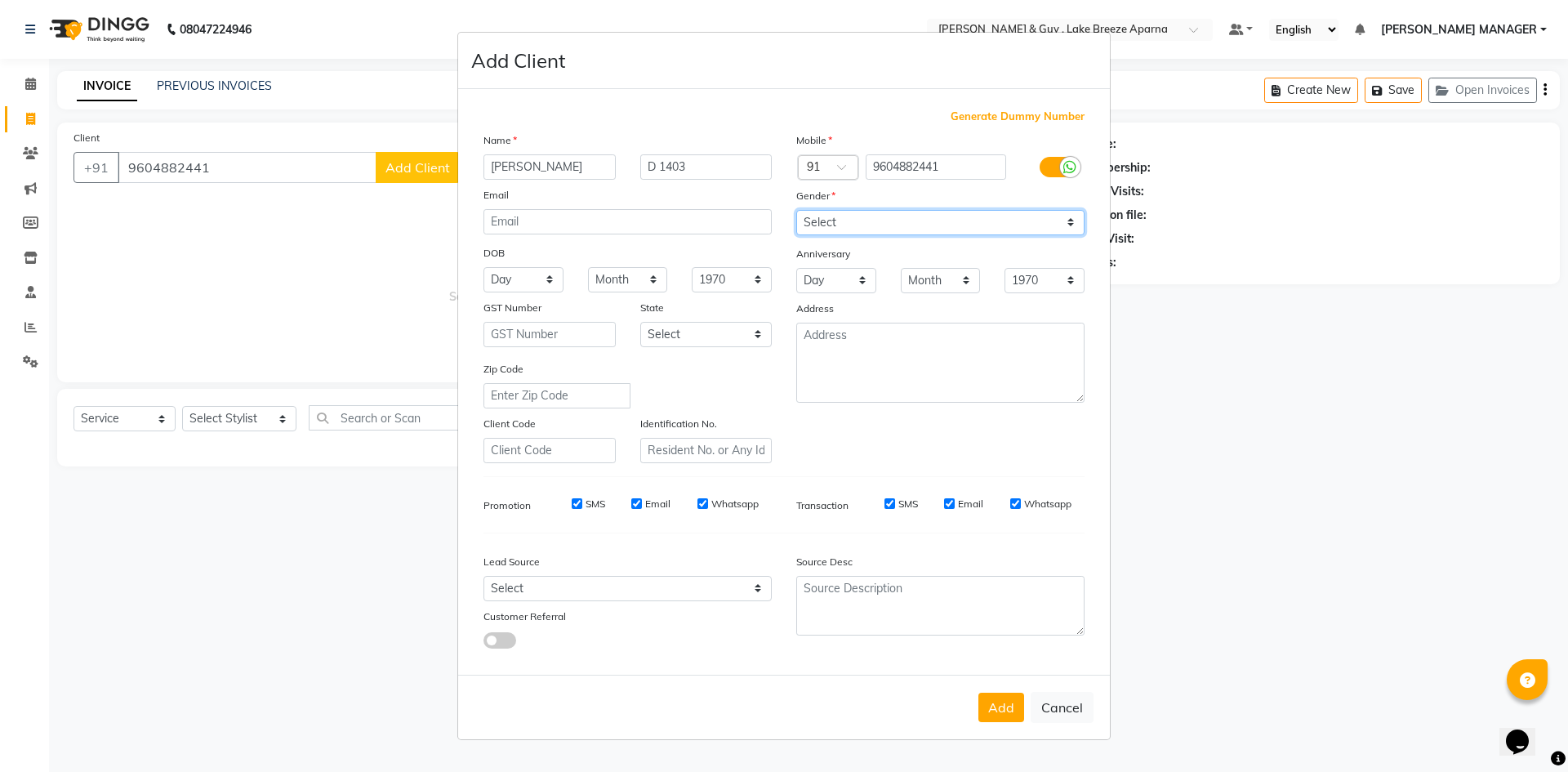
click at [796, 210] on select "Select [DEMOGRAPHIC_DATA] [DEMOGRAPHIC_DATA] Other Prefer Not To Say" at bounding box center [940, 222] width 289 height 25
click at [1003, 728] on div "Add Cancel" at bounding box center [784, 707] width 652 height 64
click at [1002, 719] on button "Add" at bounding box center [1001, 708] width 46 height 30
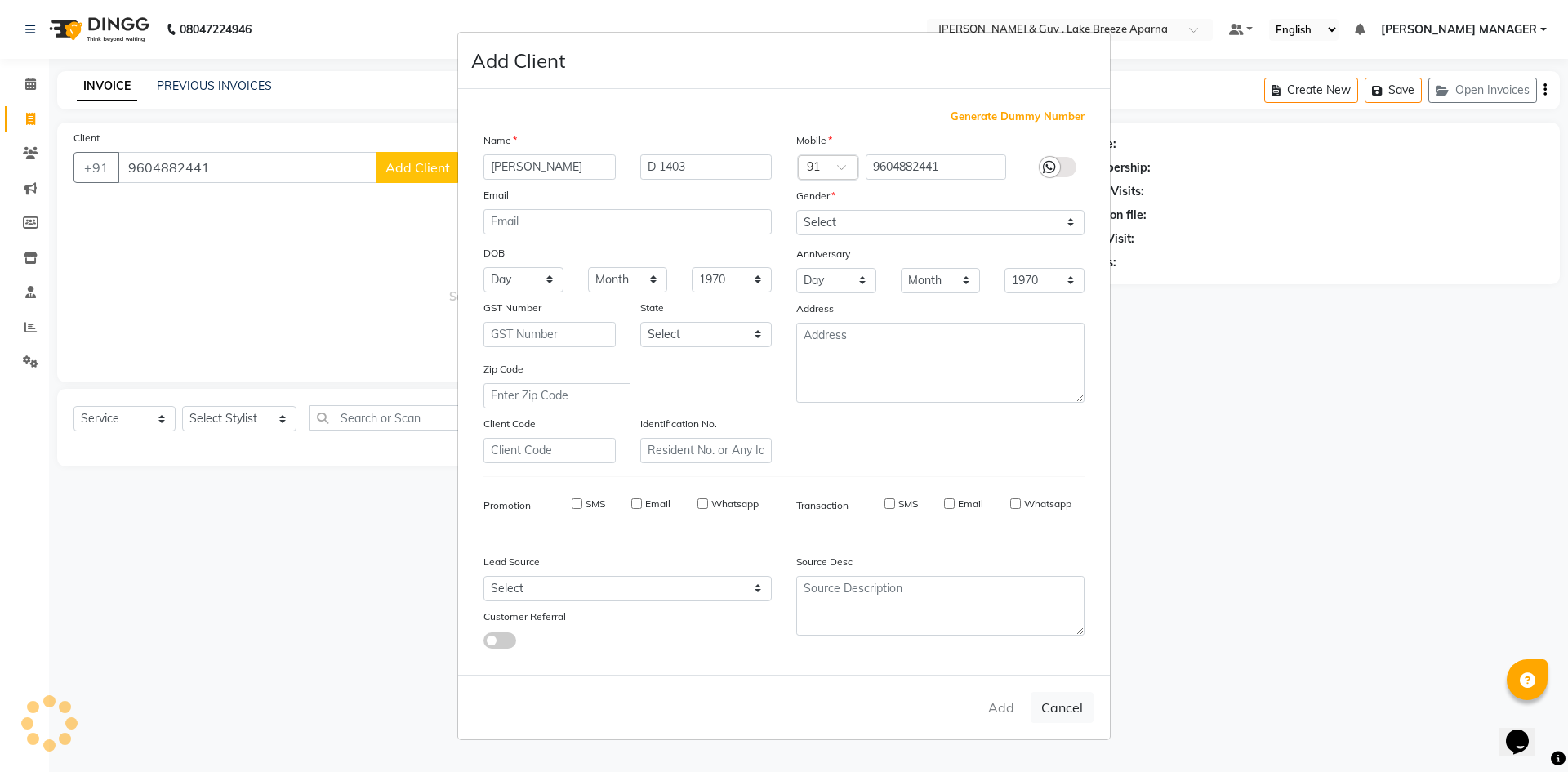
select select
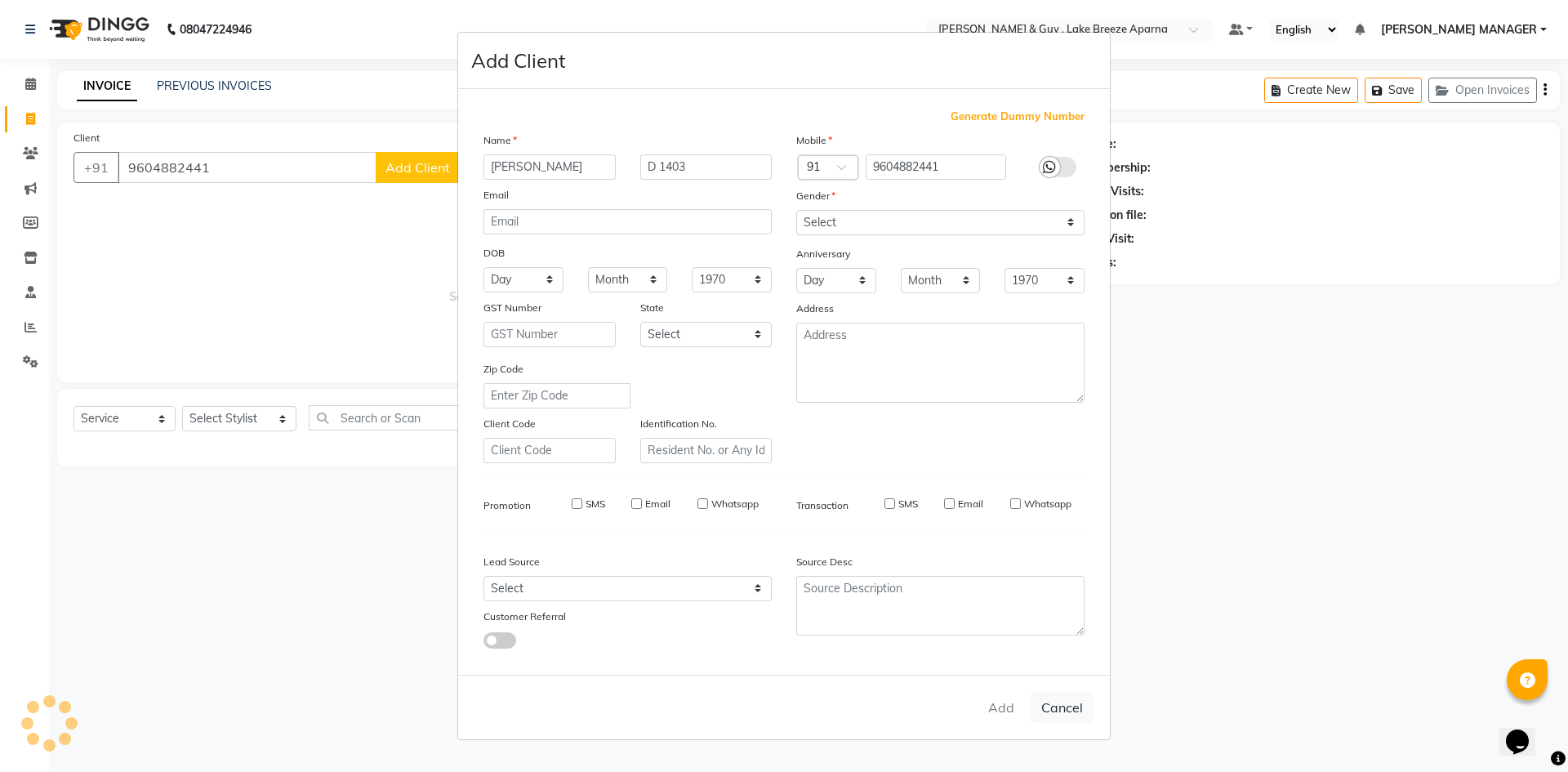
select select
checkbox input "false"
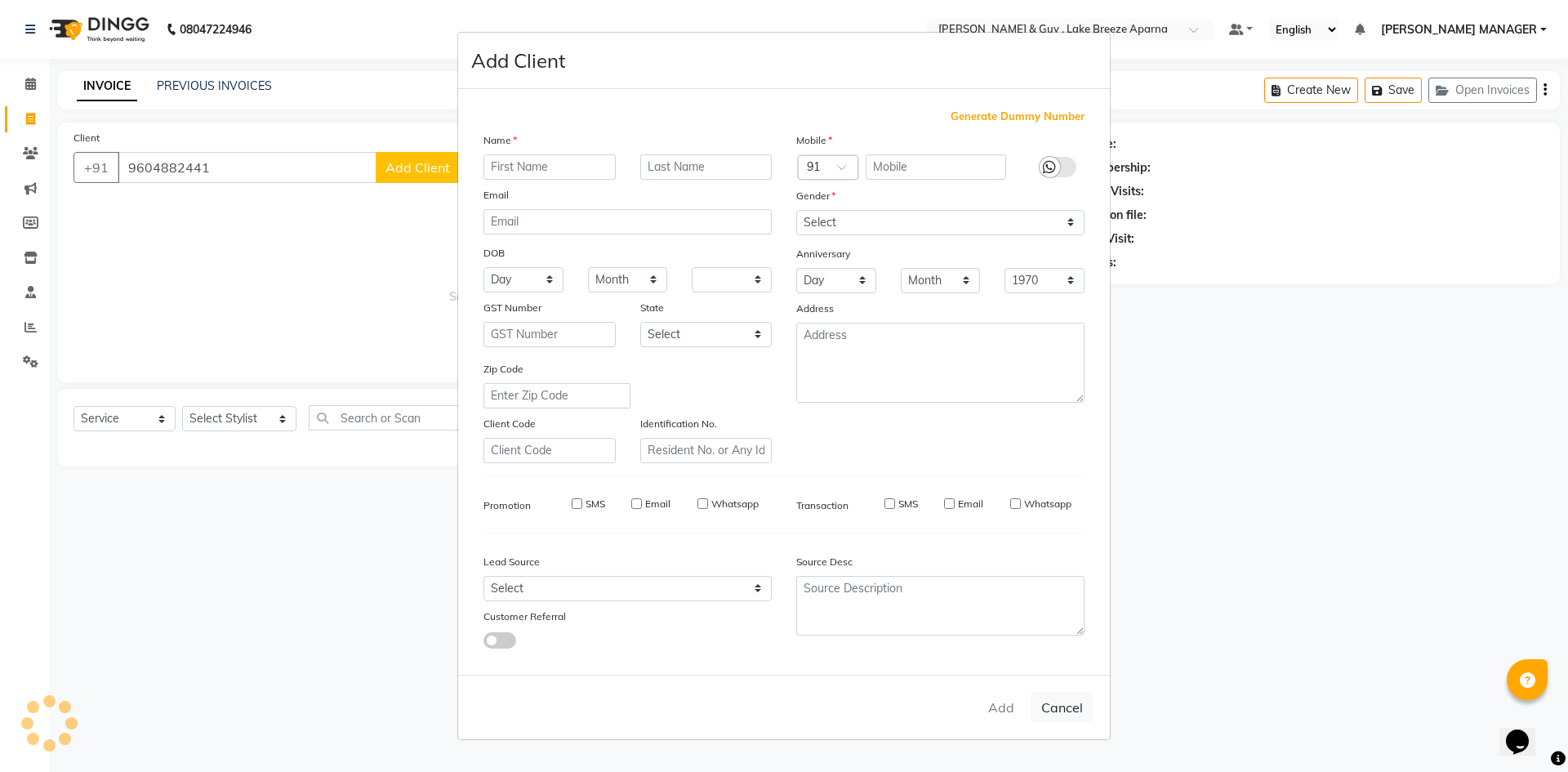
checkbox input "false"
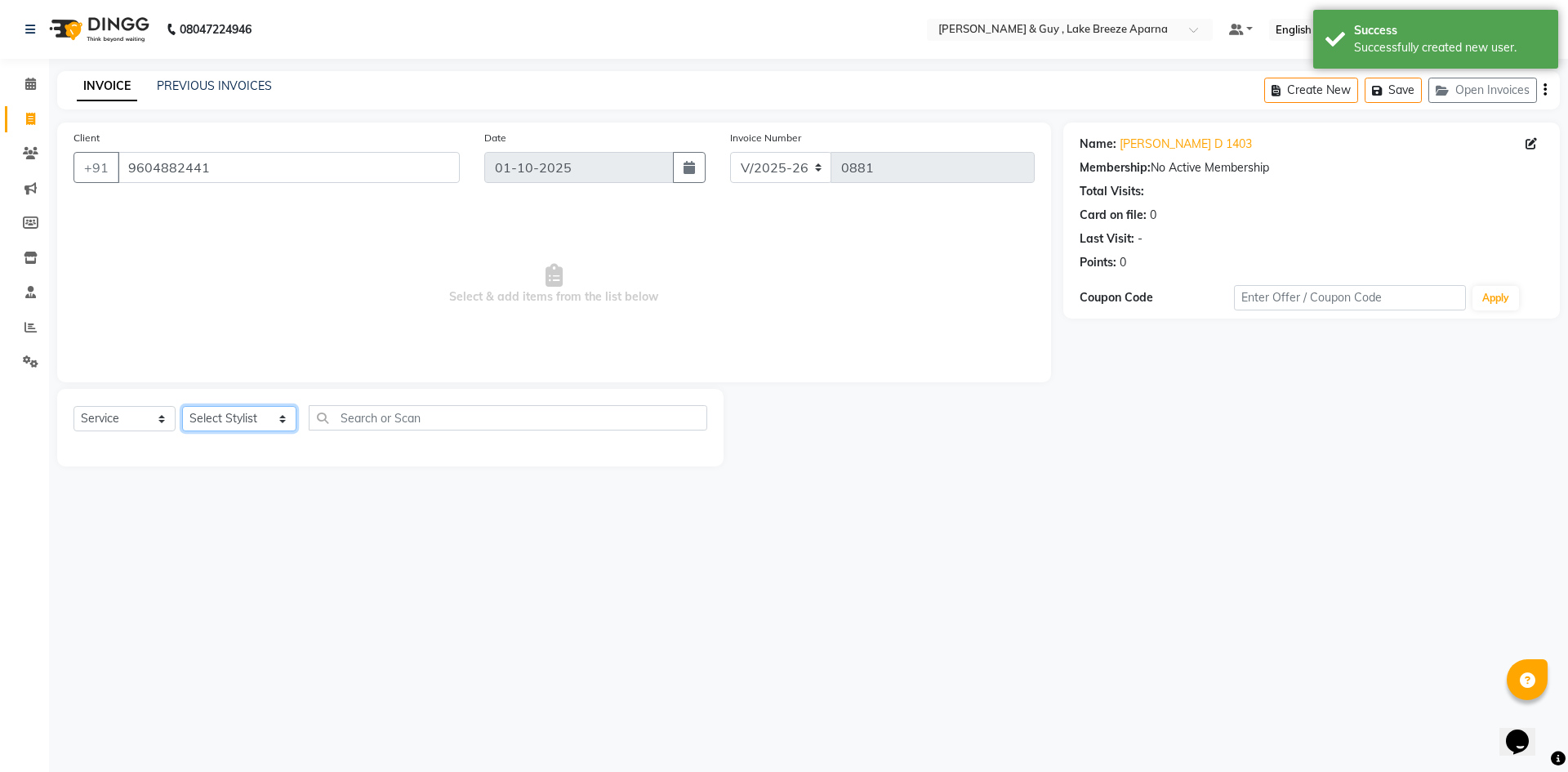
click at [223, 429] on select "Select Stylist ANAS ASLAM DANISH HANISHA MANAGER LAXMI RIMA RINKU SALMAN SHANVI…" at bounding box center [239, 418] width 115 height 25
select select "87992"
click at [182, 406] on select "Select Stylist ANAS ASLAM DANISH HANISHA MANAGER LAXMI RIMA RINKU SALMAN SHANVI…" at bounding box center [239, 418] width 115 height 25
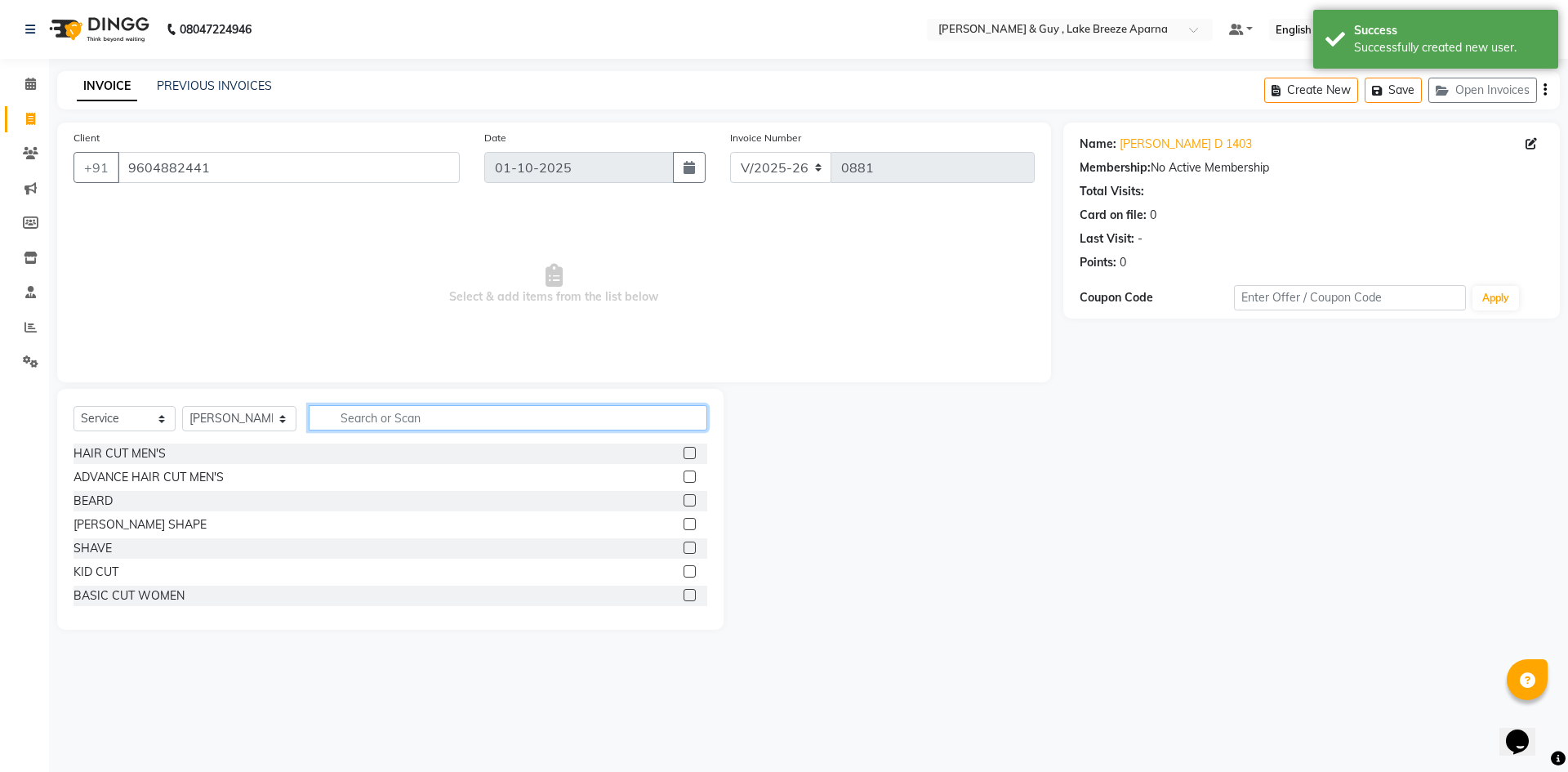
click at [411, 421] on input "text" at bounding box center [508, 417] width 399 height 25
click at [124, 449] on div "HAIR CUT MEN'S" at bounding box center [119, 454] width 92 height 17
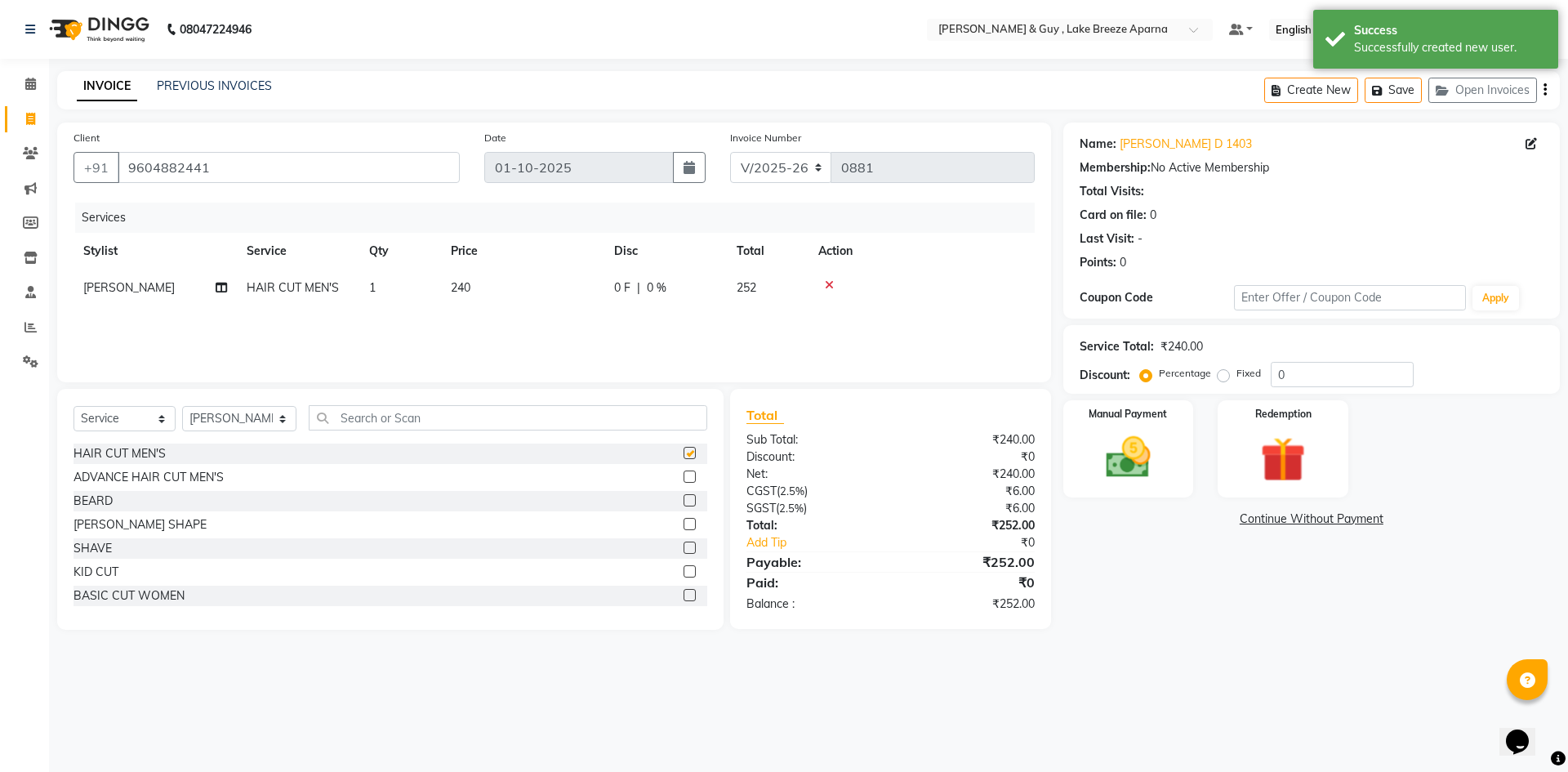
checkbox input "false"
click at [129, 524] on div "[PERSON_NAME] SHAPE" at bounding box center [140, 524] width 133 height 17
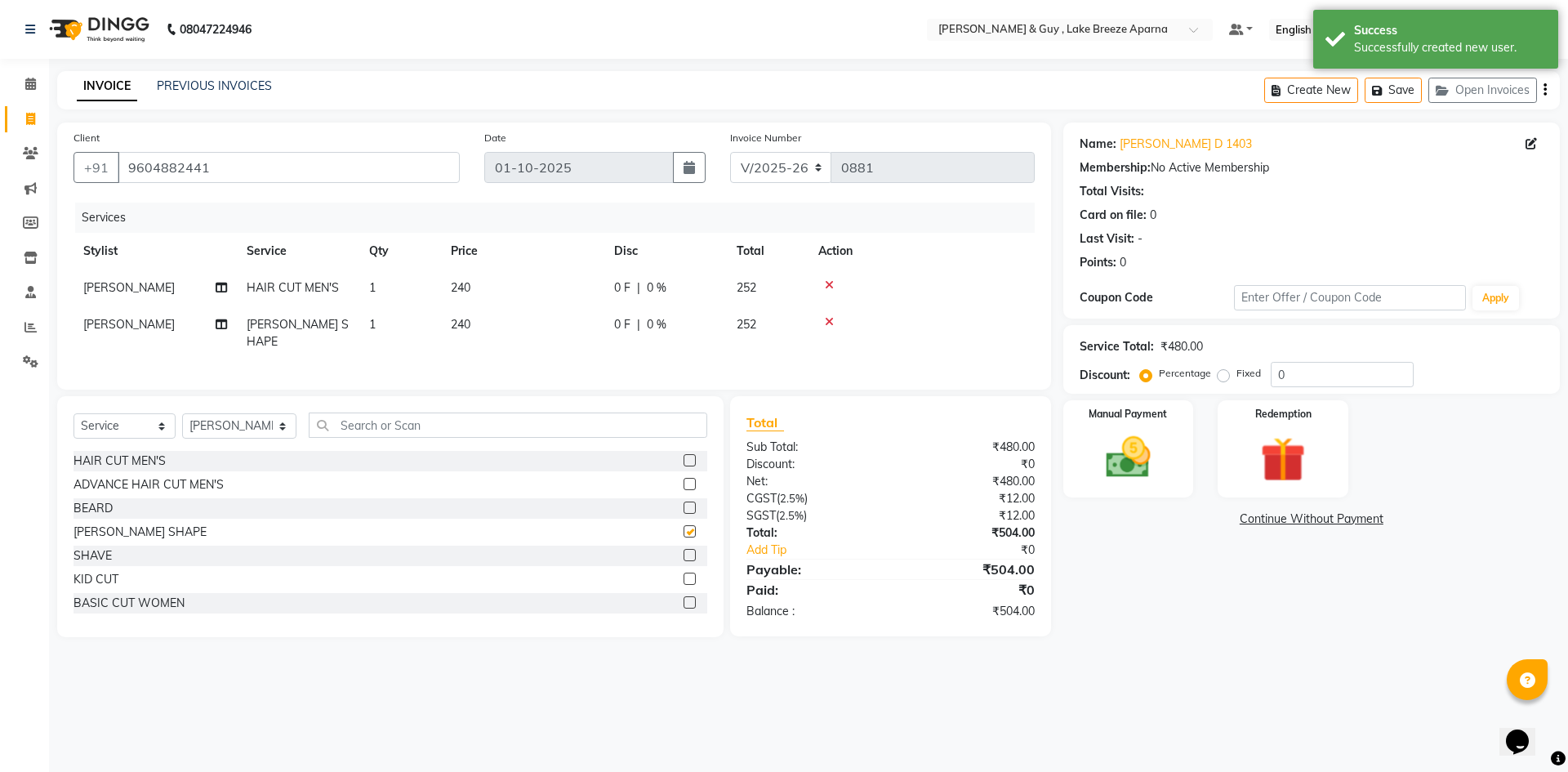
checkbox input "false"
click at [571, 738] on div "08047224946 Select Location × Toni & Guy , Lake Breeze Aparna Default Panel My …" at bounding box center [784, 386] width 1568 height 772
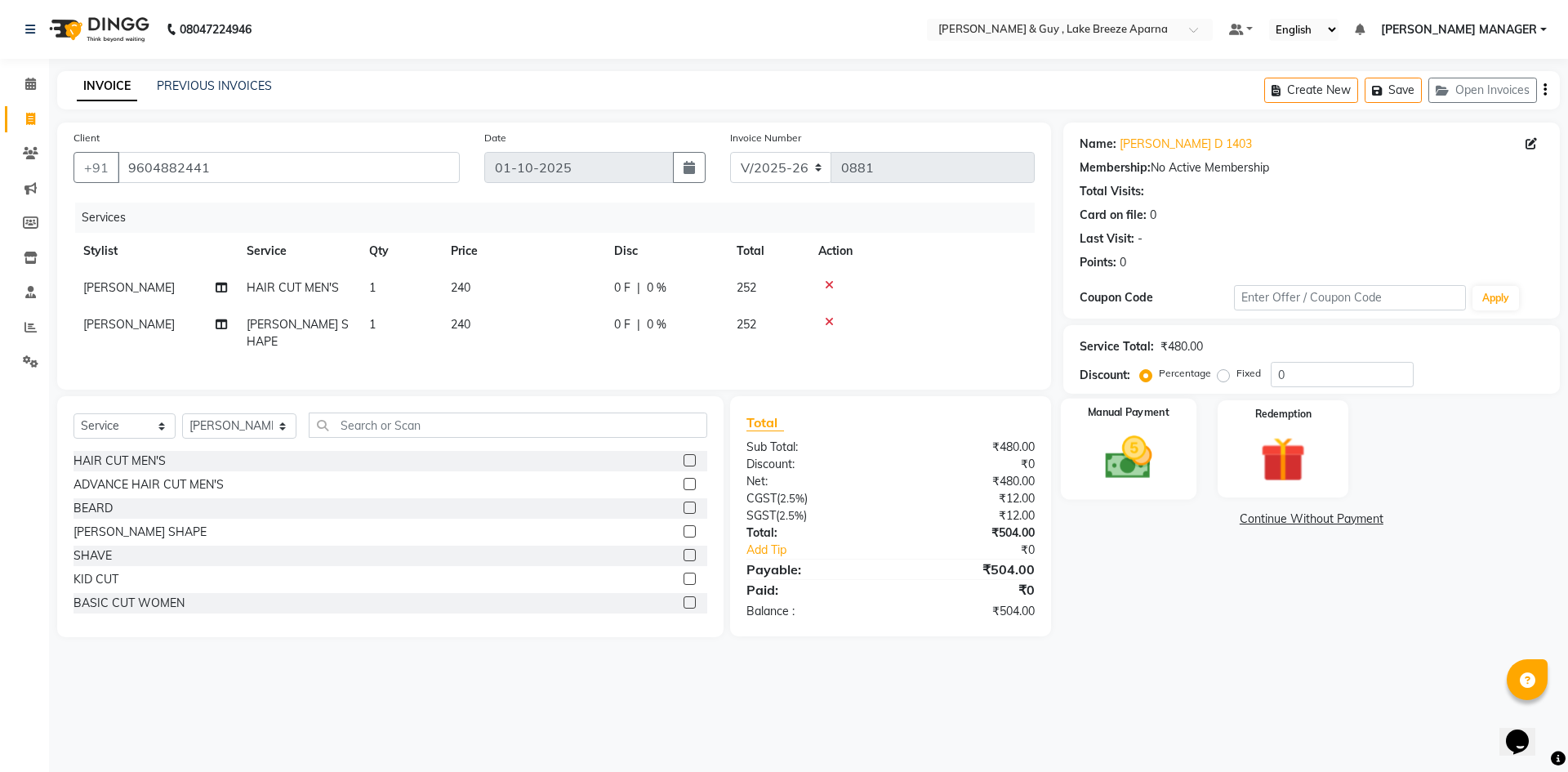
click at [1141, 471] on img at bounding box center [1129, 457] width 76 height 54
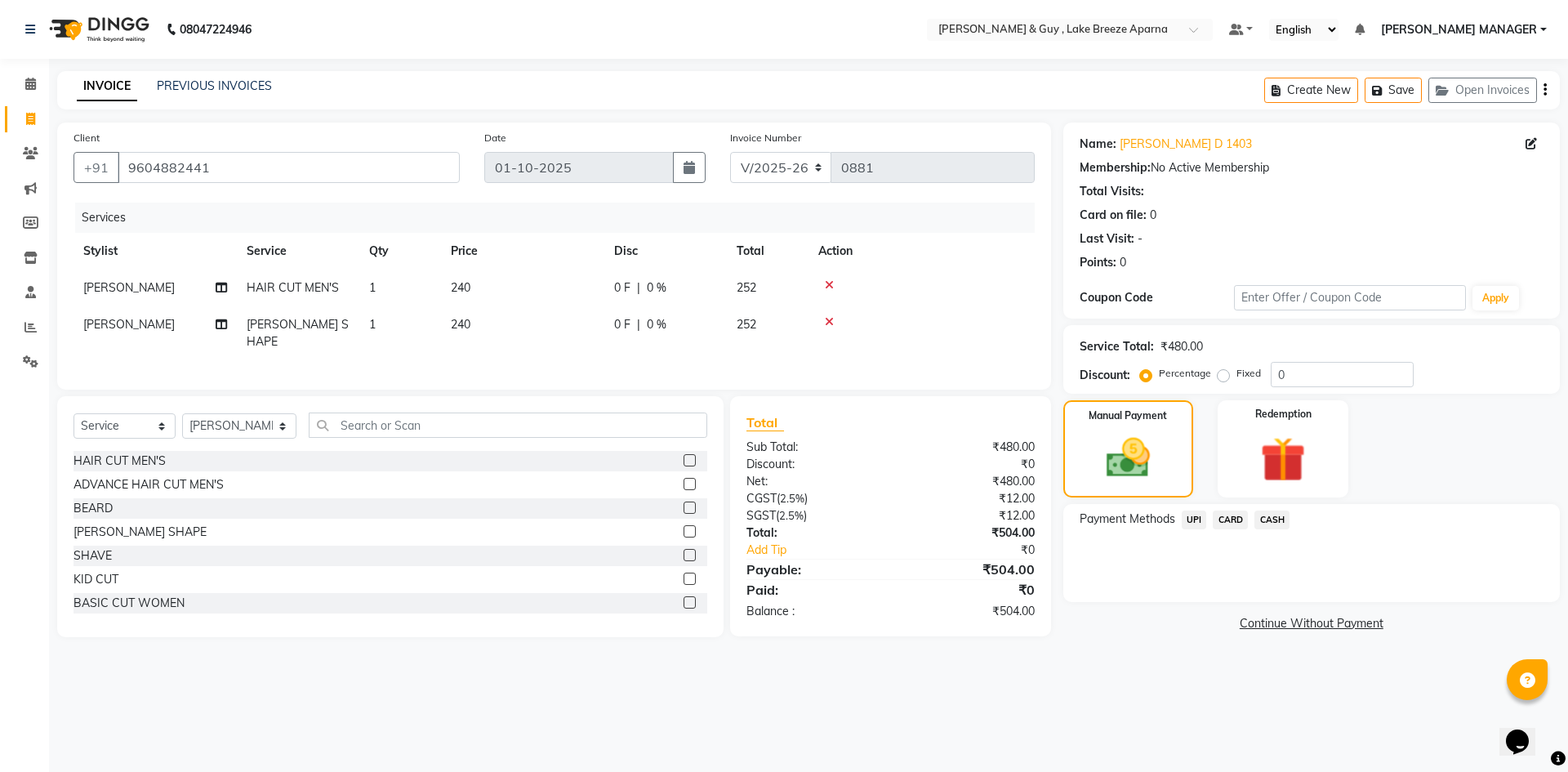
click at [1193, 513] on span "UPI" at bounding box center [1194, 520] width 25 height 19
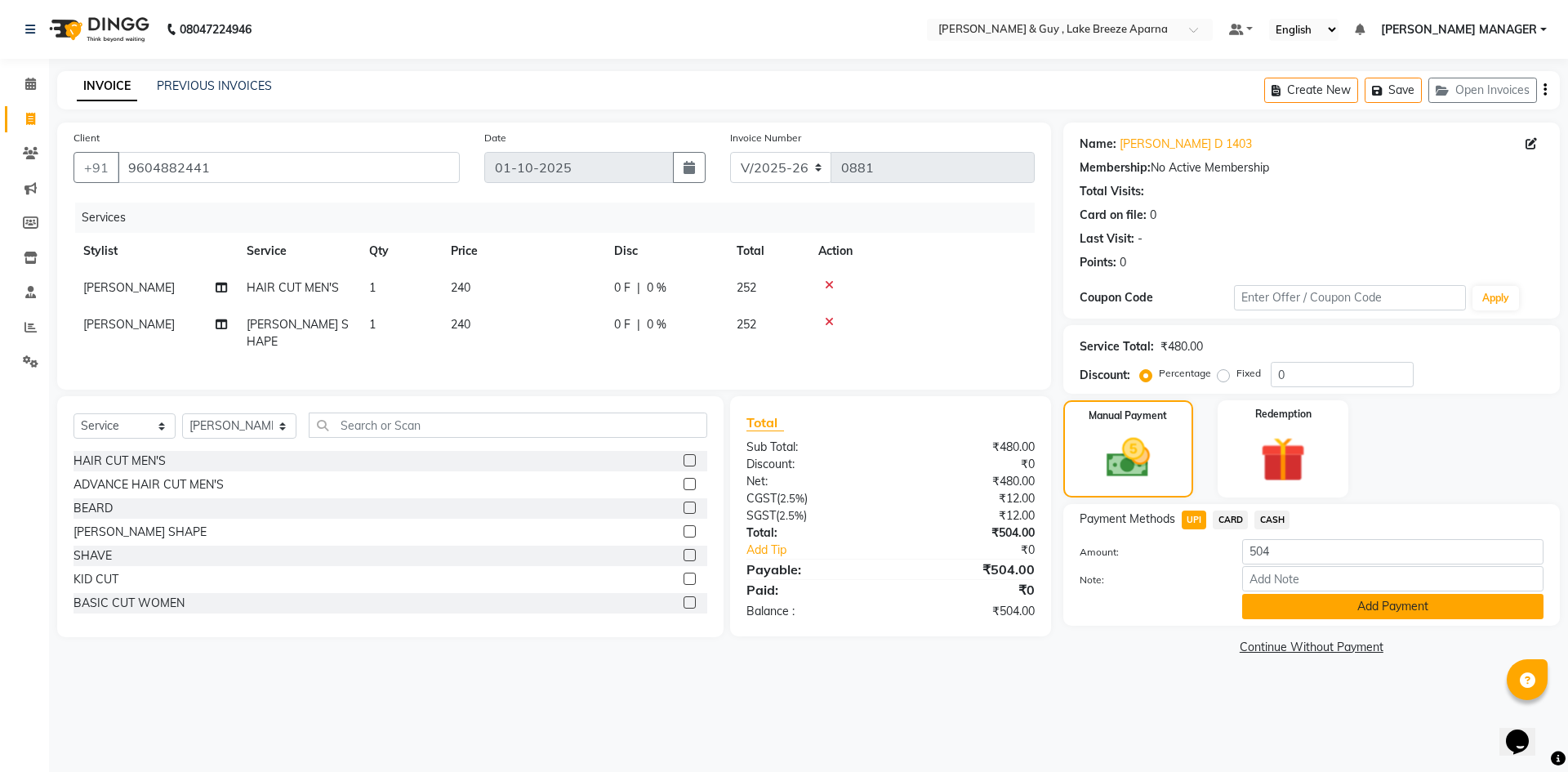
click at [1293, 616] on button "Add Payment" at bounding box center [1393, 606] width 302 height 25
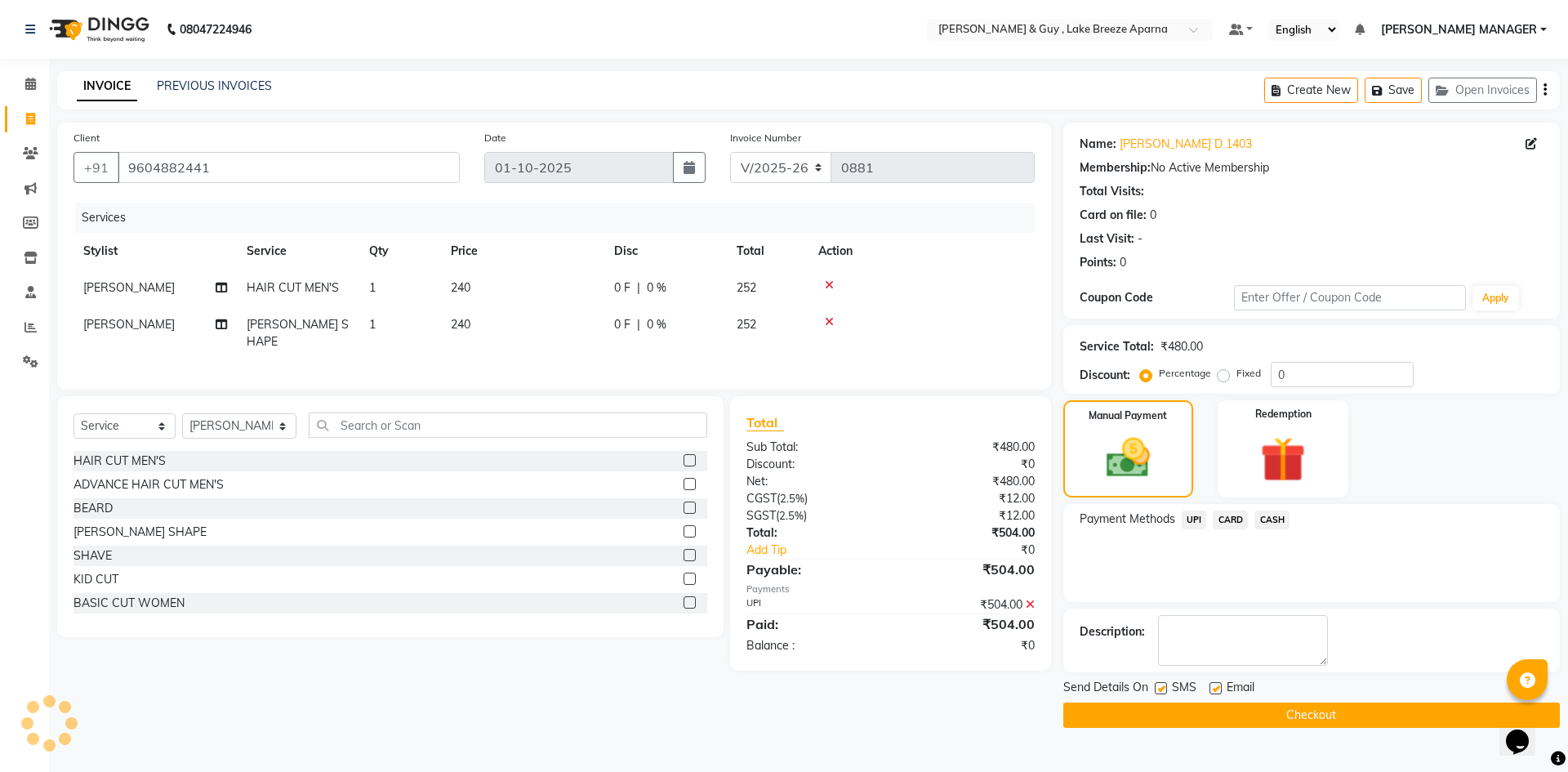
click at [1217, 685] on label at bounding box center [1215, 687] width 12 height 12
click at [1217, 685] on input "checkbox" at bounding box center [1214, 688] width 10 height 10
checkbox input "false"
click at [1307, 712] on button "Checkout" at bounding box center [1311, 714] width 496 height 25
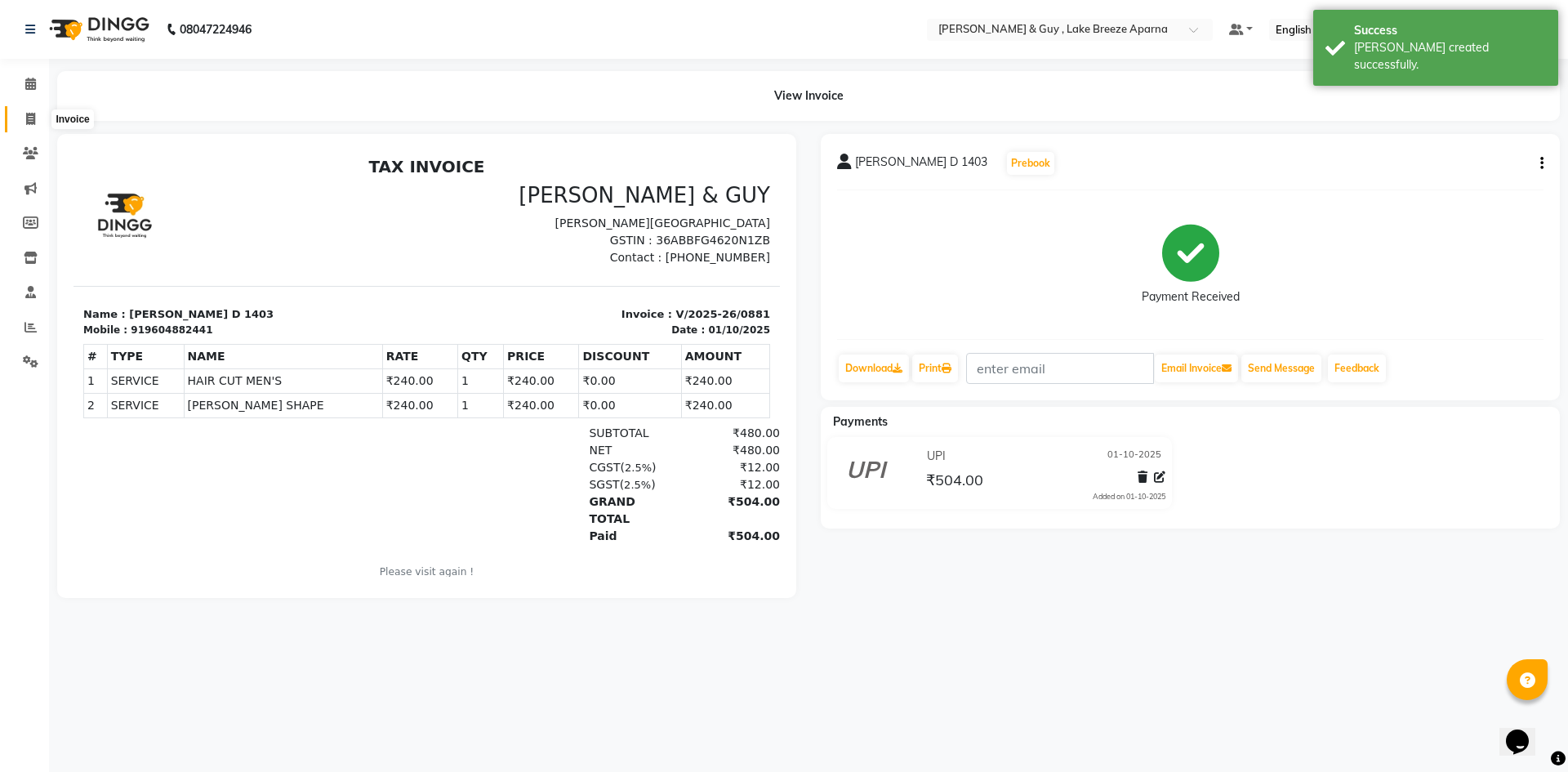
click at [20, 121] on span at bounding box center [31, 119] width 29 height 19
select select "service"
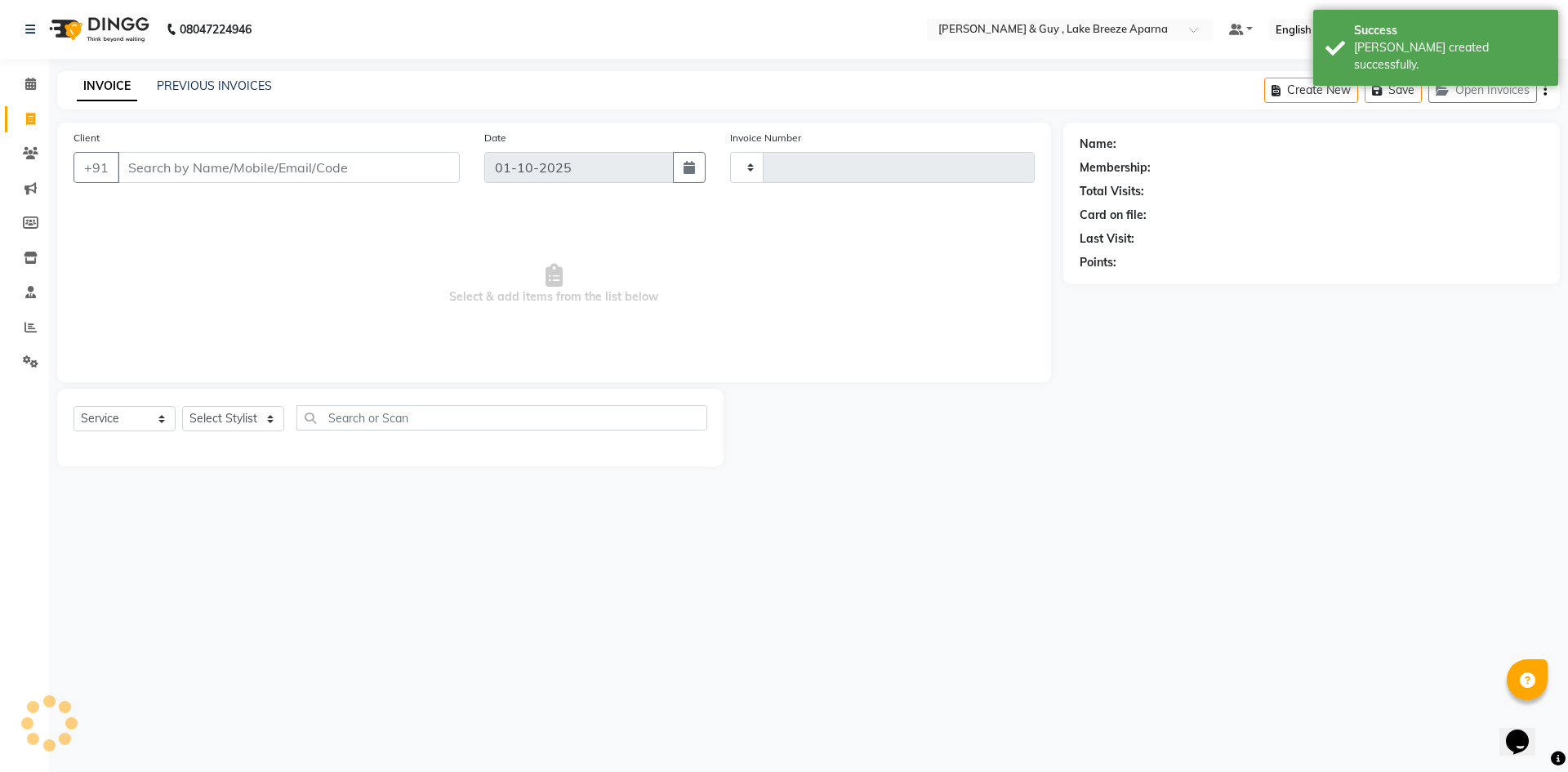
type input "0882"
select select "8690"
click at [229, 83] on link "PREVIOUS INVOICES" at bounding box center [214, 86] width 115 height 15
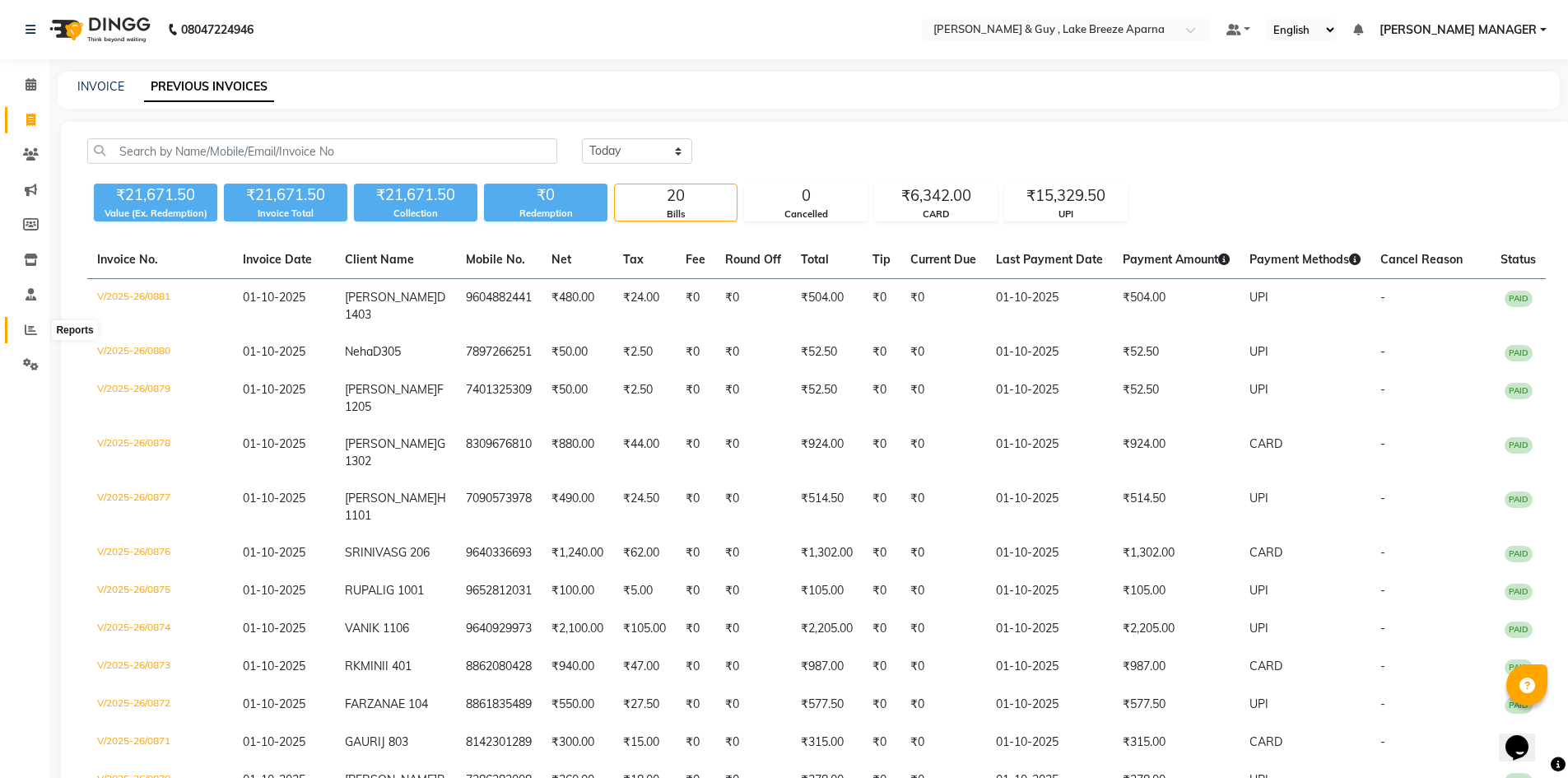
click at [29, 326] on icon at bounding box center [30, 329] width 12 height 12
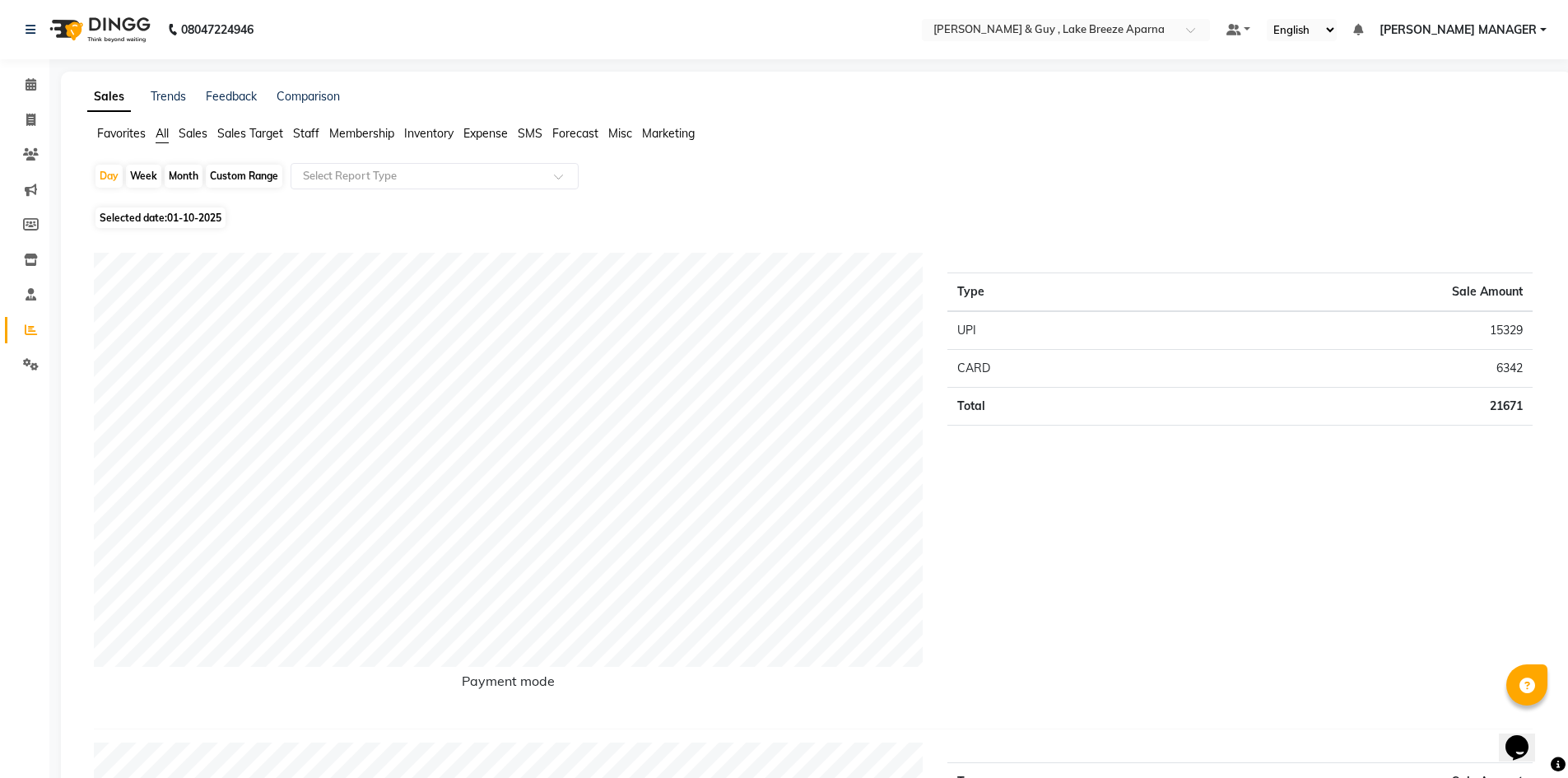
click at [245, 173] on div "Custom Range" at bounding box center [244, 175] width 77 height 23
select select "10"
select select "2025"
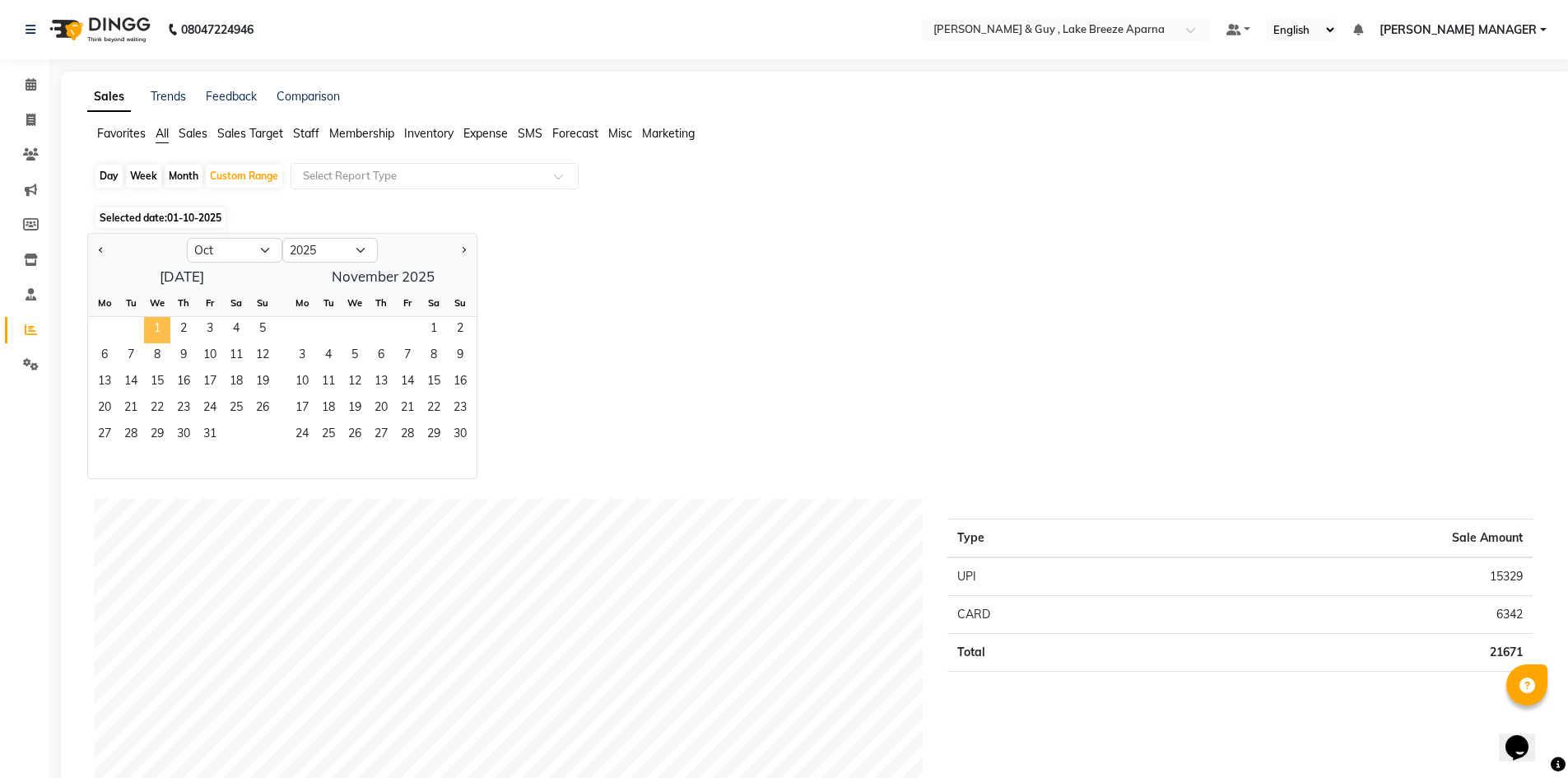
click at [149, 332] on span "1" at bounding box center [158, 330] width 26 height 26
click at [726, 318] on div "Jan Feb Mar Apr May Jun [DATE] Aug Sep Oct Nov [DATE] 2016 2017 2018 2019 2020 …" at bounding box center [816, 356] width 1458 height 246
click at [30, 120] on icon at bounding box center [31, 119] width 9 height 12
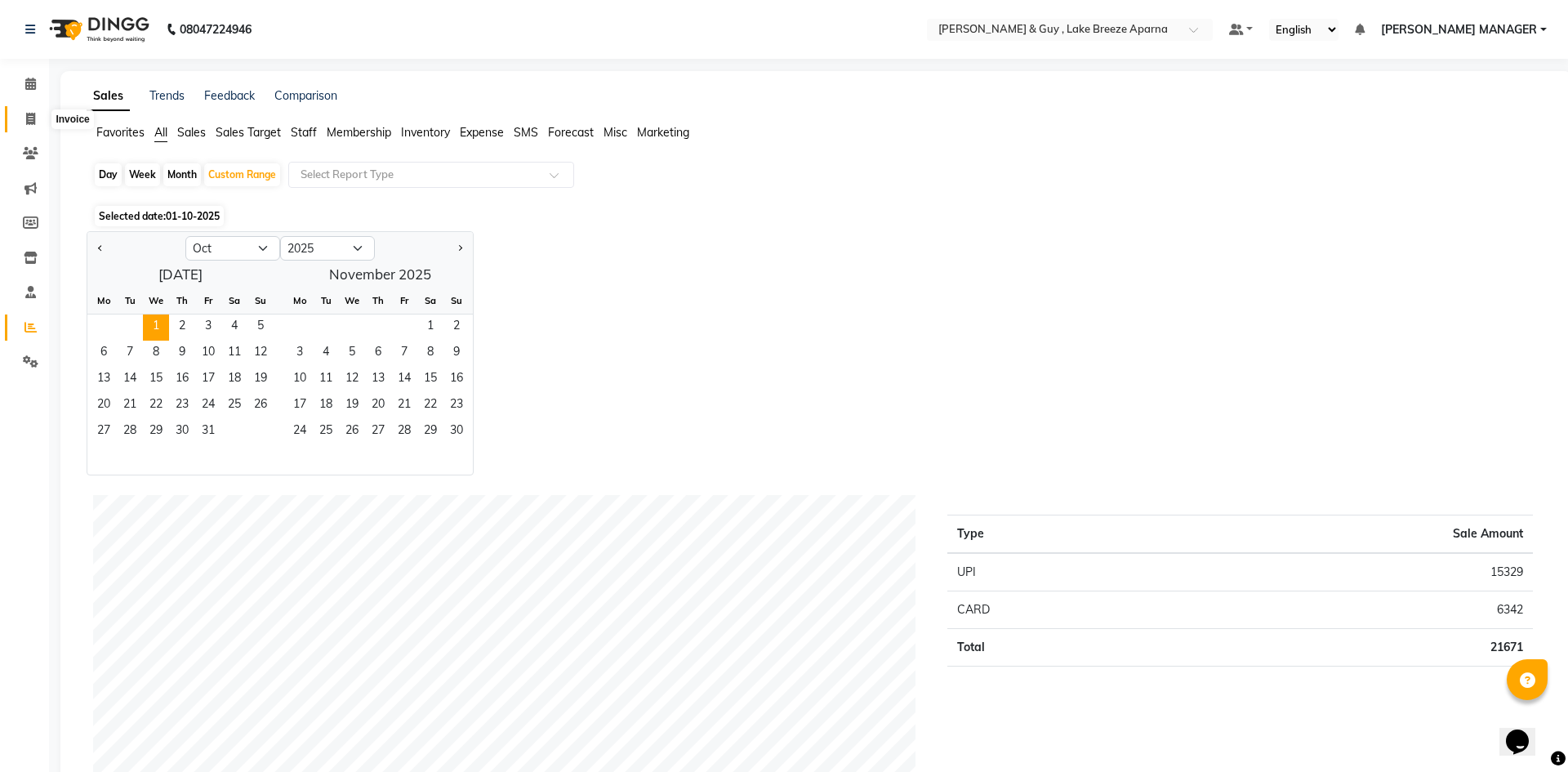
select select "8690"
select select "service"
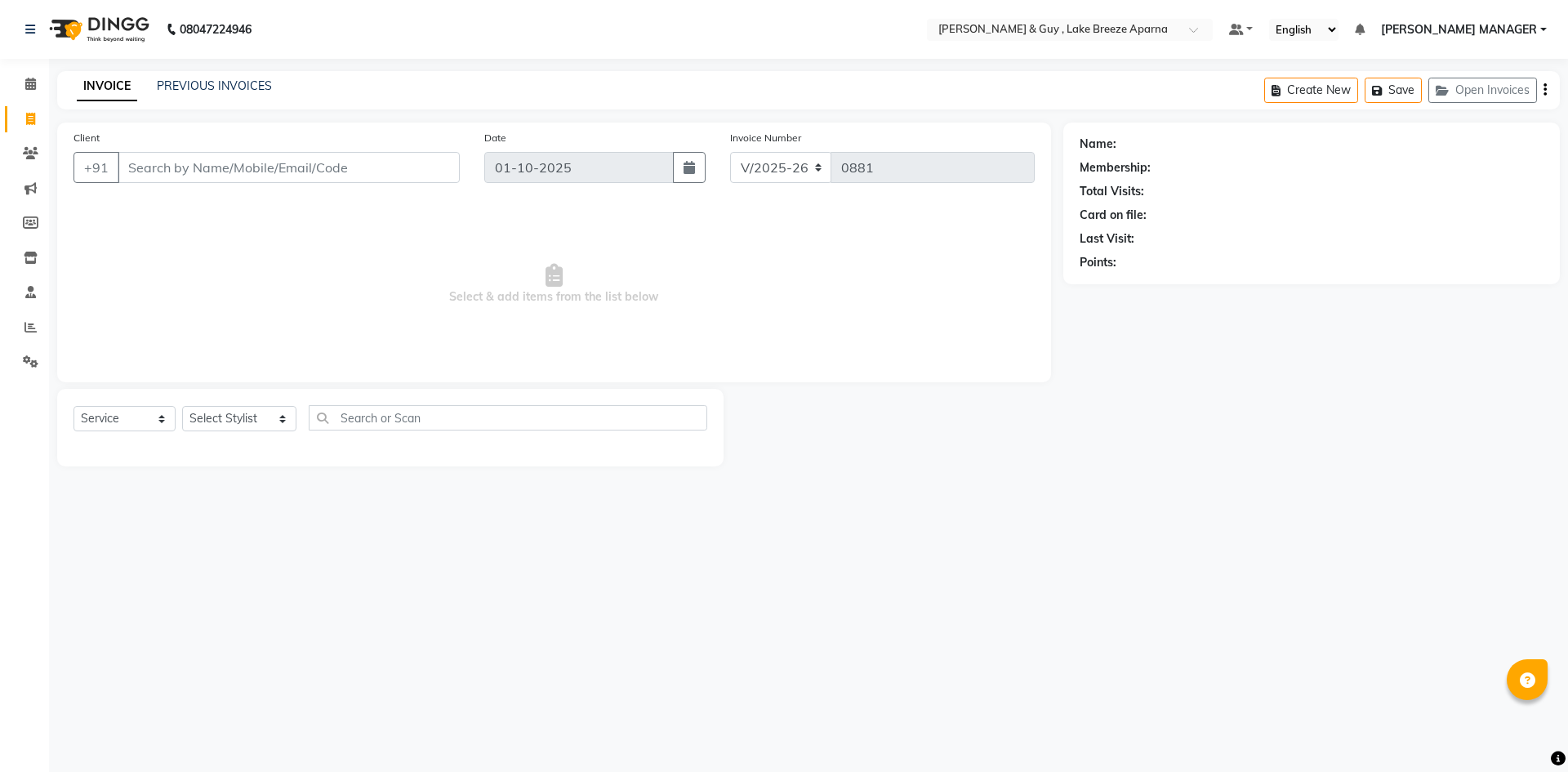
select select "8690"
select select "service"
click at [28, 121] on icon at bounding box center [31, 118] width 9 height 12
select select "8690"
select select "service"
